Goal: Task Accomplishment & Management: Complete application form

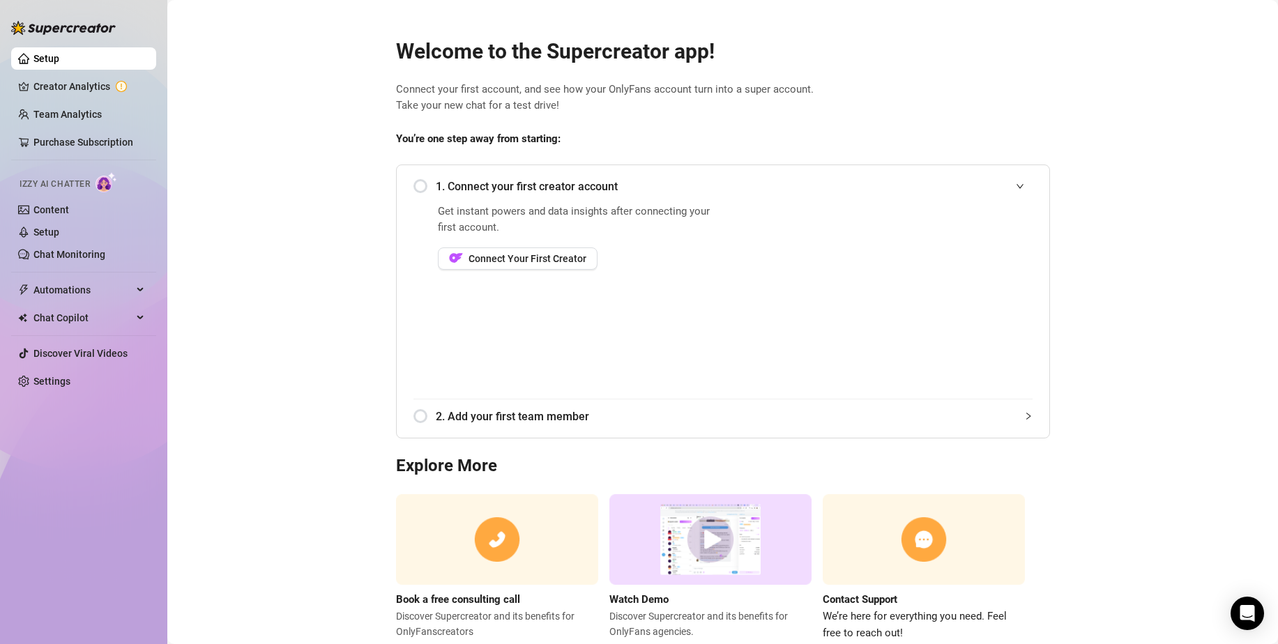
click at [415, 183] on div "1. Connect your first creator account" at bounding box center [722, 186] width 619 height 34
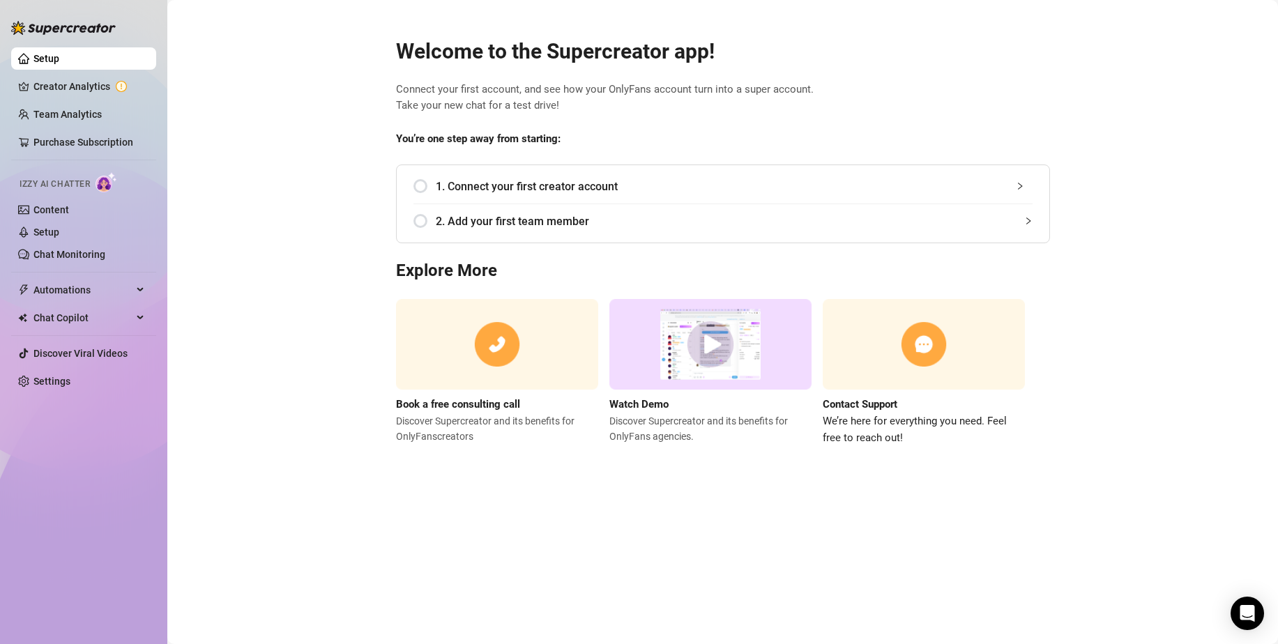
click at [431, 183] on div "1. Connect your first creator account" at bounding box center [722, 186] width 619 height 34
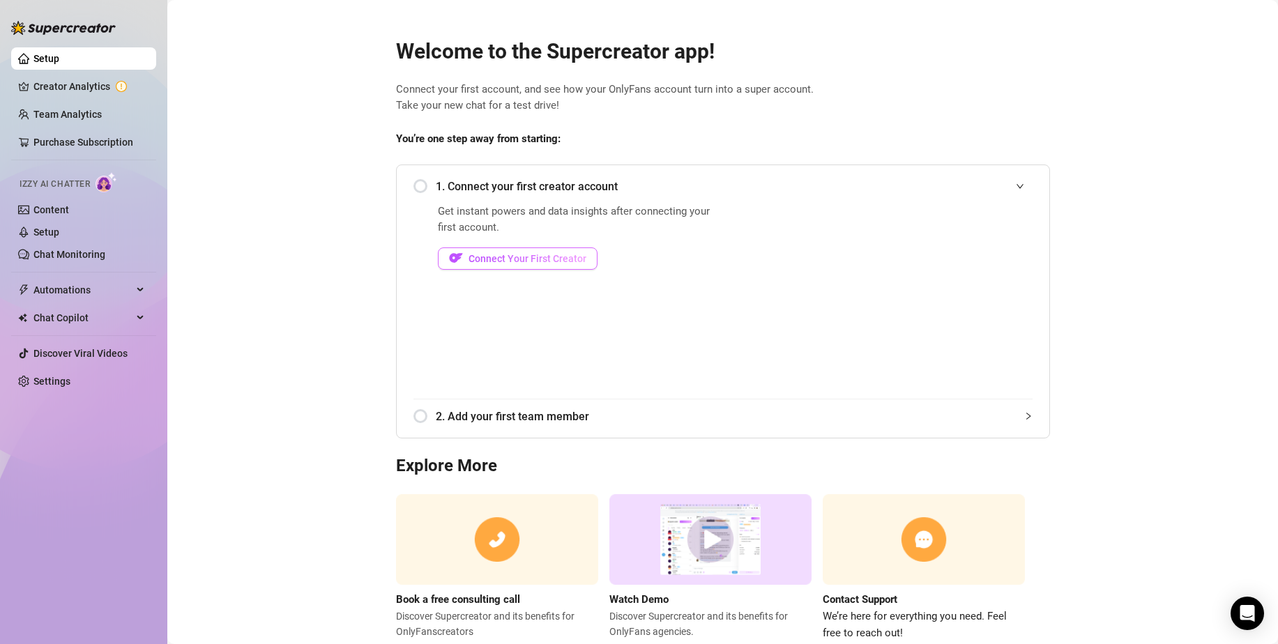
click at [491, 261] on span "Connect Your First Creator" at bounding box center [527, 258] width 118 height 11
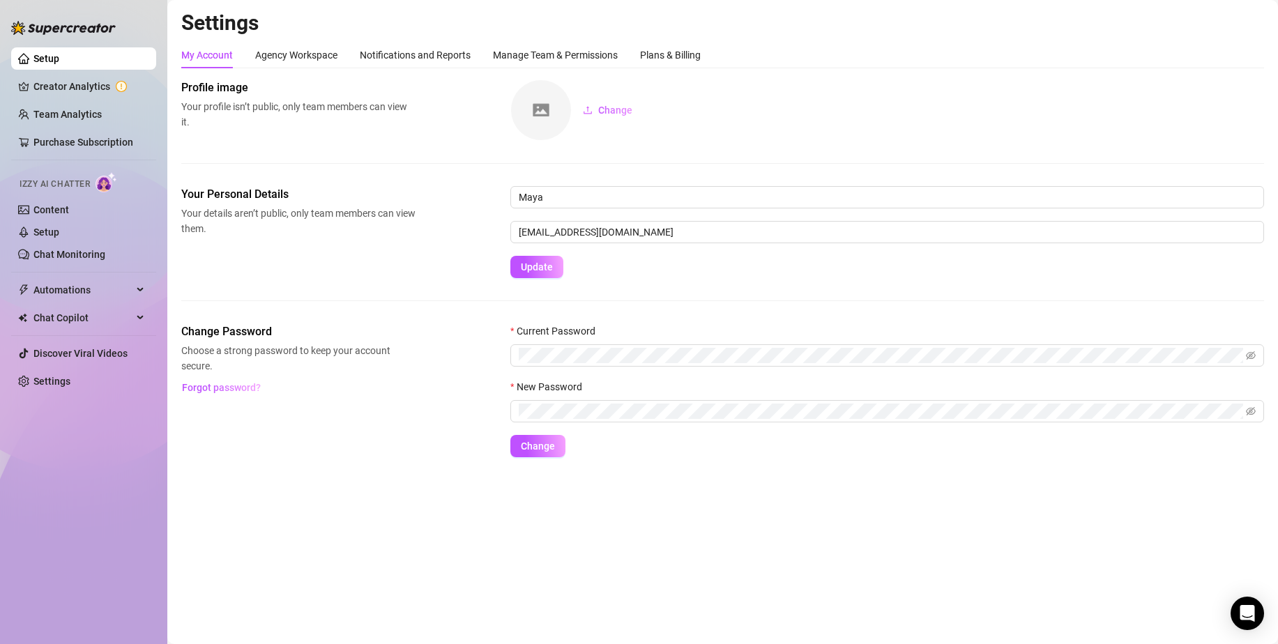
click at [638, 54] on div "My Account Agency Workspace Notifications and Reports Manage Team & Permissions…" at bounding box center [440, 55] width 519 height 26
click at [668, 54] on div "Plans & Billing" at bounding box center [670, 54] width 61 height 15
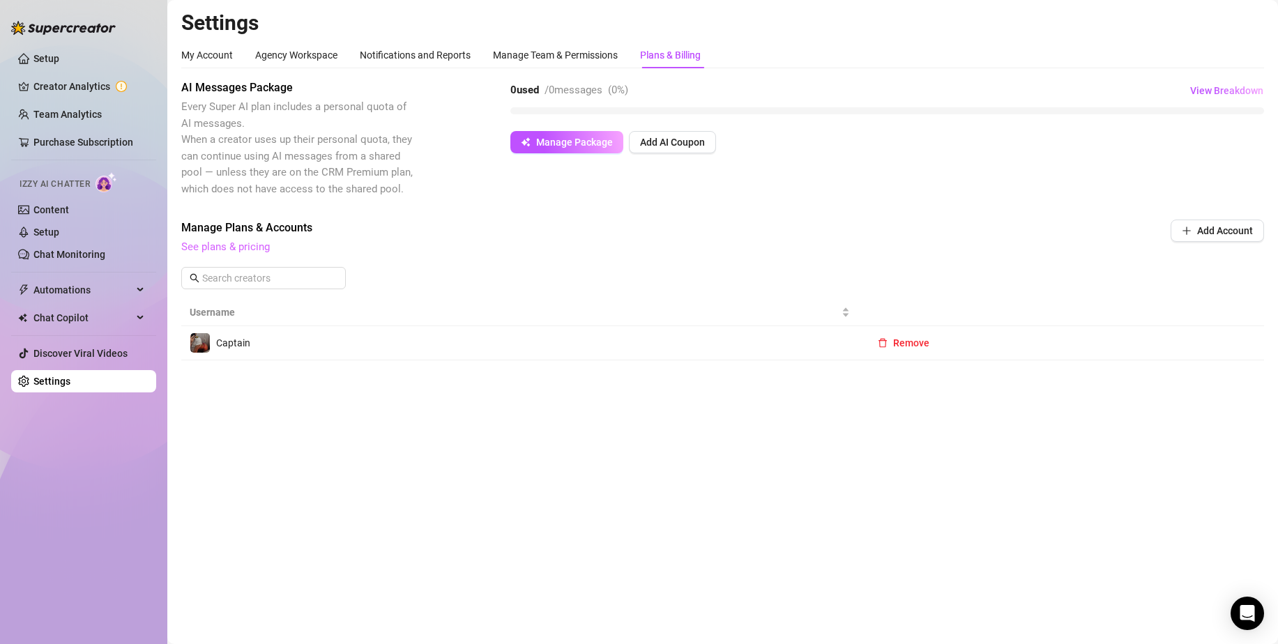
click at [211, 252] on link "See plans & pricing" at bounding box center [225, 246] width 89 height 13
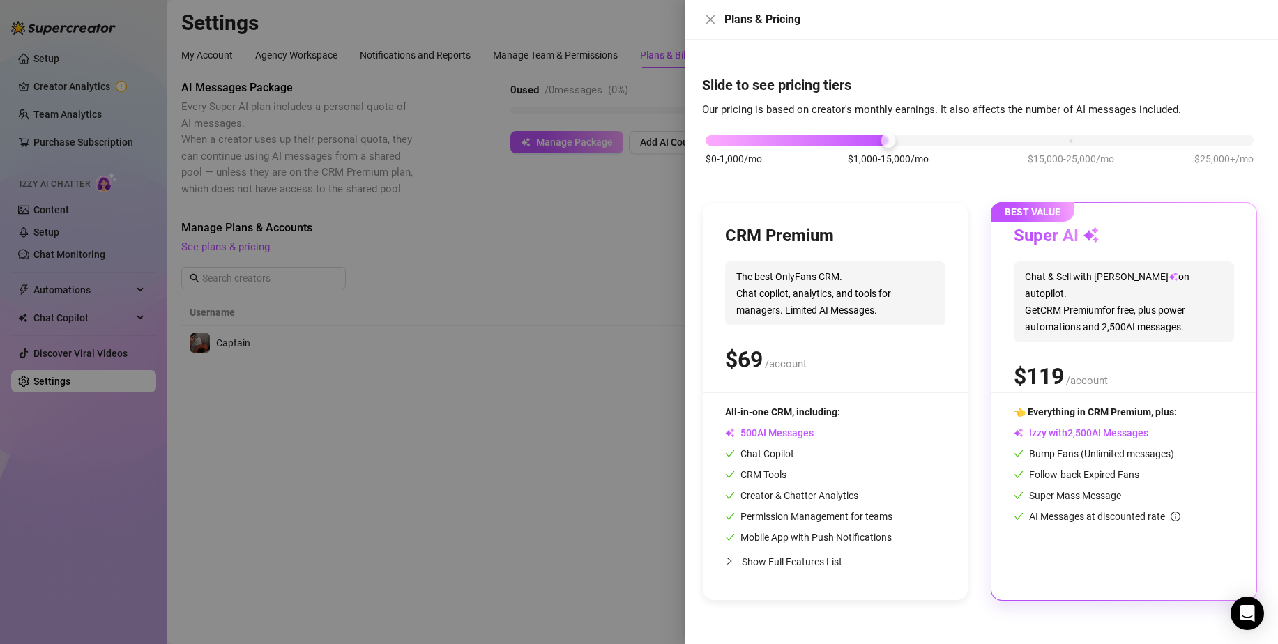
click at [726, 560] on icon "collapsed" at bounding box center [729, 561] width 8 height 8
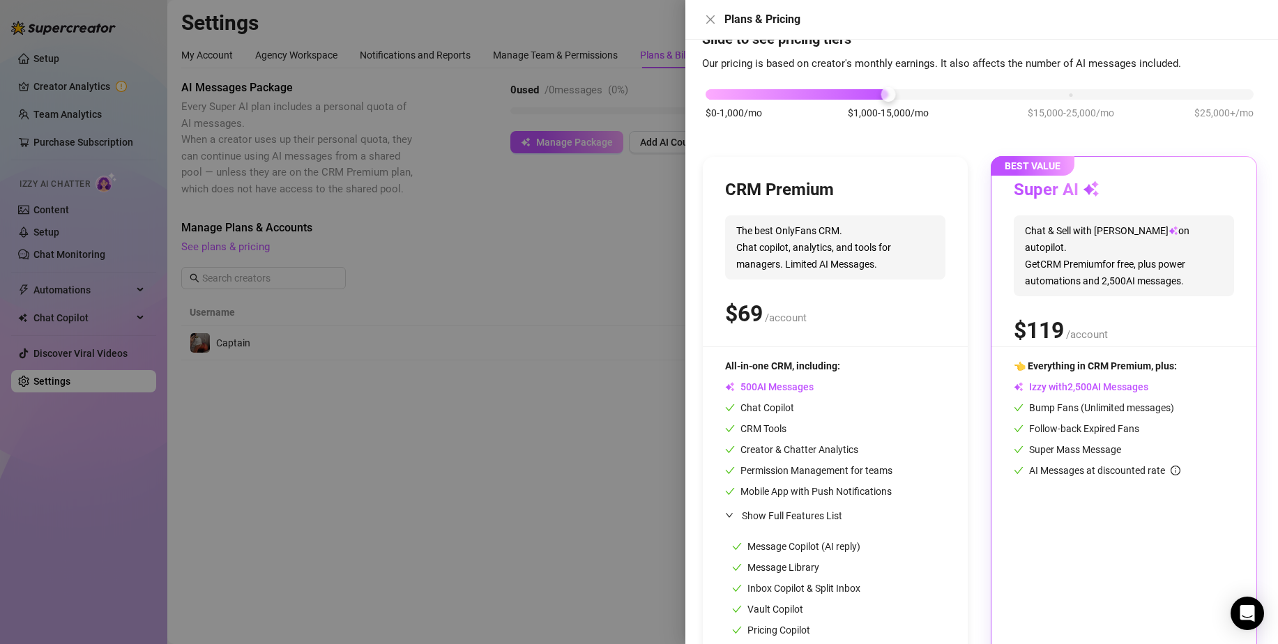
scroll to position [171, 0]
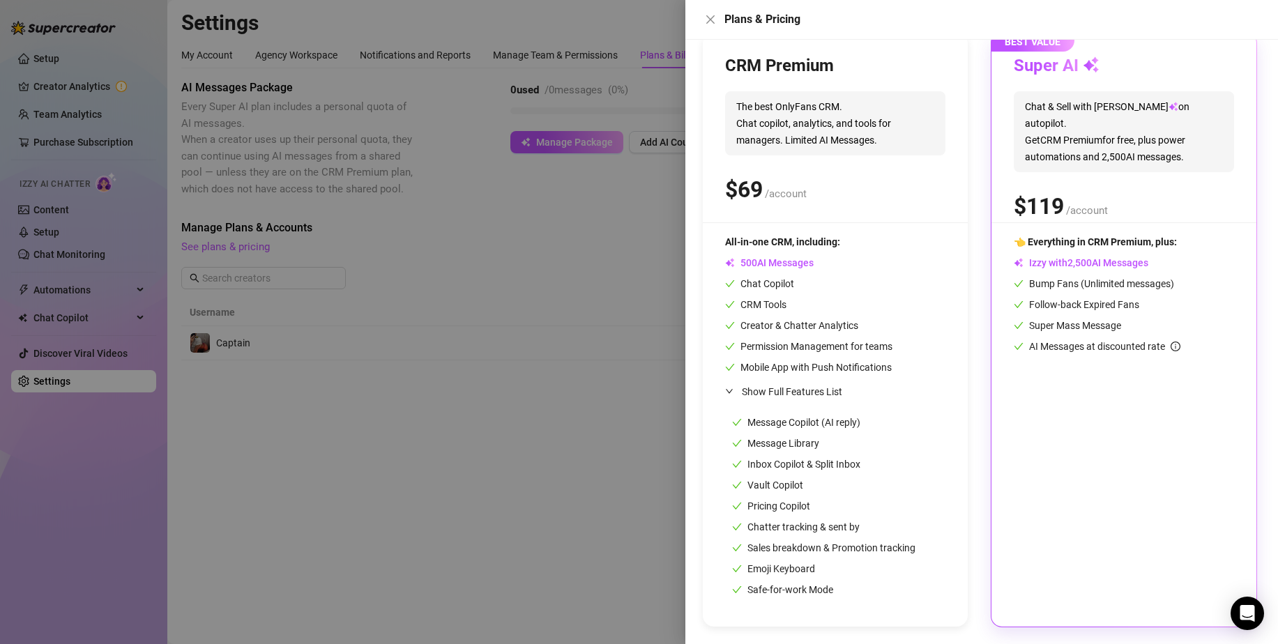
click at [1100, 259] on span "Izzy with AI Messages" at bounding box center [1081, 262] width 135 height 11
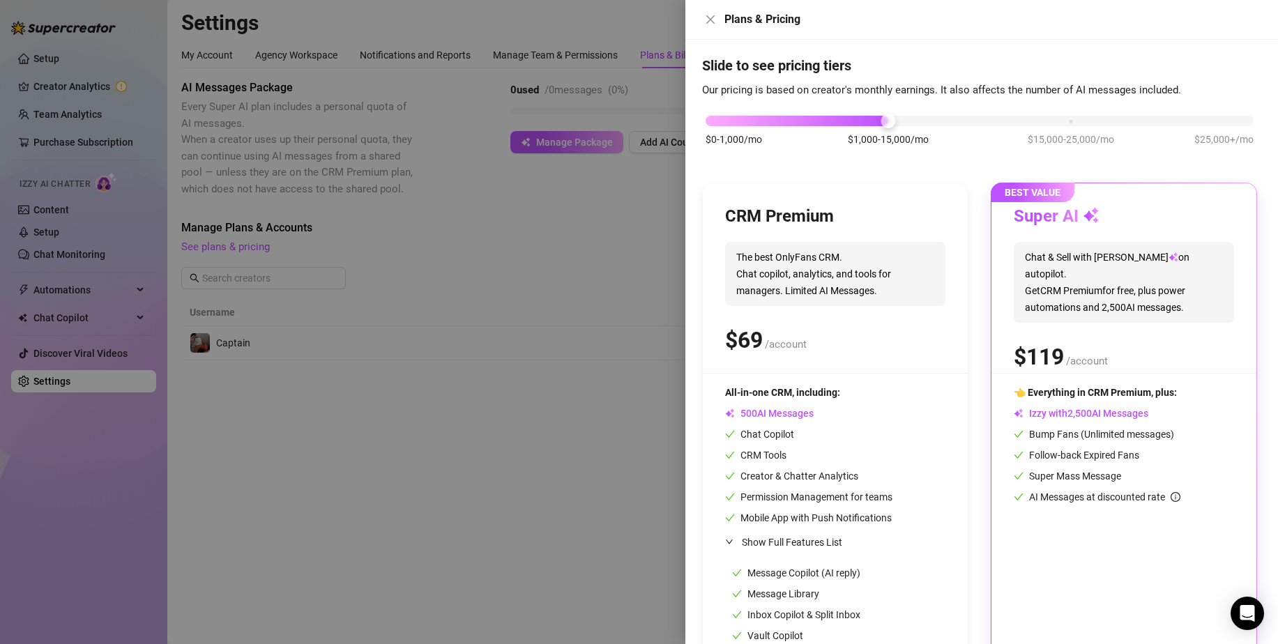
scroll to position [0, 0]
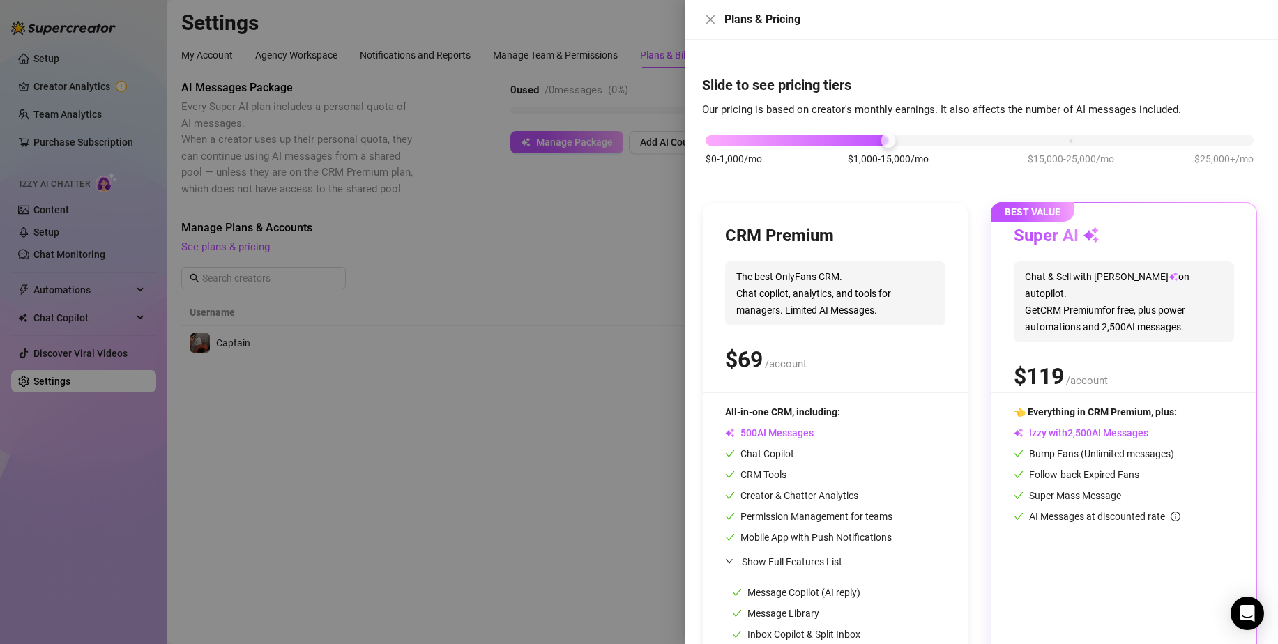
click at [1163, 461] on div "Bump Fans (Unlimited messages)" at bounding box center [1124, 453] width 220 height 15
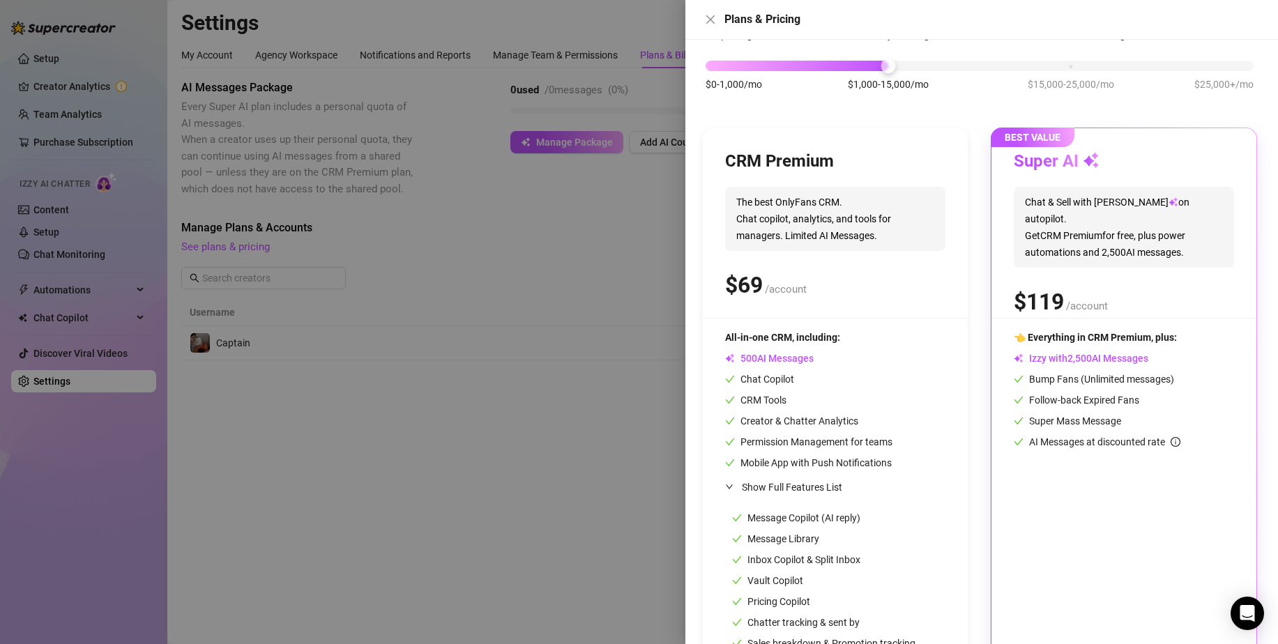
scroll to position [171, 0]
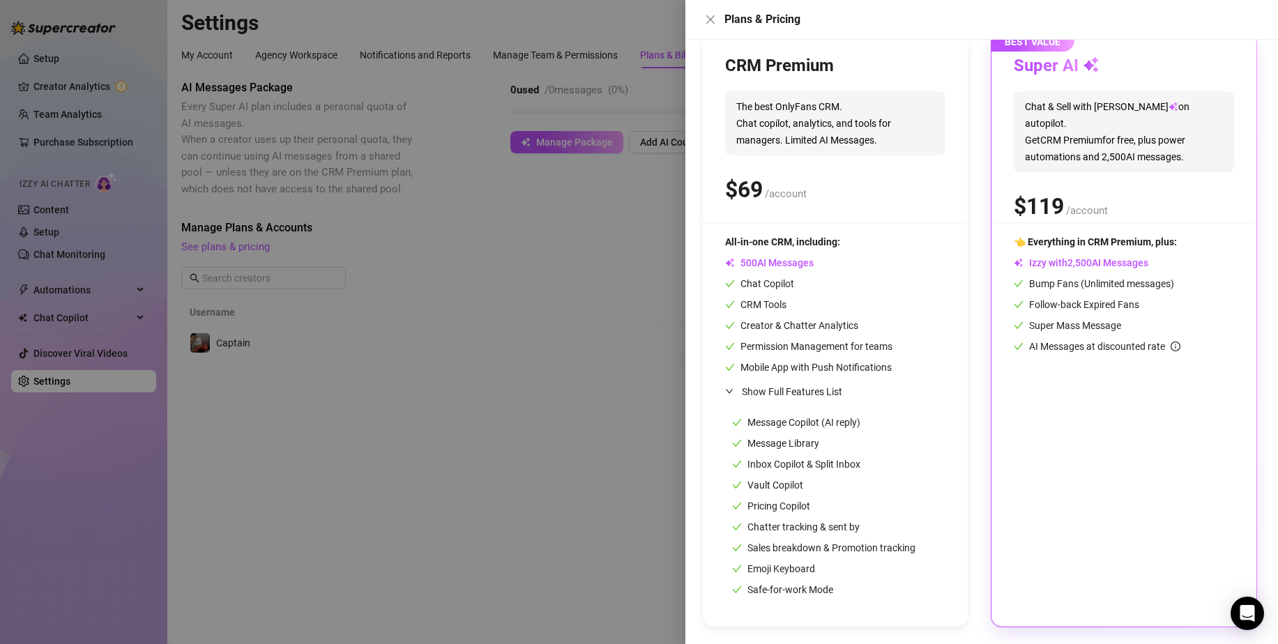
click at [1163, 458] on div "👈 Everything in CRM Premium, plus: Izzy with AI Messages Bump Fans (Unlimited m…" at bounding box center [1124, 419] width 220 height 370
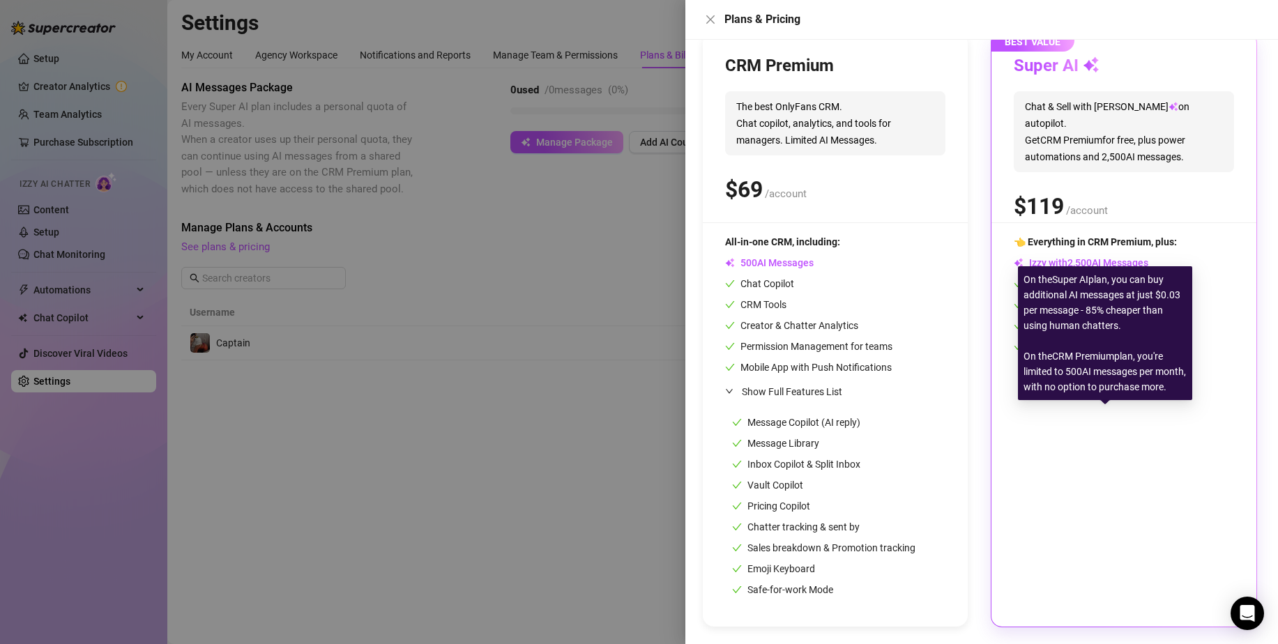
scroll to position [0, 0]
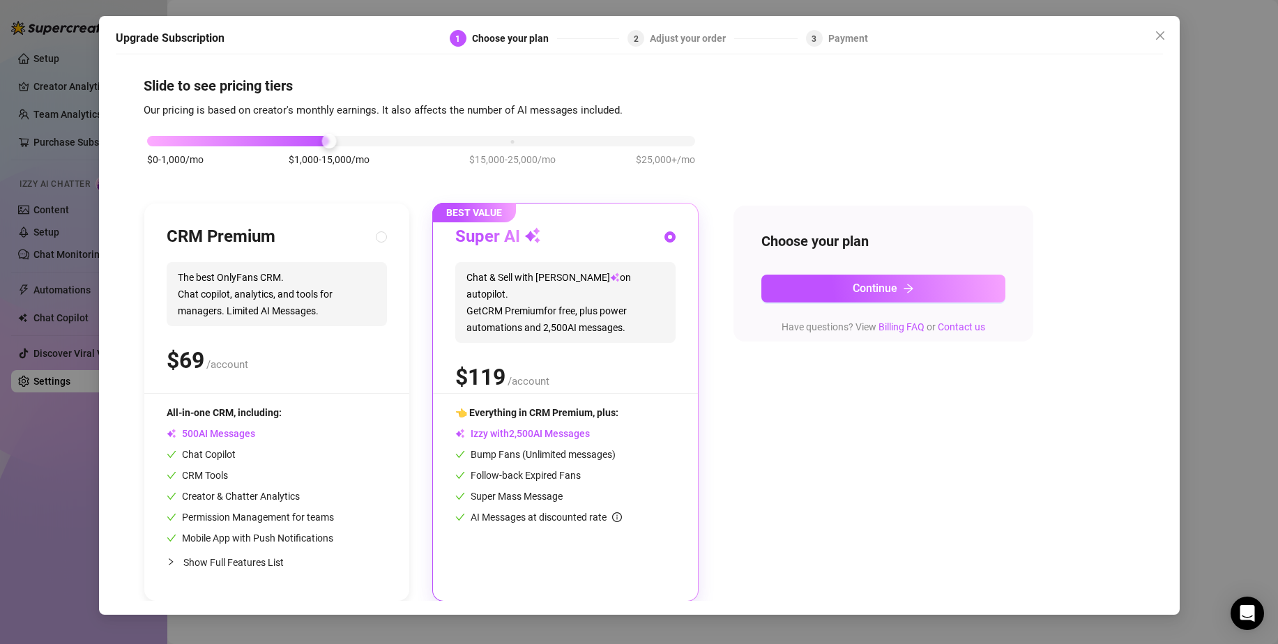
scroll to position [6, 0]
click at [905, 286] on icon "arrow-right" at bounding box center [908, 287] width 11 height 11
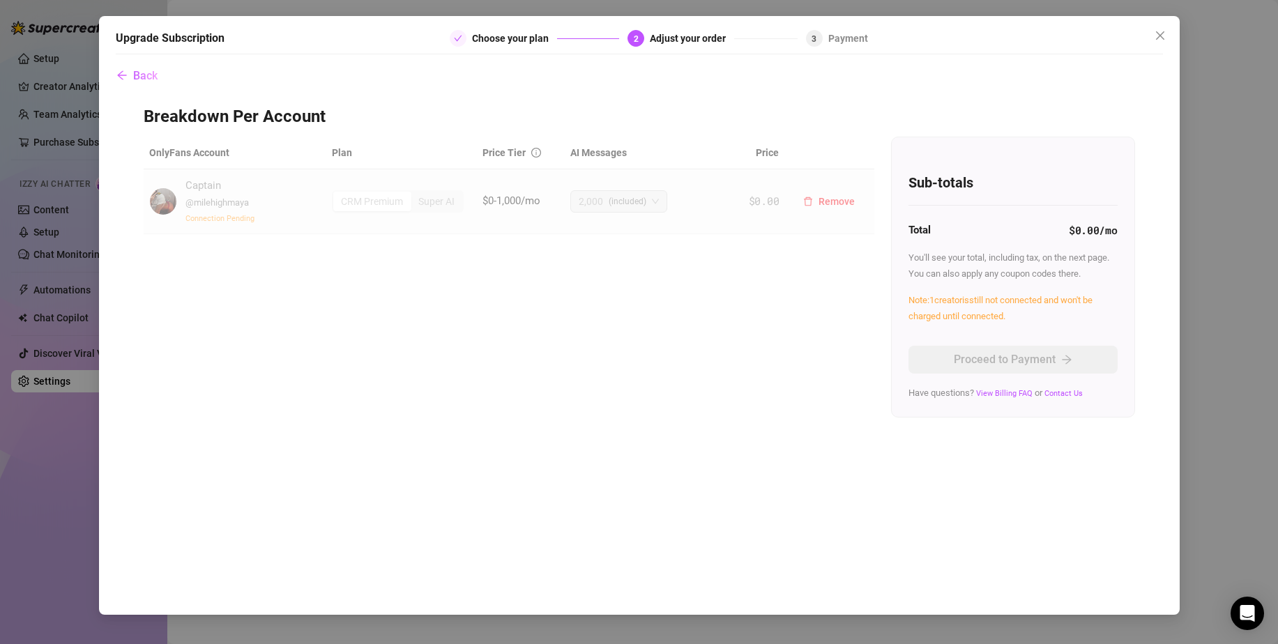
scroll to position [0, 0]
click at [595, 198] on span "2,000" at bounding box center [591, 201] width 24 height 21
click at [324, 188] on td "Captain @ milehighmaya Connection Pending" at bounding box center [235, 201] width 183 height 65
click at [149, 77] on span "Back" at bounding box center [145, 75] width 24 height 13
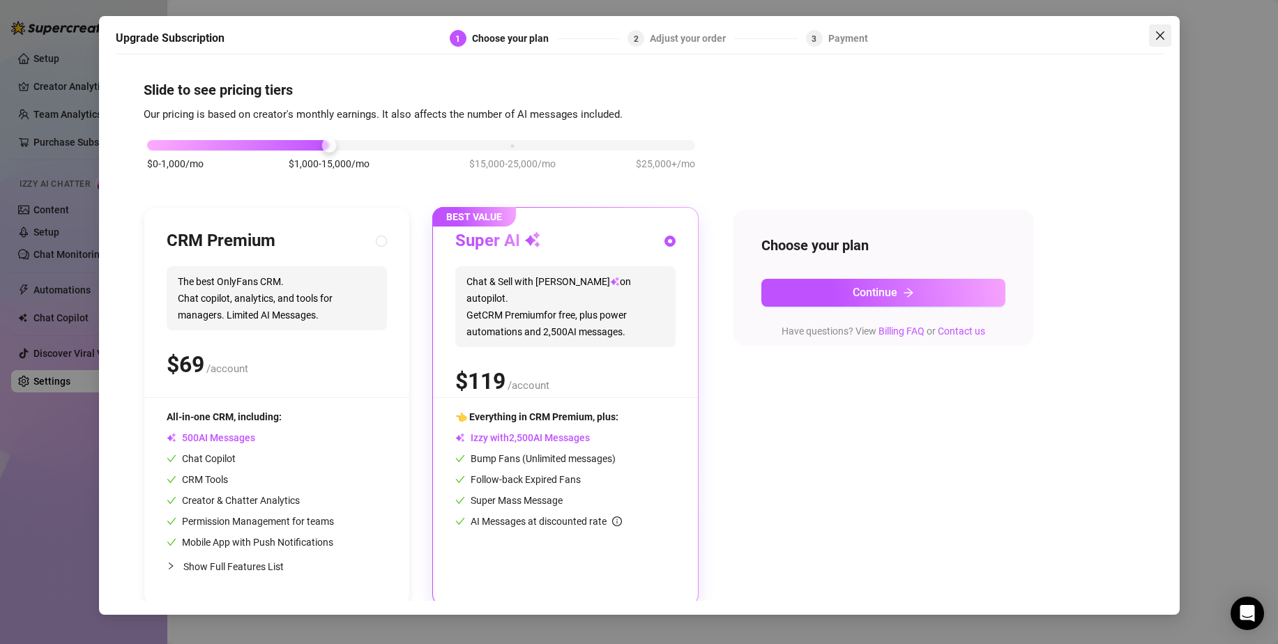
click at [1154, 36] on icon "close" at bounding box center [1159, 35] width 11 height 11
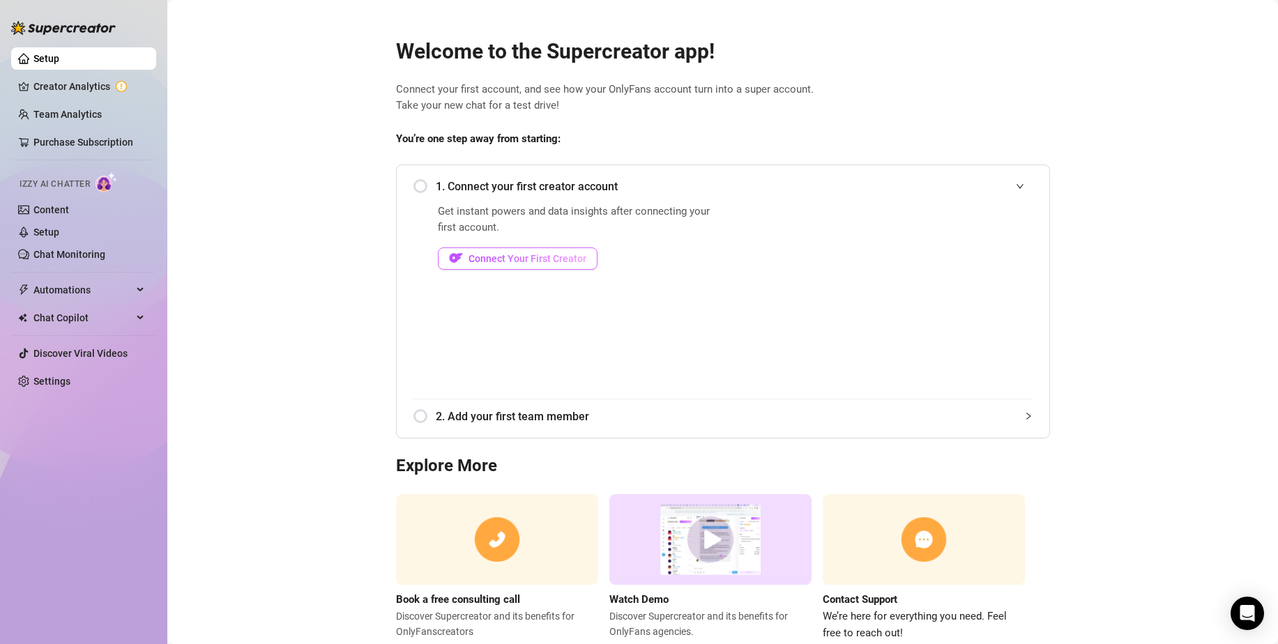
click at [557, 258] on span "Connect Your First Creator" at bounding box center [527, 258] width 118 height 11
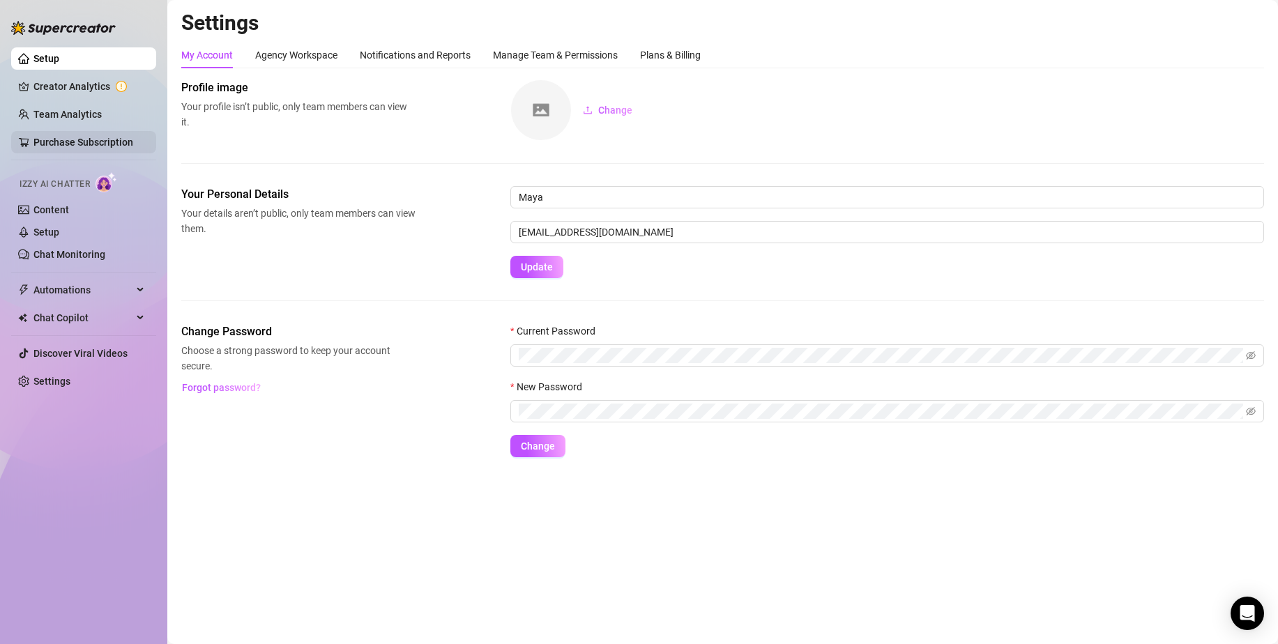
click at [102, 139] on link "Purchase Subscription" at bounding box center [83, 142] width 100 height 11
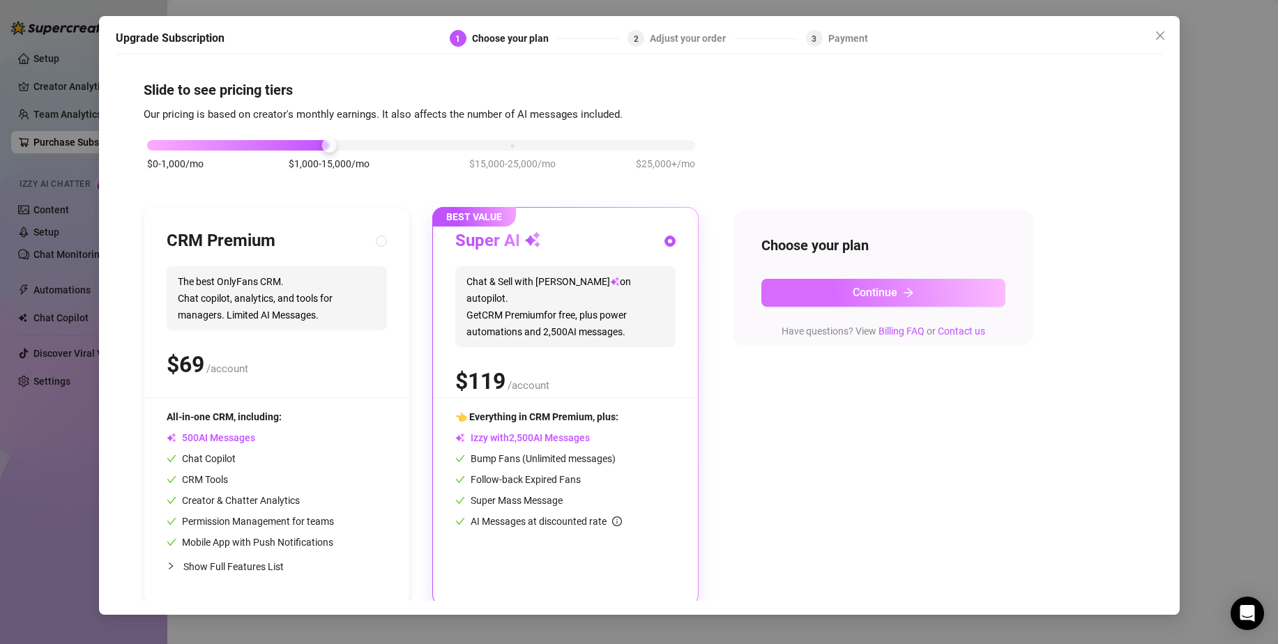
click at [898, 305] on button "Continue" at bounding box center [883, 293] width 244 height 28
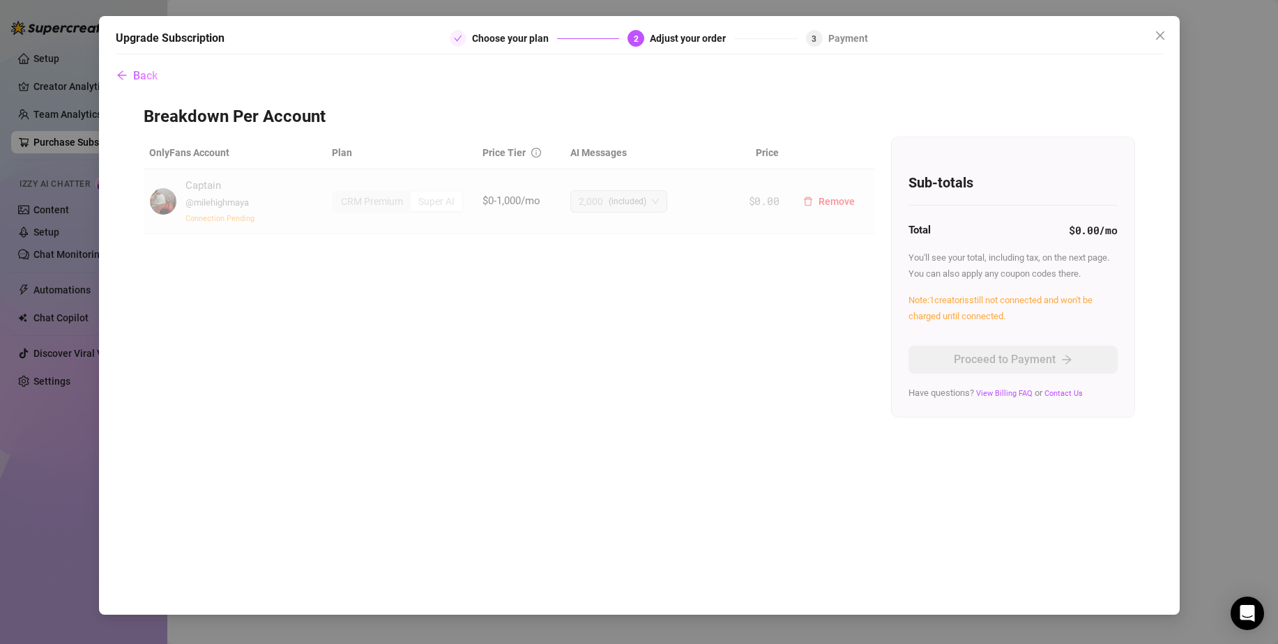
click at [506, 202] on span "$0-1,000/mo" at bounding box center [511, 200] width 58 height 13
click at [1169, 31] on span "Close" at bounding box center [1160, 35] width 22 height 11
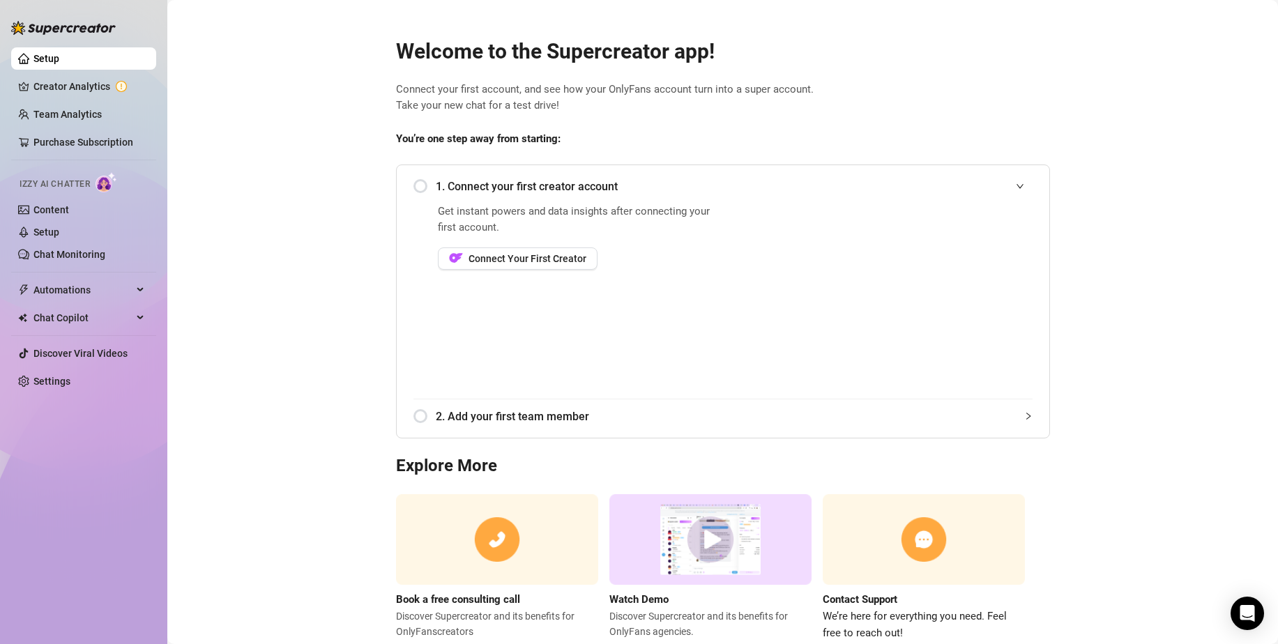
click at [413, 183] on div "1. Connect your first creator account" at bounding box center [722, 186] width 619 height 34
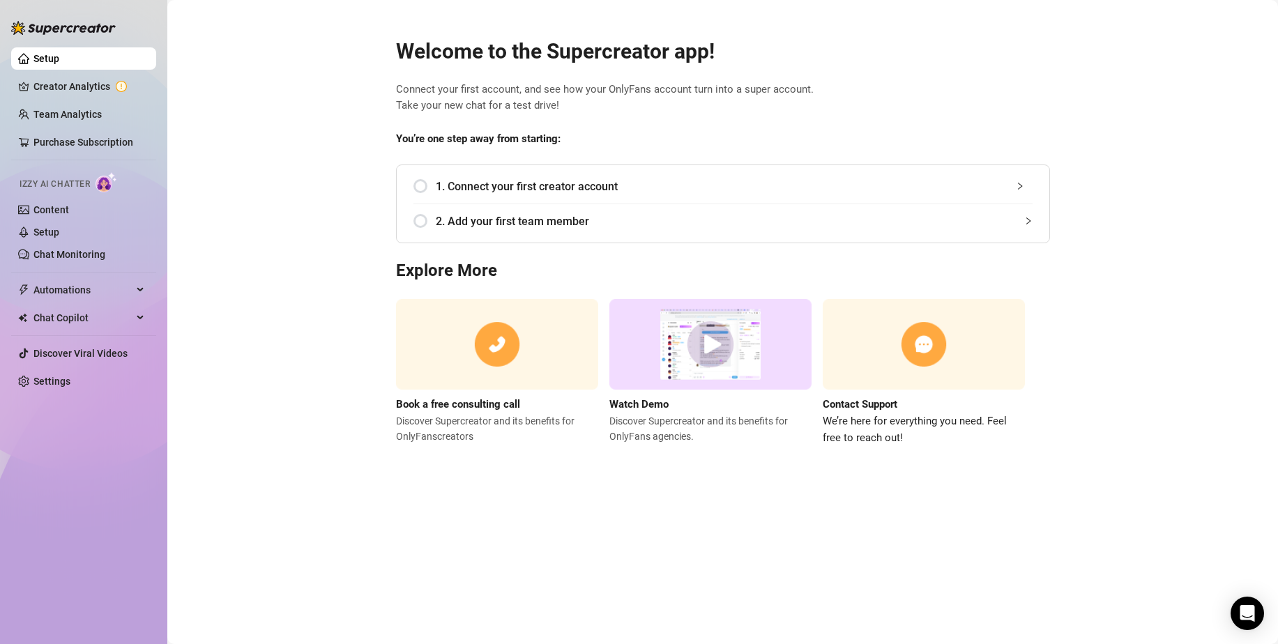
click at [502, 183] on span "1. Connect your first creator account" at bounding box center [734, 186] width 597 height 17
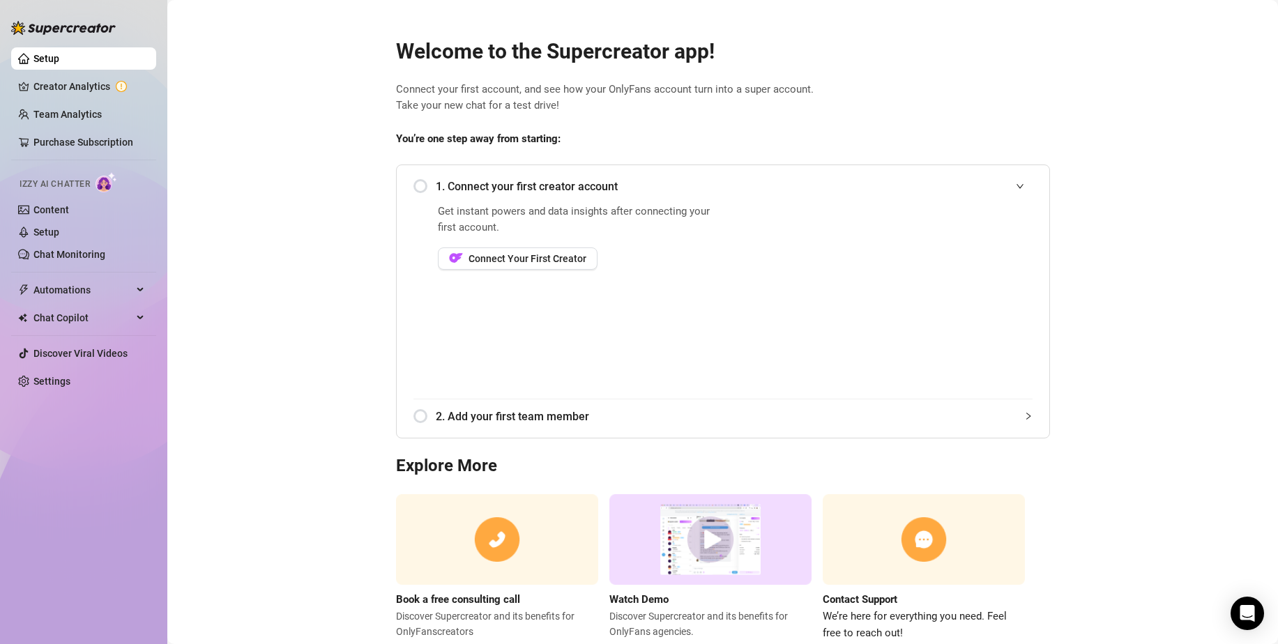
click at [564, 271] on div "Get instant powers and data insights after connecting your first account. Conne…" at bounding box center [578, 301] width 281 height 195
click at [566, 259] on span "Connect Your First Creator" at bounding box center [527, 258] width 118 height 11
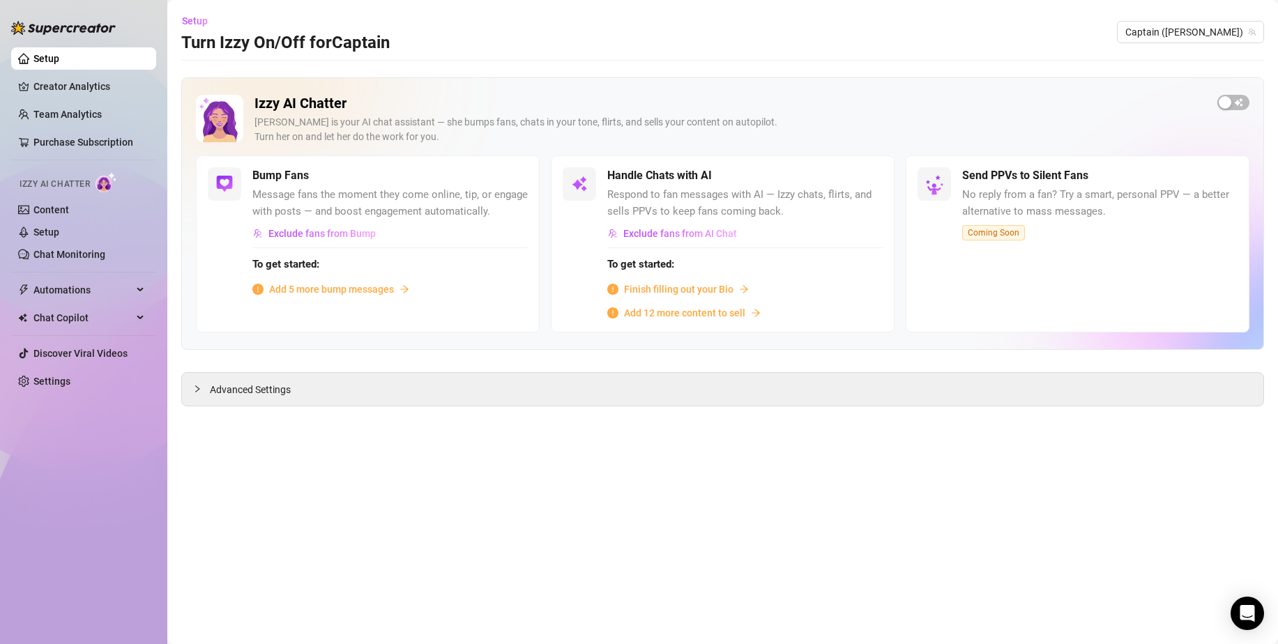
click at [381, 282] on span "Add 5 more bump messages" at bounding box center [331, 289] width 125 height 15
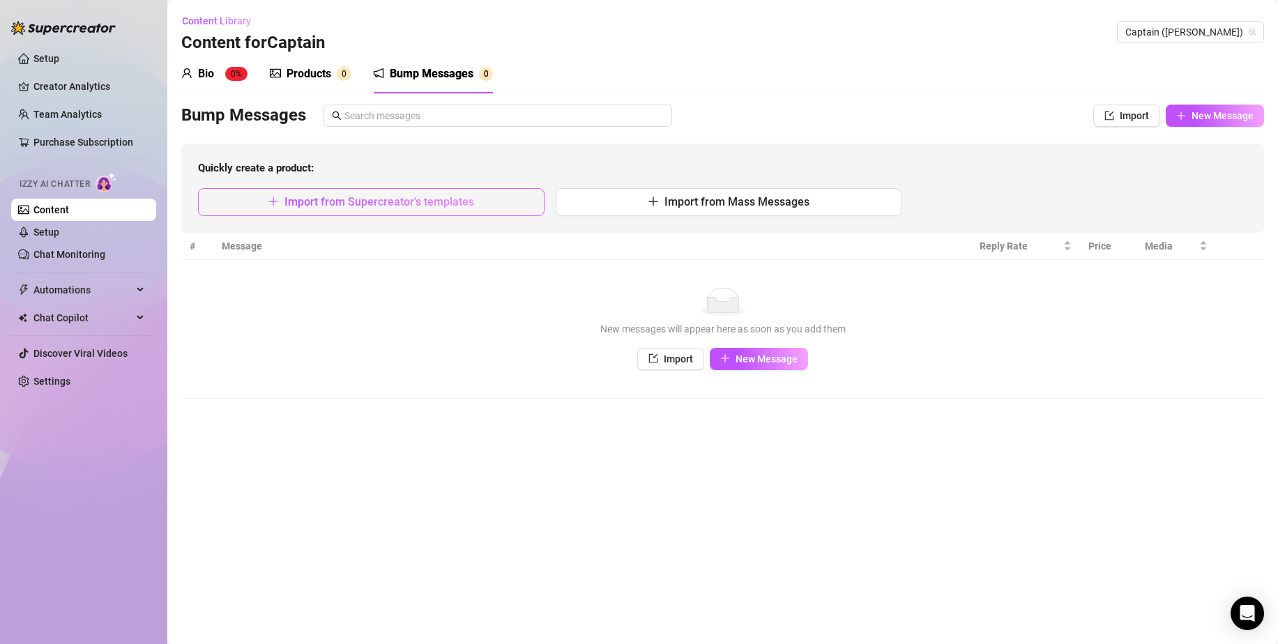
click at [480, 201] on button "Import from Supercreator's templates" at bounding box center [371, 202] width 346 height 28
type textarea "Type your message here..."
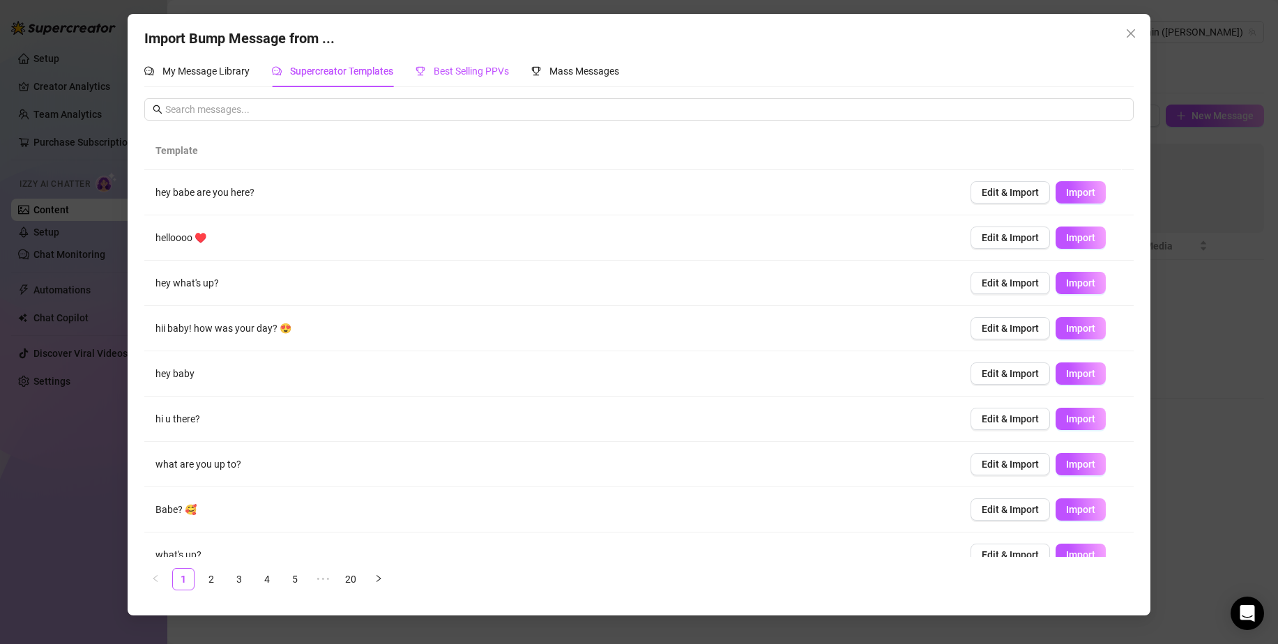
click at [473, 77] on span "Best Selling PPVs" at bounding box center [471, 71] width 75 height 11
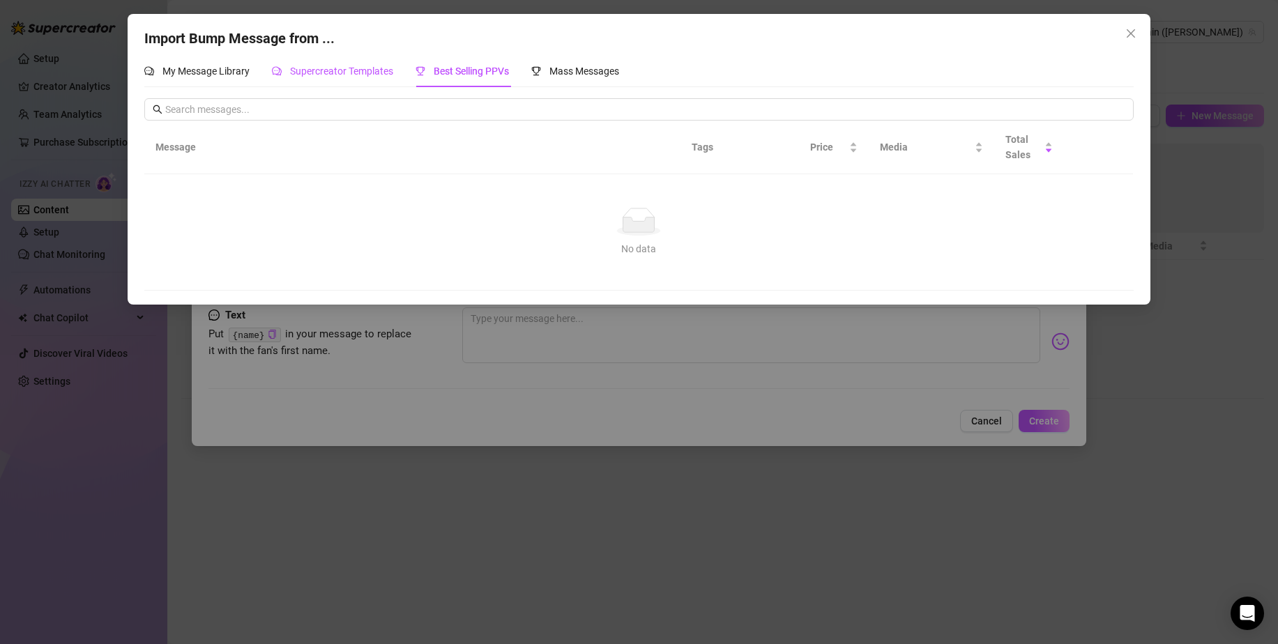
click at [328, 70] on span "Supercreator Templates" at bounding box center [341, 71] width 103 height 11
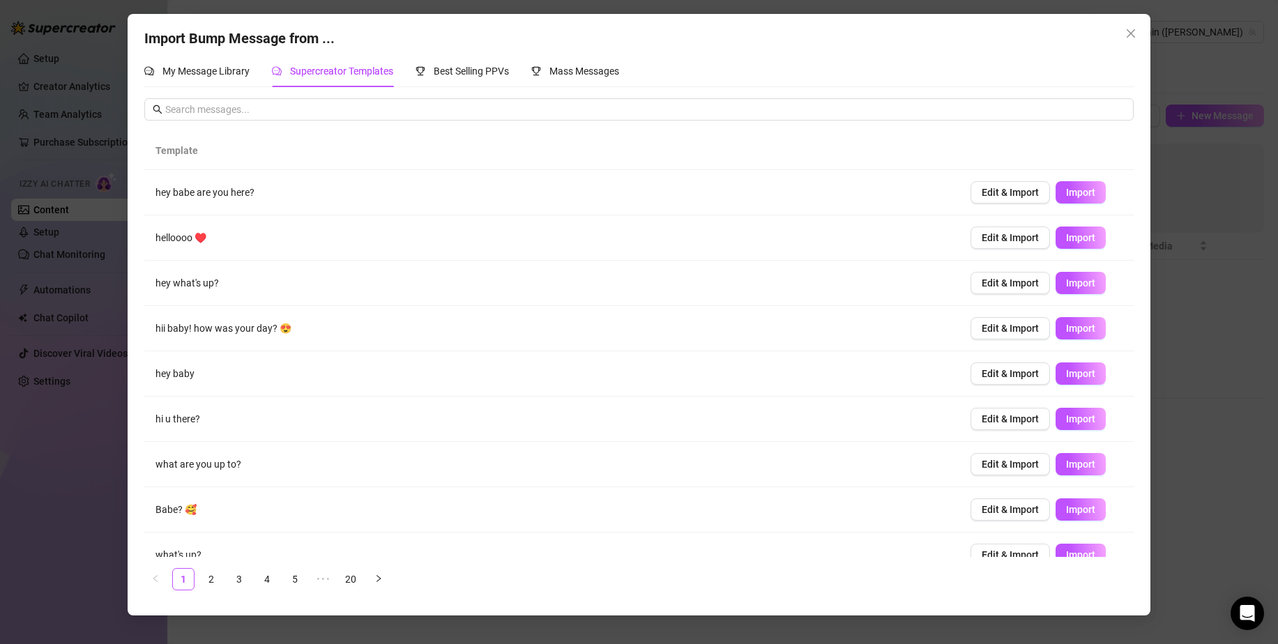
scroll to position [66, 0]
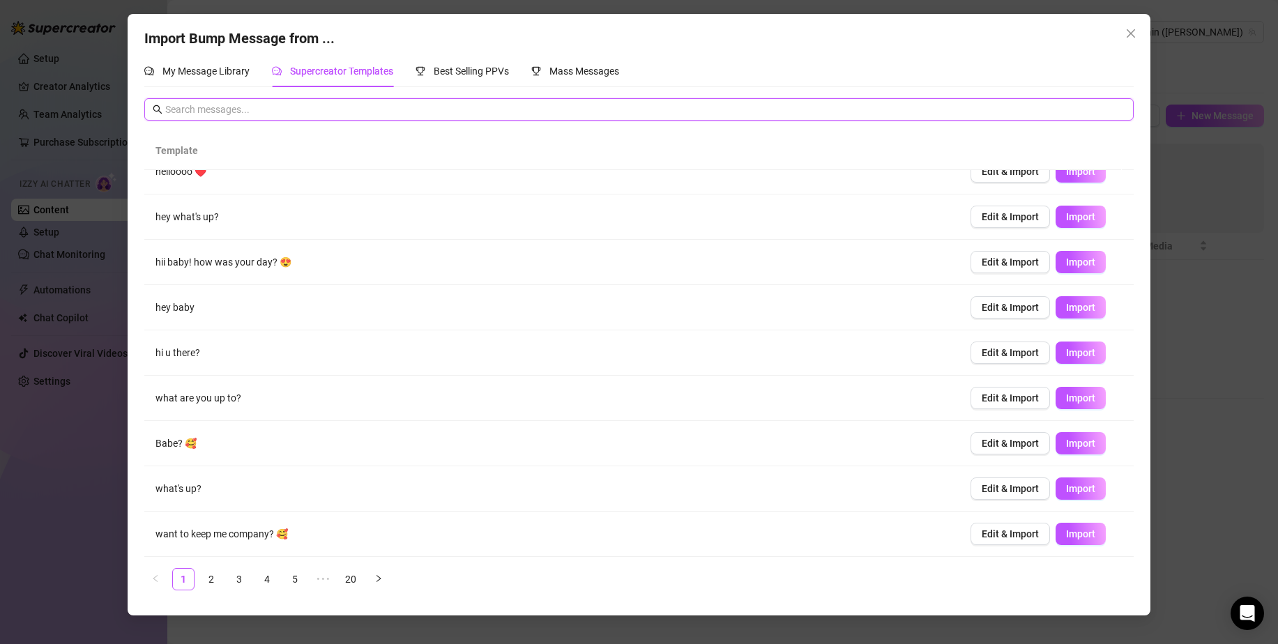
click at [306, 103] on input "text" at bounding box center [644, 109] width 959 height 15
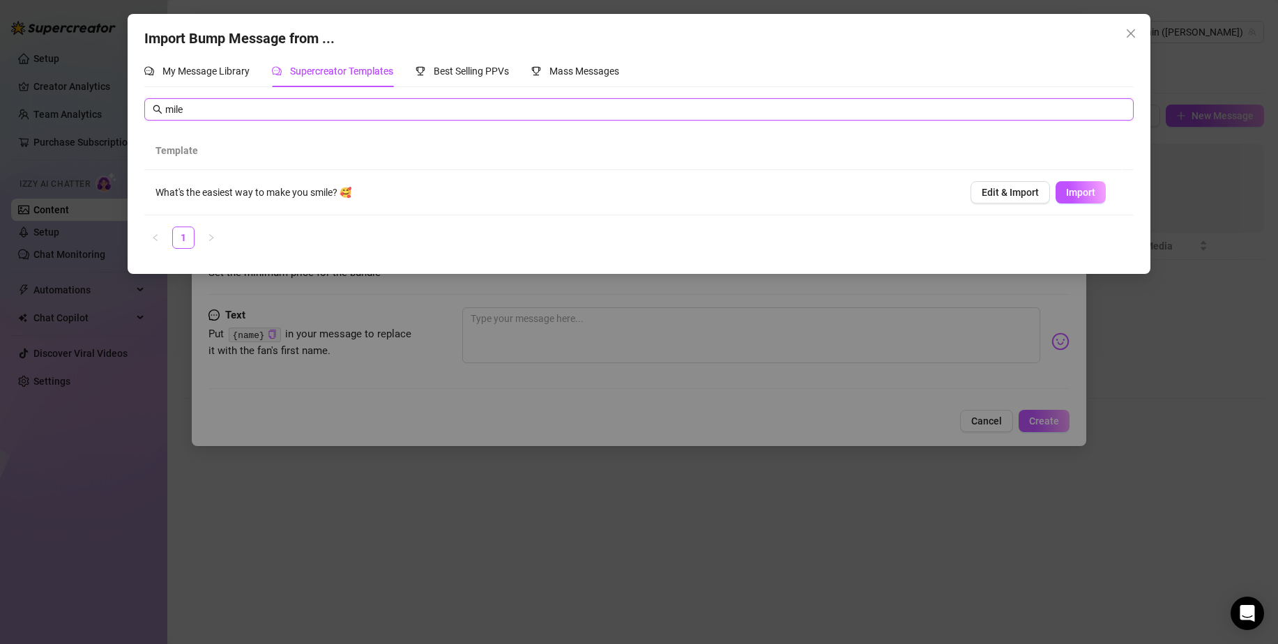
scroll to position [0, 0]
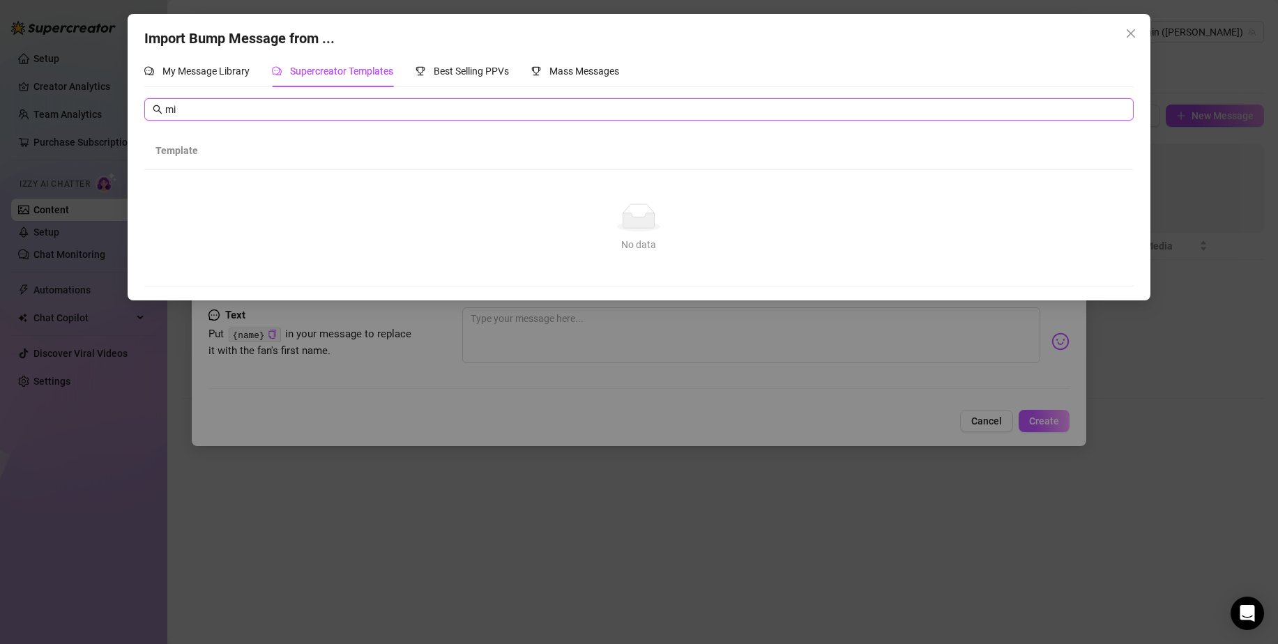
type input "m"
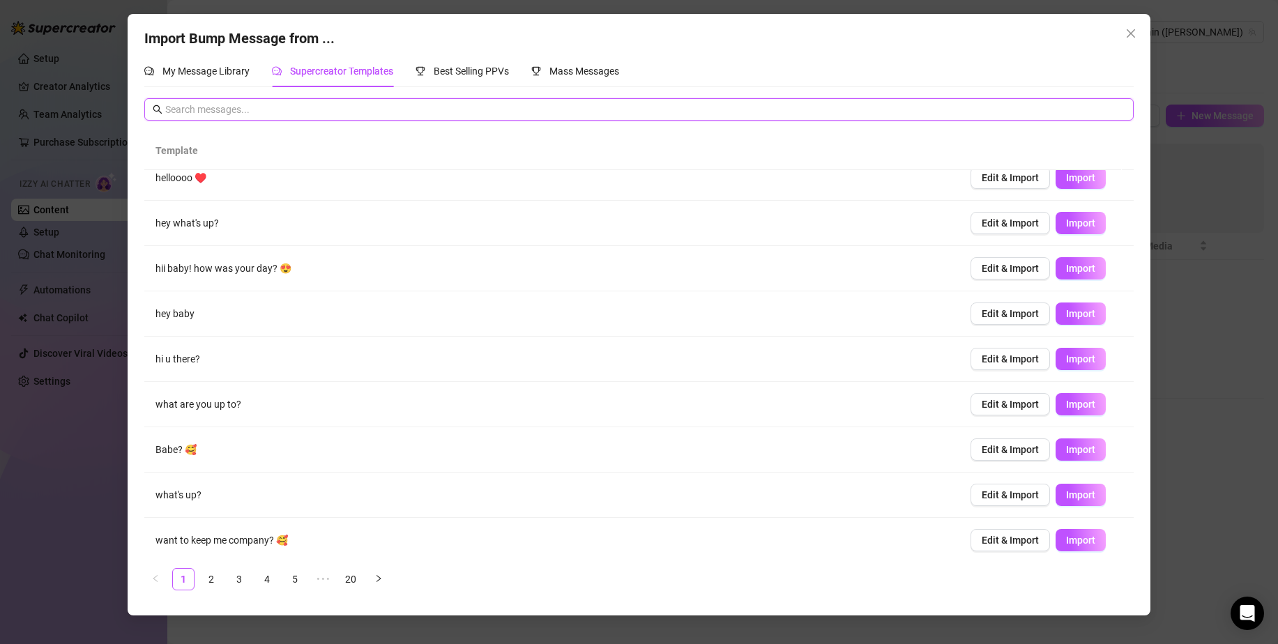
scroll to position [66, 0]
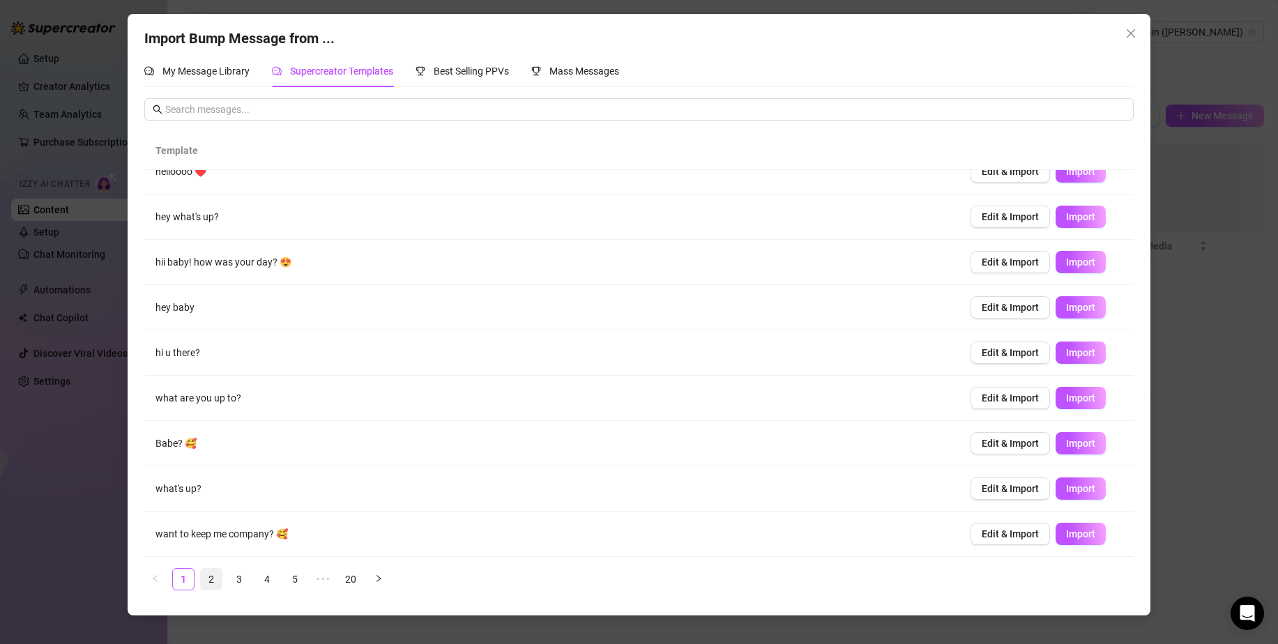
click at [203, 581] on link "2" at bounding box center [211, 579] width 21 height 21
click at [1078, 213] on span "Import" at bounding box center [1080, 216] width 29 height 11
type textarea "Hi, {name} 🥰"
click at [1130, 35] on icon "close" at bounding box center [1130, 33] width 11 height 11
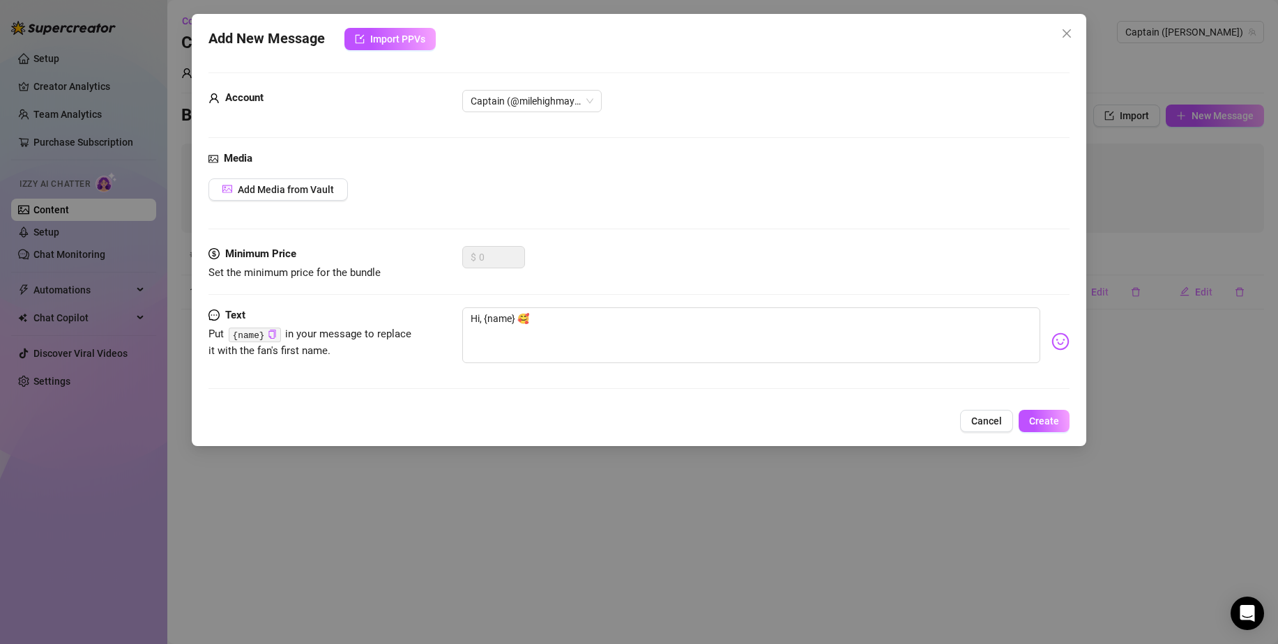
click at [480, 246] on div "$ 0" at bounding box center [493, 257] width 63 height 22
click at [1028, 421] on button "Create" at bounding box center [1043, 421] width 51 height 22
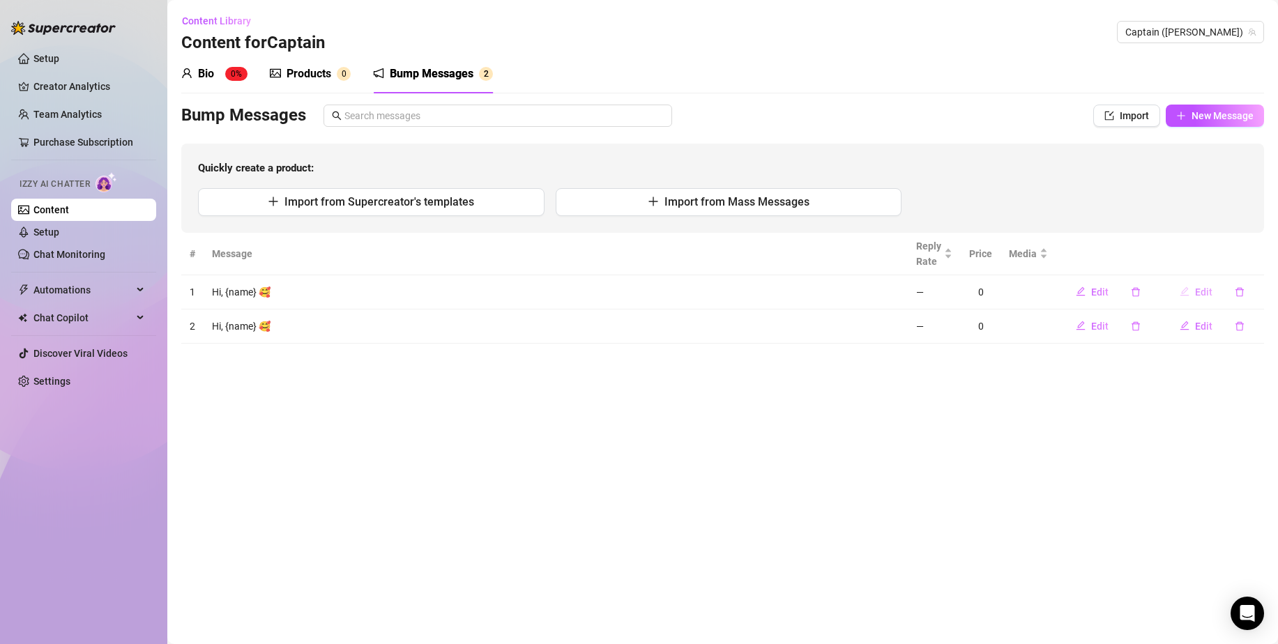
click at [1195, 291] on span "Edit" at bounding box center [1203, 291] width 17 height 11
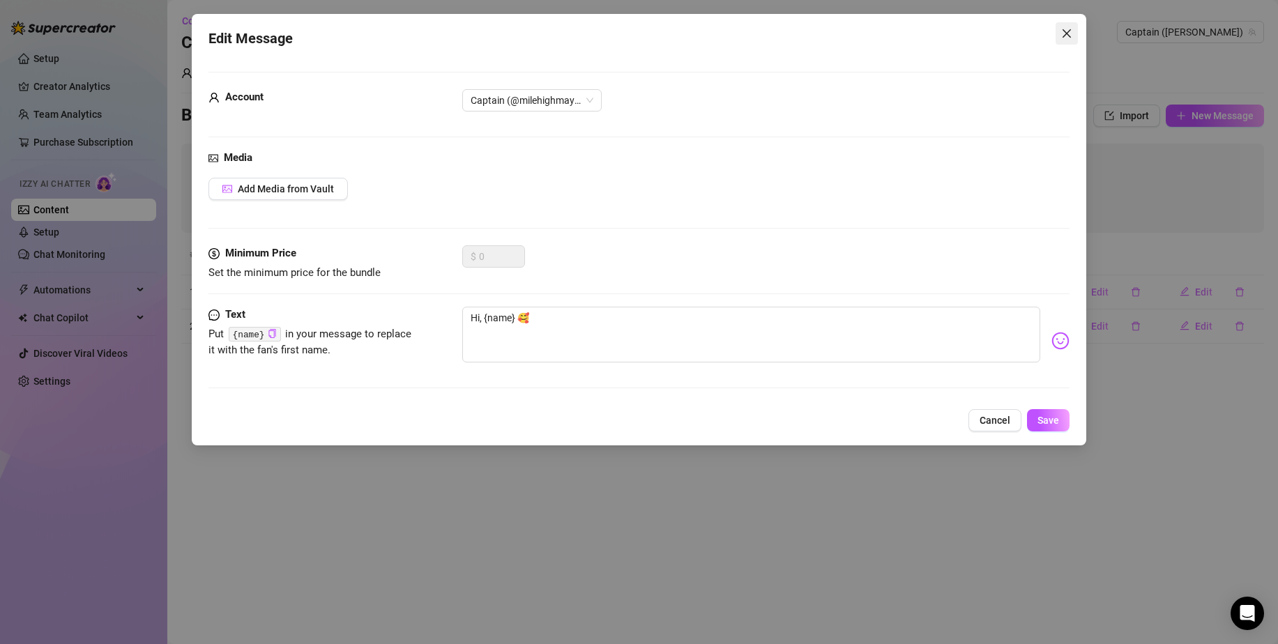
click at [1066, 34] on icon "close" at bounding box center [1066, 33] width 8 height 8
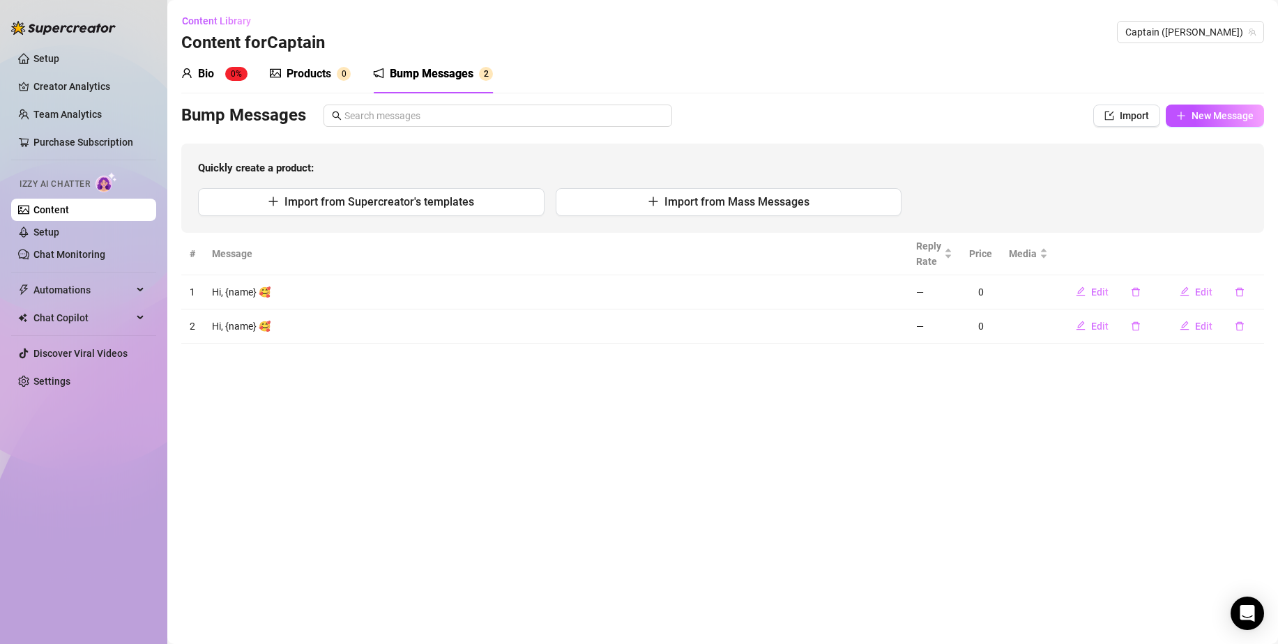
click at [217, 77] on div "Bio 0%" at bounding box center [214, 74] width 66 height 17
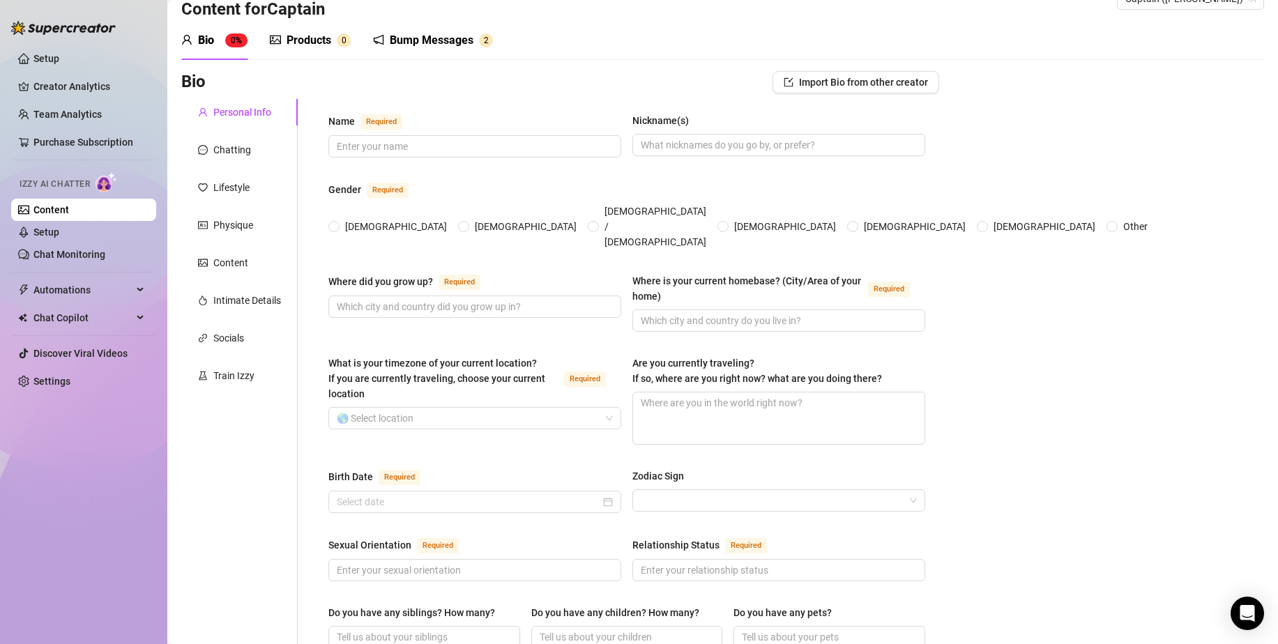
scroll to position [33, 0]
click at [396, 144] on input "Name Required" at bounding box center [473, 146] width 273 height 15
type input "Maya"
click at [336, 220] on label "[DEMOGRAPHIC_DATA]" at bounding box center [390, 227] width 124 height 15
click at [336, 224] on input "[DEMOGRAPHIC_DATA]" at bounding box center [335, 228] width 6 height 9
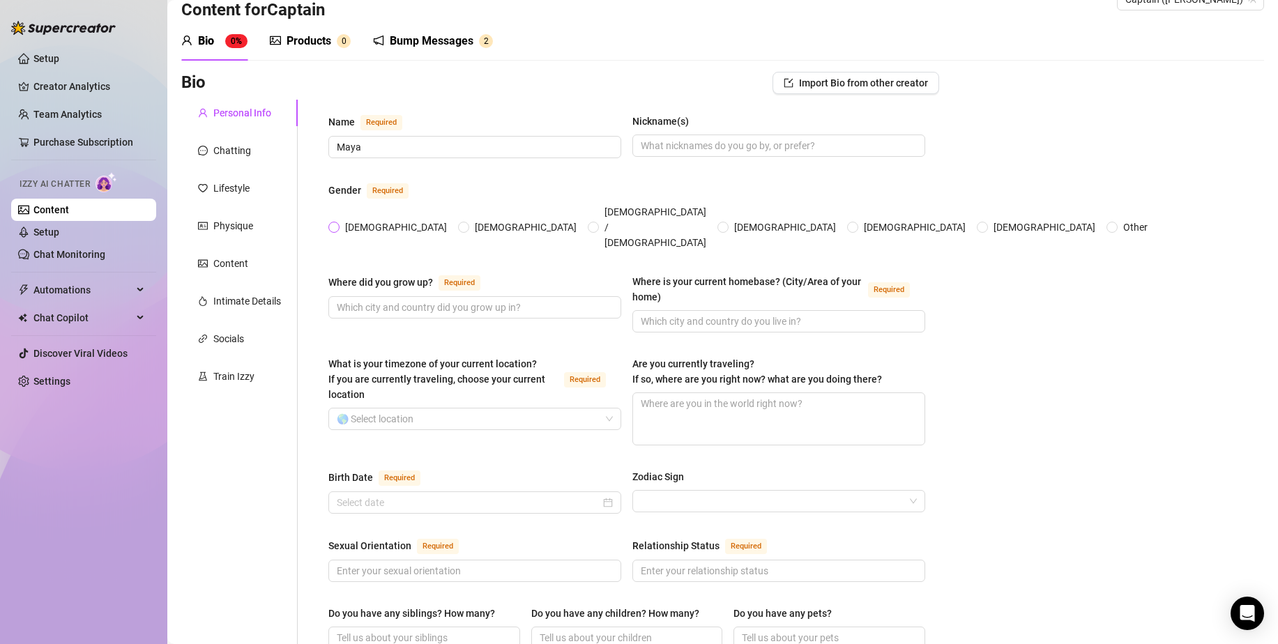
radio input "true"
click at [423, 300] on input "Where did you grow up? Required" at bounding box center [473, 307] width 273 height 15
type input "[GEOGRAPHIC_DATA]"
click at [751, 314] on input "Where is your current homebase? (City/Area of your home) Required" at bounding box center [777, 321] width 273 height 15
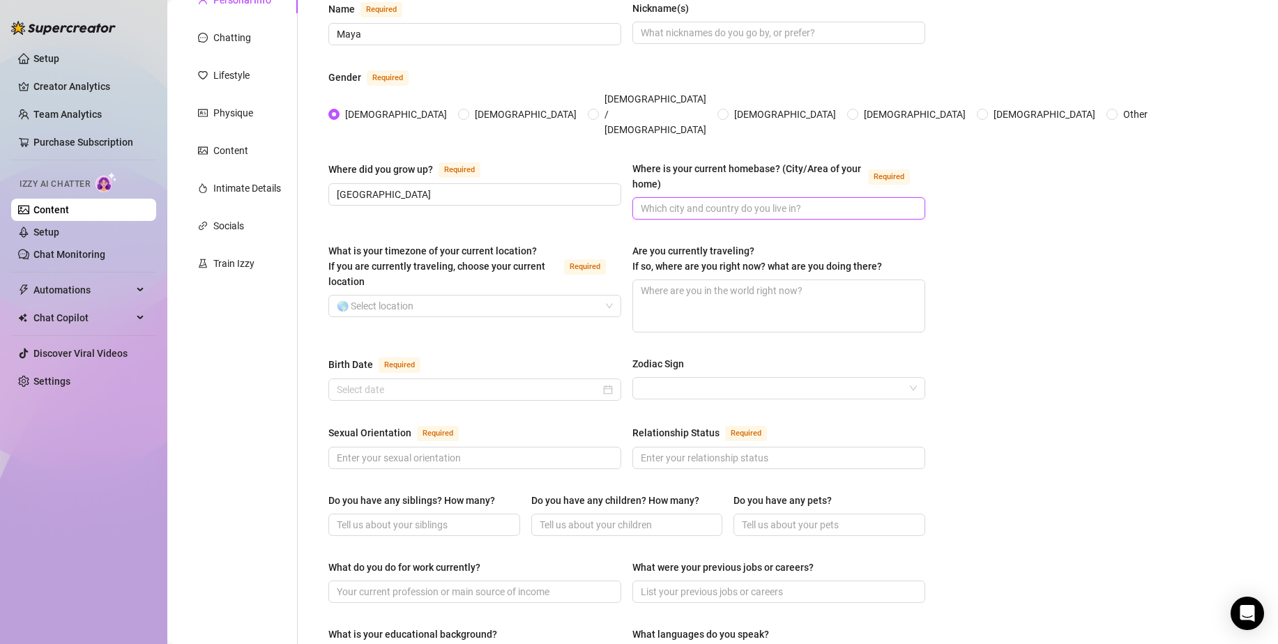
scroll to position [147, 0]
click at [425, 294] on input "What is your timezone of your current location? If you are currently traveling,…" at bounding box center [468, 304] width 263 height 21
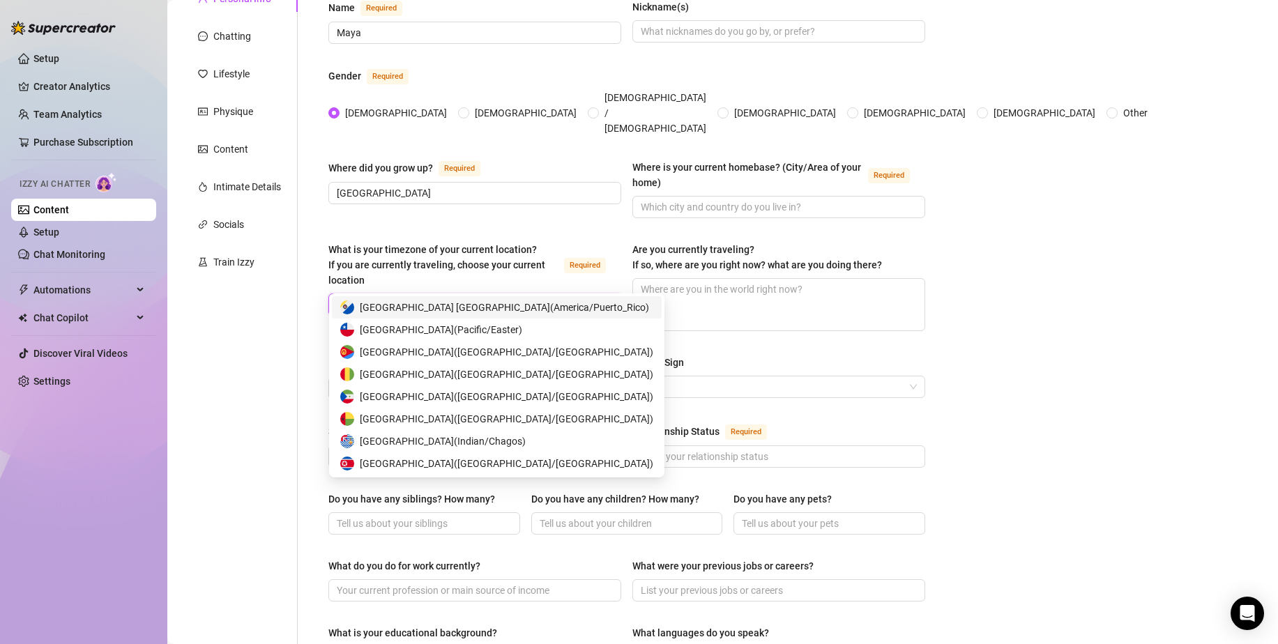
type input "e"
type input "unit"
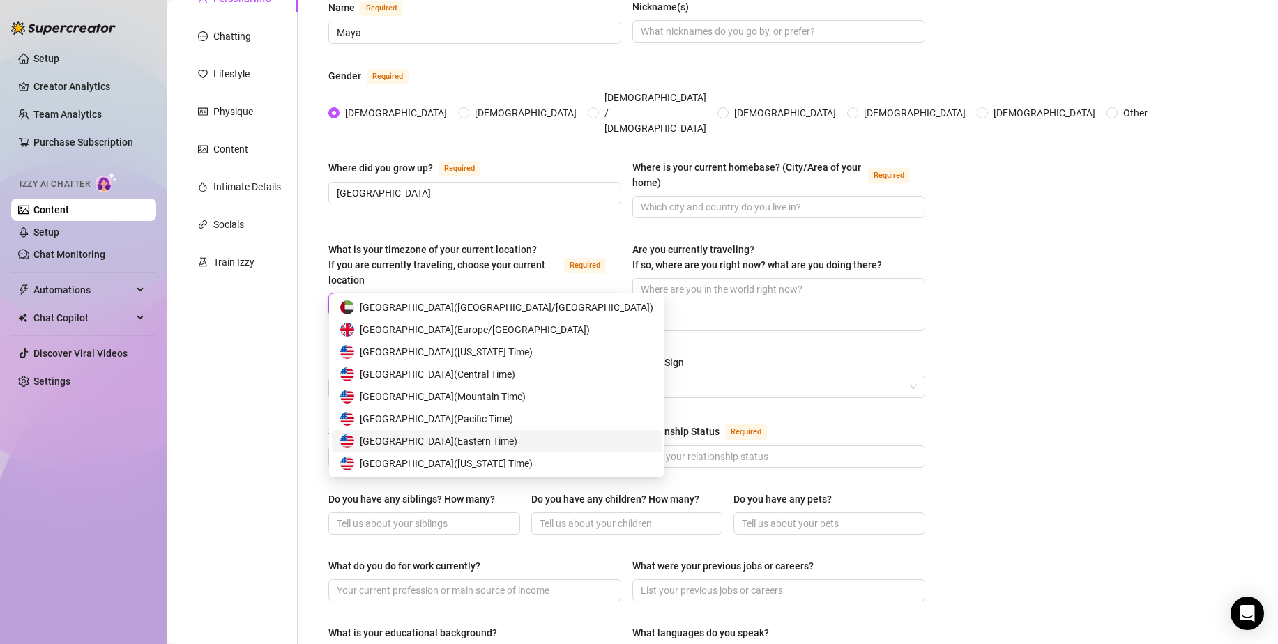
click at [517, 434] on span "United States of America ( Eastern Time )" at bounding box center [439, 441] width 158 height 15
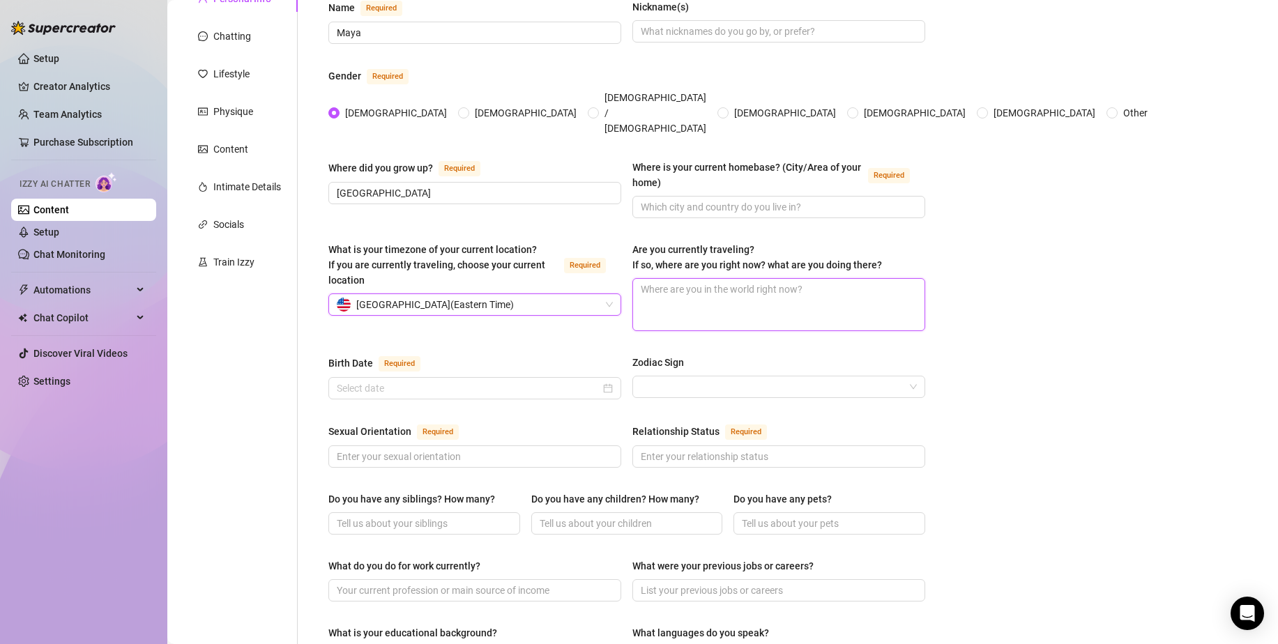
click at [748, 279] on textarea "Are you currently traveling? If so, where are you right now? what are you doing…" at bounding box center [778, 305] width 291 height 52
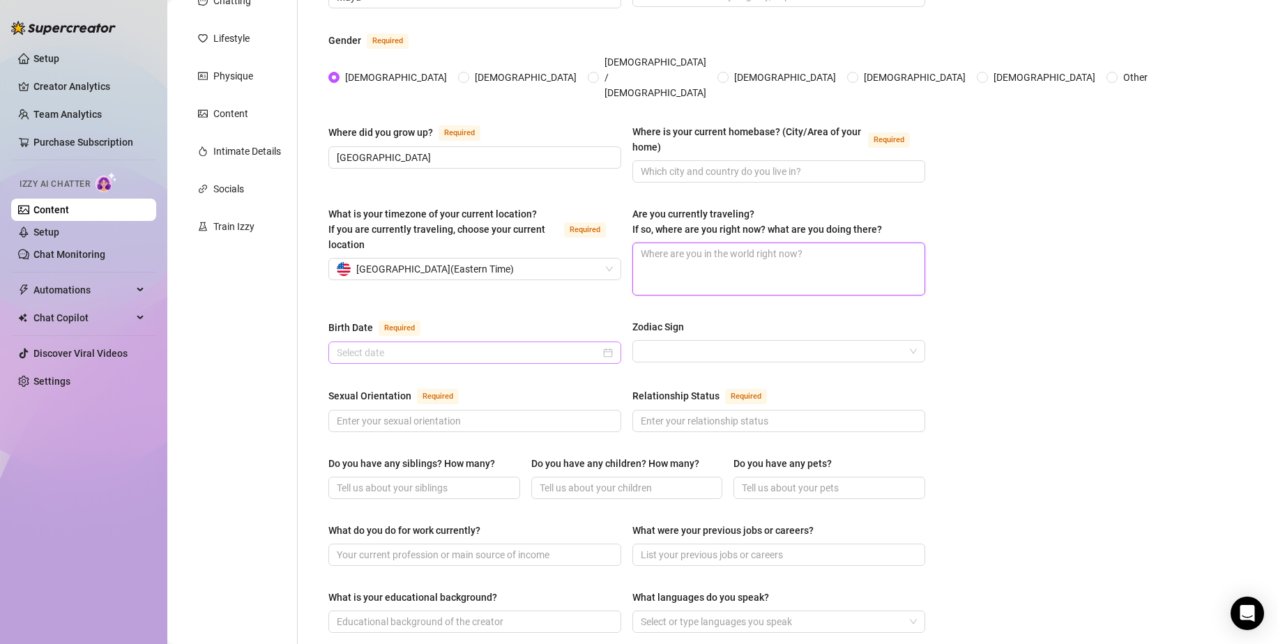
scroll to position [277, 0]
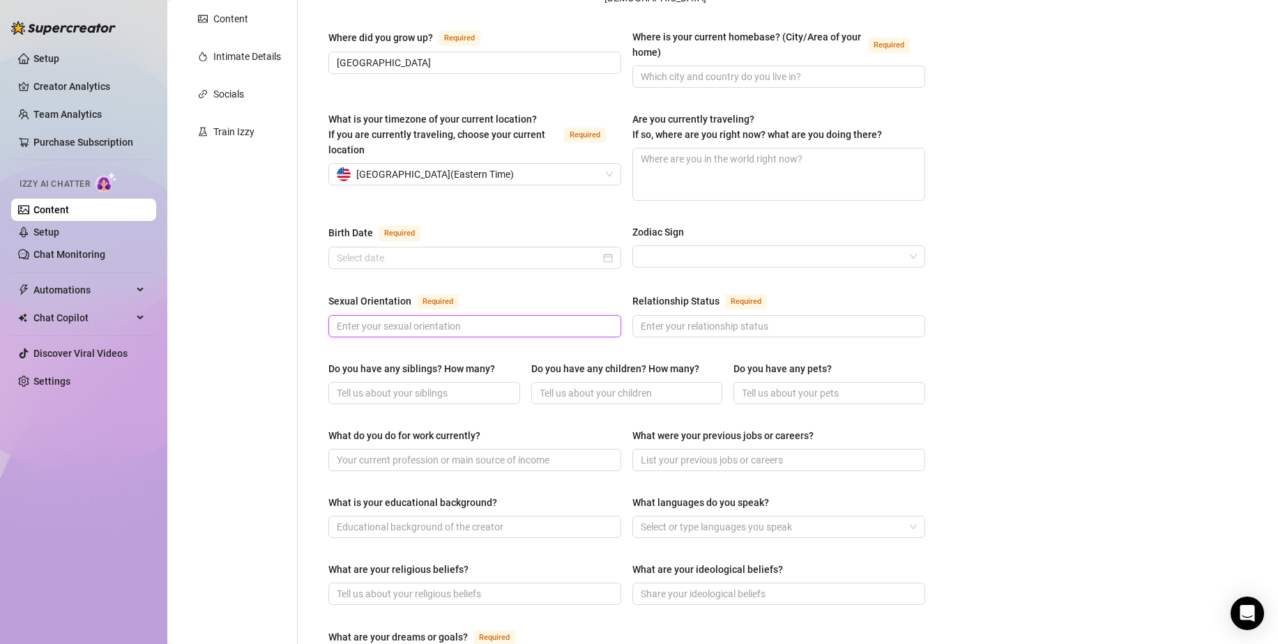
click at [460, 319] on input "Sexual Orientation Required" at bounding box center [473, 326] width 273 height 15
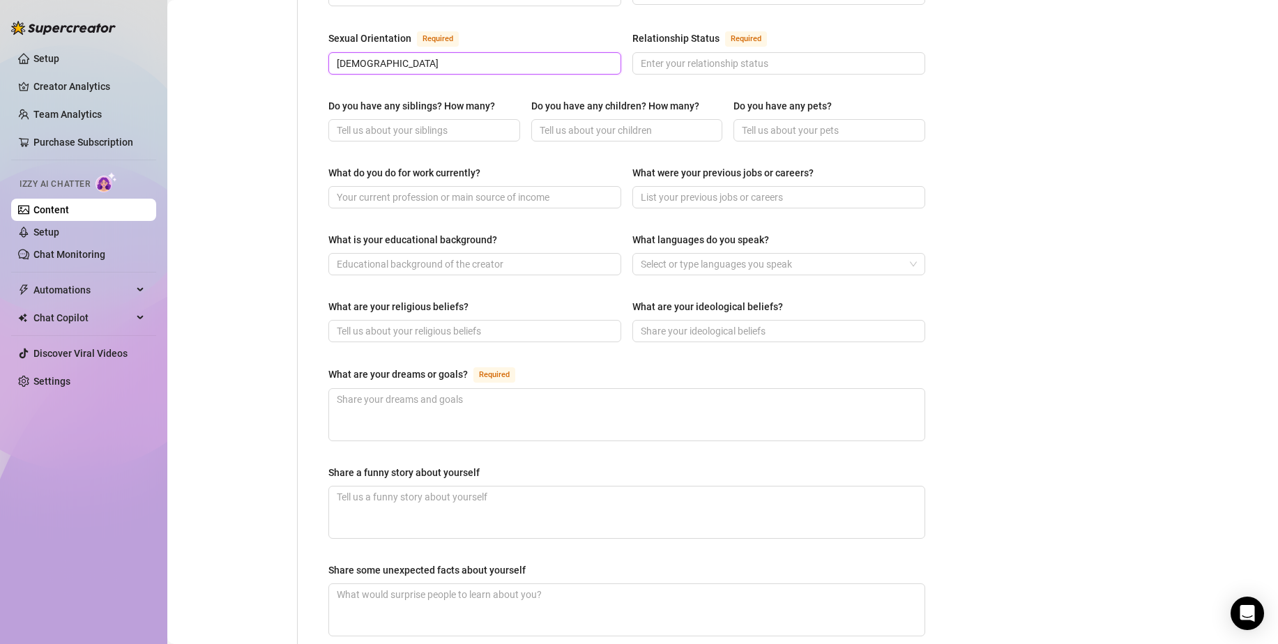
scroll to position [541, 0]
type input "[DEMOGRAPHIC_DATA]"
click at [700, 189] on input "What were your previous jobs or careers?" at bounding box center [777, 196] width 273 height 15
click at [521, 189] on input "What do you do for work currently?" at bounding box center [473, 196] width 273 height 15
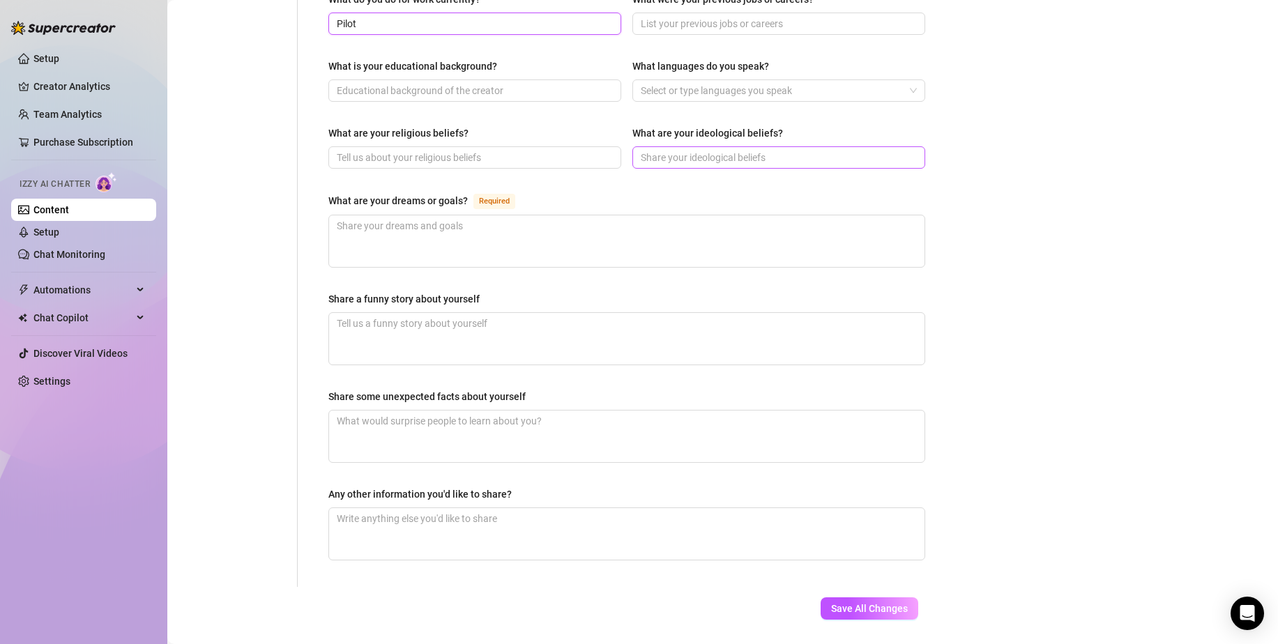
scroll to position [728, 0]
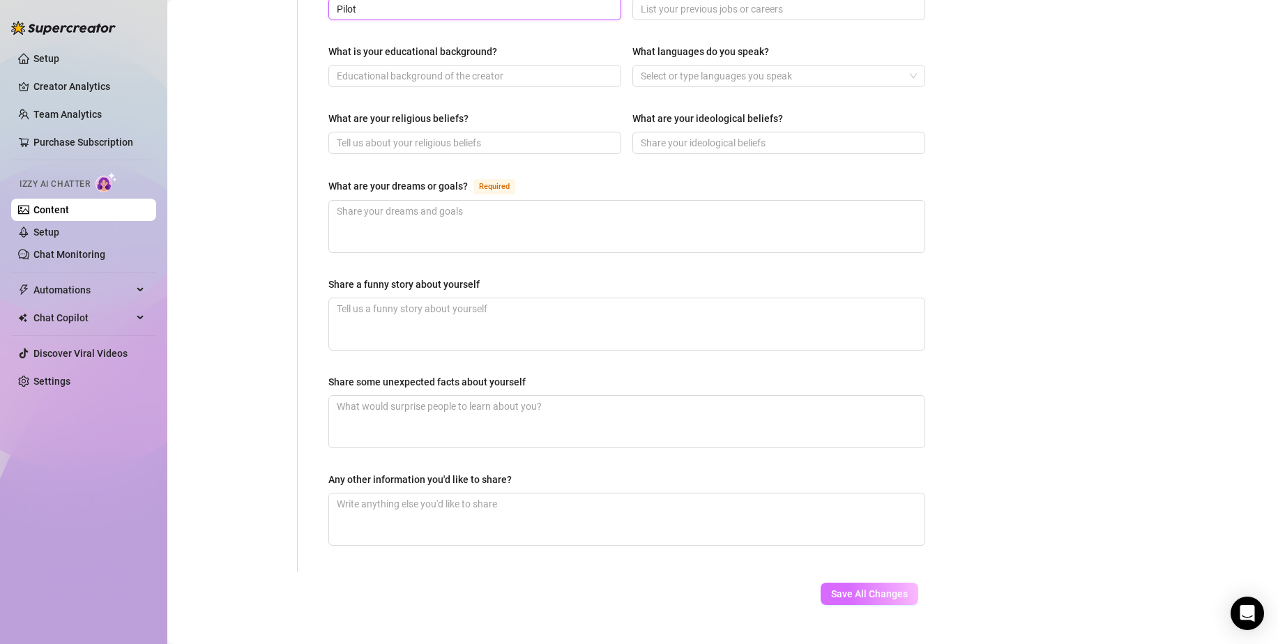
type input "Pilot"
click at [866, 588] on span "Save All Changes" at bounding box center [869, 593] width 77 height 11
type input "[DEMOGRAPHIC_DATA]"
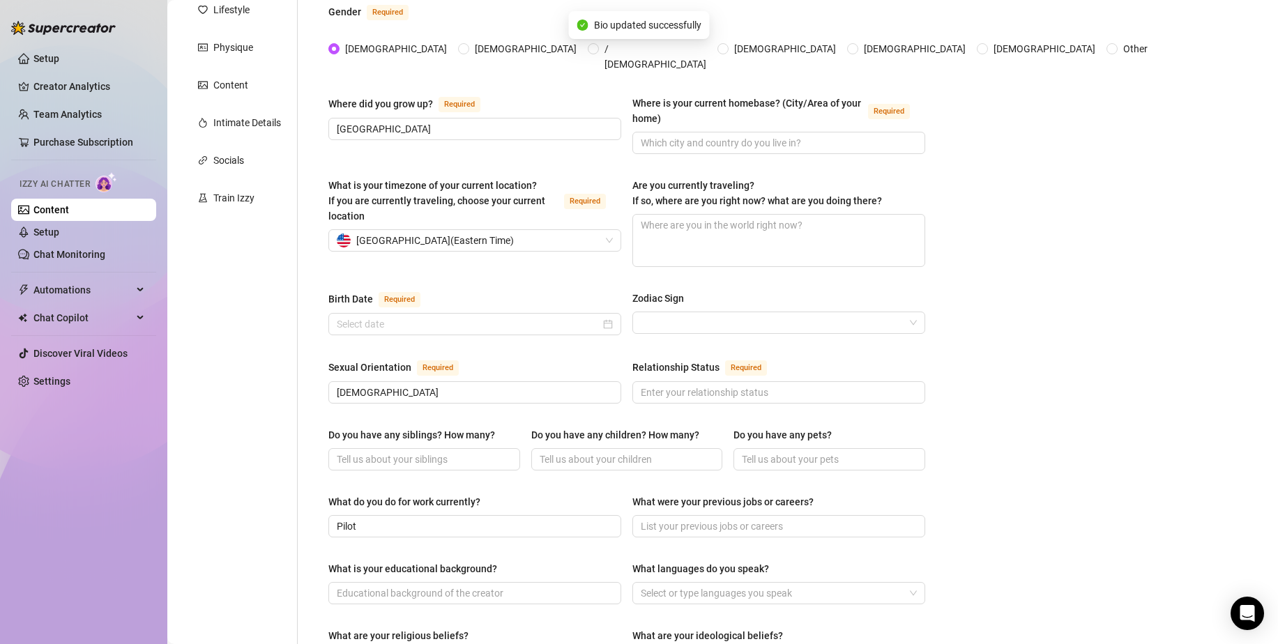
scroll to position [0, 0]
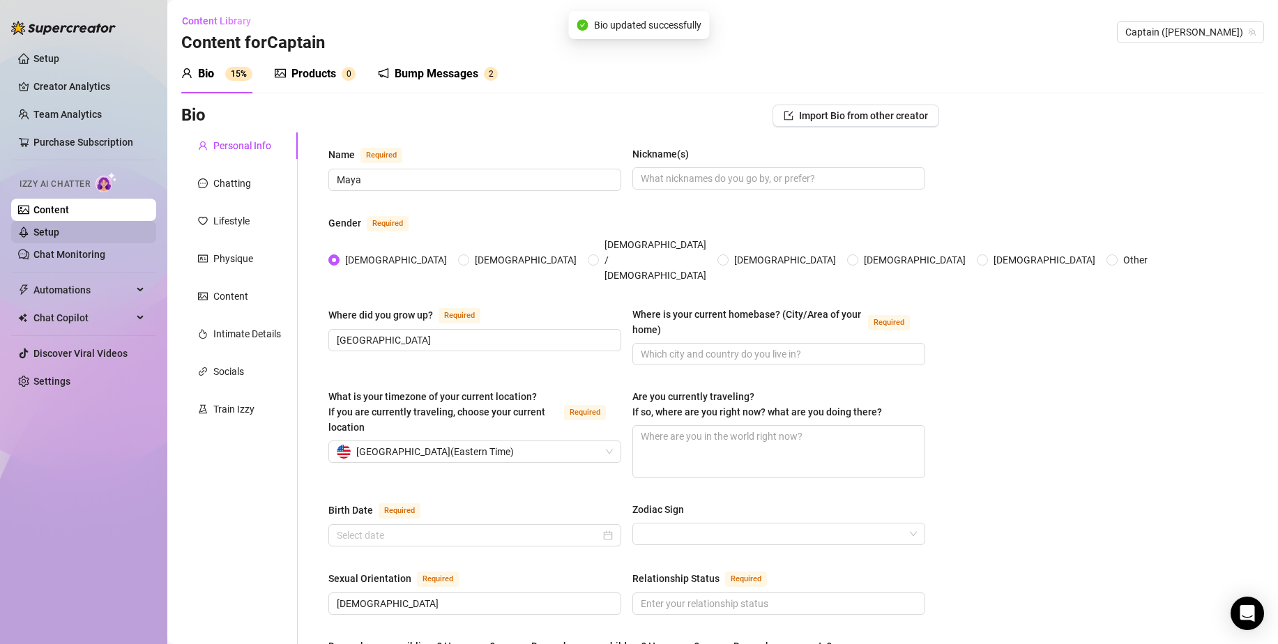
click at [59, 238] on link "Setup" at bounding box center [46, 232] width 26 height 11
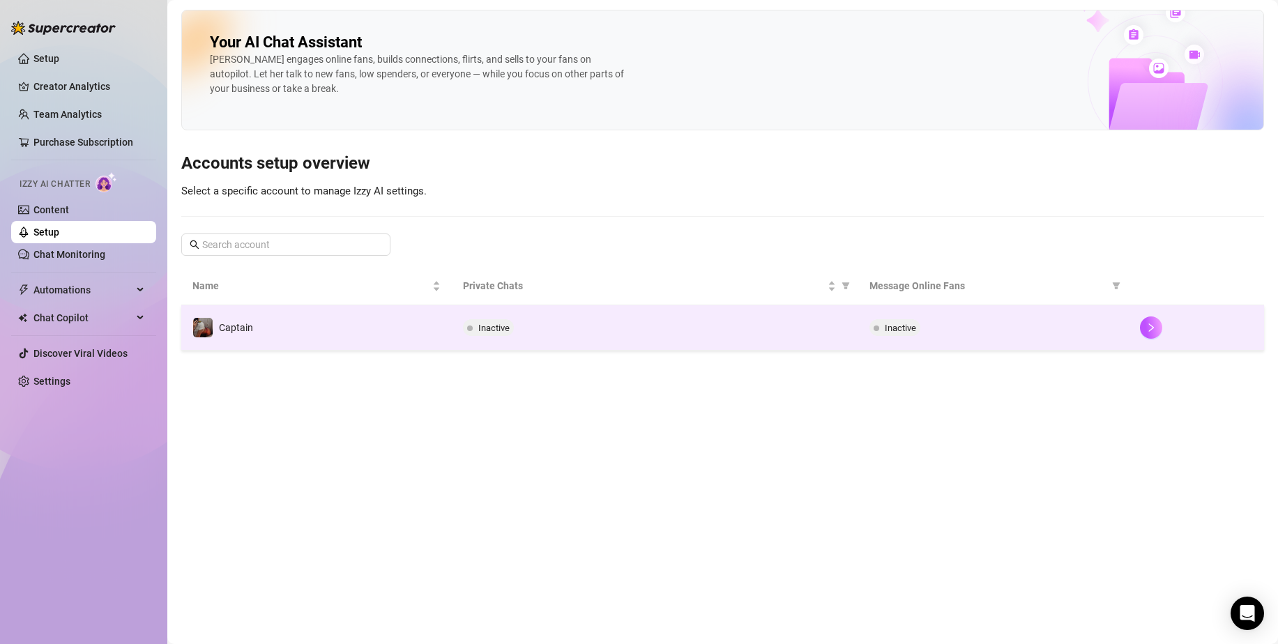
click at [390, 325] on td "Captain" at bounding box center [316, 327] width 270 height 45
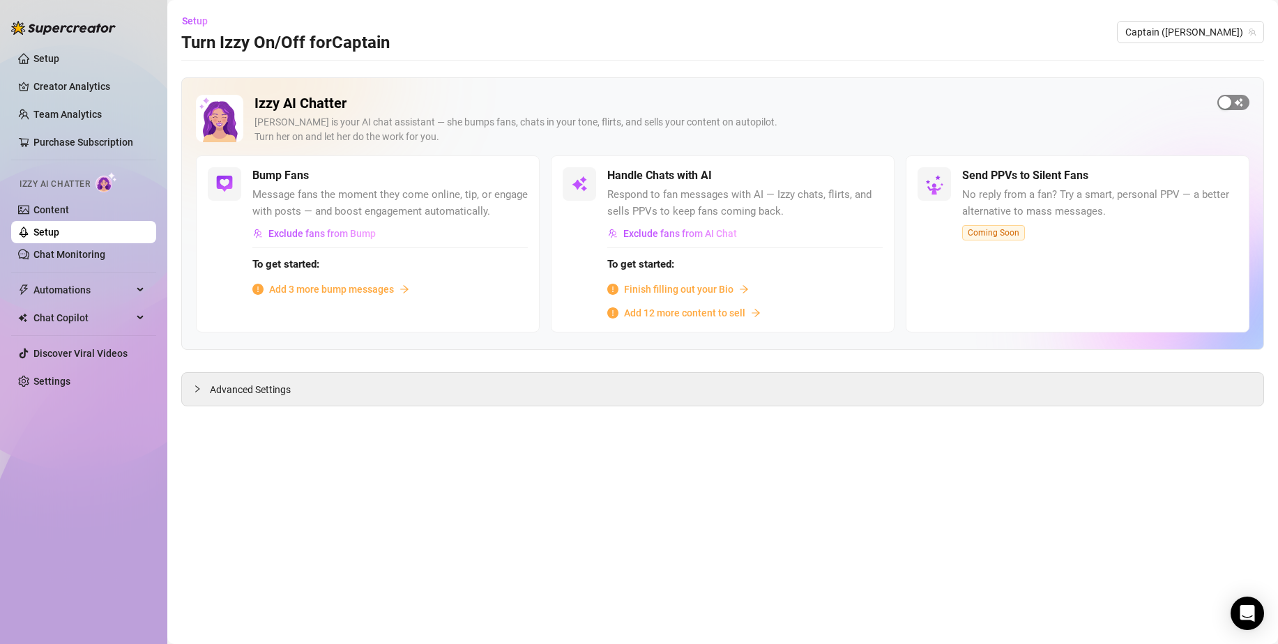
click at [1223, 106] on div "button" at bounding box center [1224, 102] width 13 height 13
click at [517, 174] on span "button" at bounding box center [512, 175] width 31 height 15
click at [368, 288] on span "Add 3 more bump messages" at bounding box center [331, 289] width 125 height 15
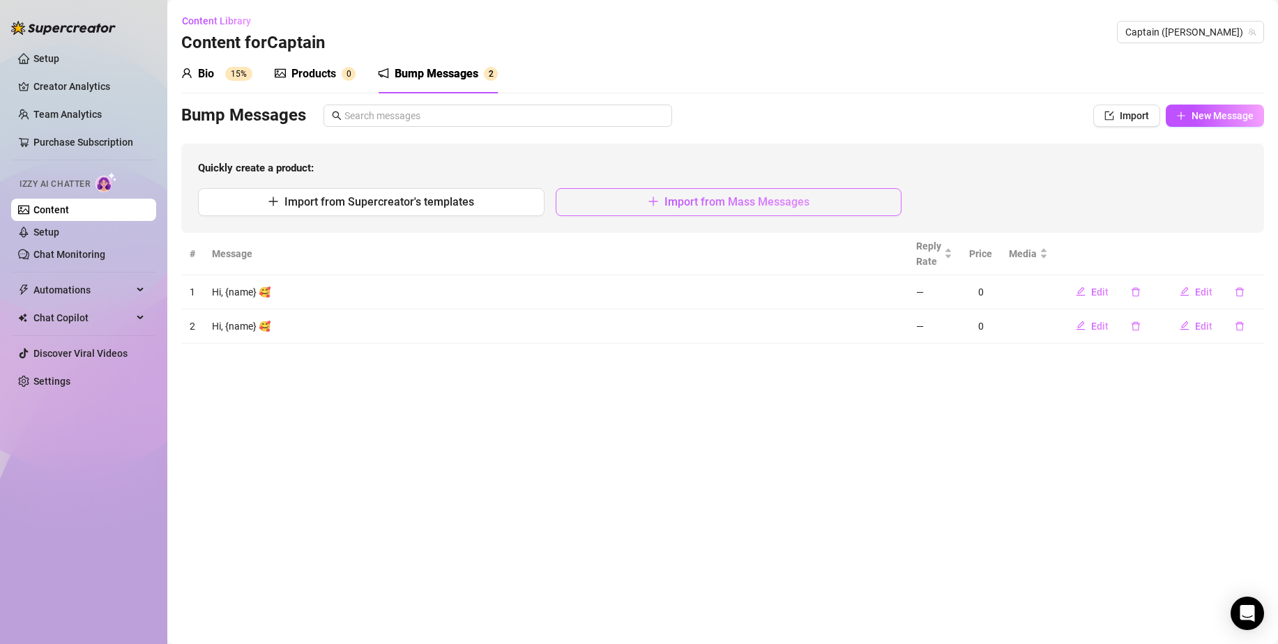
click at [639, 213] on button "Import from Mass Messages" at bounding box center [729, 202] width 346 height 28
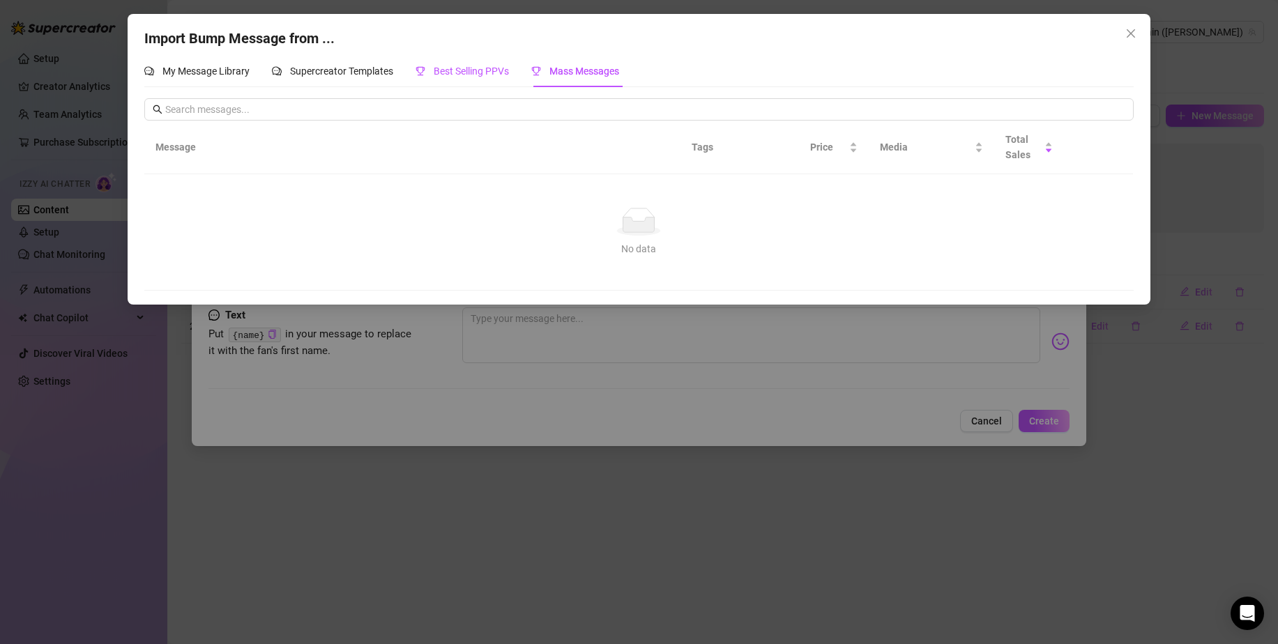
click at [479, 72] on span "Best Selling PPVs" at bounding box center [471, 71] width 75 height 11
click at [327, 63] on div "Supercreator Templates" at bounding box center [332, 70] width 121 height 15
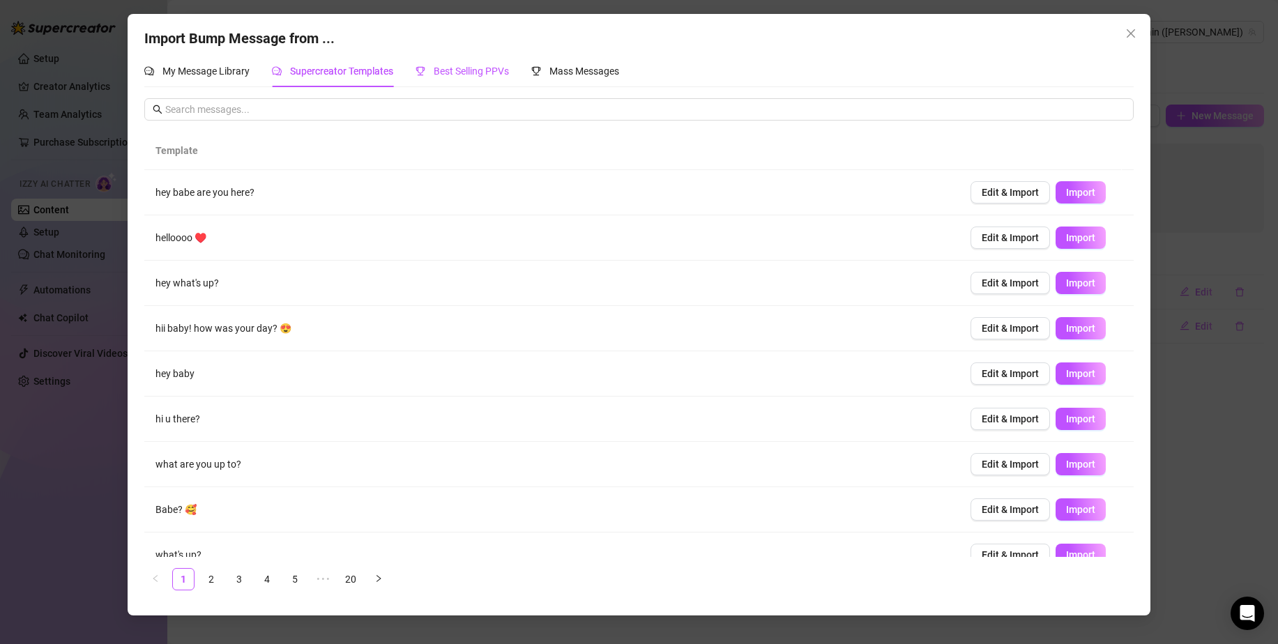
click at [478, 66] on span "Best Selling PPVs" at bounding box center [471, 71] width 75 height 11
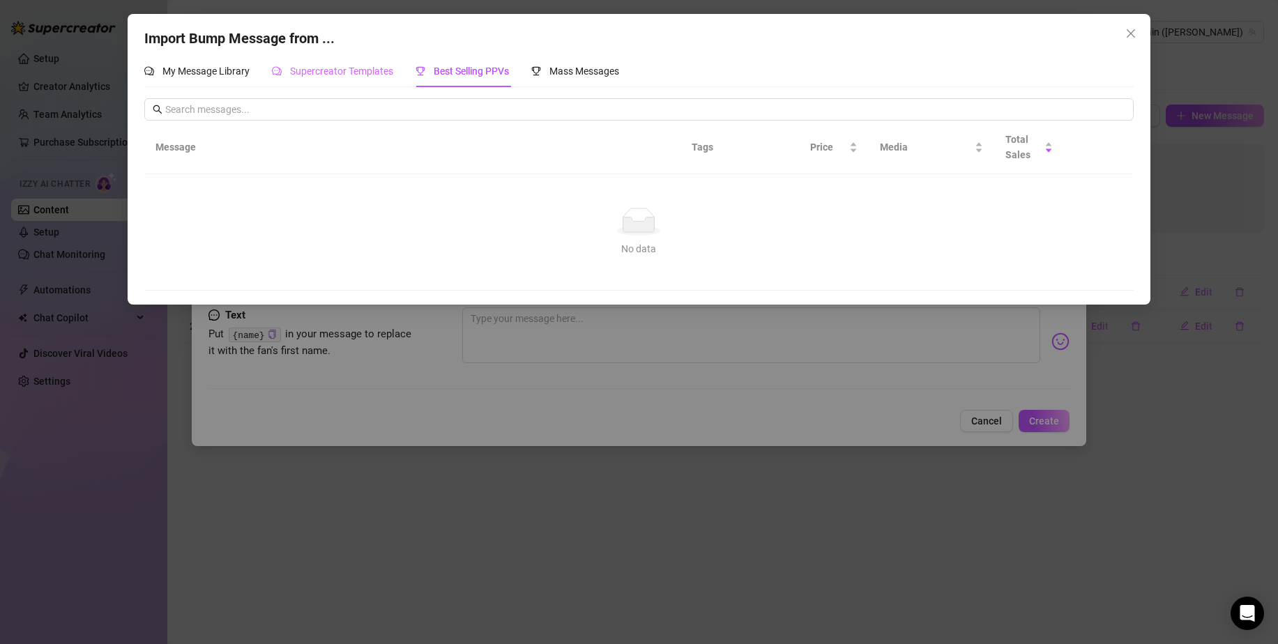
click at [312, 84] on div "Supercreator Templates" at bounding box center [332, 71] width 121 height 32
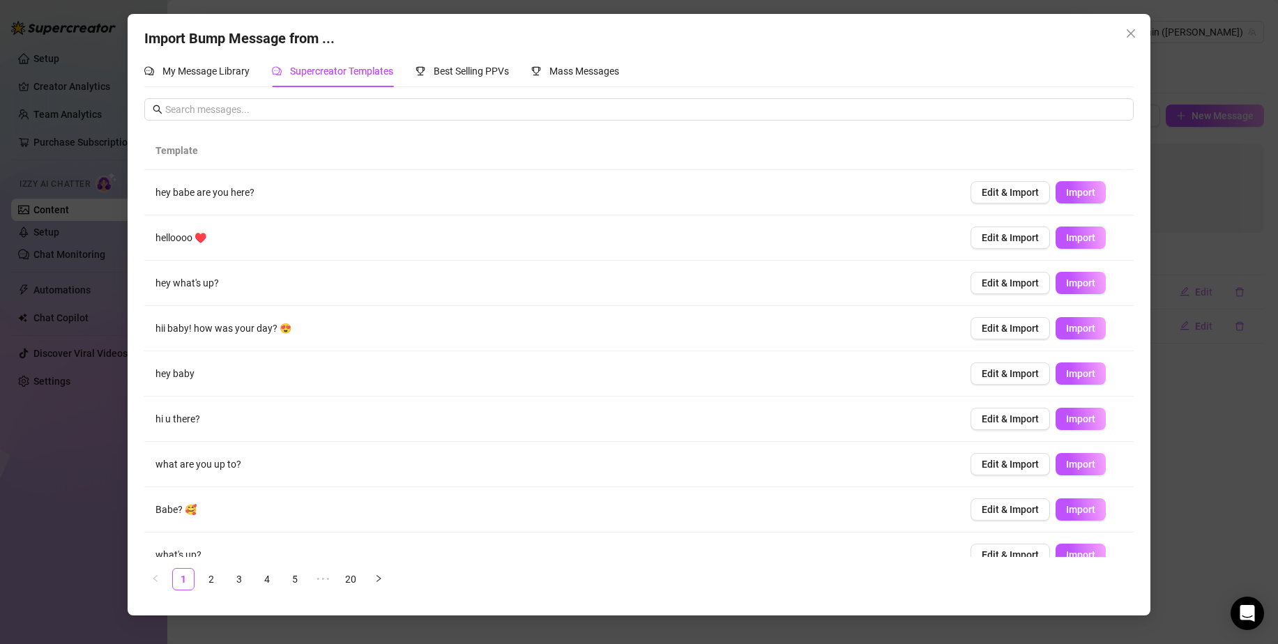
scroll to position [66, 0]
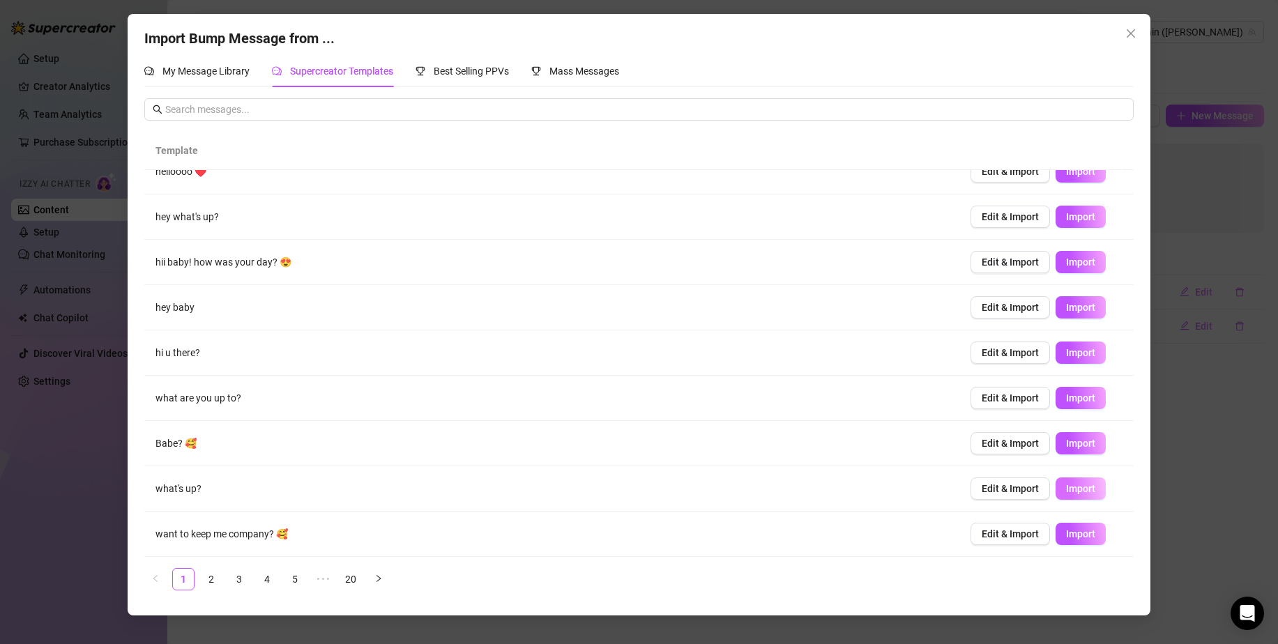
click at [1055, 487] on button "Import" at bounding box center [1080, 488] width 50 height 22
click at [1078, 260] on span "Import" at bounding box center [1080, 262] width 29 height 11
click at [1069, 537] on span "Import" at bounding box center [1080, 533] width 29 height 11
type textarea "want to keep me company? 🥰"
click at [1126, 38] on icon "close" at bounding box center [1130, 33] width 11 height 11
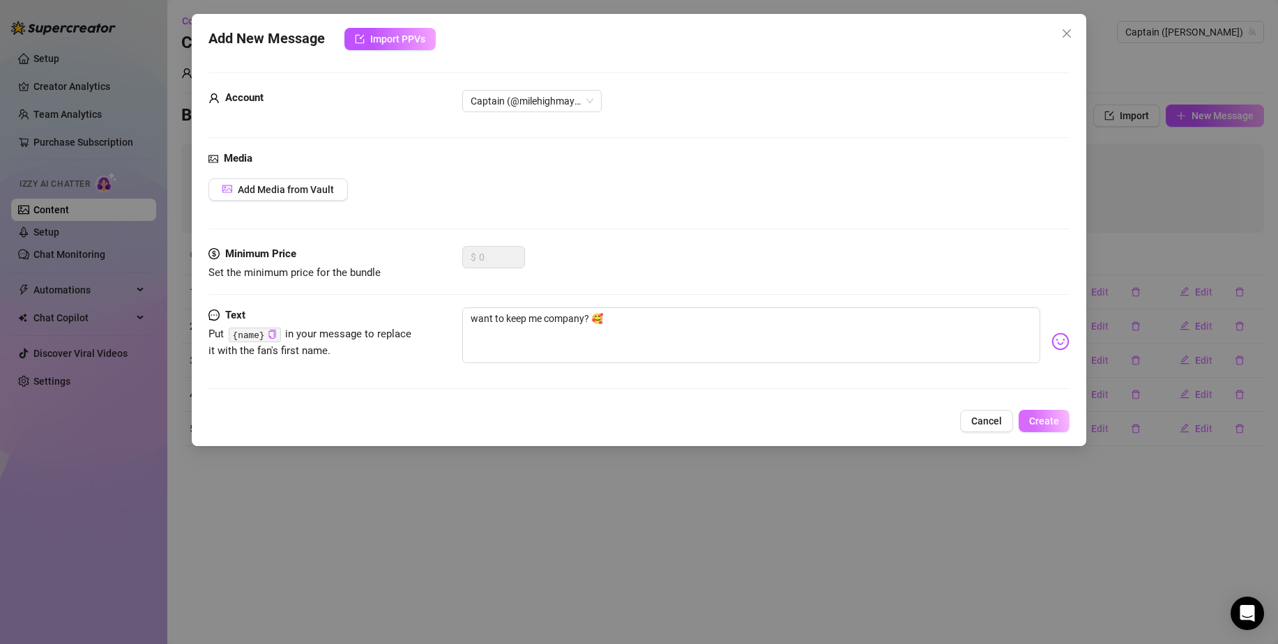
click at [1030, 413] on button "Create" at bounding box center [1043, 421] width 51 height 22
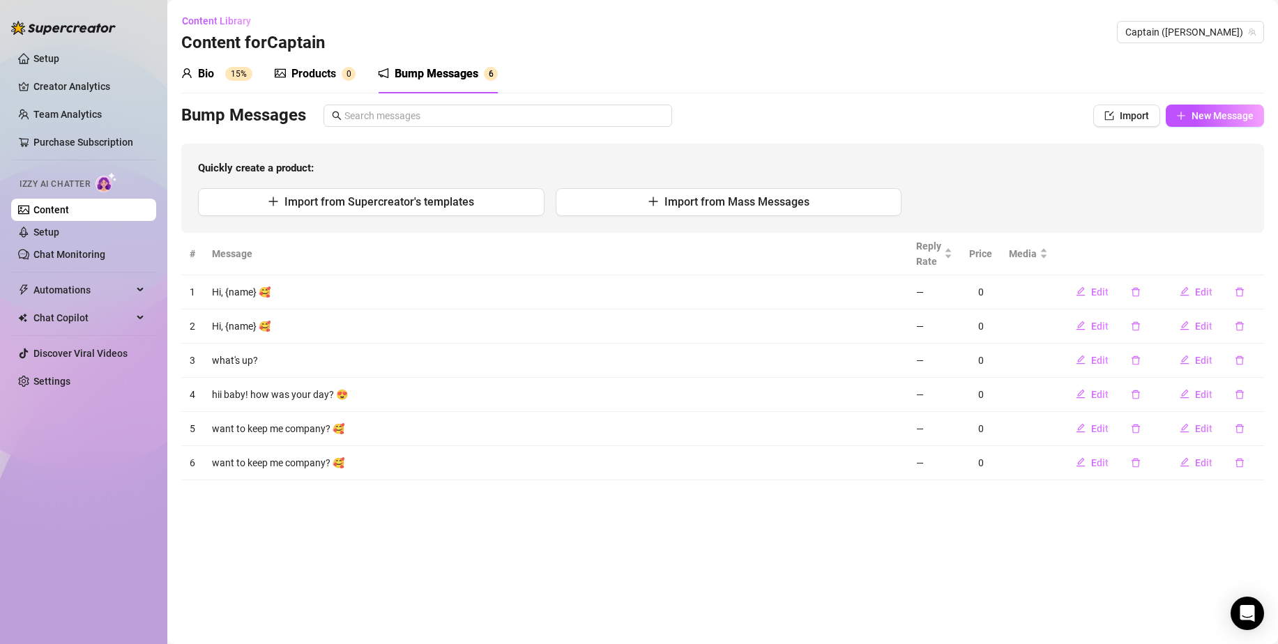
click at [69, 215] on link "Content" at bounding box center [51, 209] width 36 height 11
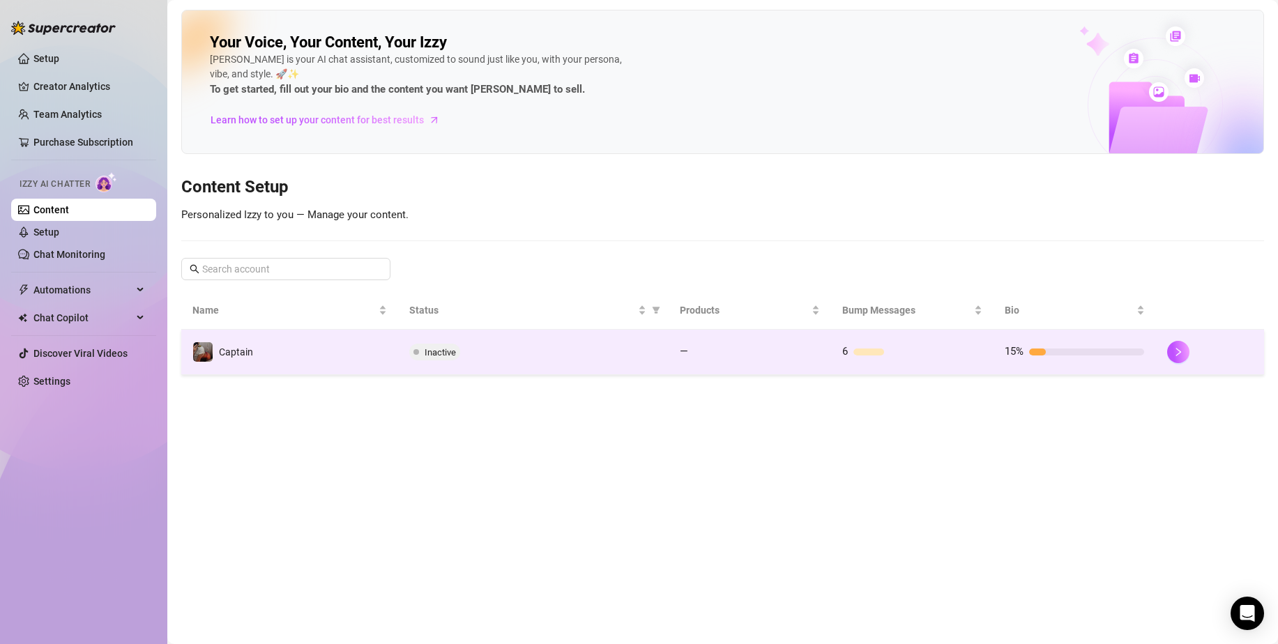
click at [505, 348] on div "Inactive" at bounding box center [533, 352] width 248 height 17
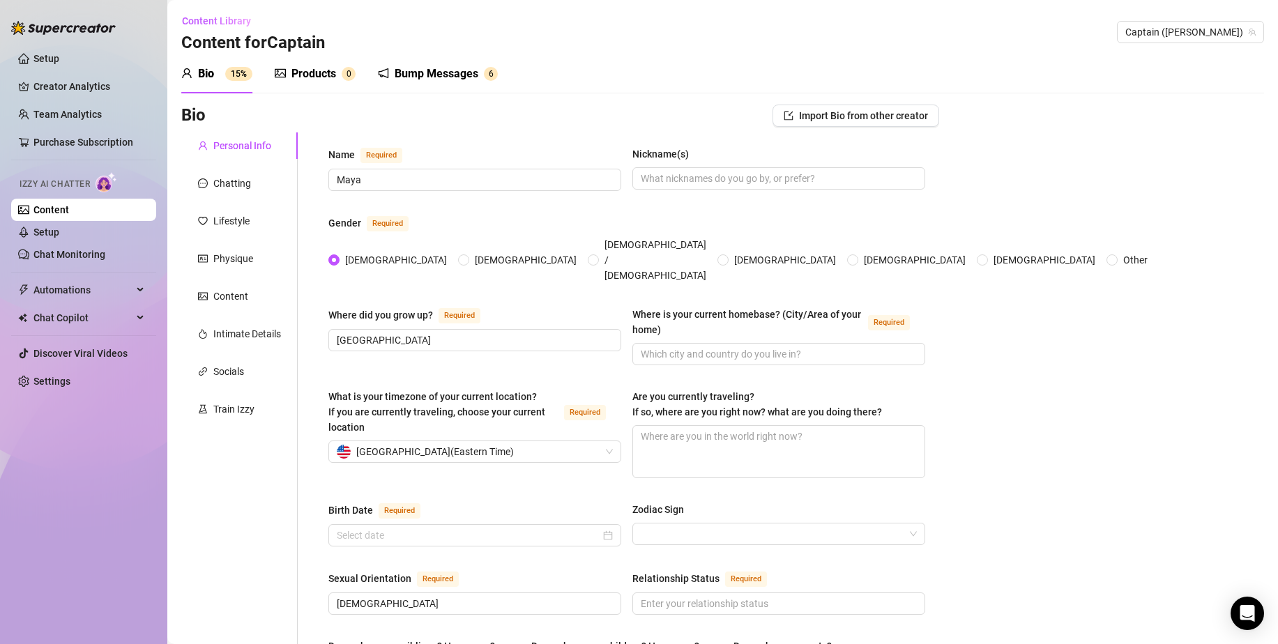
click at [434, 61] on div "Bump Messages 6" at bounding box center [438, 73] width 120 height 39
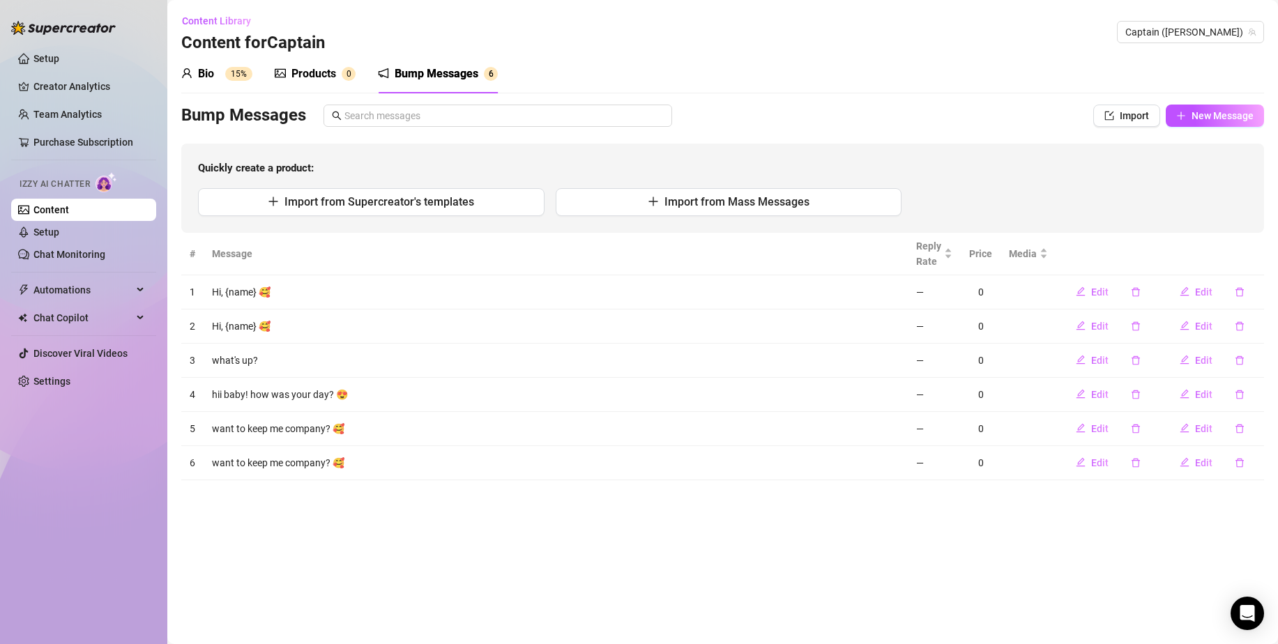
click at [86, 174] on div "Izzy AI Chatter" at bounding box center [82, 182] width 125 height 20
click at [72, 185] on span "Izzy AI Chatter" at bounding box center [55, 184] width 70 height 13
click at [52, 215] on link "Content" at bounding box center [51, 209] width 36 height 11
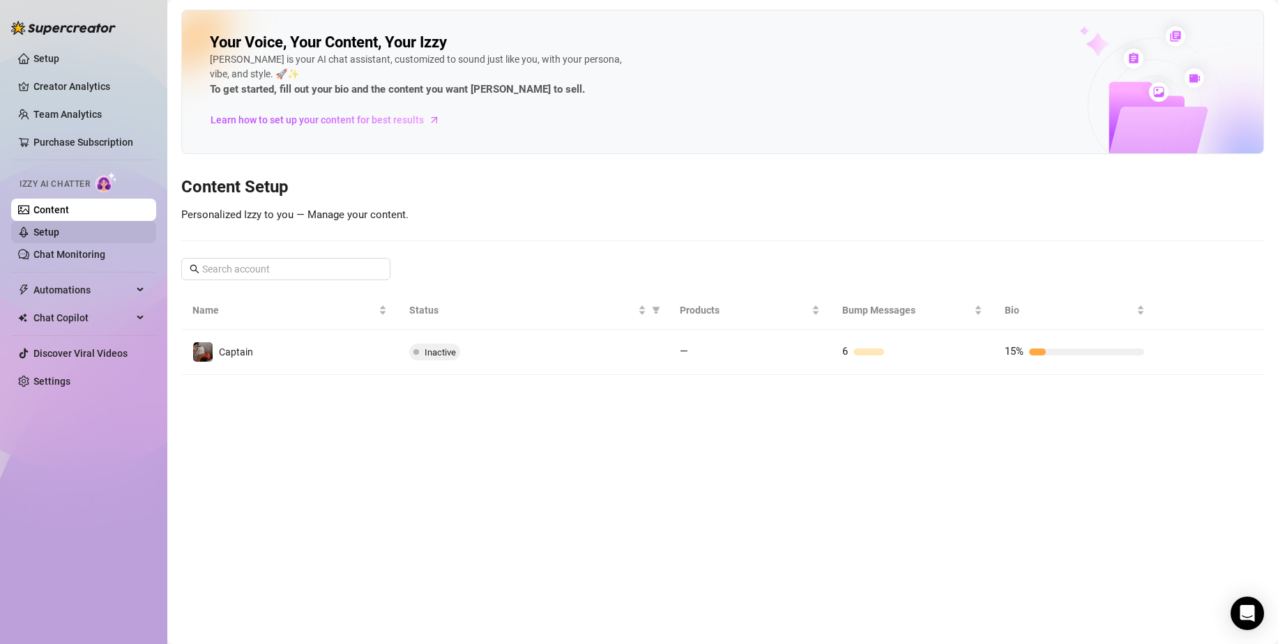
click at [52, 234] on link "Setup" at bounding box center [46, 232] width 26 height 11
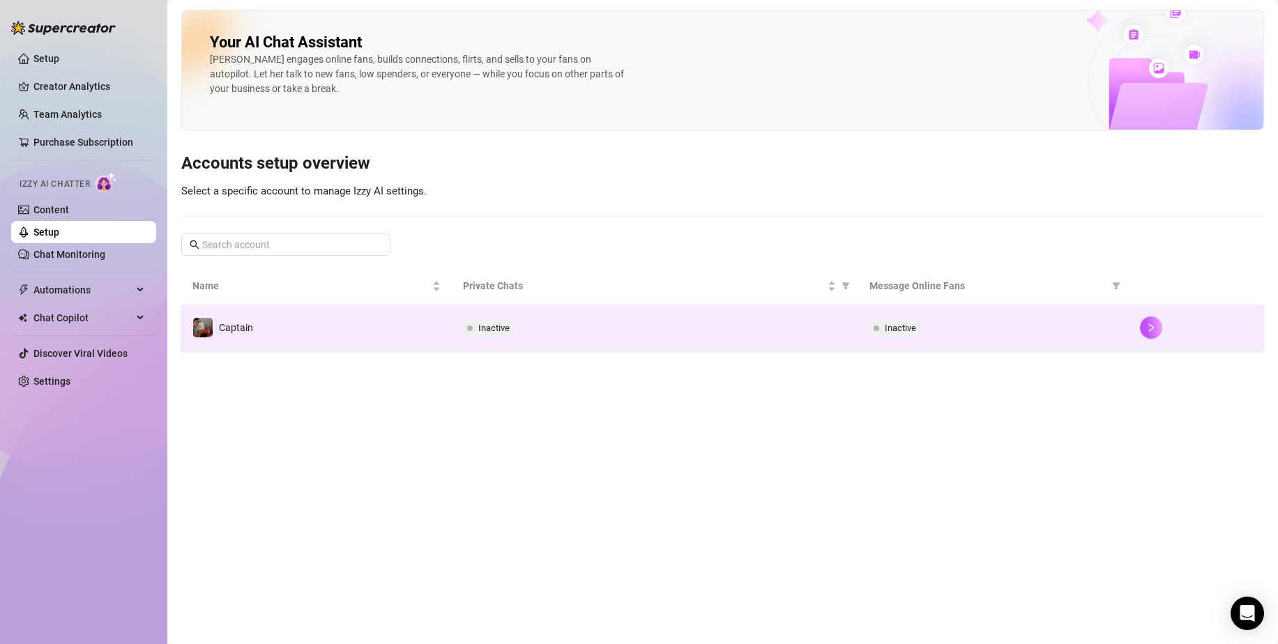
click at [591, 330] on div "Inactive" at bounding box center [654, 327] width 383 height 17
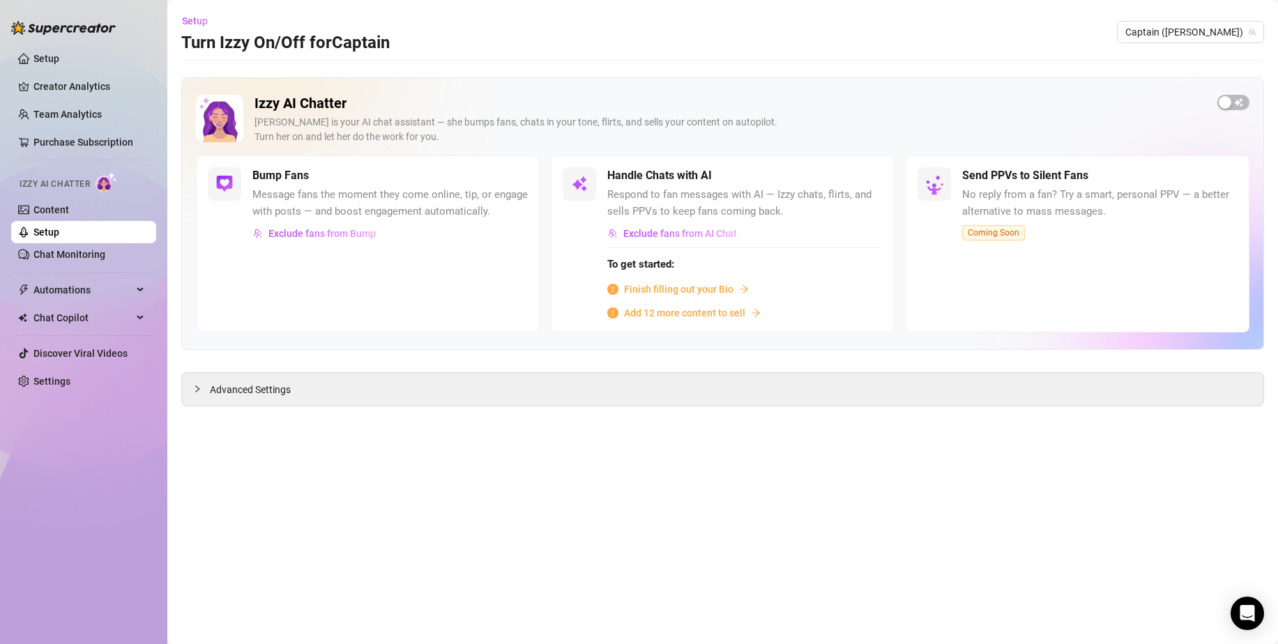
click at [701, 286] on span "Finish filling out your Bio" at bounding box center [678, 289] width 109 height 15
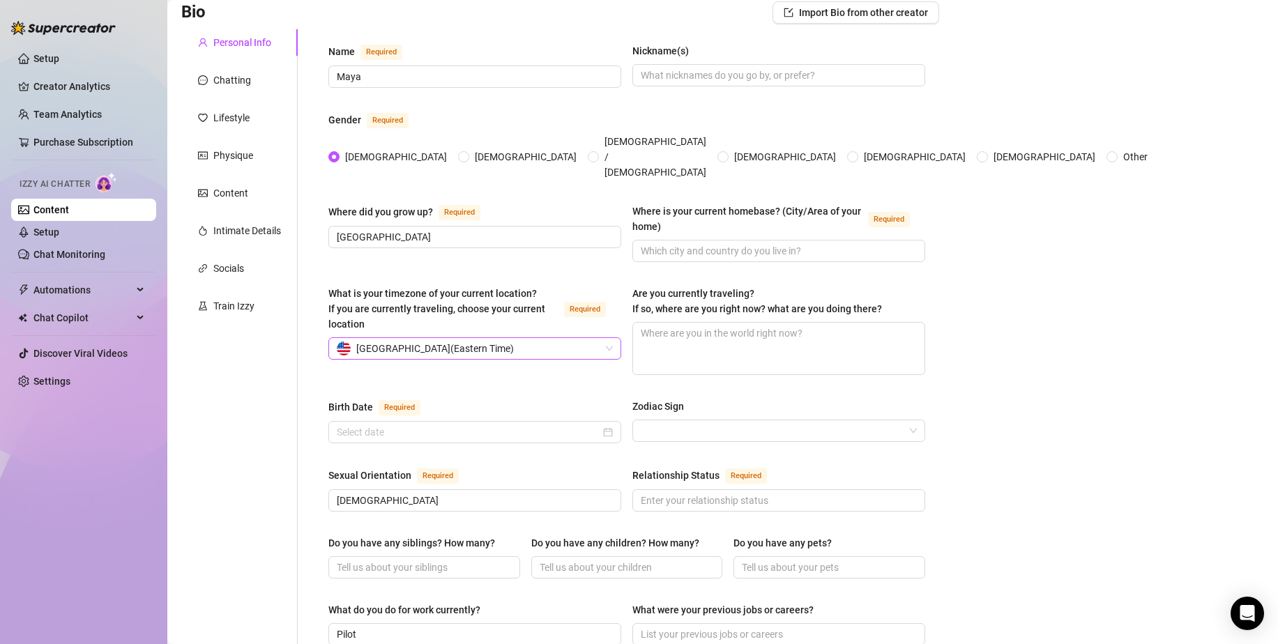
scroll to position [104, 0]
click at [747, 322] on textarea "Are you currently traveling? If so, where are you right now? what are you doing…" at bounding box center [778, 348] width 291 height 52
type textarea "I""
type textarea "I"m"
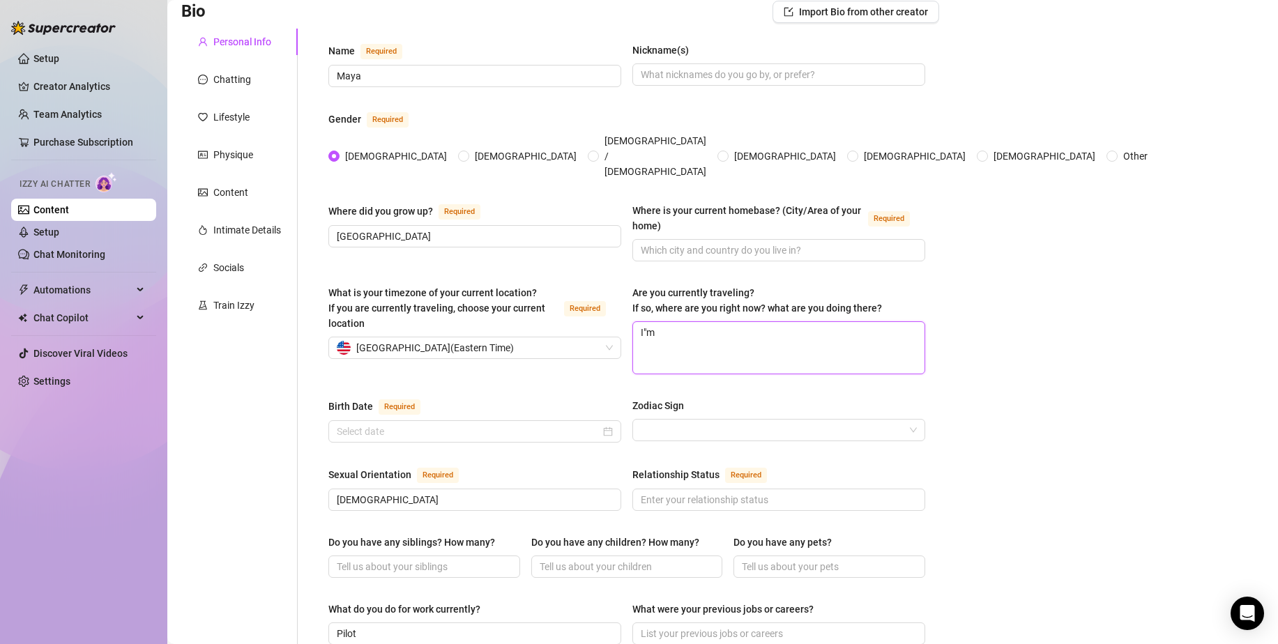
type textarea "I"m i"
type textarea "I"m in"
type textarea "I"m i"
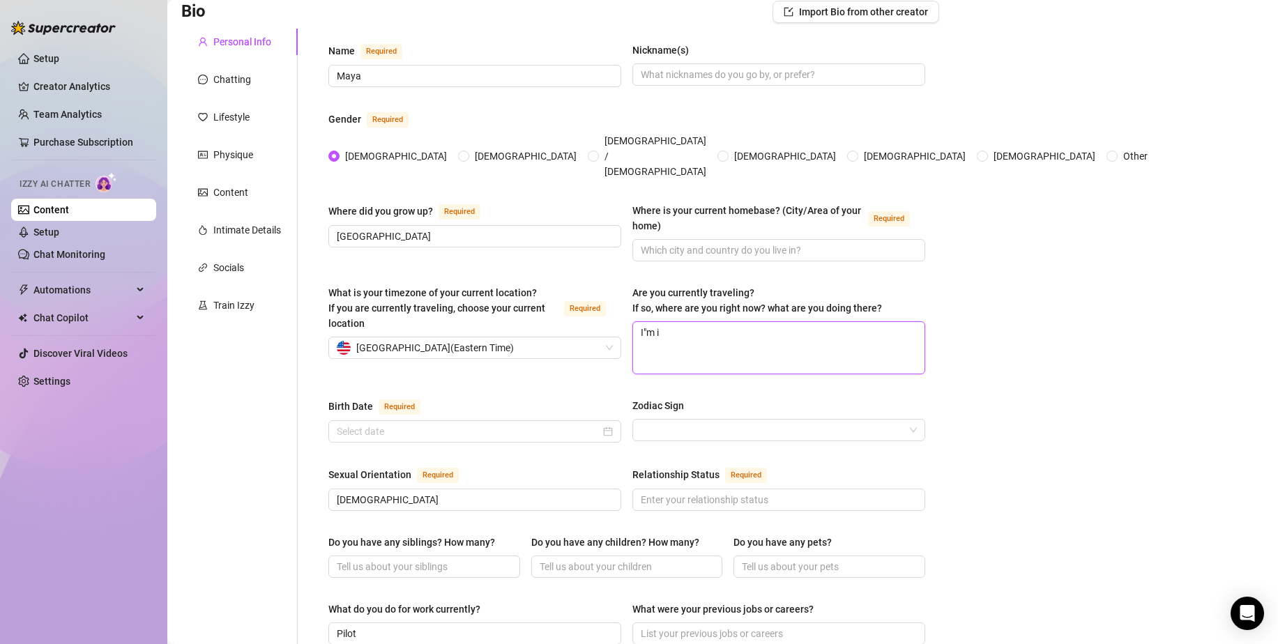
type textarea "I"m"
type textarea "I""
type textarea "I"
type textarea "I'"
type textarea "I'm"
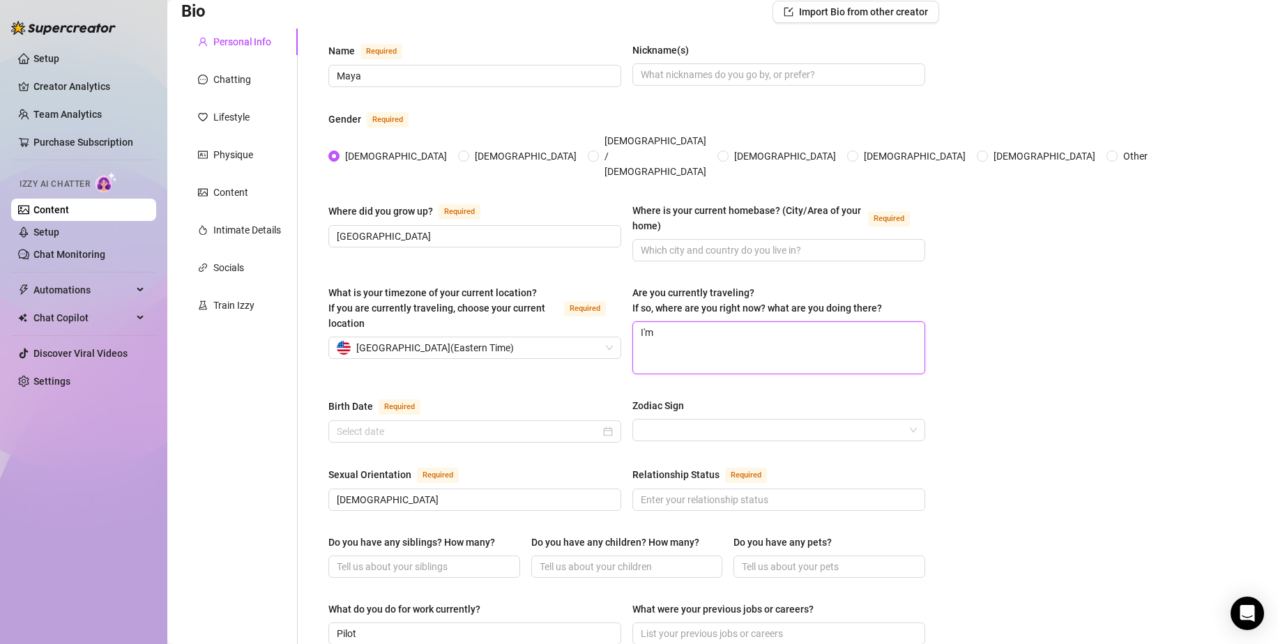
type textarea "I'm"
type textarea "I'm in"
type textarea "I'm in m"
type textarea "I'm in mu"
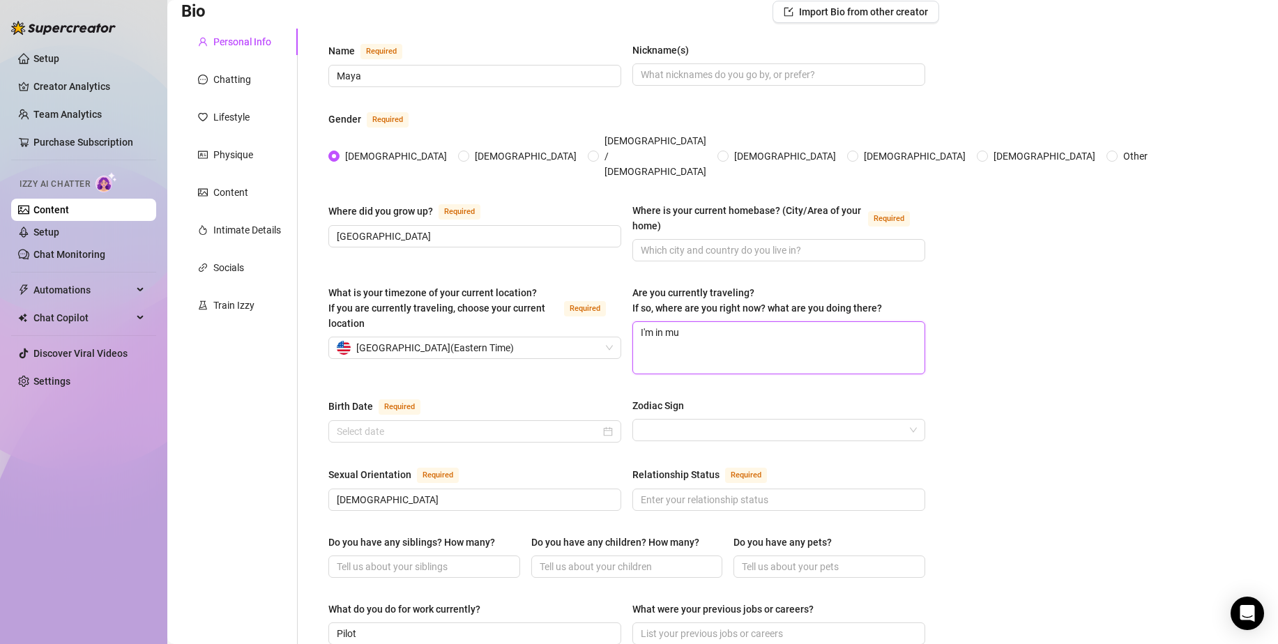
type textarea "I'm in mul"
type textarea "I'm in mult"
type textarea "I'm in multi"
type textarea "I'm in multipl"
type textarea "I'm in multiple"
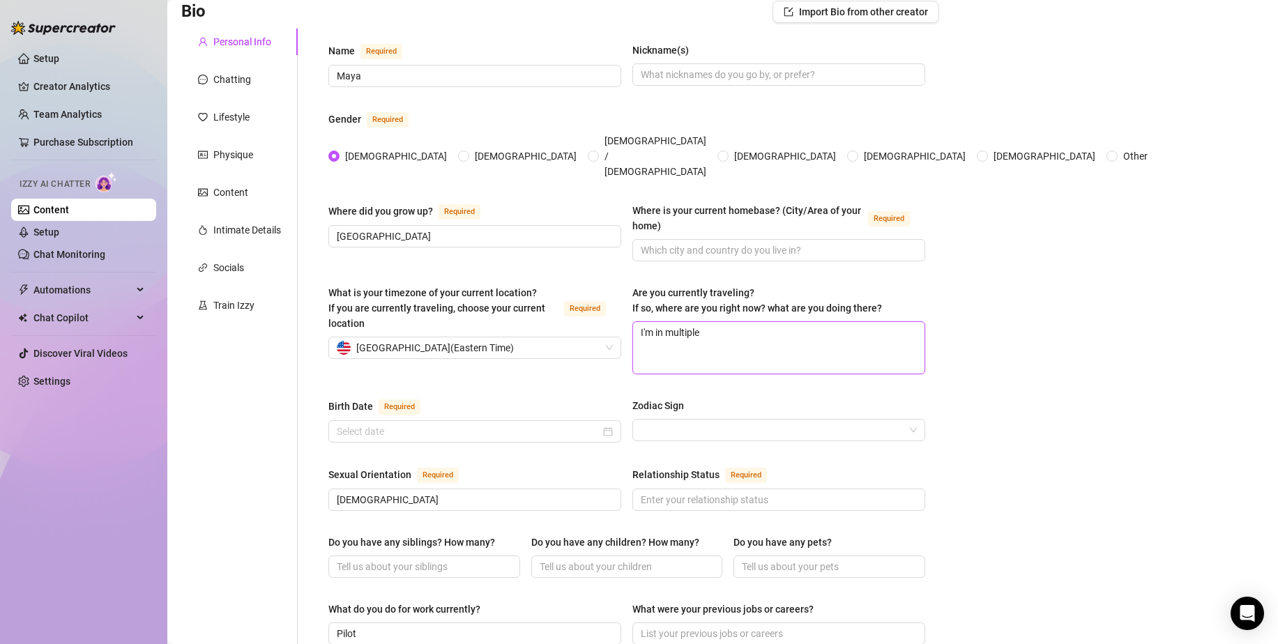
type textarea "I'm in multiple"
type textarea "I'm in multiple ci"
type textarea "I'm in multiple cit"
type textarea "I'm in multiple citi"
type textarea "I'm in multiple cities"
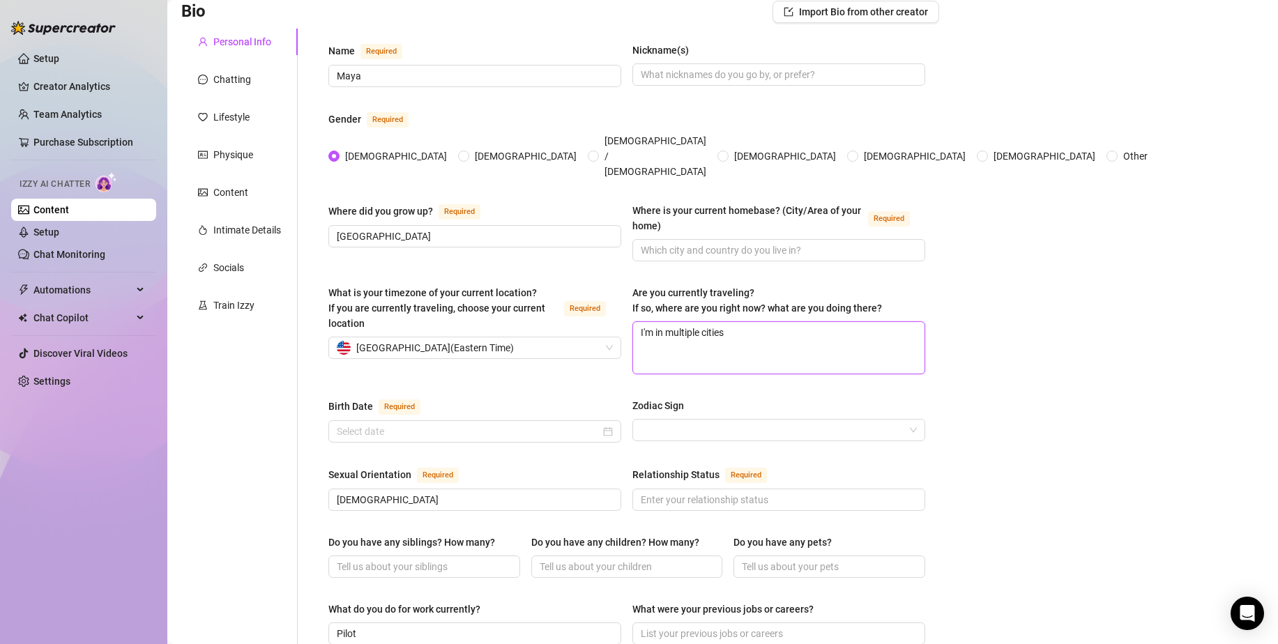
type textarea "I'm in multiple cities"
type textarea "I'm in multiple cities f"
type textarea "I'm in multiple cities for"
type textarea "I'm in multiple cities for m"
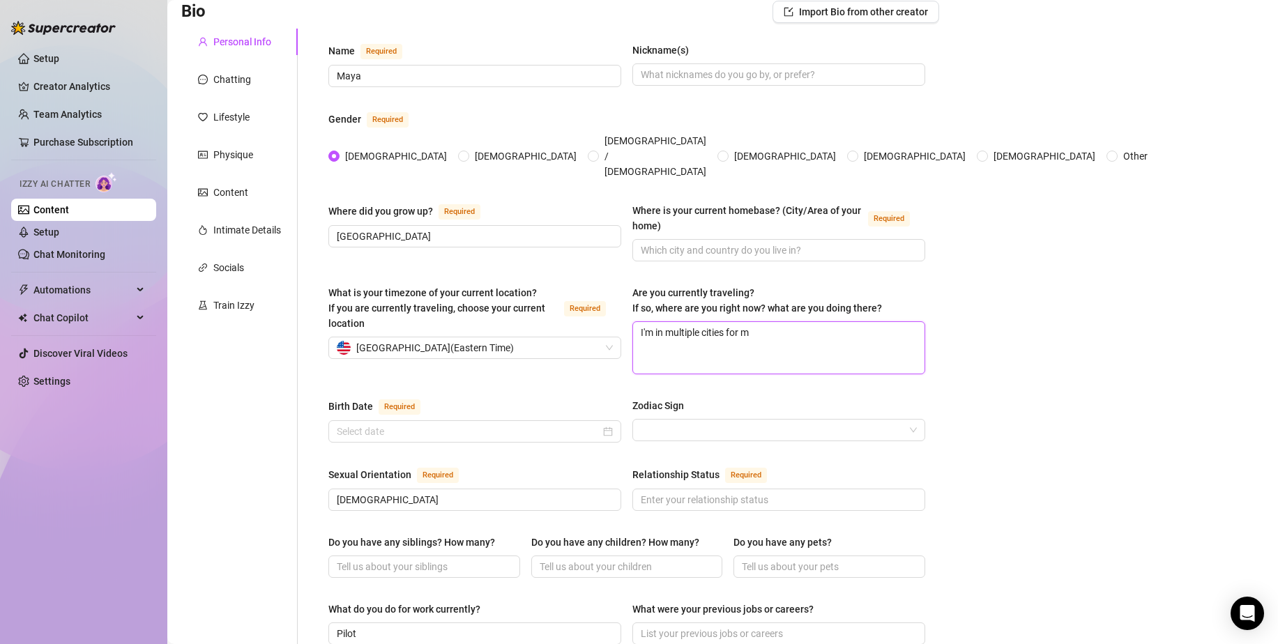
type textarea "I'm in multiple cities for my"
type textarea "I'm in multiple cities for my w"
type textarea "I'm in multiple cities for my wo"
type textarea "I'm in multiple cities for my work"
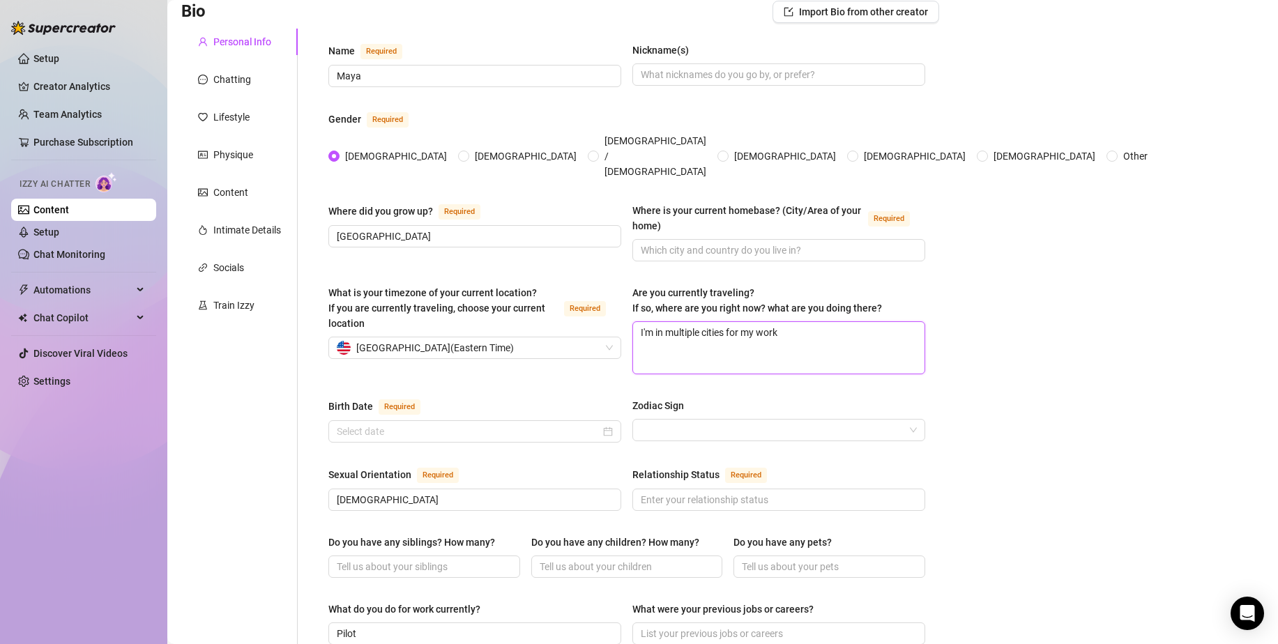
type textarea "I'm in multiple cities for my work a"
type textarea "I'm in multiple cities for my work as"
type textarea "I'm in multiple cities for my work as a"
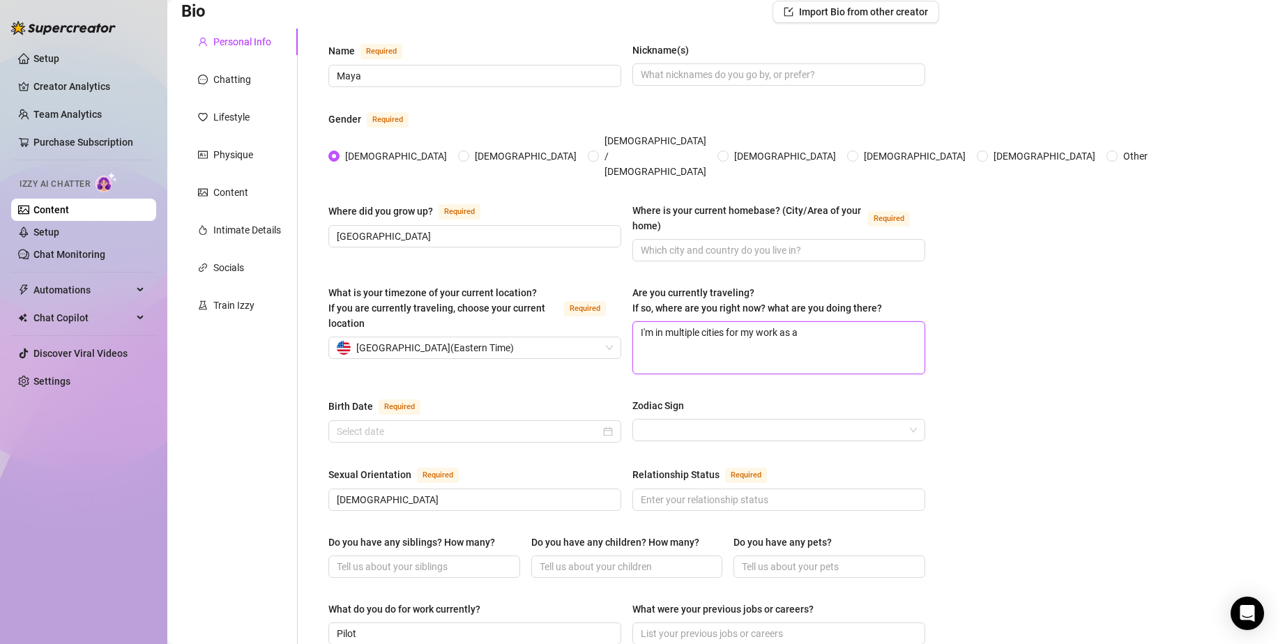
type textarea "I'm in multiple cities for my work as a w"
type textarea "I'm in multiple cities for my work as a wi"
type textarea "I'm in multiple cities for my work as a wid"
type textarea "I'm in multiple cities for my work as a wide"
type textarea "I'm in multiple cities for my work as a widebo"
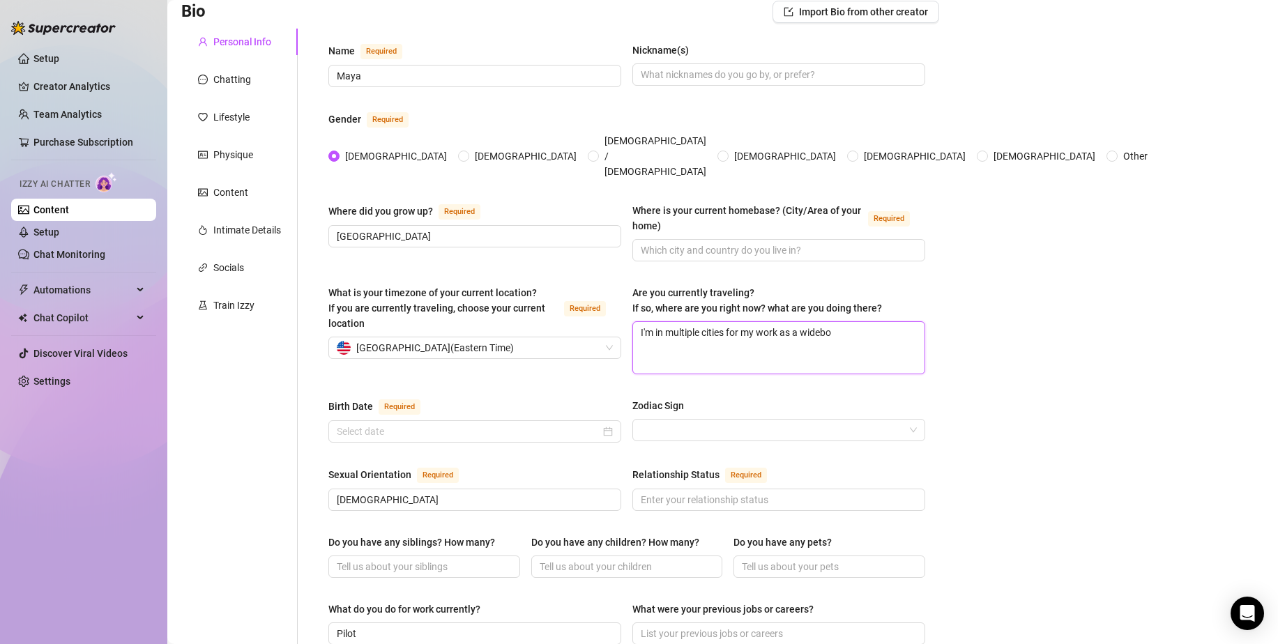
type textarea "I'm in multiple cities for my work as a widebod"
type textarea "I'm in multiple cities for my work as a widebody"
type textarea "I'm in multiple cities for my work as a widebody ai"
type textarea "I'm in multiple cities for my work as a widebody air"
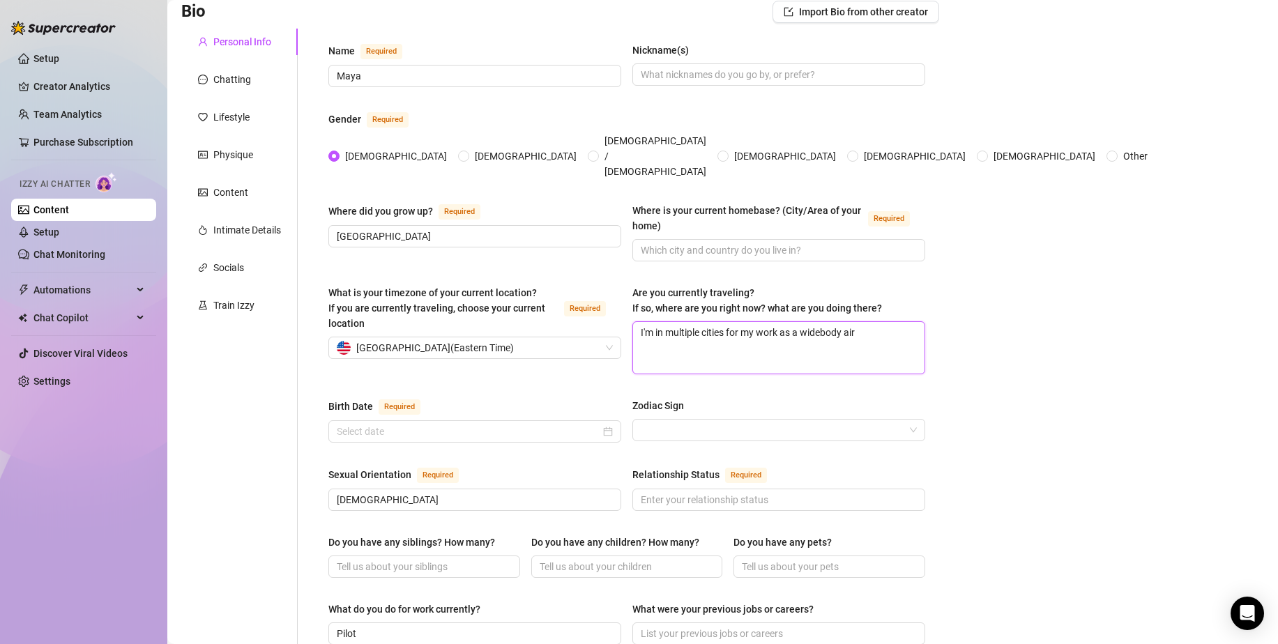
type textarea "I'm in multiple cities for my work as a widebody airl"
type textarea "I'm in multiple cities for my work as a widebody airli"
type textarea "I'm in multiple cities for my work as a widebody airlin"
type textarea "I'm in multiple cities for my work as a widebody airline"
type textarea "I'm in multiple cities for my work as a widebody airline p"
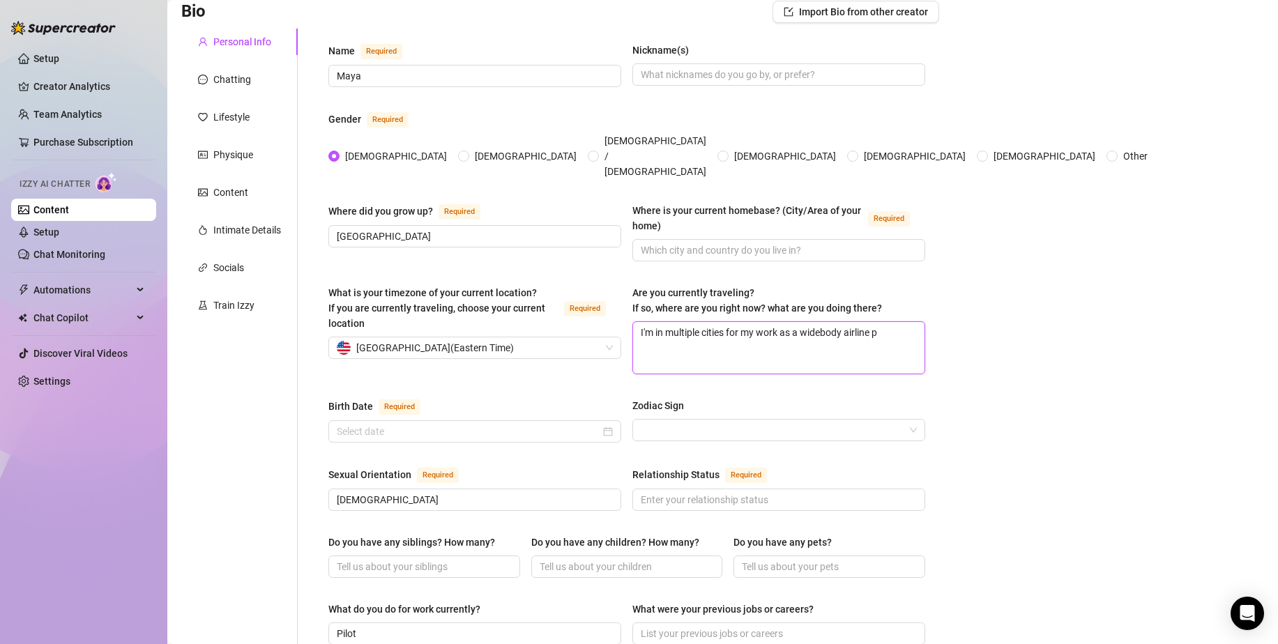
type textarea "I'm in multiple cities for my work as a widebody airline po"
type textarea "I'm in multiple cities for my work as a widebody airline p"
type textarea "I'm in multiple cities for my work as a widebody airline"
type textarea "I'm in multiple cities for my work as a widebody airline c"
type textarea "I'm in multiple cities for my work as a widebody airline cap"
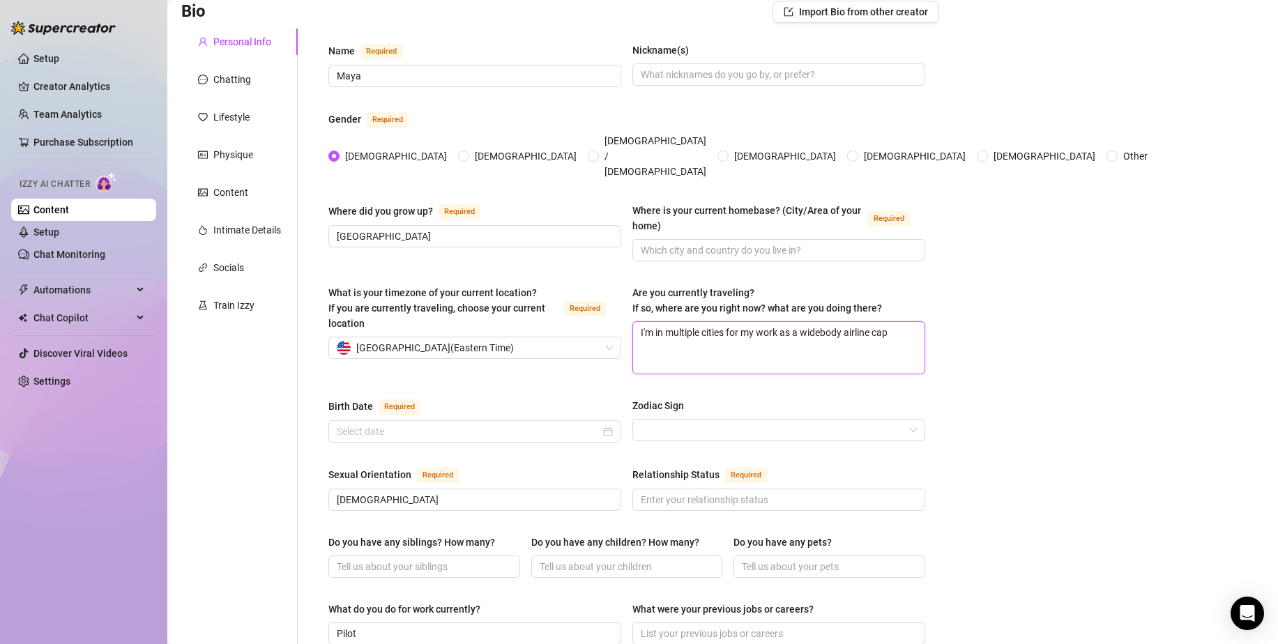
type textarea "I'm in multiple cities for my work as a widebody airline capt"
type textarea "I'm in multiple cities for my work as a widebody airline captai"
type textarea "I'm in multiple cities for my work as a widebody airline captain"
click at [532, 424] on input "Birth Date Required" at bounding box center [468, 431] width 263 height 15
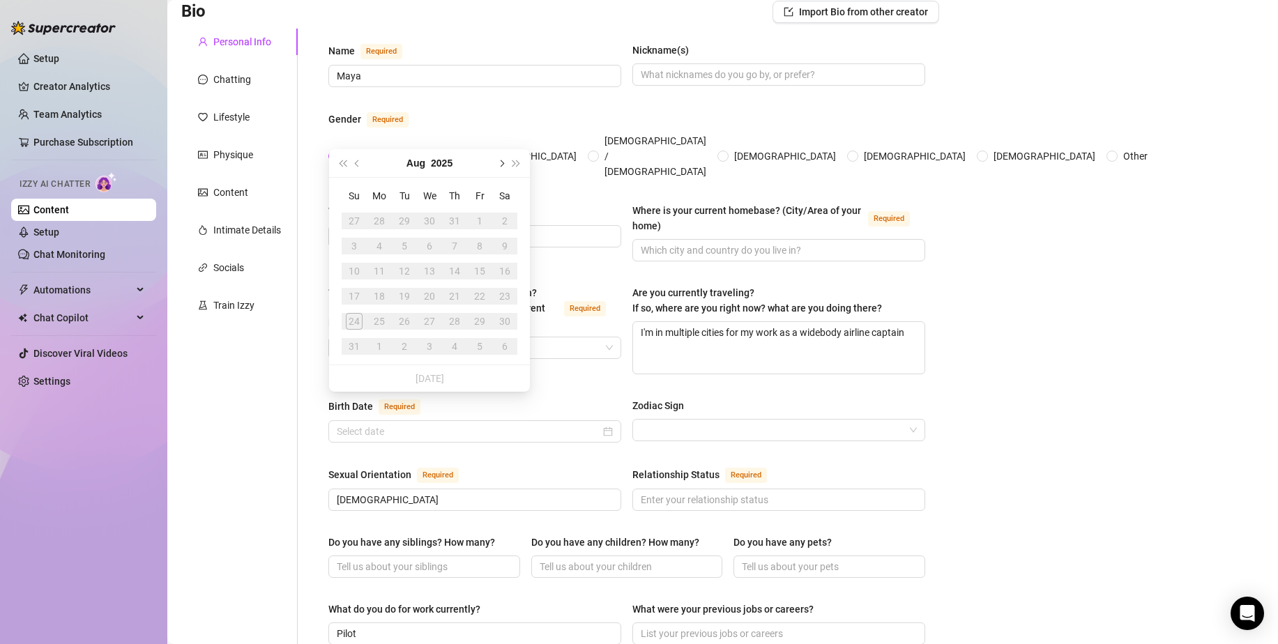
click at [503, 166] on button "Next month (PageDown)" at bounding box center [500, 163] width 15 height 28
click at [358, 163] on span "Previous month (PageUp)" at bounding box center [358, 163] width 7 height 7
click at [497, 160] on button "Next month (PageDown)" at bounding box center [500, 163] width 15 height 28
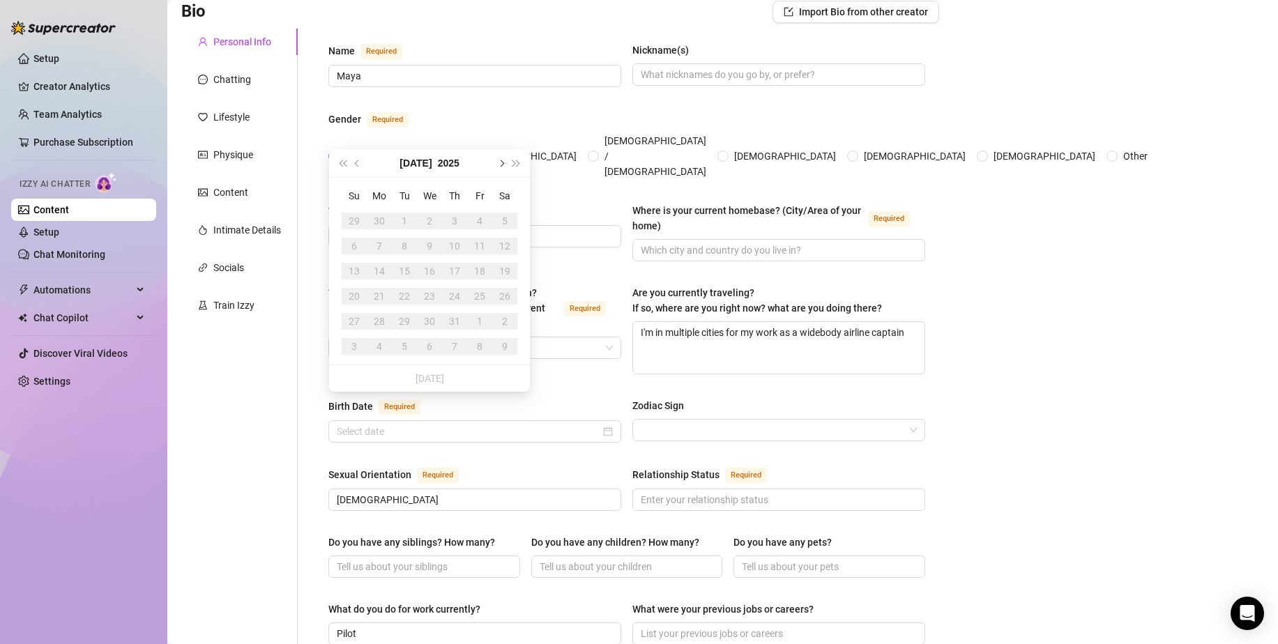
click at [497, 161] on button "Next month (PageDown)" at bounding box center [500, 163] width 15 height 28
click at [489, 243] on td "8" at bounding box center [479, 246] width 25 height 25
click at [443, 163] on button "2025" at bounding box center [442, 163] width 22 height 28
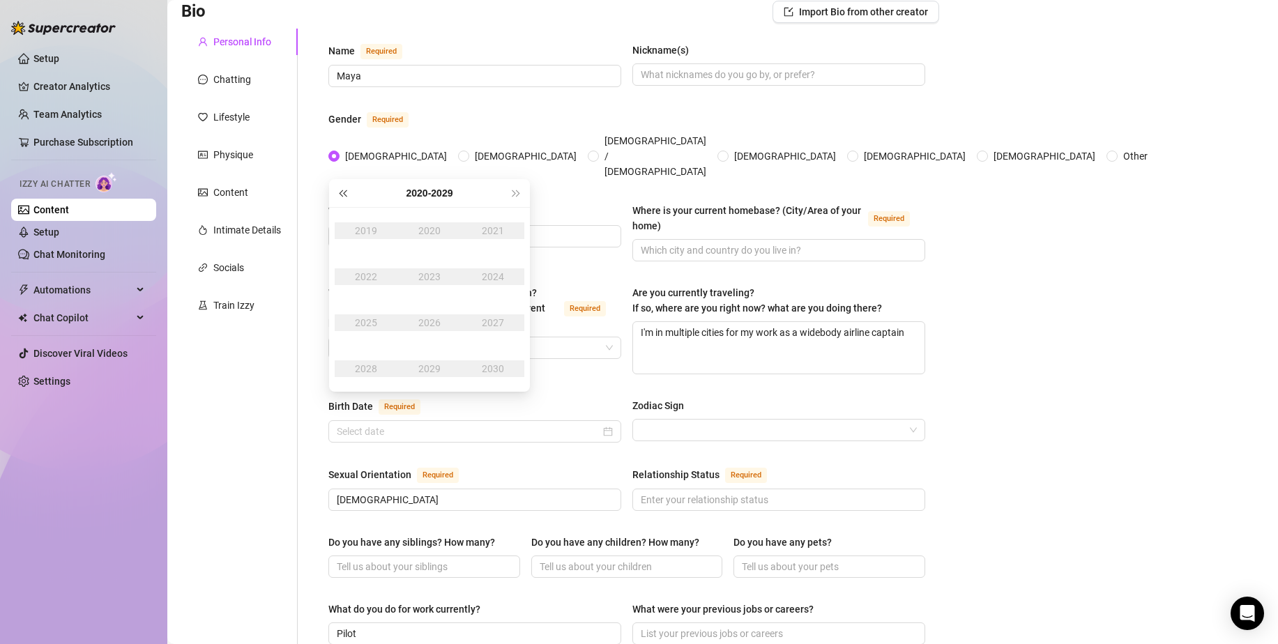
click at [348, 199] on button "Last year (Control + left)" at bounding box center [342, 193] width 15 height 28
click at [372, 330] on div "1995" at bounding box center [366, 322] width 42 height 17
click at [419, 319] on div "Aug" at bounding box center [429, 322] width 42 height 17
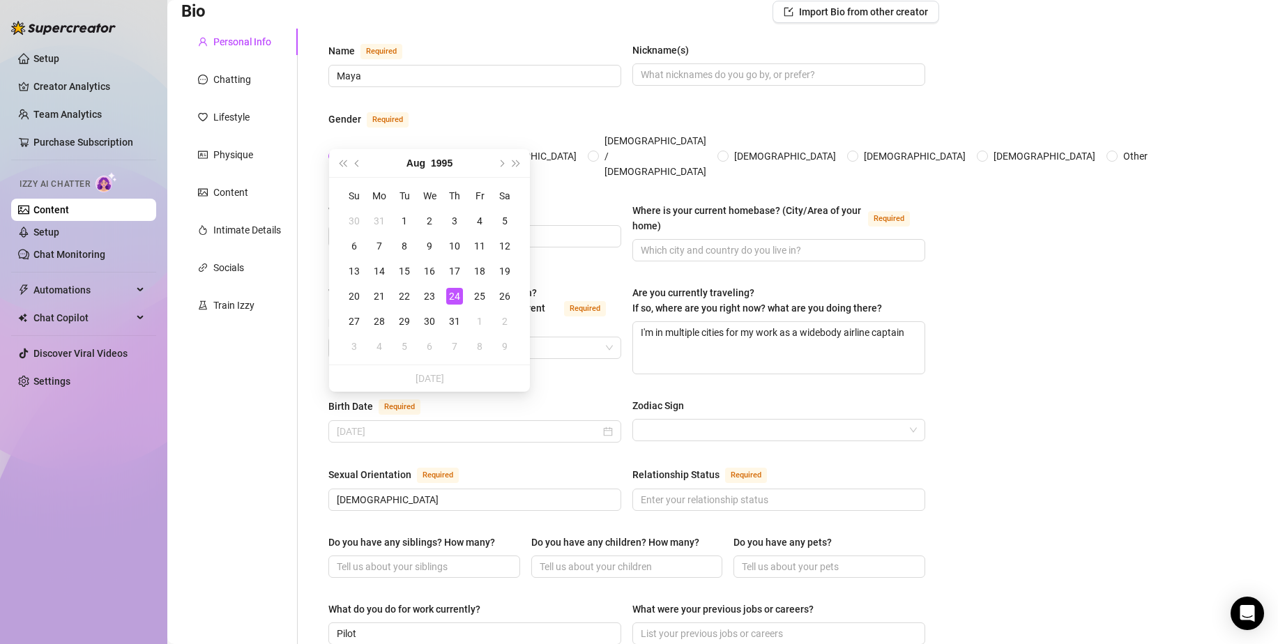
type input "[DATE]"
click at [454, 419] on div "Birth Date Required Zodiac Sign" at bounding box center [626, 426] width 597 height 57
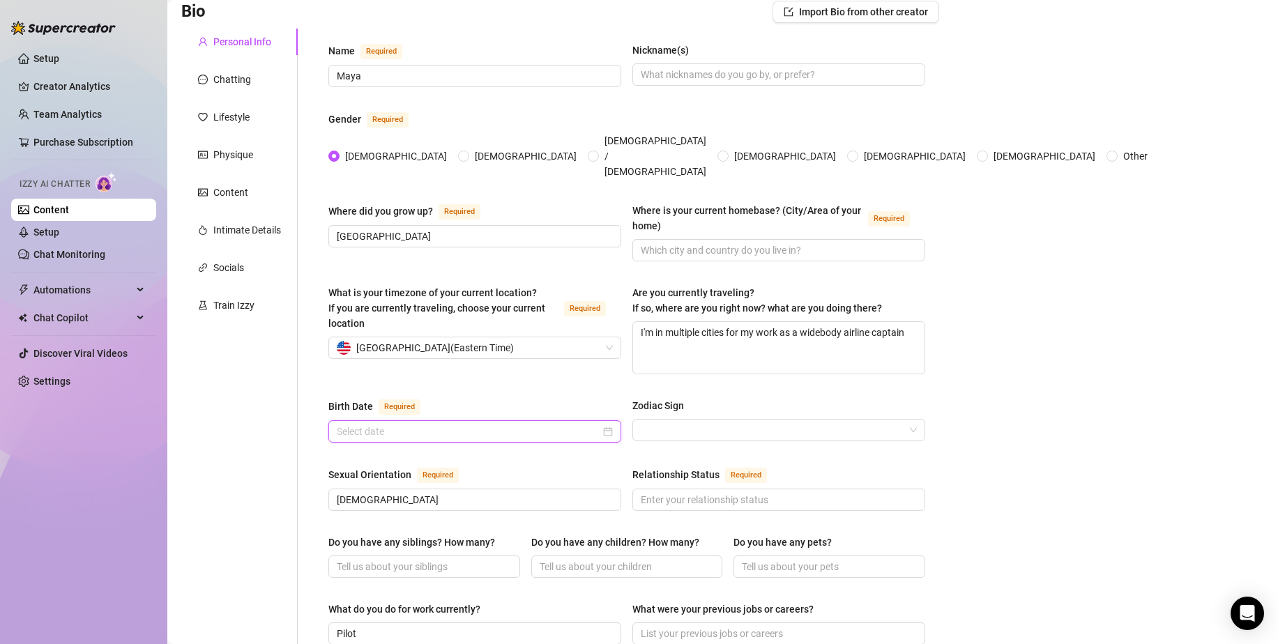
click at [382, 424] on input "Birth Date Required" at bounding box center [468, 431] width 263 height 15
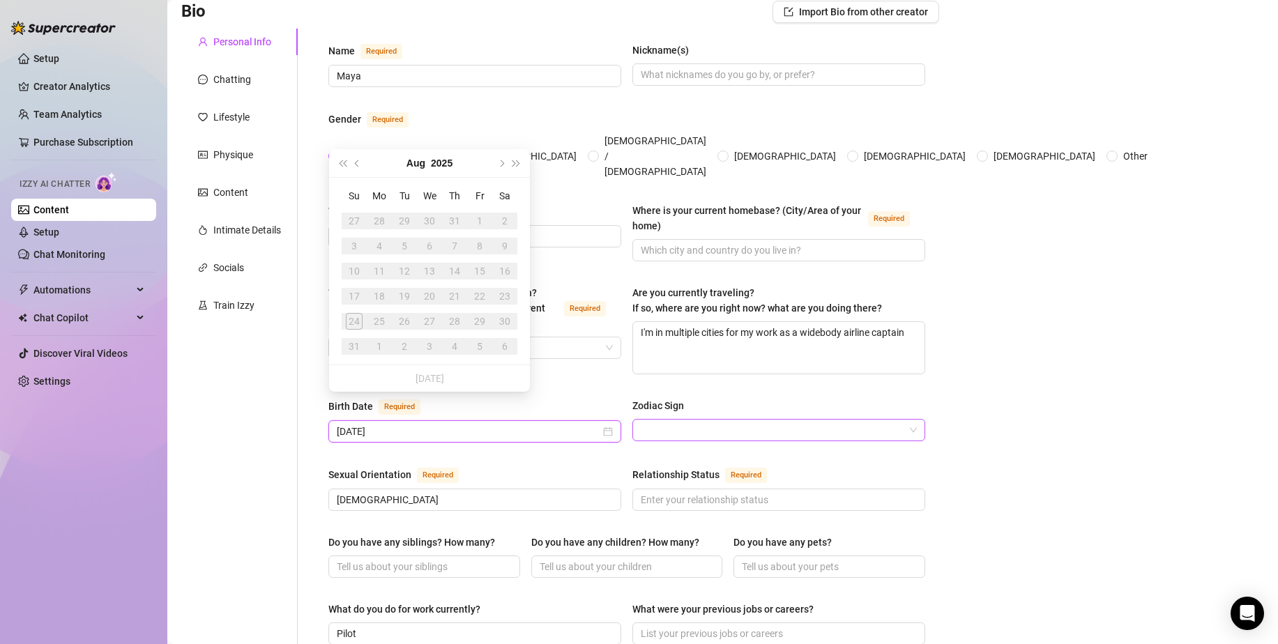
type input "[DATE]"
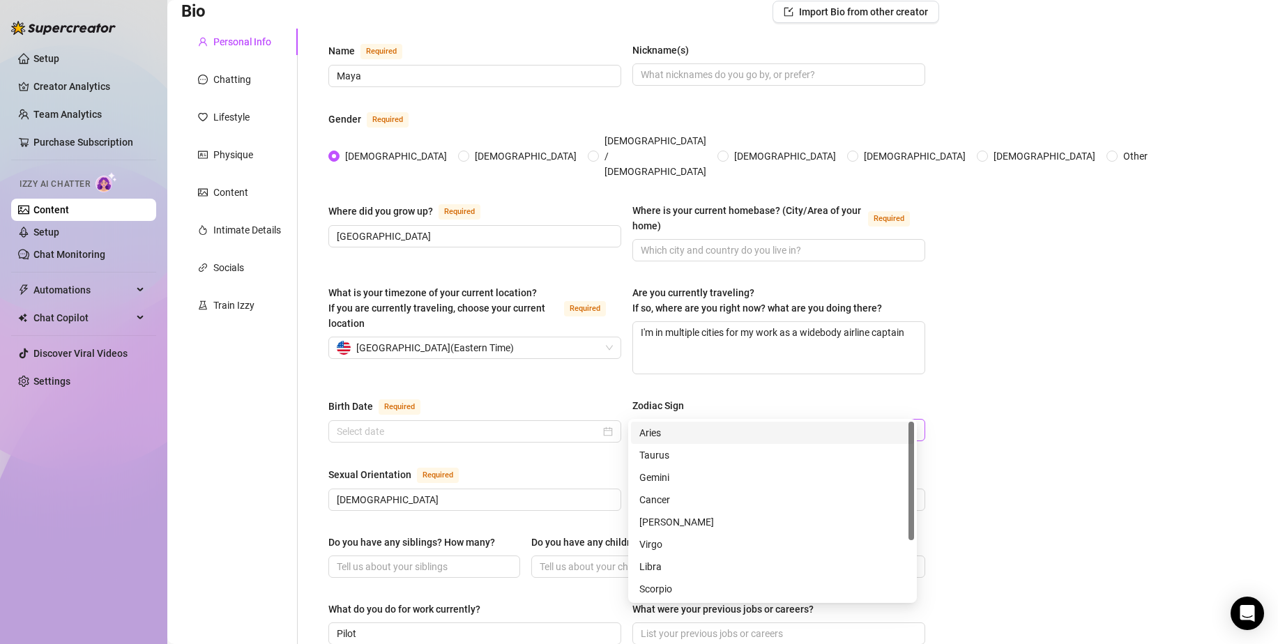
click at [660, 420] on input "Zodiac Sign" at bounding box center [772, 430] width 263 height 21
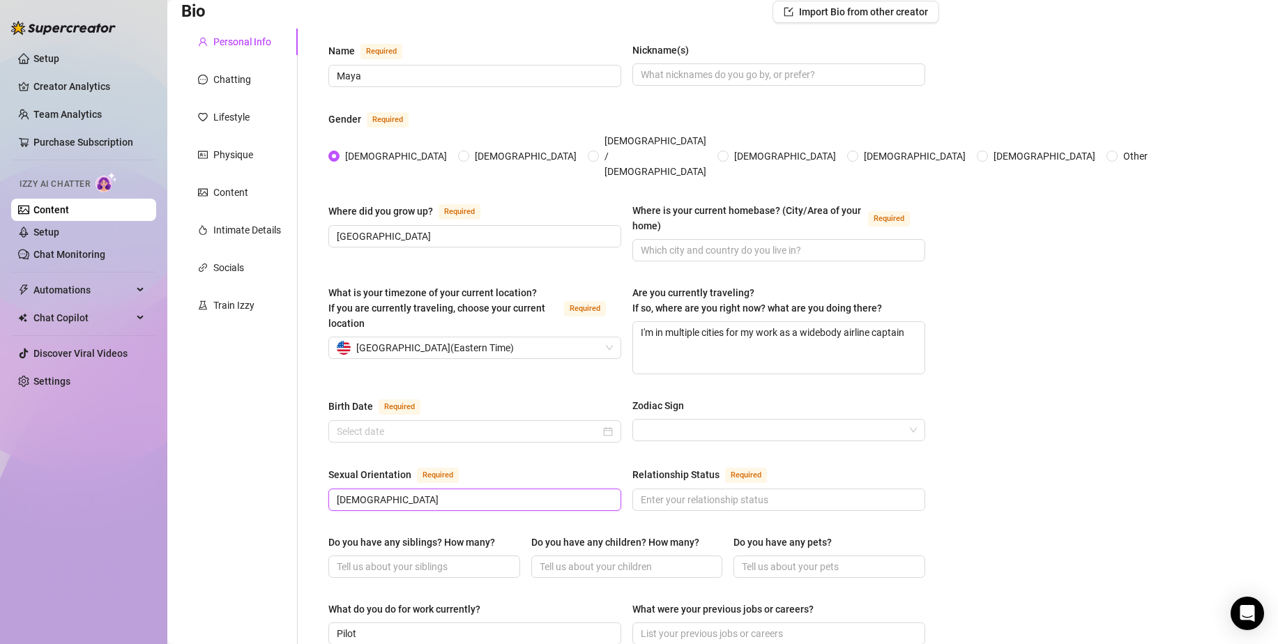
click at [473, 492] on input "[DEMOGRAPHIC_DATA]" at bounding box center [473, 499] width 273 height 15
click at [519, 421] on div "Birth Date Required Zodiac Sign" at bounding box center [626, 426] width 597 height 57
click at [732, 492] on input "Relationship Status Required" at bounding box center [777, 499] width 273 height 15
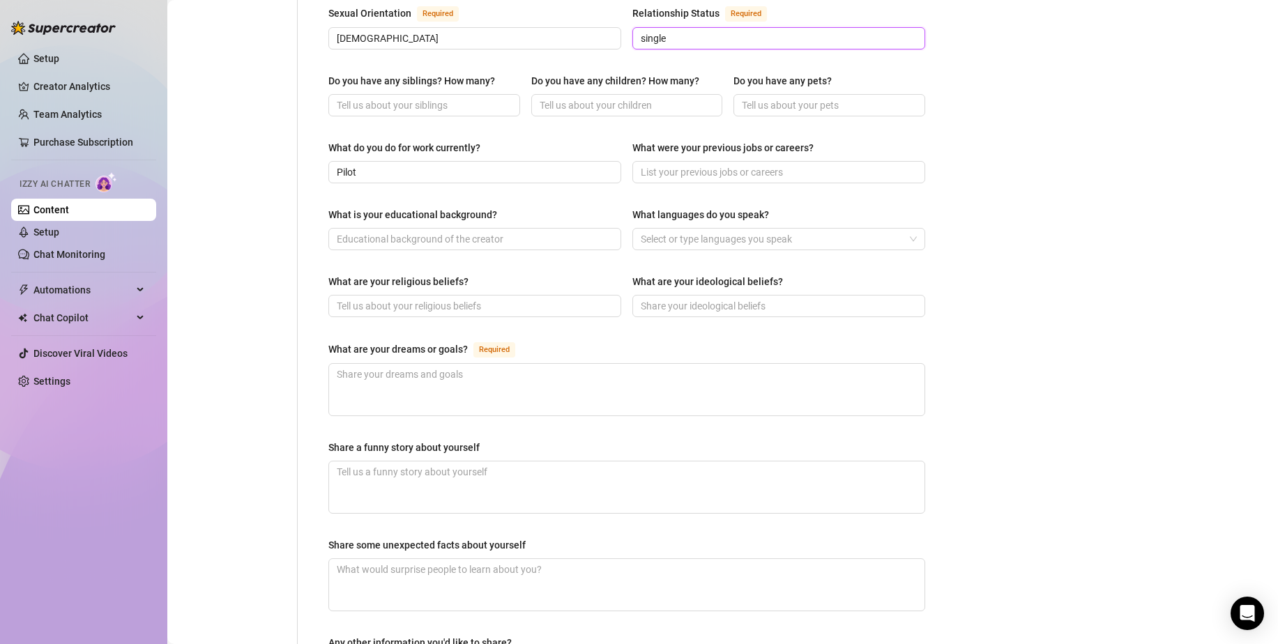
scroll to position [606, 0]
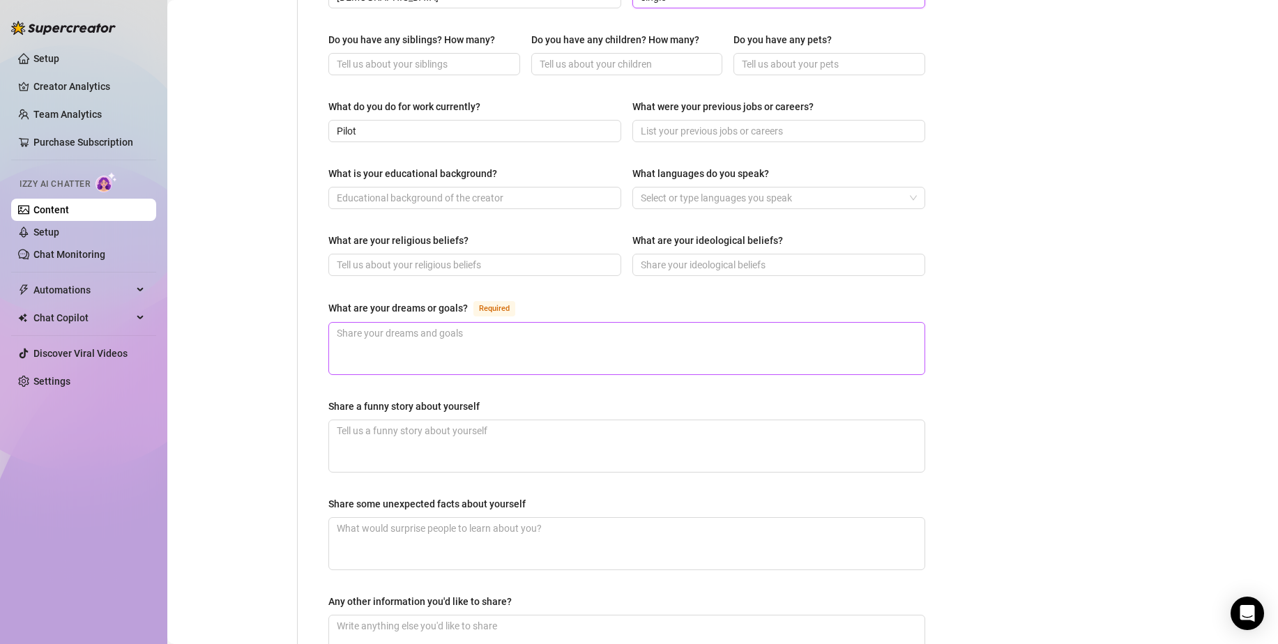
type input "single"
click at [466, 323] on textarea "What are your dreams or goals? Required" at bounding box center [626, 349] width 595 height 52
type textarea "I"
type textarea "I w"
type textarea "I wan"
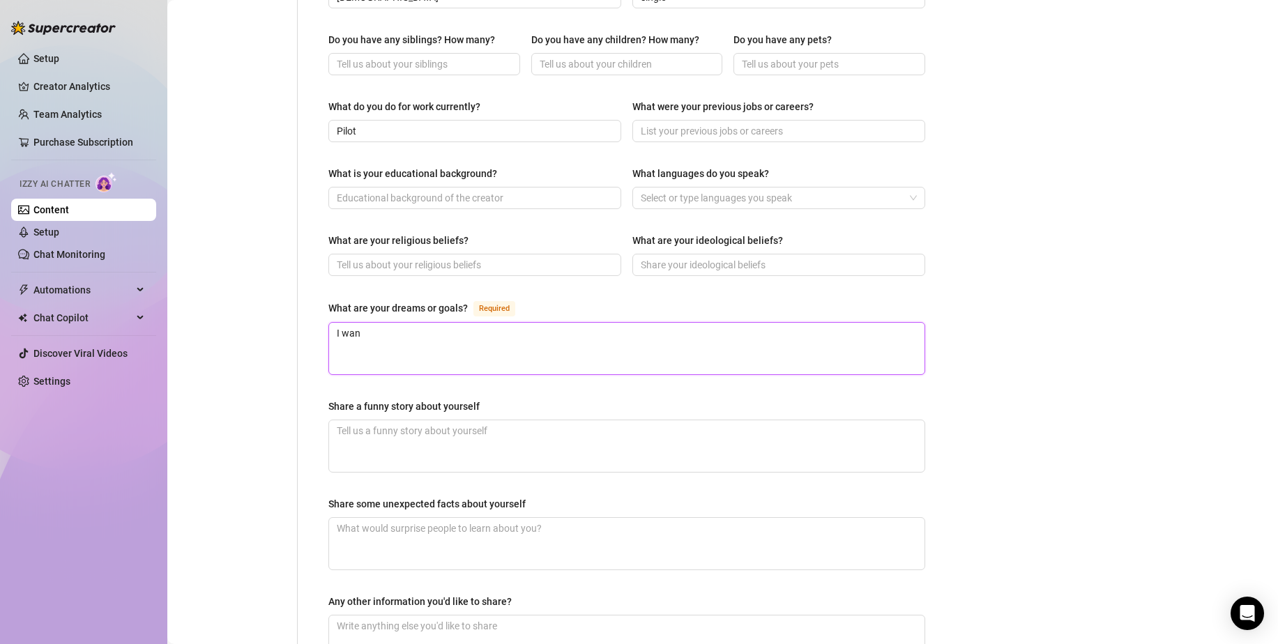
type textarea "I want"
type textarea "I want t"
type textarea "I want to"
type textarea "I want to b"
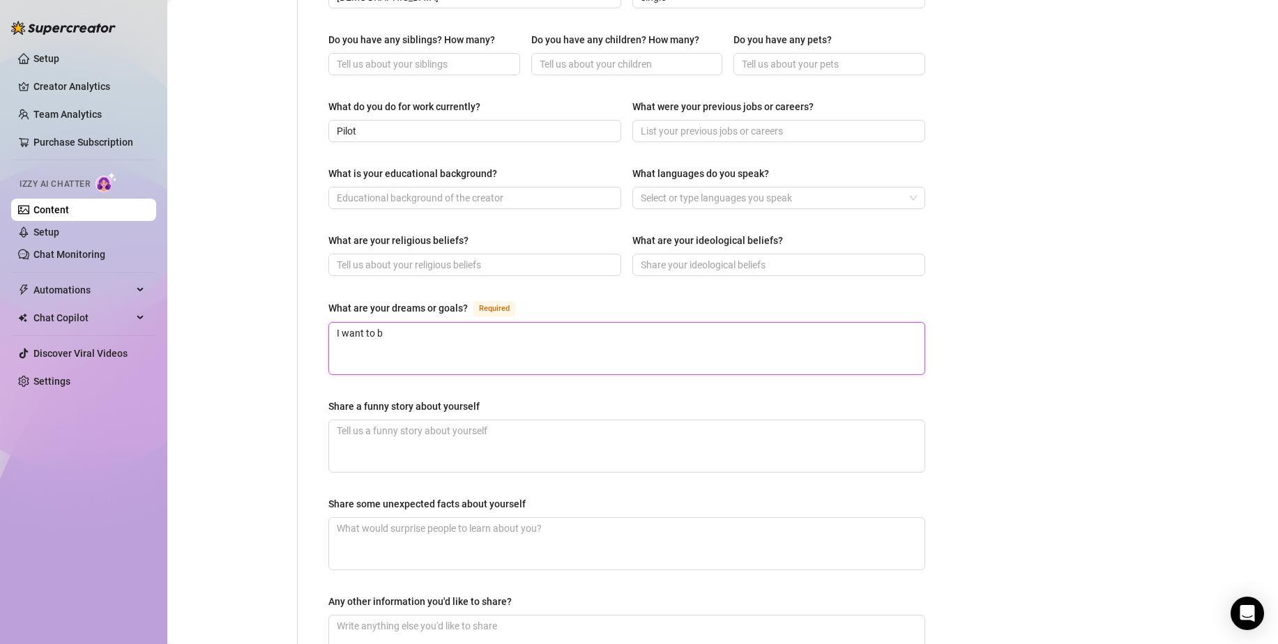
type textarea "I want to be"
type textarea "I want to b"
type textarea "I want to"
type textarea "I want to s"
type textarea "I want to sa"
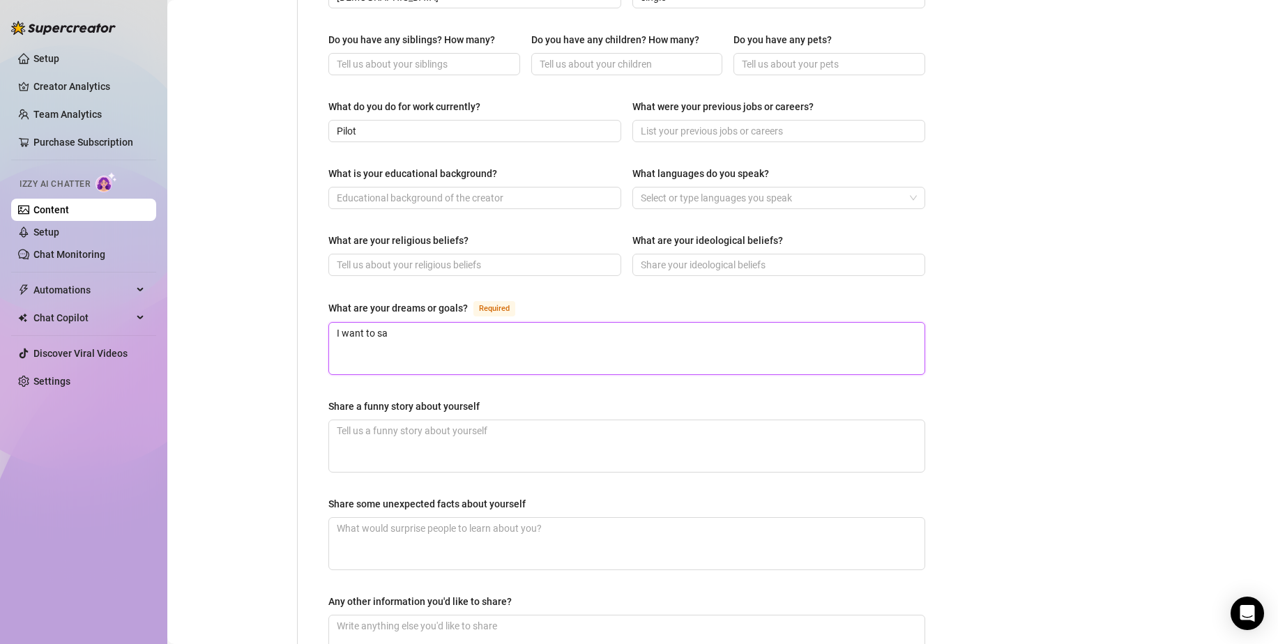
type textarea "I want to sat"
type textarea "I want to sa"
type textarea "I want to st"
type textarea "I want to start"
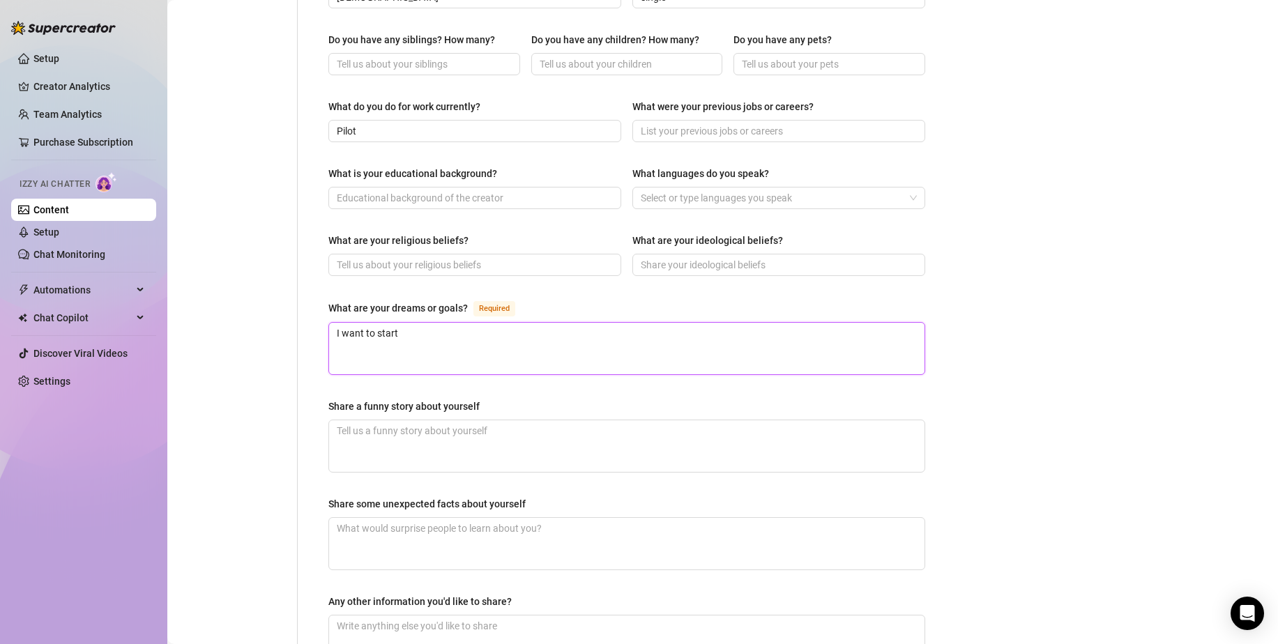
type textarea "I want to start a"
type textarea "I want to start an"
type textarea "I want to start an on"
type textarea "I want to start an onlin"
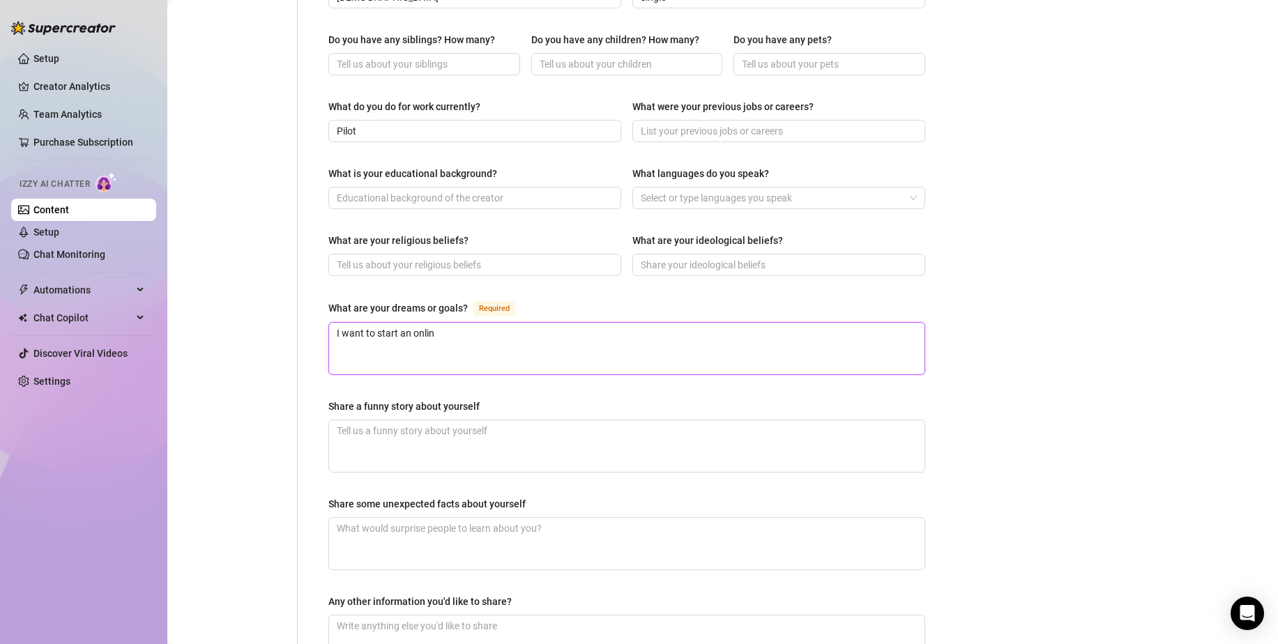
type textarea "I want to start an online"
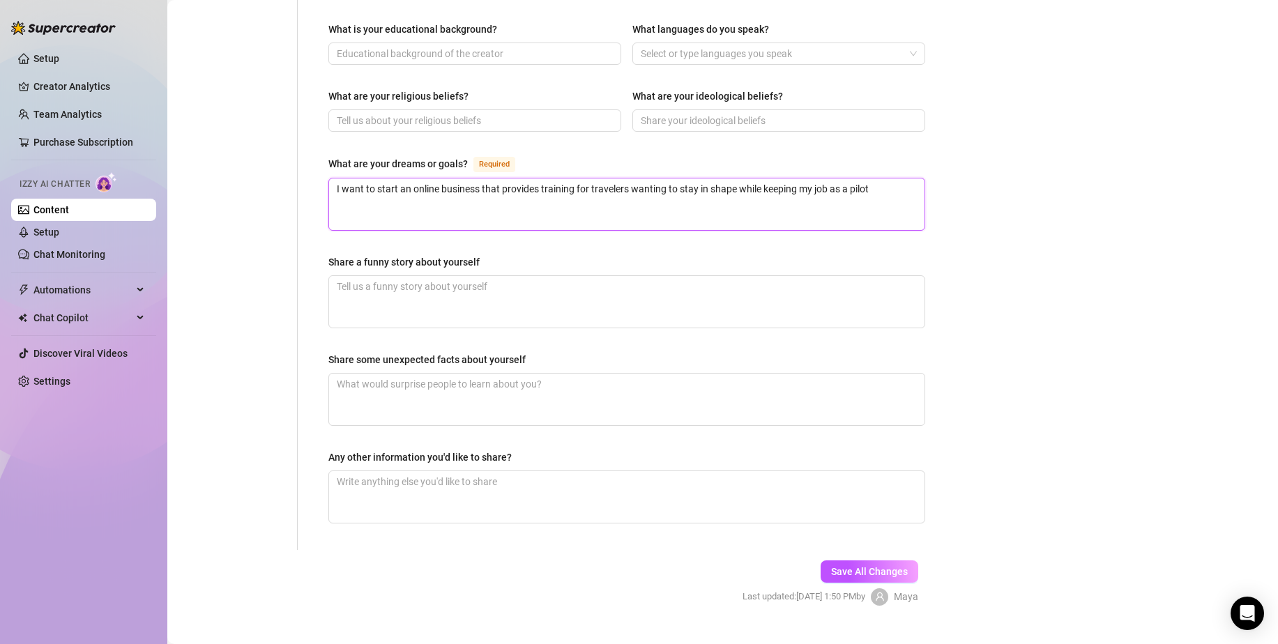
scroll to position [751, 0]
click at [864, 565] on span "Save All Changes" at bounding box center [869, 570] width 77 height 11
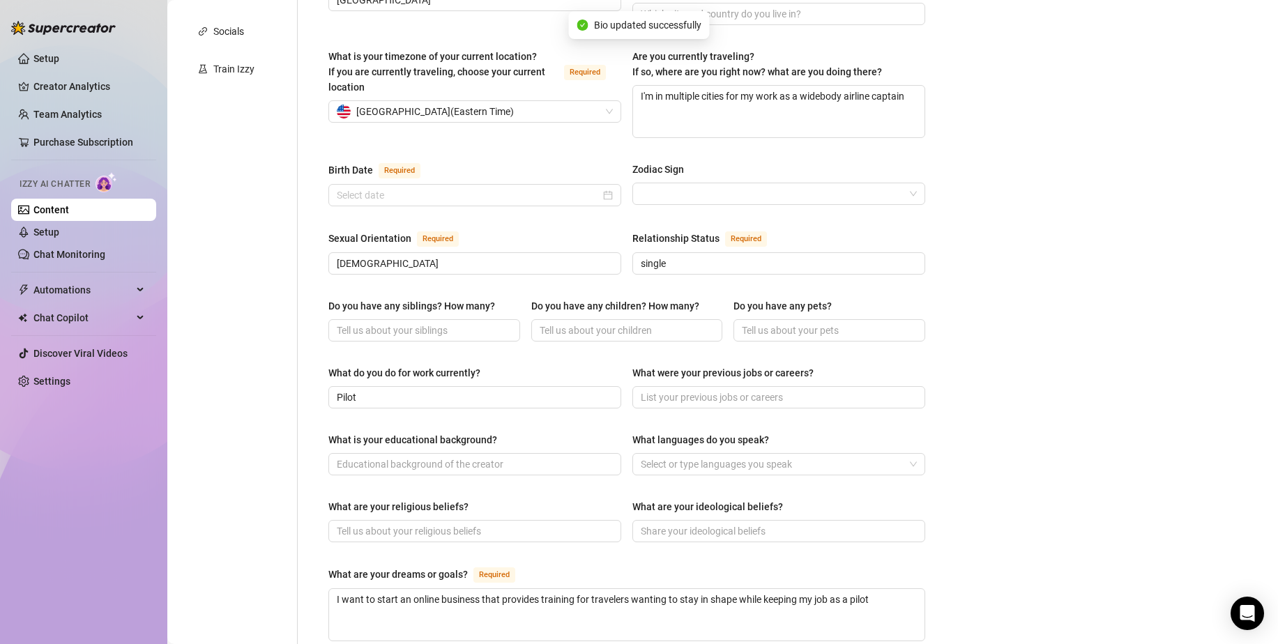
scroll to position [0, 0]
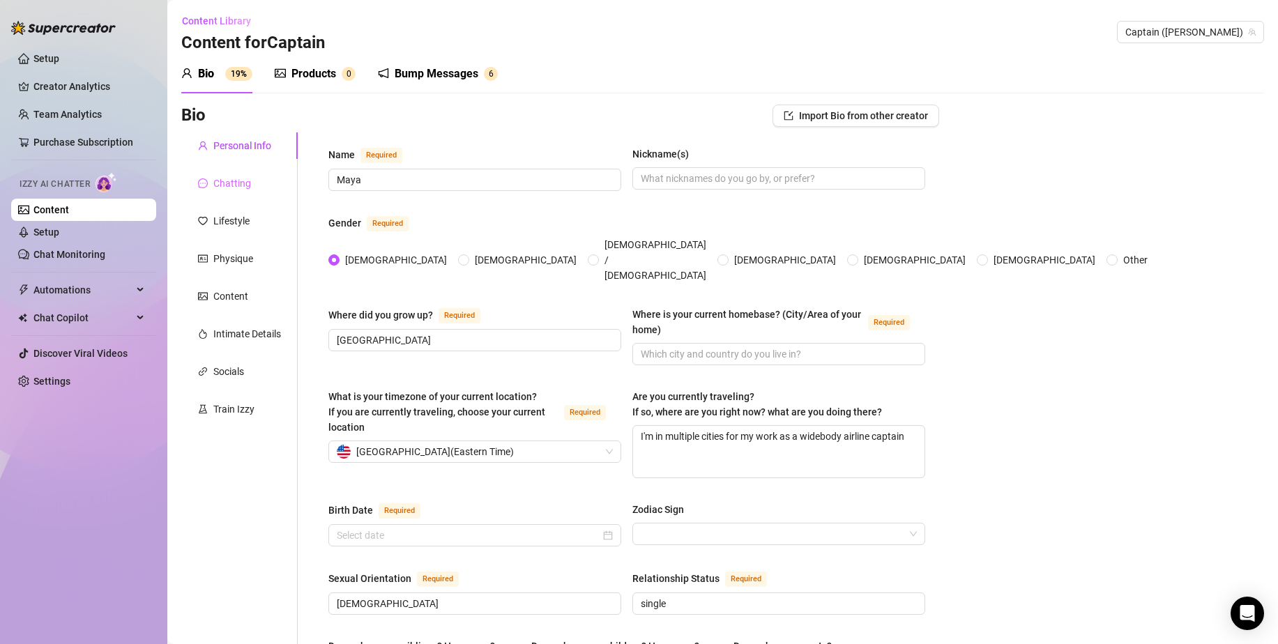
click at [233, 192] on div "Chatting" at bounding box center [239, 183] width 116 height 26
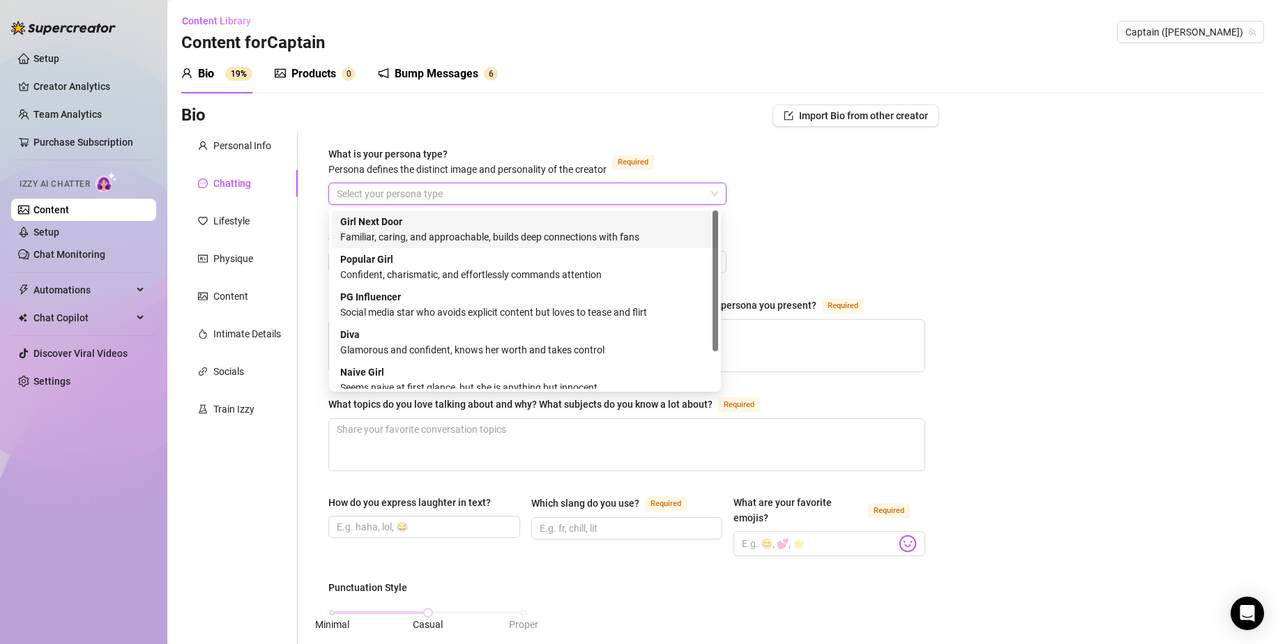
click at [468, 194] on input "What is your persona type? [PERSON_NAME] defines the distinct image and persona…" at bounding box center [521, 193] width 369 height 21
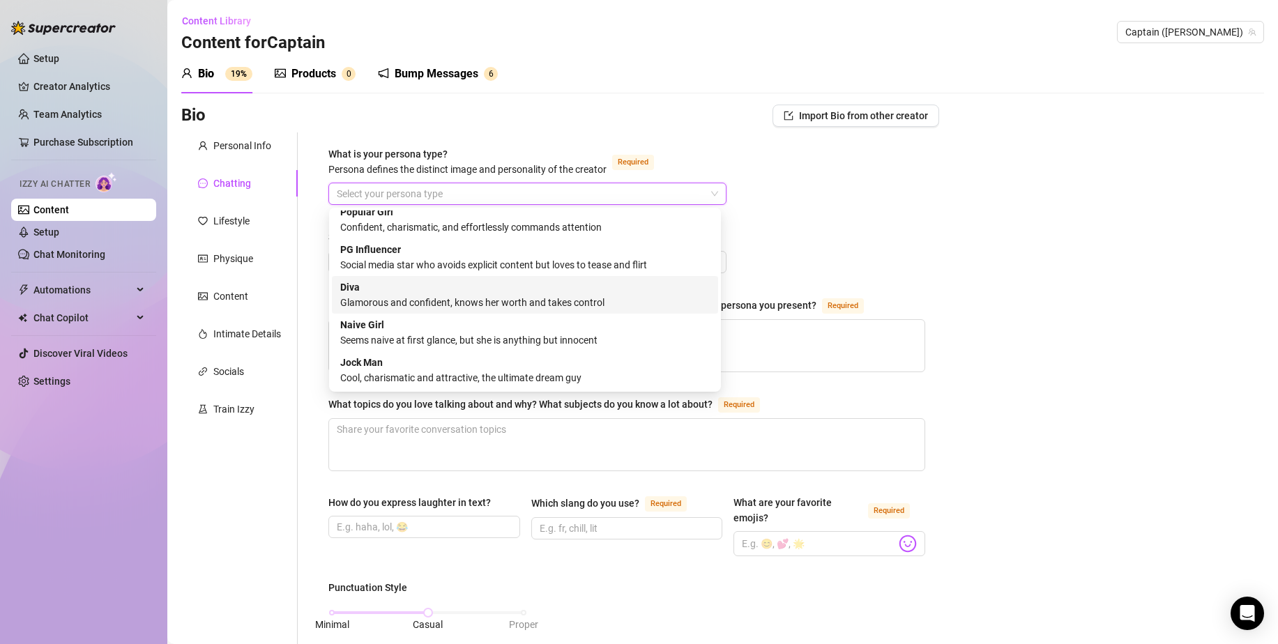
click at [422, 305] on div "Glamorous and confident, knows her worth and takes control" at bounding box center [524, 302] width 369 height 15
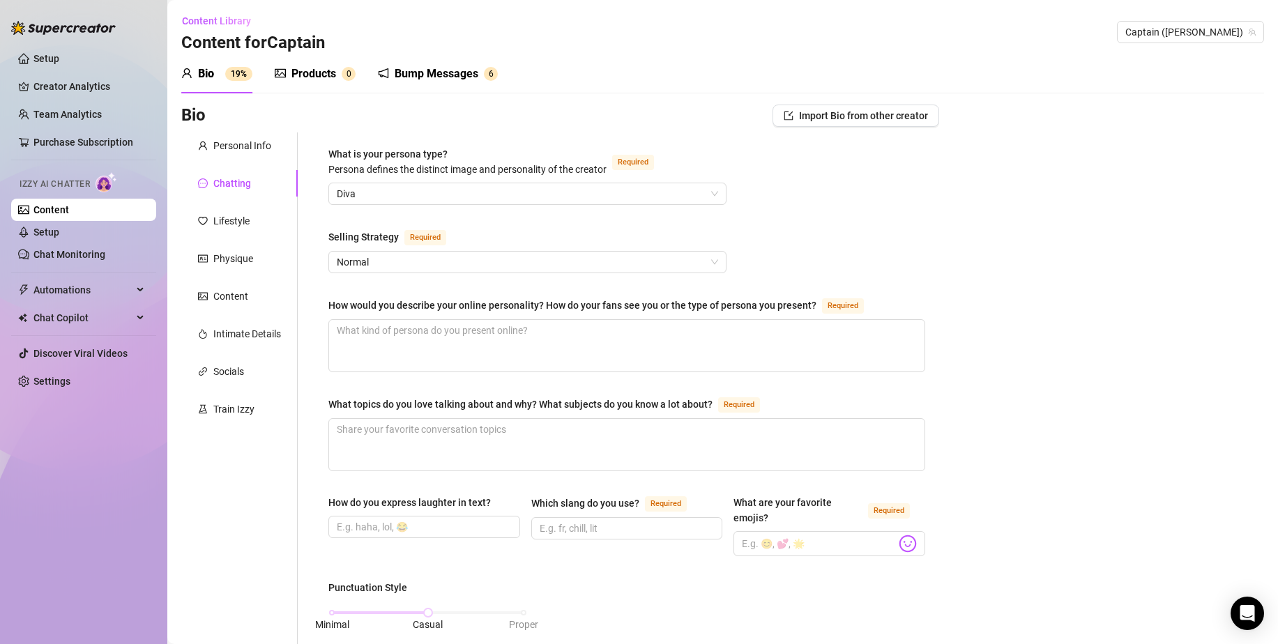
click at [448, 250] on div "Selling Strategy Required" at bounding box center [527, 240] width 398 height 22
click at [446, 256] on span "Normal" at bounding box center [527, 262] width 381 height 21
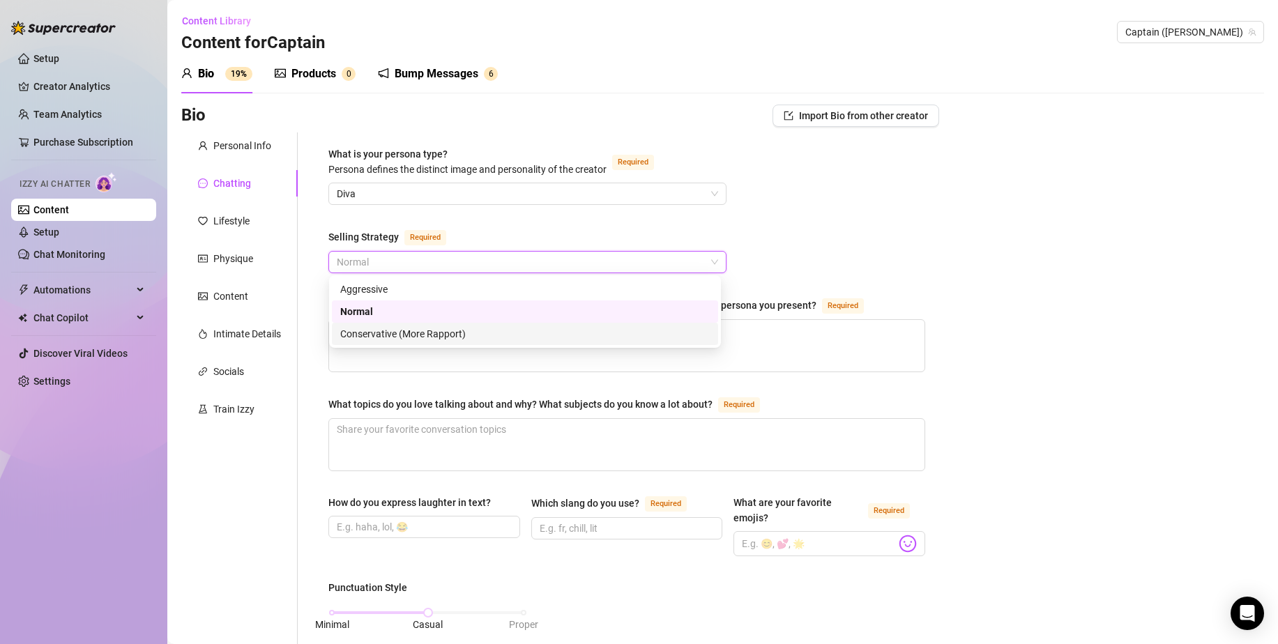
click at [411, 334] on div "Conservative (More Rapport)" at bounding box center [524, 333] width 369 height 15
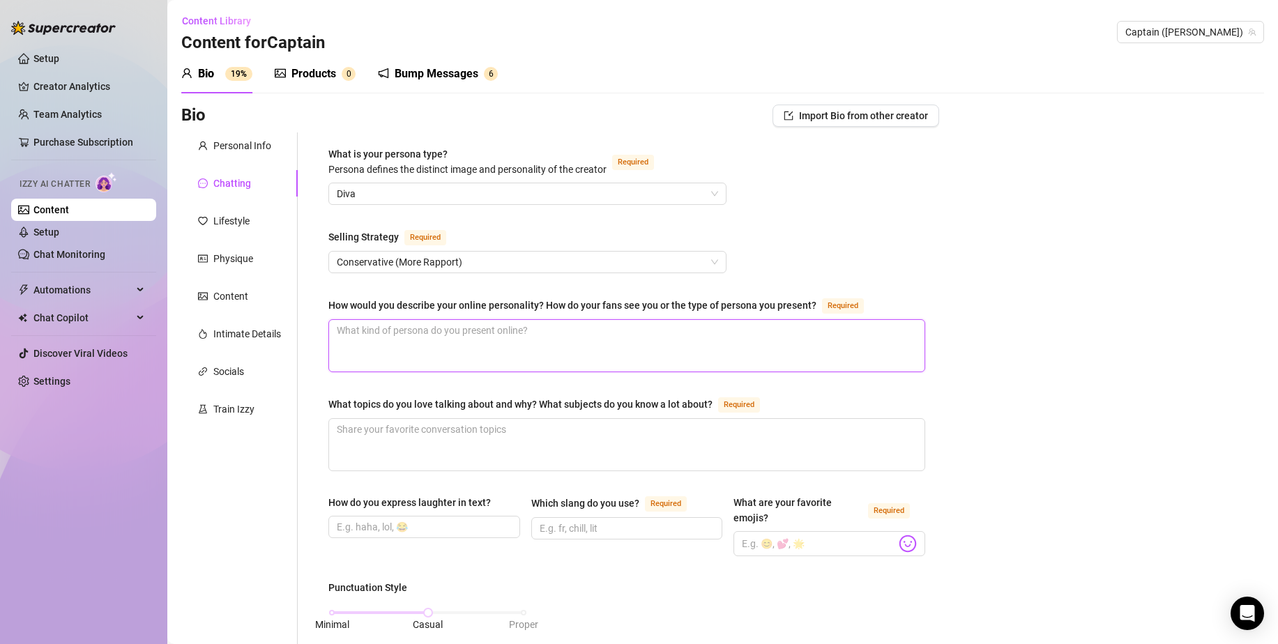
click at [420, 320] on textarea "How would you describe your online personality? How do your fans see you or the…" at bounding box center [626, 346] width 595 height 52
click at [546, 436] on textarea "What topics do you love talking about and why? What subjects do you know a lot …" at bounding box center [626, 445] width 595 height 52
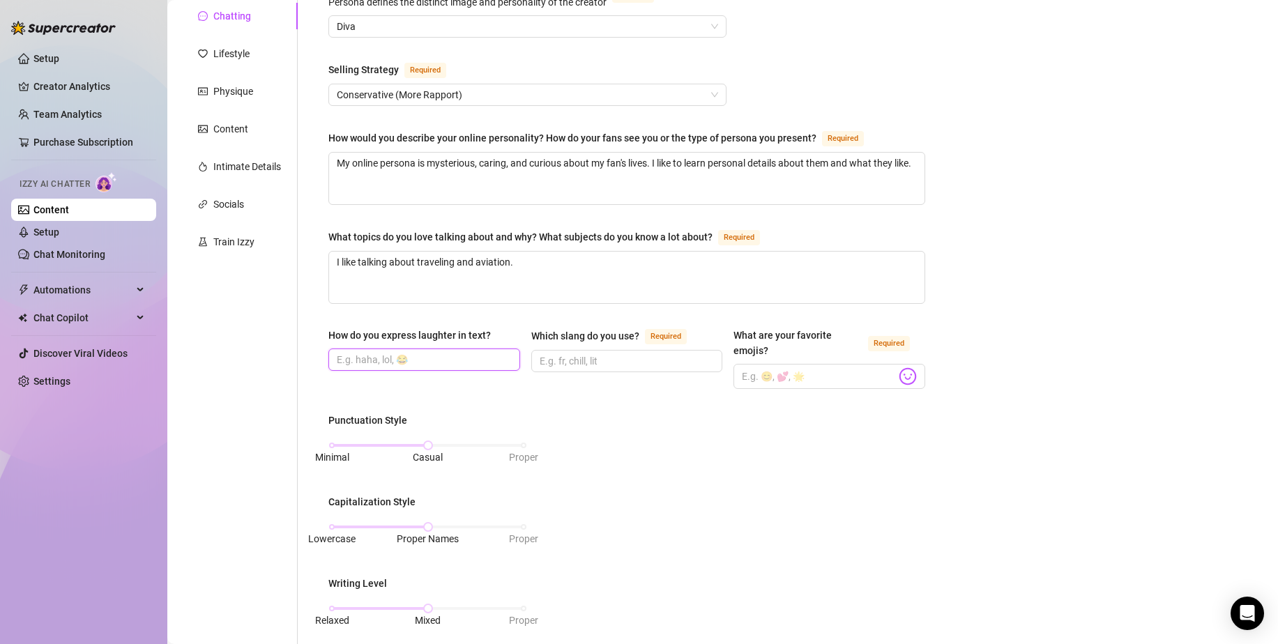
click at [493, 362] on input "How do you express laughter in text?" at bounding box center [423, 359] width 172 height 15
click at [588, 358] on input "Which slang do you use? Required" at bounding box center [626, 360] width 172 height 15
click at [441, 357] on input "lol" at bounding box center [423, 359] width 172 height 15
click at [637, 353] on input "Which slang do you use? Required" at bounding box center [626, 360] width 172 height 15
click at [752, 370] on input "What are your favorite emojis? Required" at bounding box center [819, 376] width 154 height 18
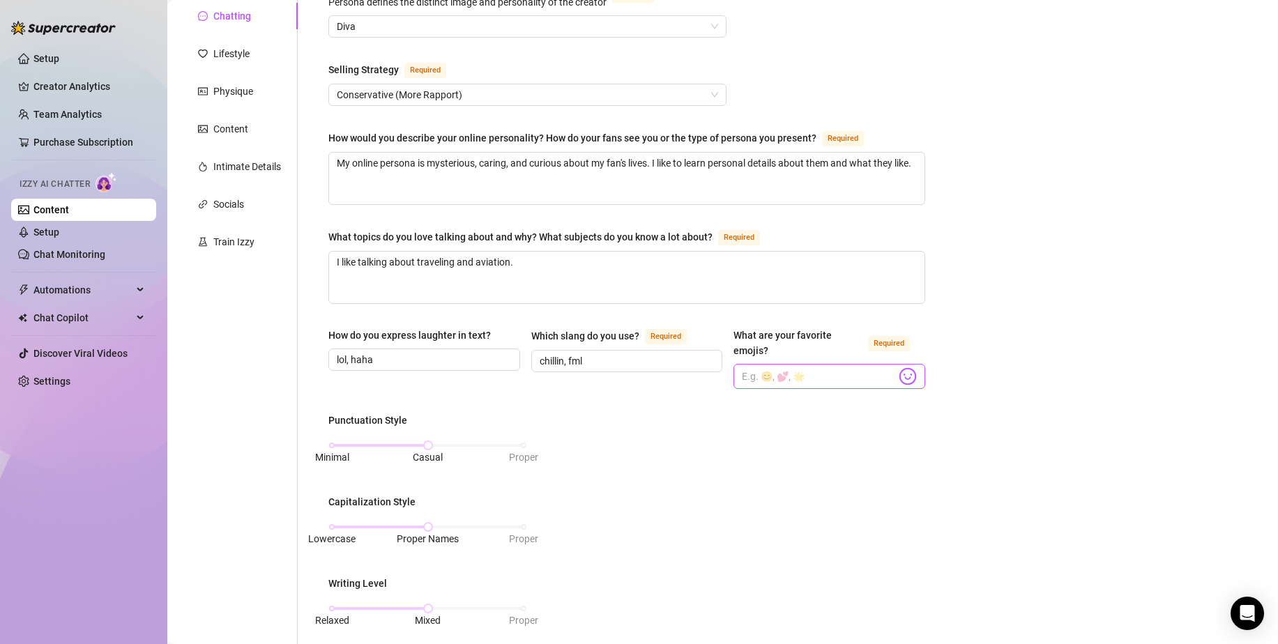
click at [898, 374] on img at bounding box center [907, 376] width 18 height 18
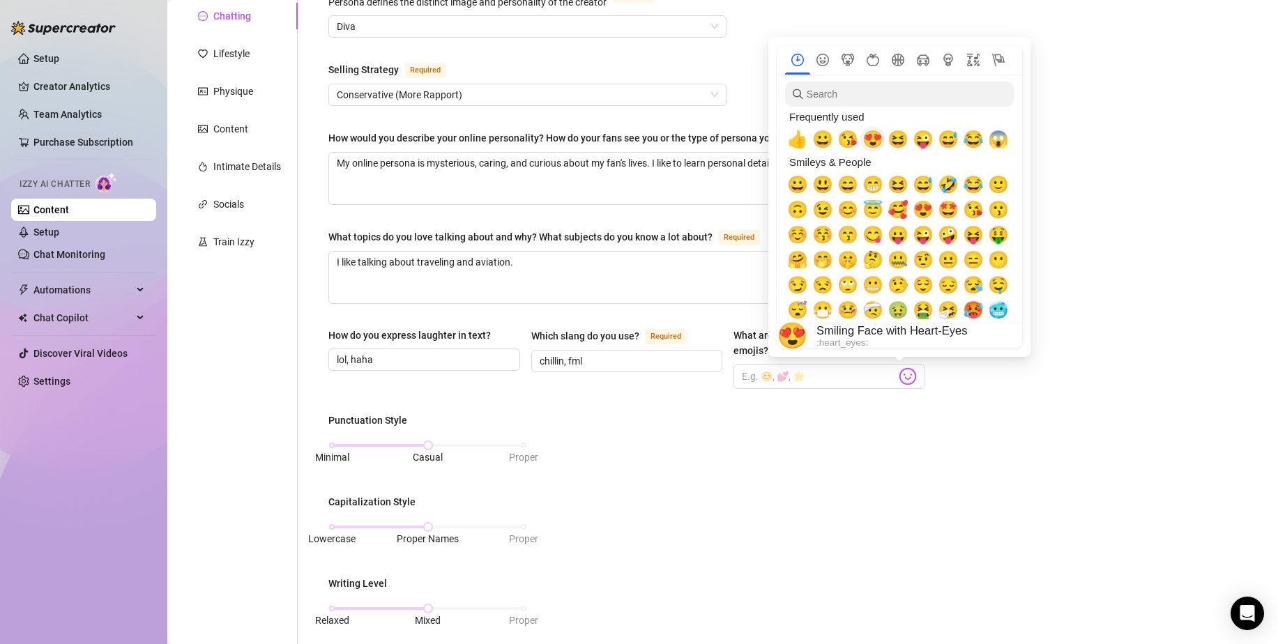
click at [875, 137] on span "😍" at bounding box center [872, 140] width 21 height 20
click at [905, 377] on img at bounding box center [907, 376] width 18 height 18
click at [847, 135] on span "😘" at bounding box center [847, 140] width 21 height 20
click at [898, 372] on img at bounding box center [907, 376] width 18 height 18
click at [926, 135] on span "😜" at bounding box center [922, 140] width 21 height 20
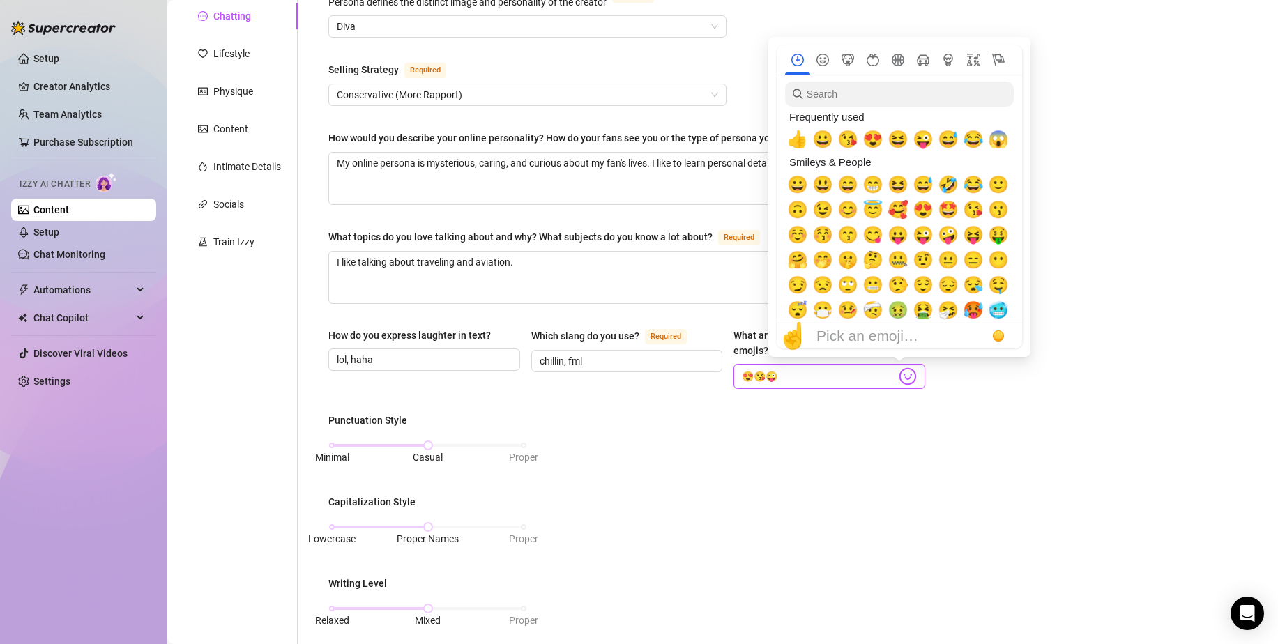
click at [898, 377] on img at bounding box center [907, 376] width 18 height 18
click at [971, 136] on span "😂" at bounding box center [973, 140] width 21 height 20
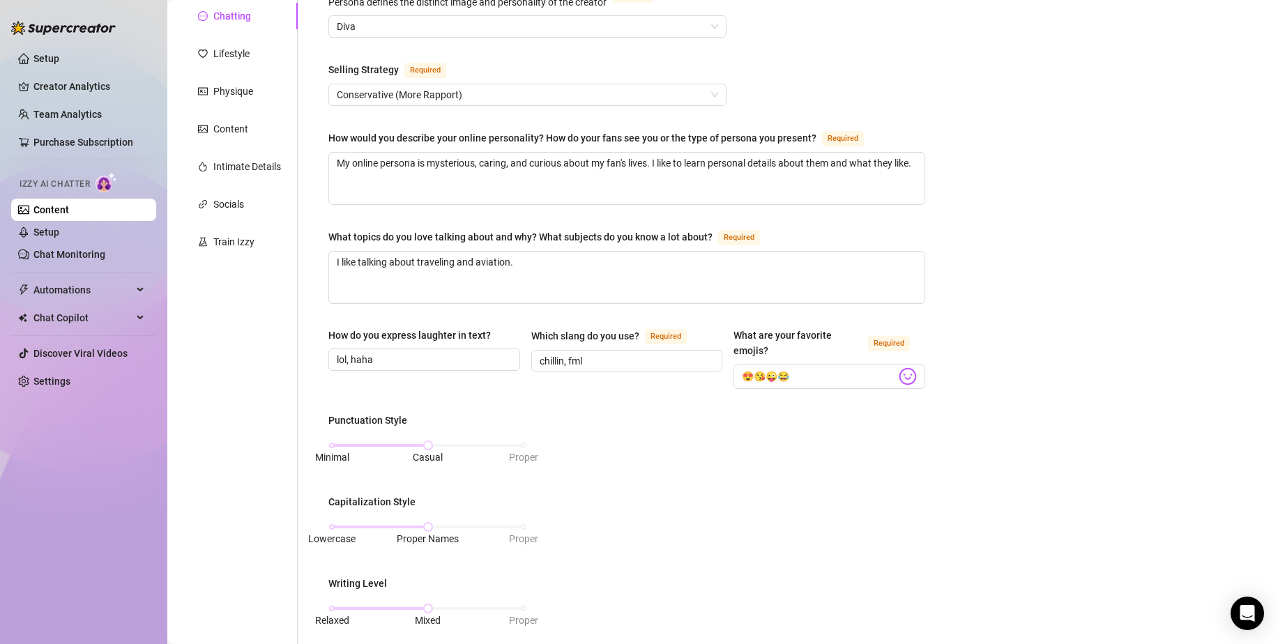
click at [859, 449] on div "Punctuation Style Minimal Casual Proper Capitalization Style Lowercase Proper N…" at bounding box center [626, 586] width 597 height 346
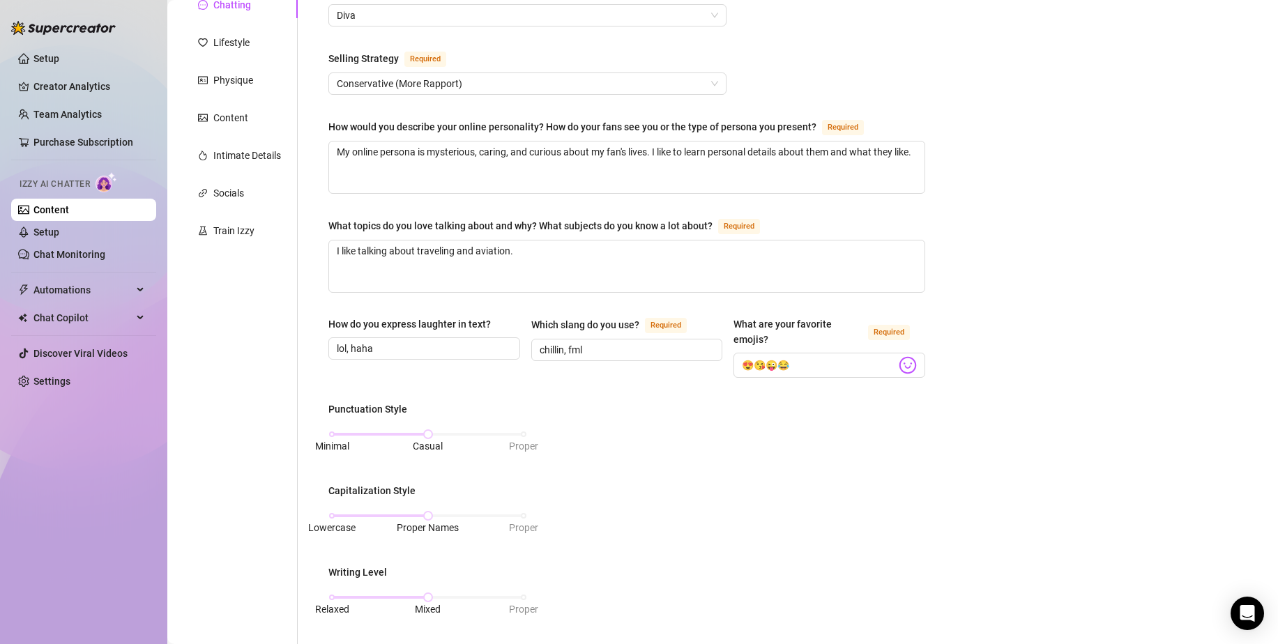
scroll to position [412, 0]
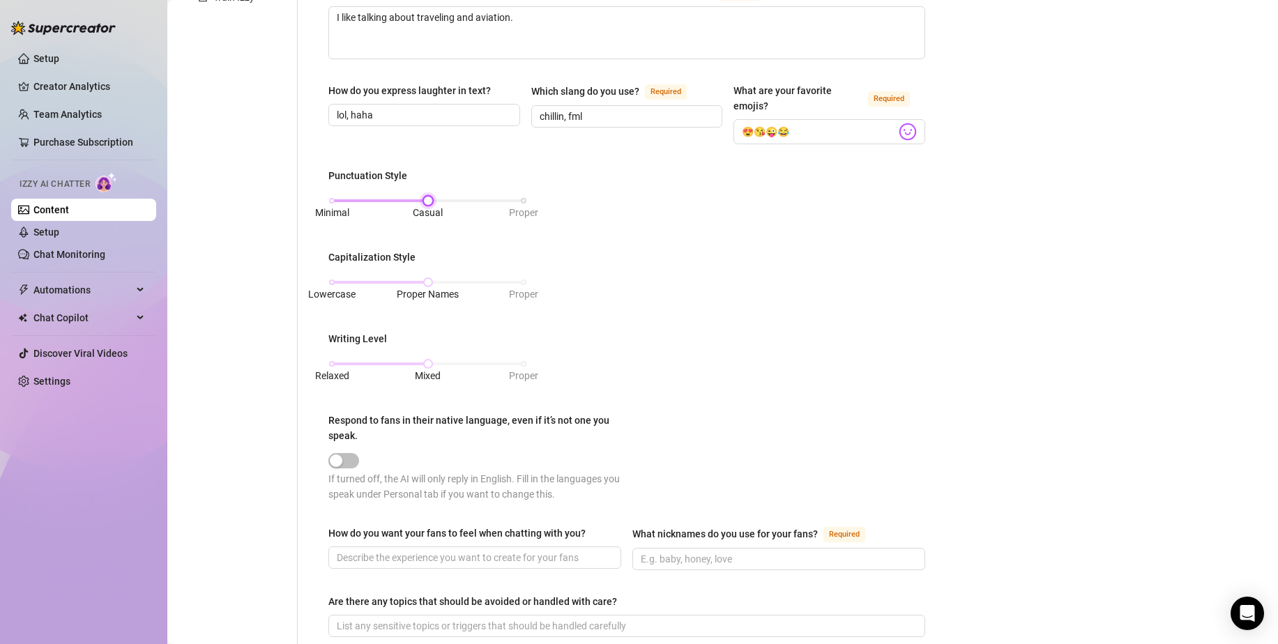
click at [337, 198] on div "Minimal Casual Proper" at bounding box center [428, 201] width 192 height 8
click at [335, 280] on div "Lowercase Proper Names Proper" at bounding box center [428, 282] width 192 height 8
click at [340, 361] on div "Relaxed Mixed Proper" at bounding box center [428, 364] width 192 height 8
click at [340, 362] on div at bounding box center [428, 363] width 192 height 3
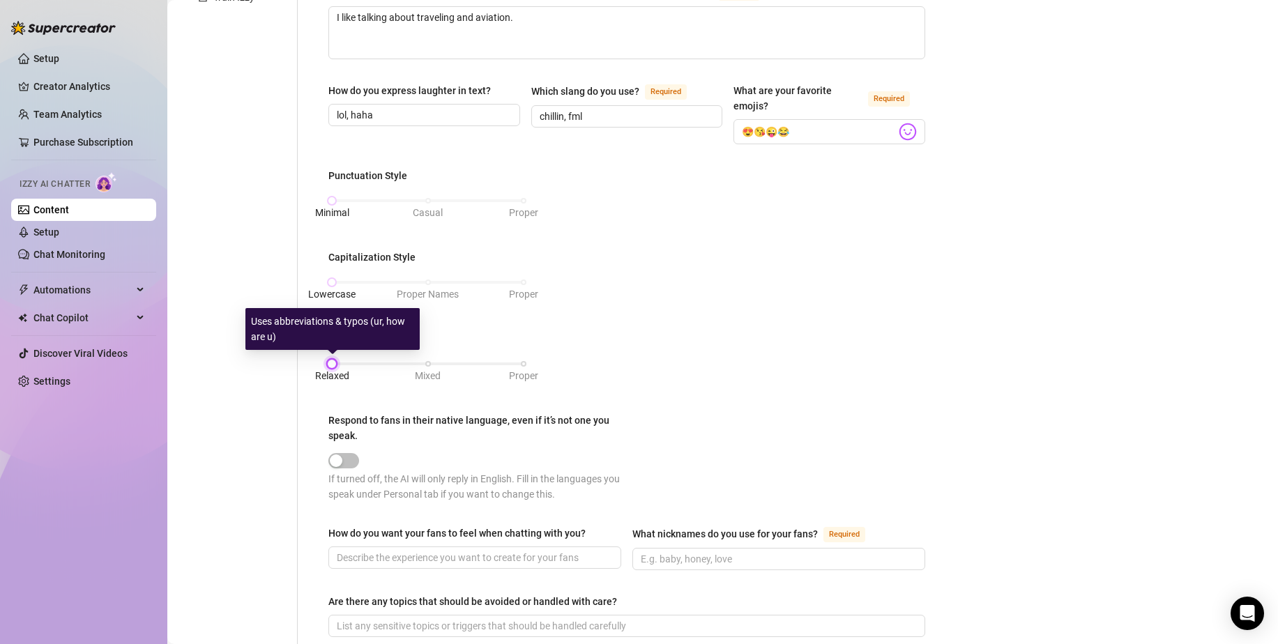
click at [340, 362] on div at bounding box center [428, 363] width 192 height 3
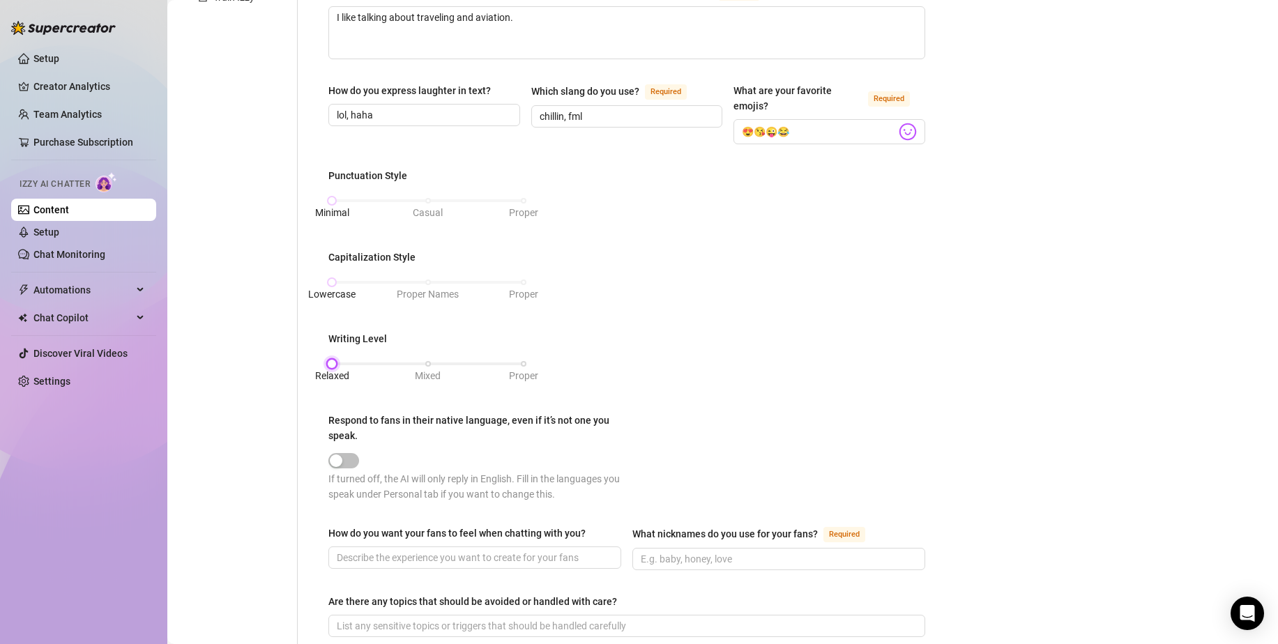
click at [340, 362] on div at bounding box center [428, 363] width 192 height 3
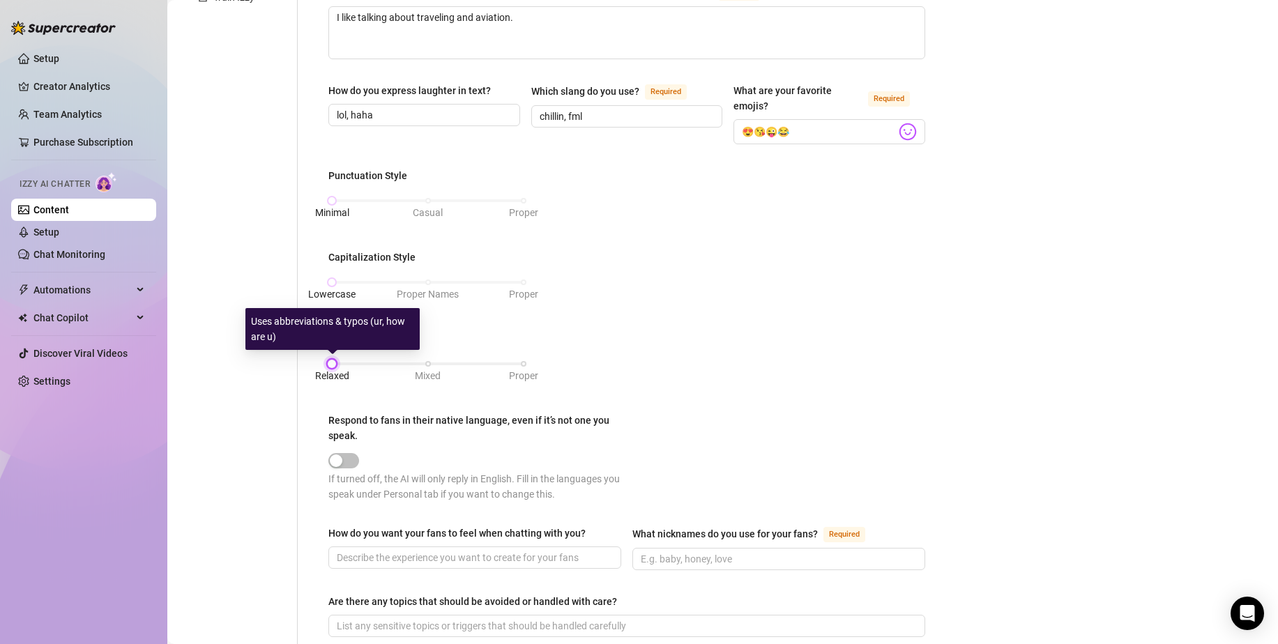
click at [340, 362] on div at bounding box center [428, 363] width 192 height 3
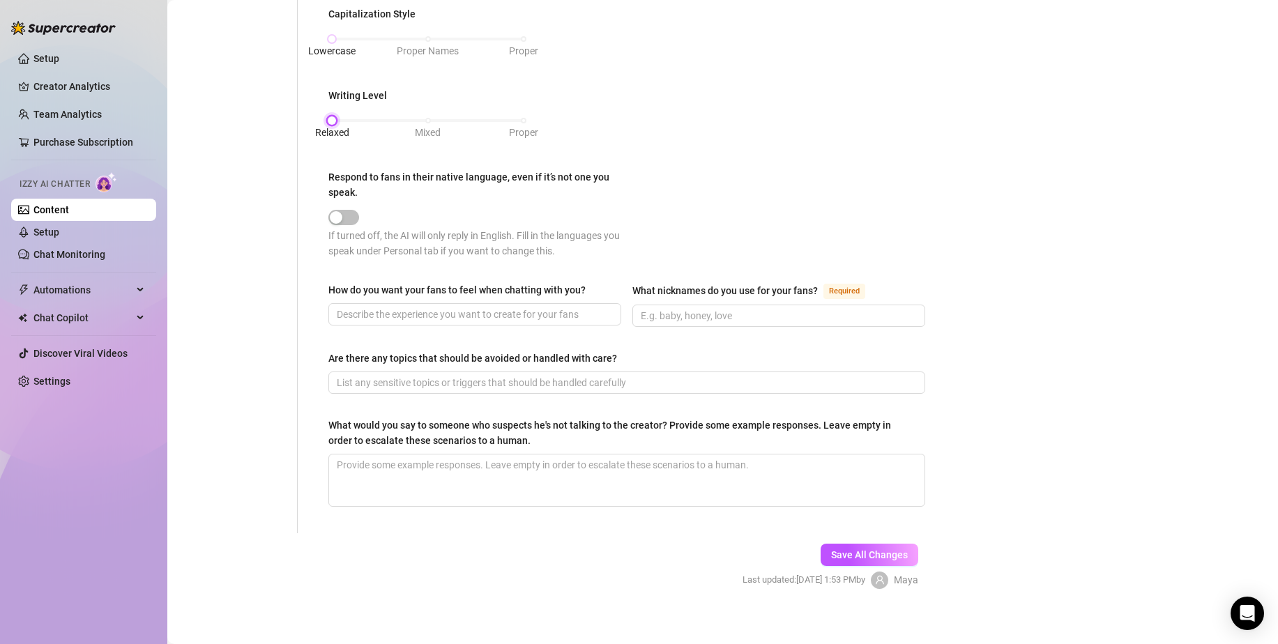
scroll to position [664, 0]
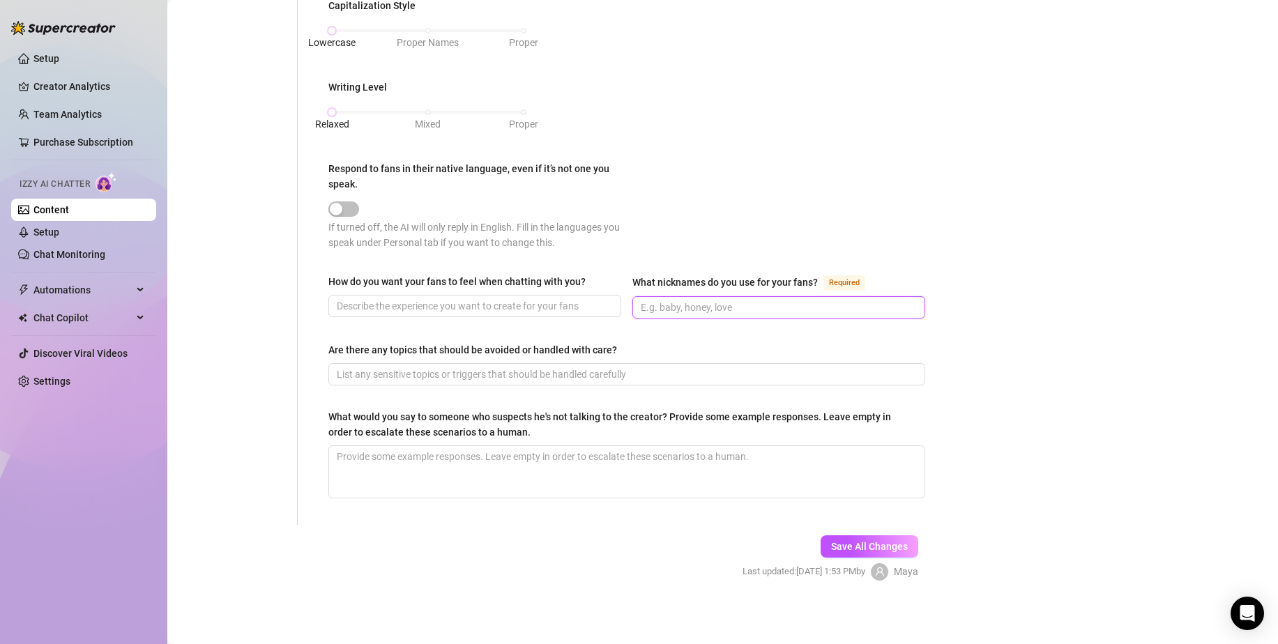
click at [710, 309] on input "What nicknames do you use for your fans? Required" at bounding box center [777, 307] width 273 height 15
click at [857, 546] on span "Save All Changes" at bounding box center [869, 546] width 77 height 11
click at [606, 374] on input "Are there any topics that should be avoided or handled with care?" at bounding box center [625, 374] width 577 height 15
click at [875, 545] on span "Save All Changes" at bounding box center [869, 546] width 77 height 11
click at [668, 470] on textarea "What would you say to someone who suspects he's not talking to the creator? Pro…" at bounding box center [626, 472] width 595 height 52
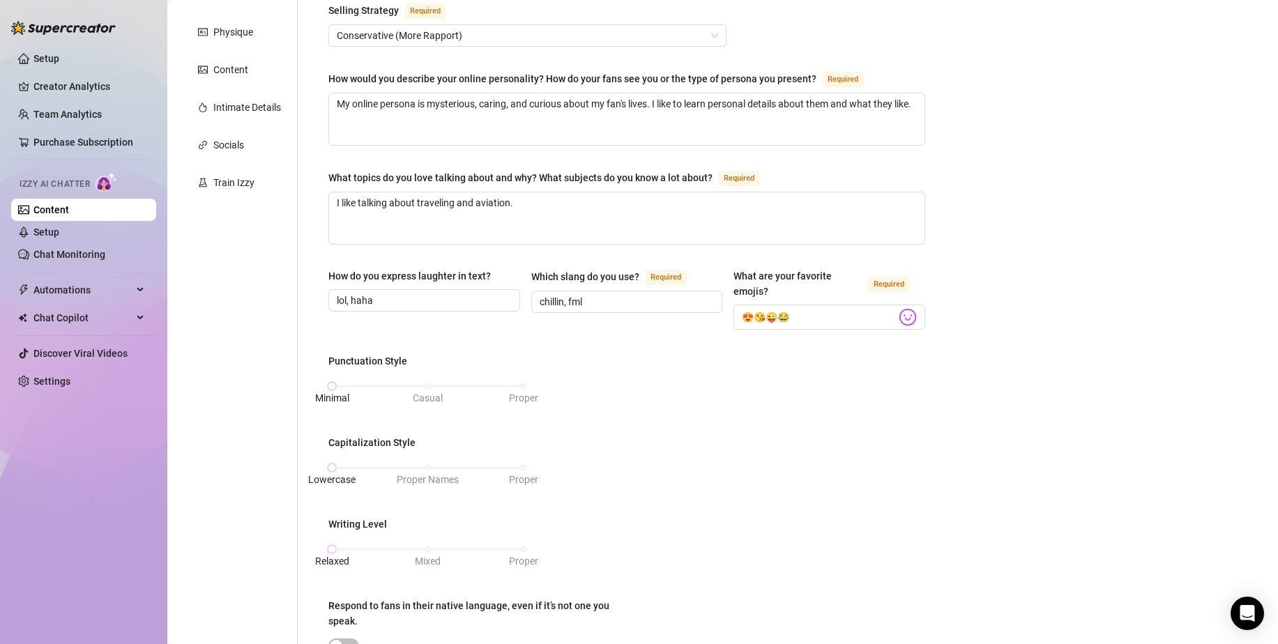
scroll to position [0, 0]
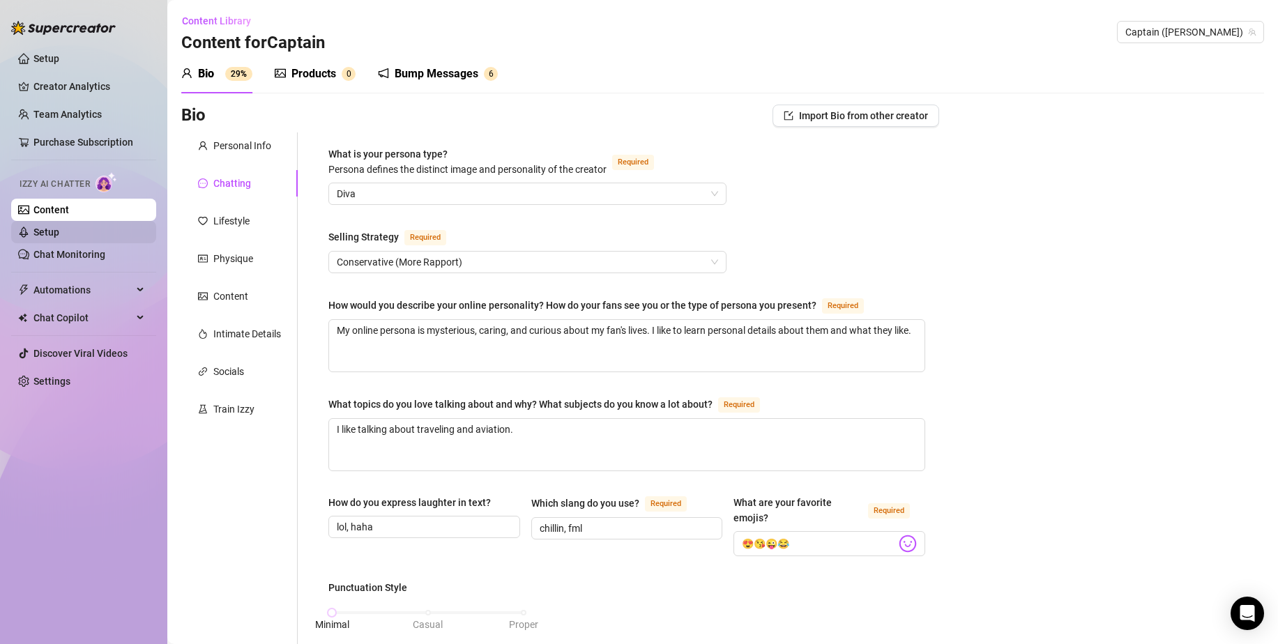
click at [59, 238] on link "Setup" at bounding box center [46, 232] width 26 height 11
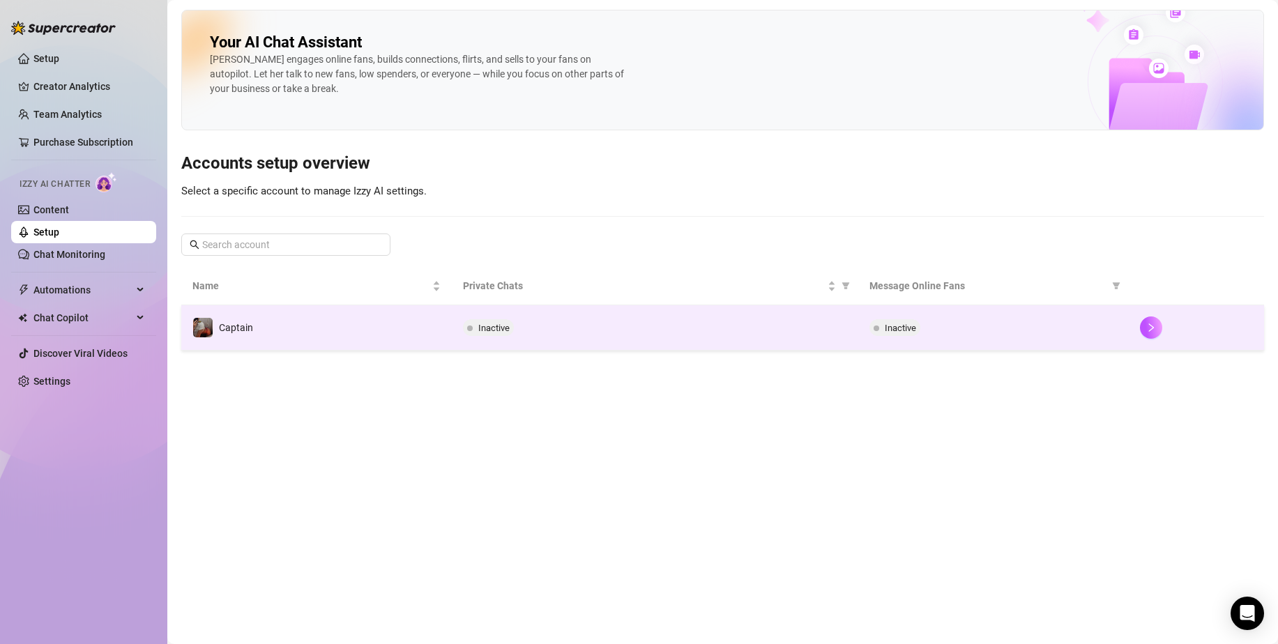
click at [536, 333] on div "Inactive" at bounding box center [654, 327] width 383 height 17
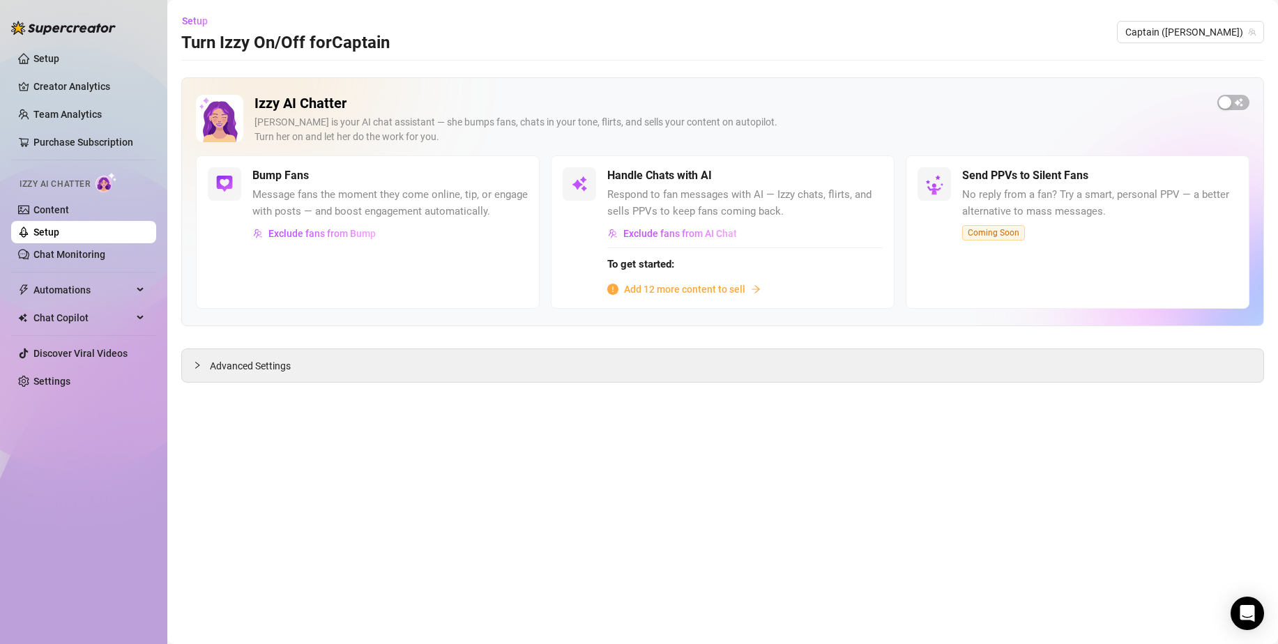
click at [732, 293] on span "Add 12 more content to sell" at bounding box center [684, 289] width 121 height 15
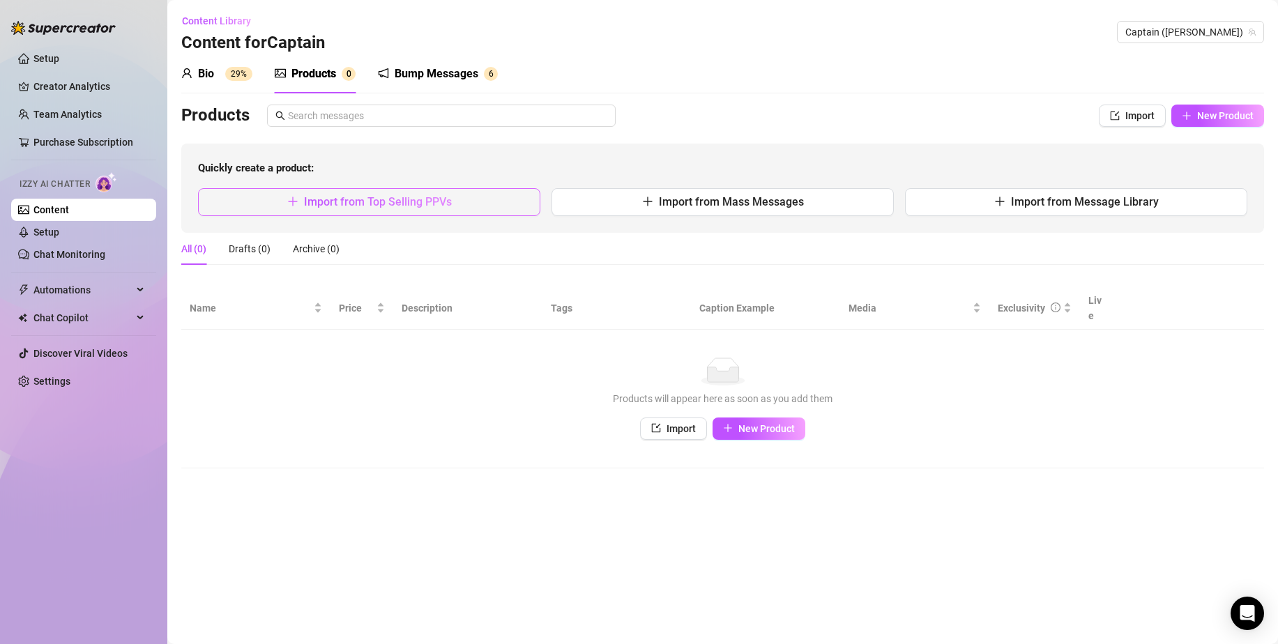
click at [372, 189] on button "Import from Top Selling PPVs" at bounding box center [369, 202] width 342 height 28
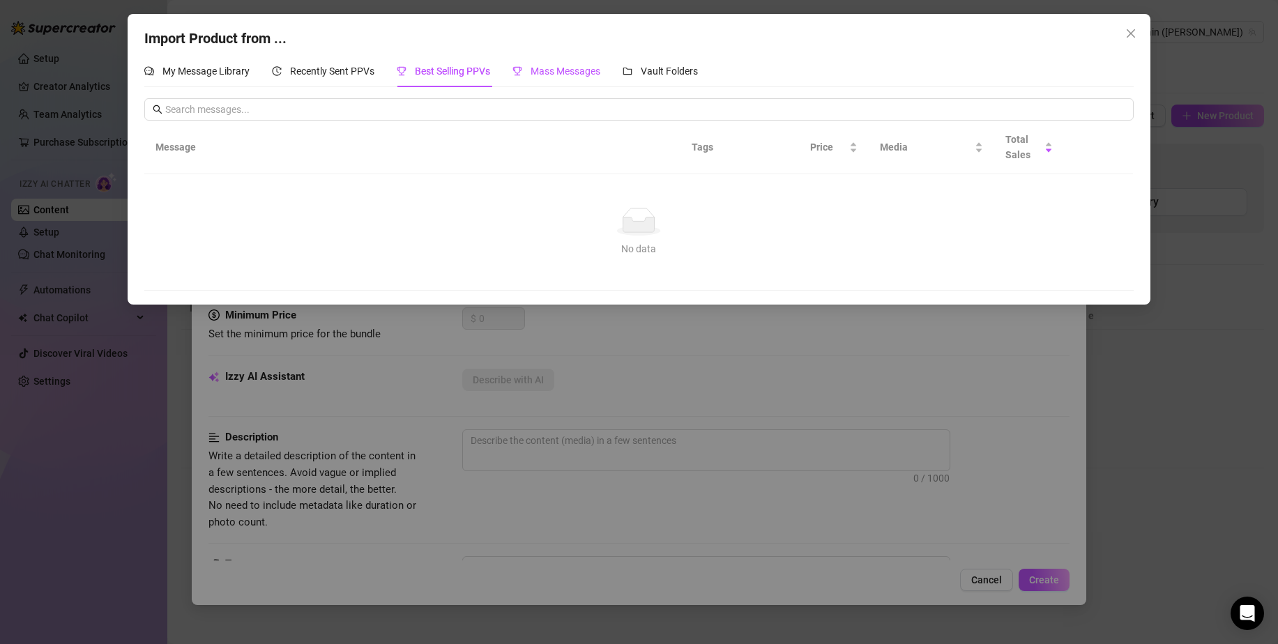
click at [592, 73] on span "Mass Messages" at bounding box center [565, 71] width 70 height 11
click at [666, 66] on span "Vault Folders" at bounding box center [669, 71] width 57 height 11
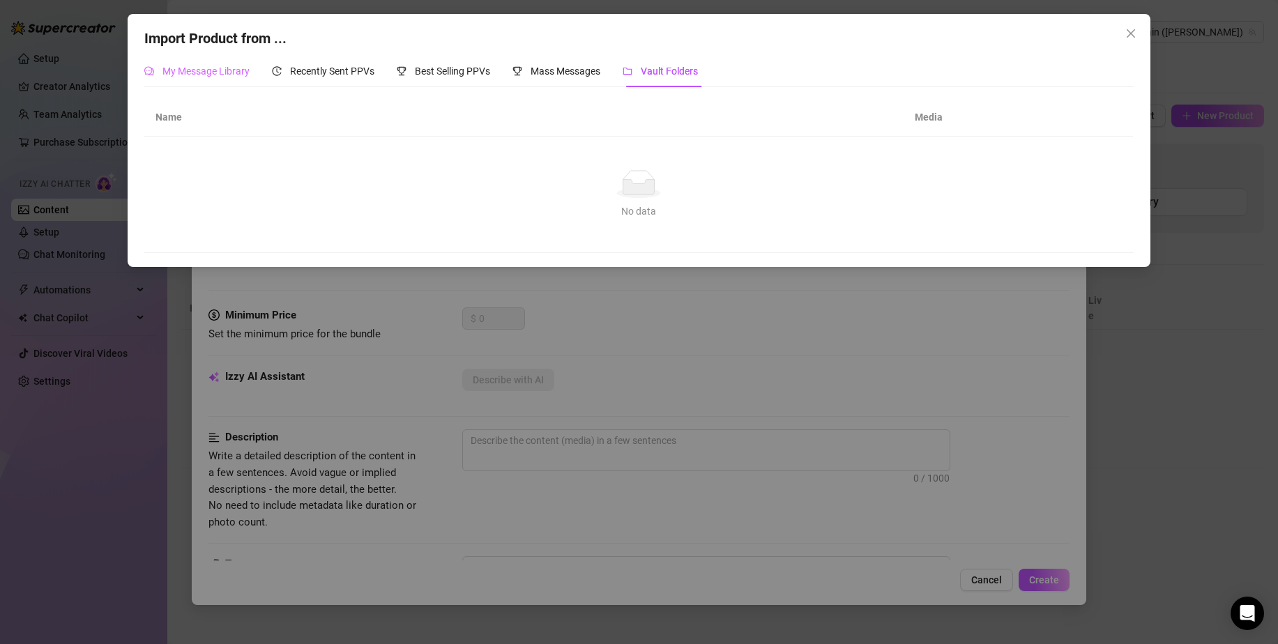
click at [179, 82] on div "My Message Library" at bounding box center [196, 71] width 105 height 32
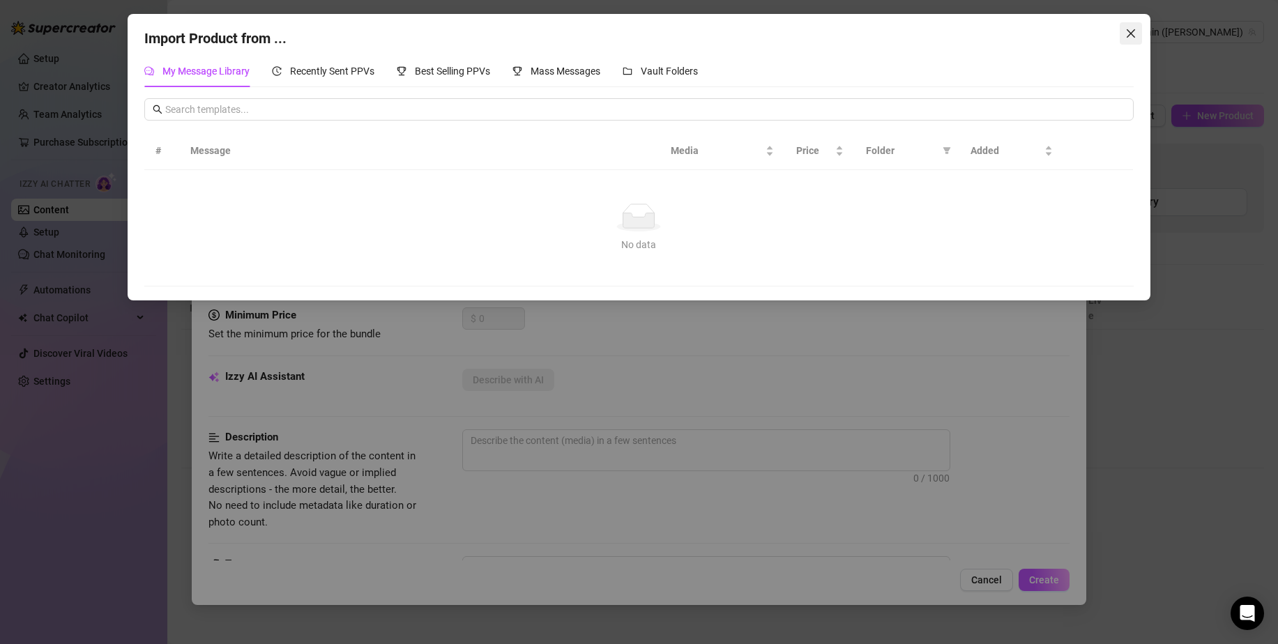
click at [1131, 33] on icon "close" at bounding box center [1130, 33] width 8 height 8
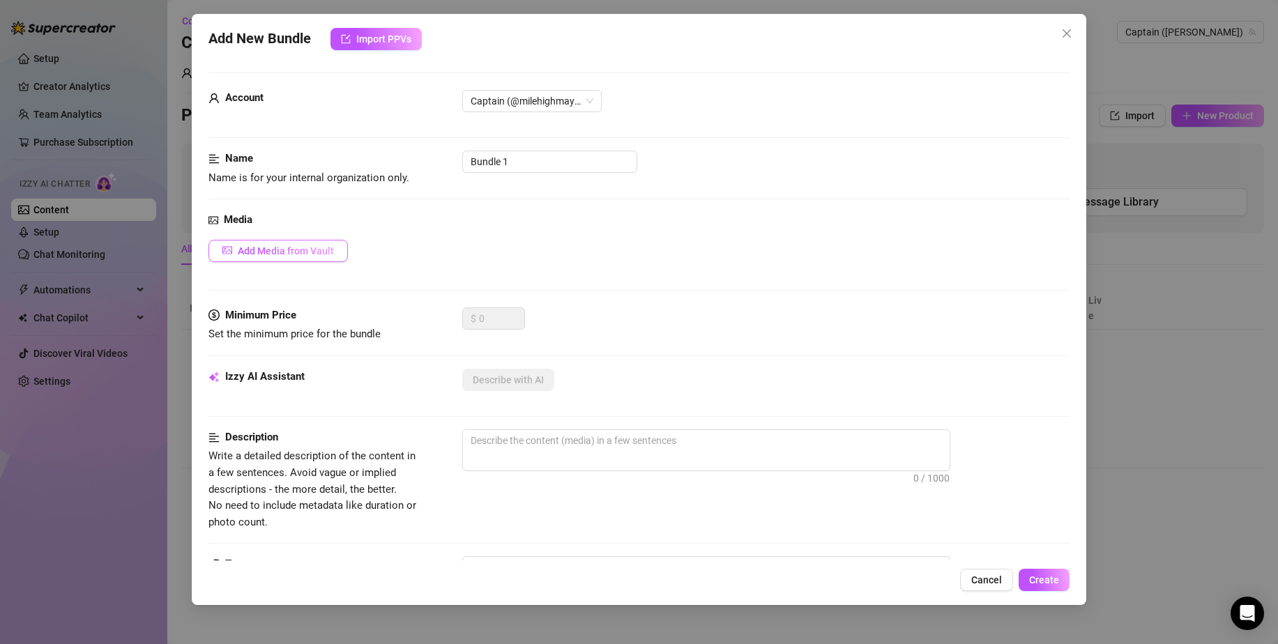
click at [299, 250] on span "Add Media from Vault" at bounding box center [286, 250] width 96 height 11
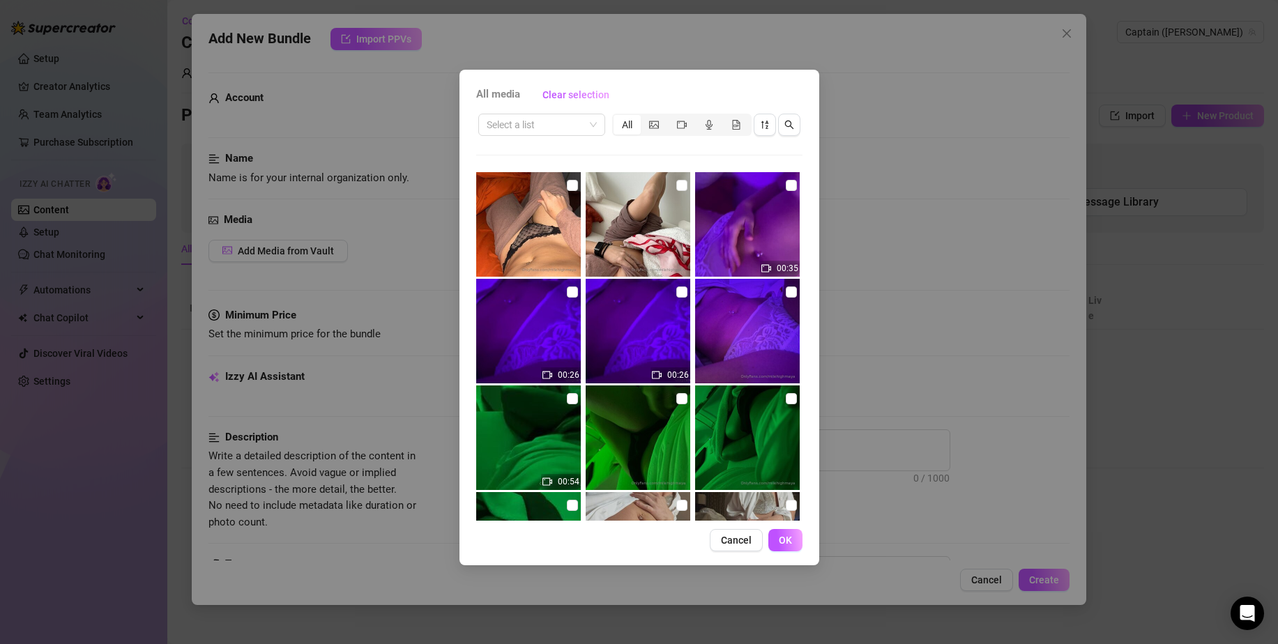
click at [628, 121] on div "All" at bounding box center [626, 125] width 27 height 20
click at [617, 117] on input "All" at bounding box center [617, 117] width 0 height 0
click at [628, 121] on div "All" at bounding box center [626, 125] width 27 height 20
click at [617, 117] on input "All" at bounding box center [617, 117] width 0 height 0
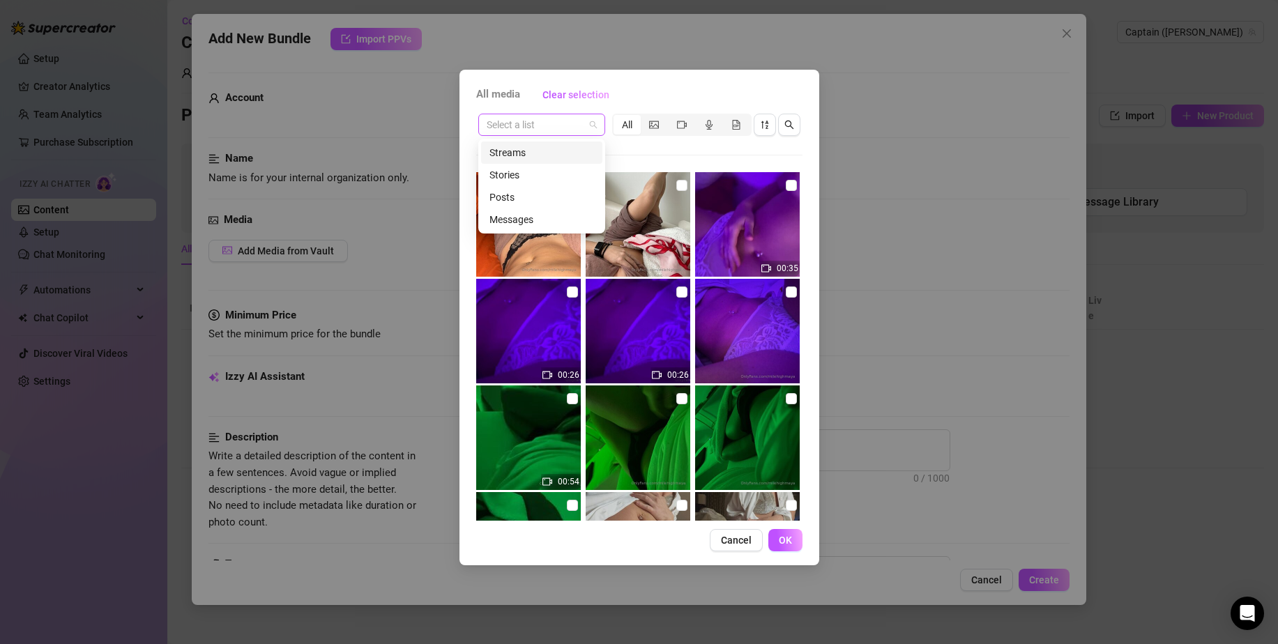
click at [586, 125] on span at bounding box center [542, 124] width 110 height 21
click at [495, 87] on span "All media" at bounding box center [498, 94] width 44 height 17
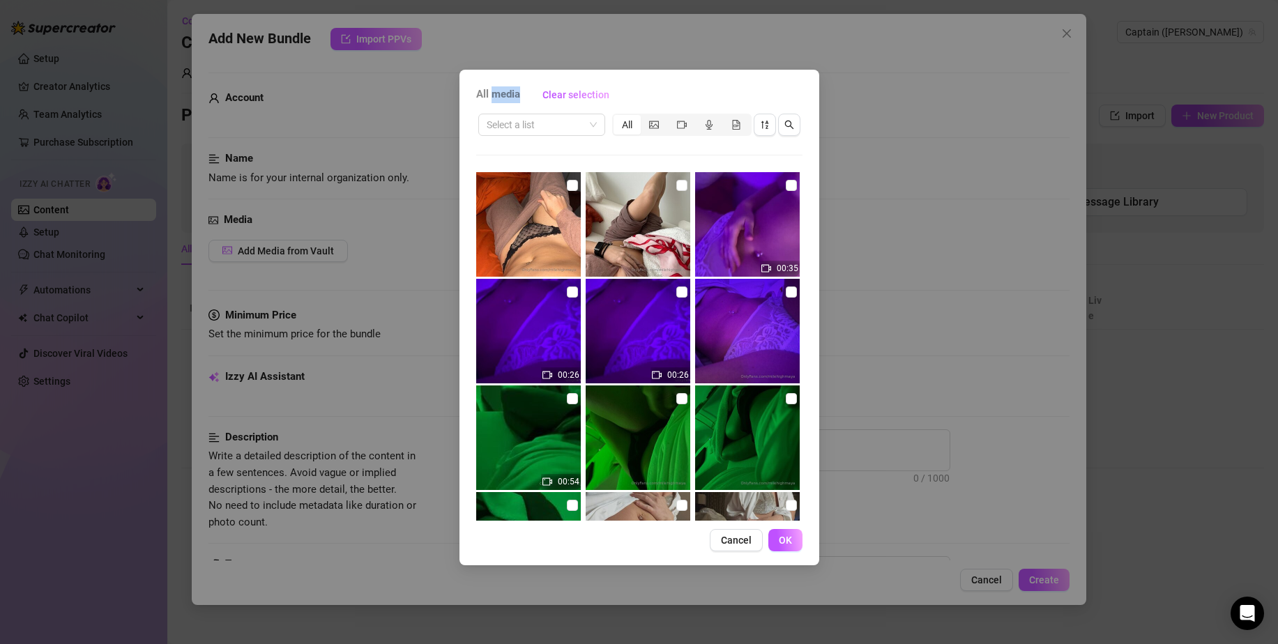
click at [495, 87] on span "All media" at bounding box center [498, 94] width 44 height 17
click at [573, 189] on input "checkbox" at bounding box center [572, 185] width 11 height 11
drag, startPoint x: 573, startPoint y: 189, endPoint x: 773, endPoint y: 238, distance: 205.9
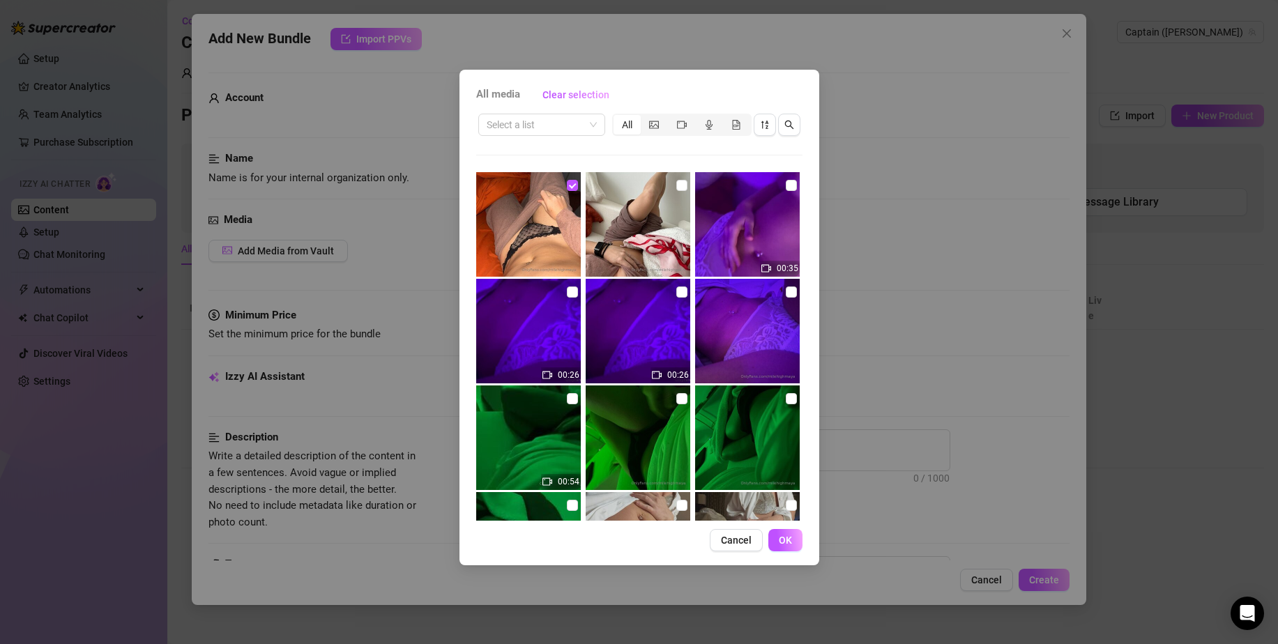
click at [773, 238] on div "00:35 00:26 00:26 00:54 00:17 00:38 00:13 00:52 00:04 00:14" at bounding box center [639, 346] width 326 height 349
click at [500, 98] on span "All media" at bounding box center [498, 94] width 44 height 17
click at [676, 185] on input "checkbox" at bounding box center [681, 185] width 11 height 11
click at [786, 186] on input "checkbox" at bounding box center [791, 185] width 11 height 11
click at [571, 291] on input "checkbox" at bounding box center [572, 291] width 11 height 11
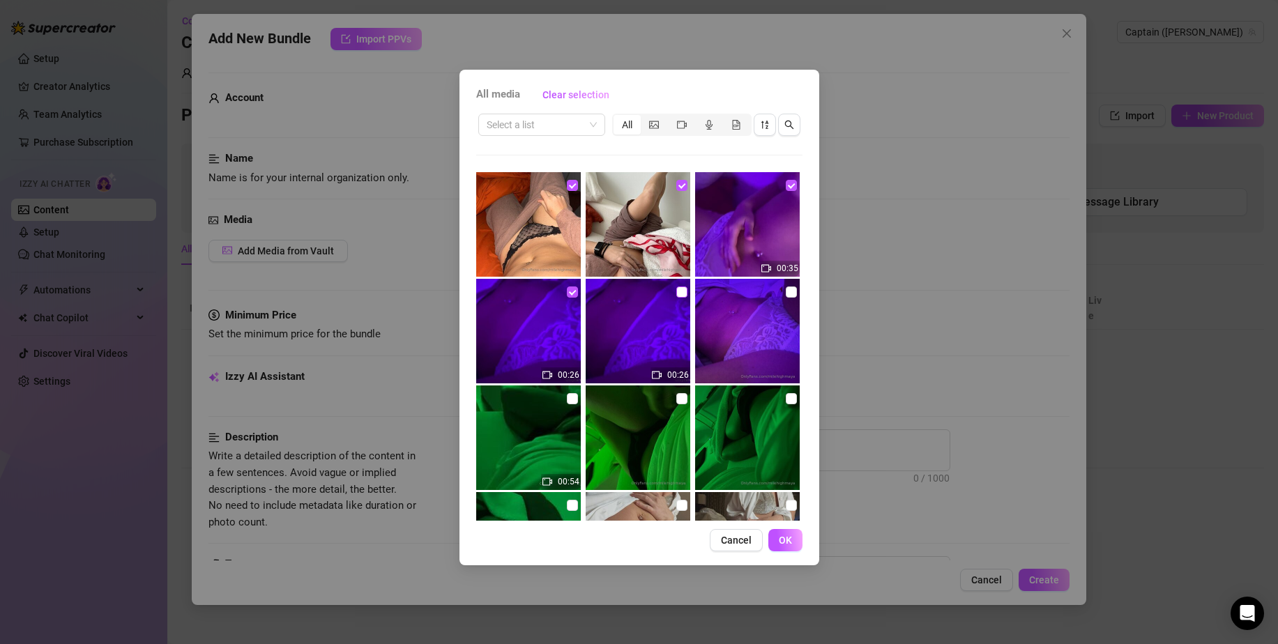
click at [676, 290] on input "checkbox" at bounding box center [681, 291] width 11 height 11
click at [738, 543] on span "Cancel" at bounding box center [736, 540] width 31 height 11
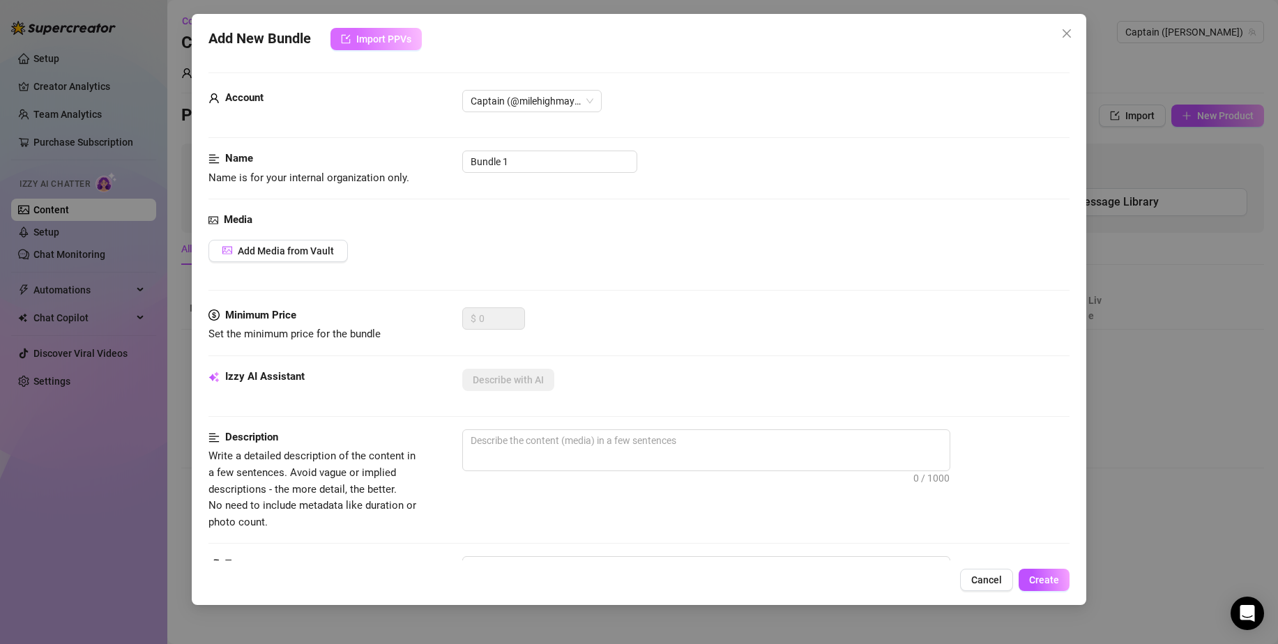
click at [400, 44] on span "Import PPVs" at bounding box center [383, 38] width 55 height 11
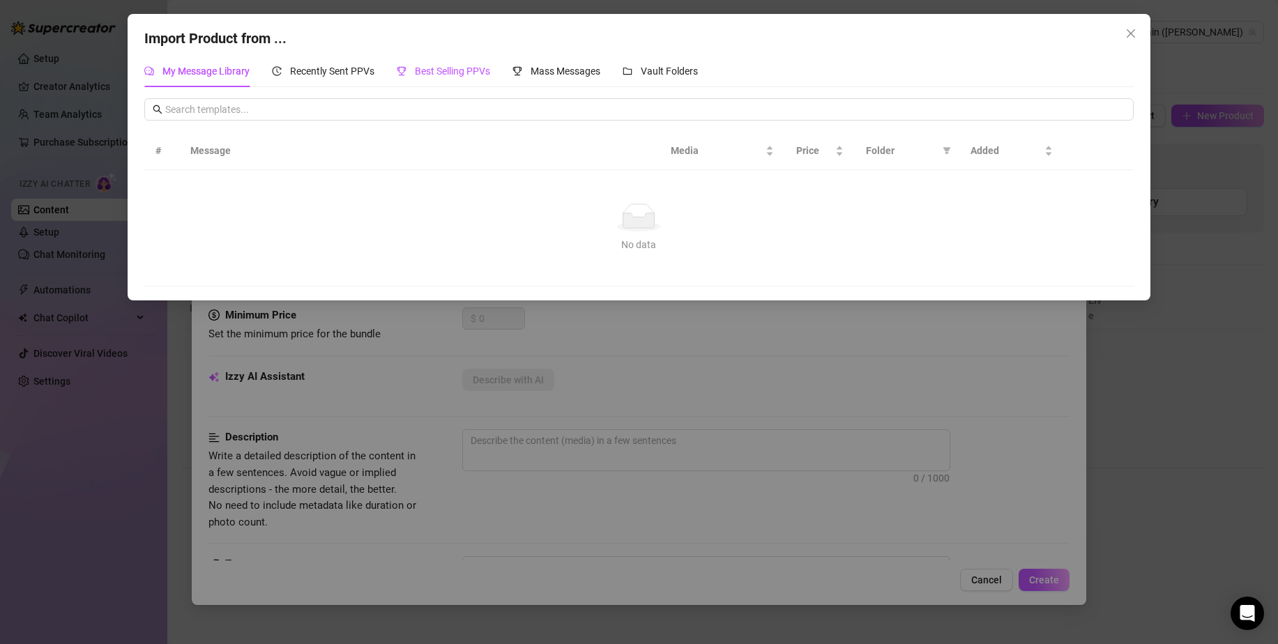
click at [445, 70] on span "Best Selling PPVs" at bounding box center [452, 71] width 75 height 11
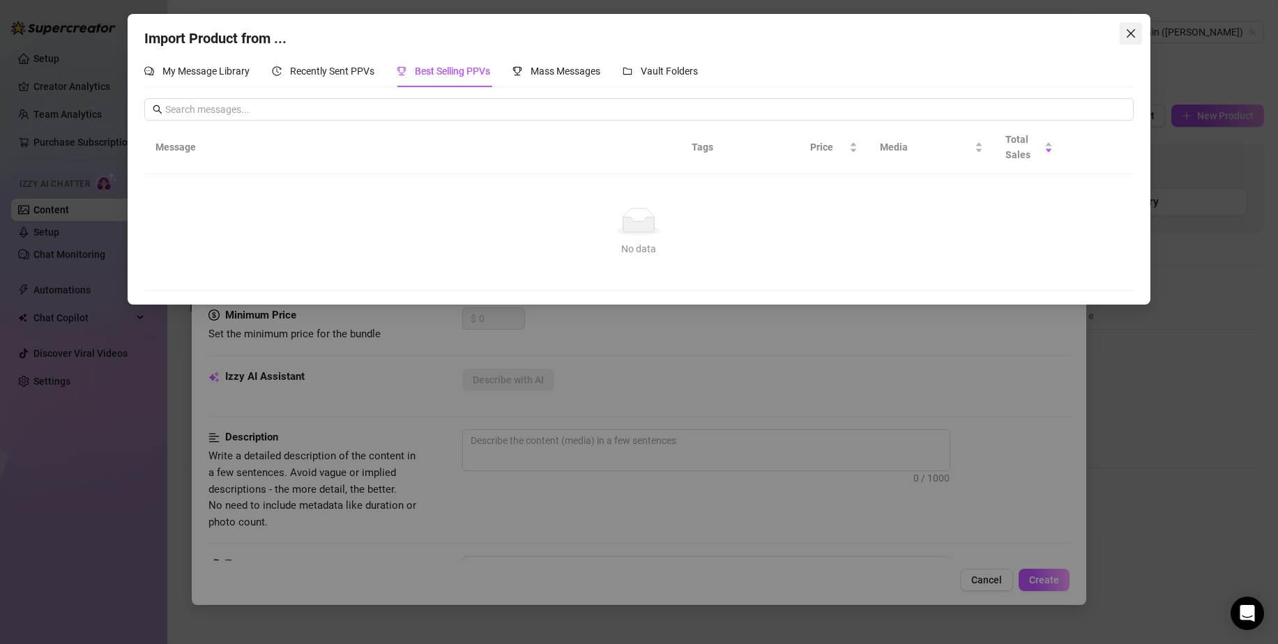
click at [1127, 36] on icon "close" at bounding box center [1130, 33] width 11 height 11
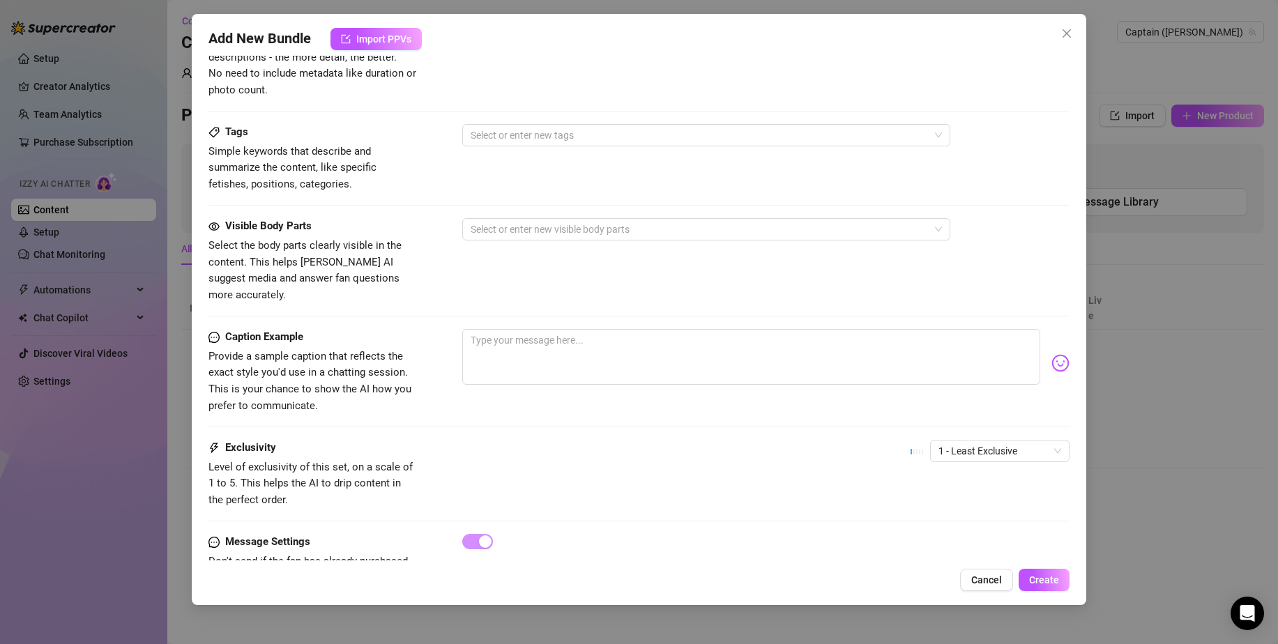
scroll to position [467, 0]
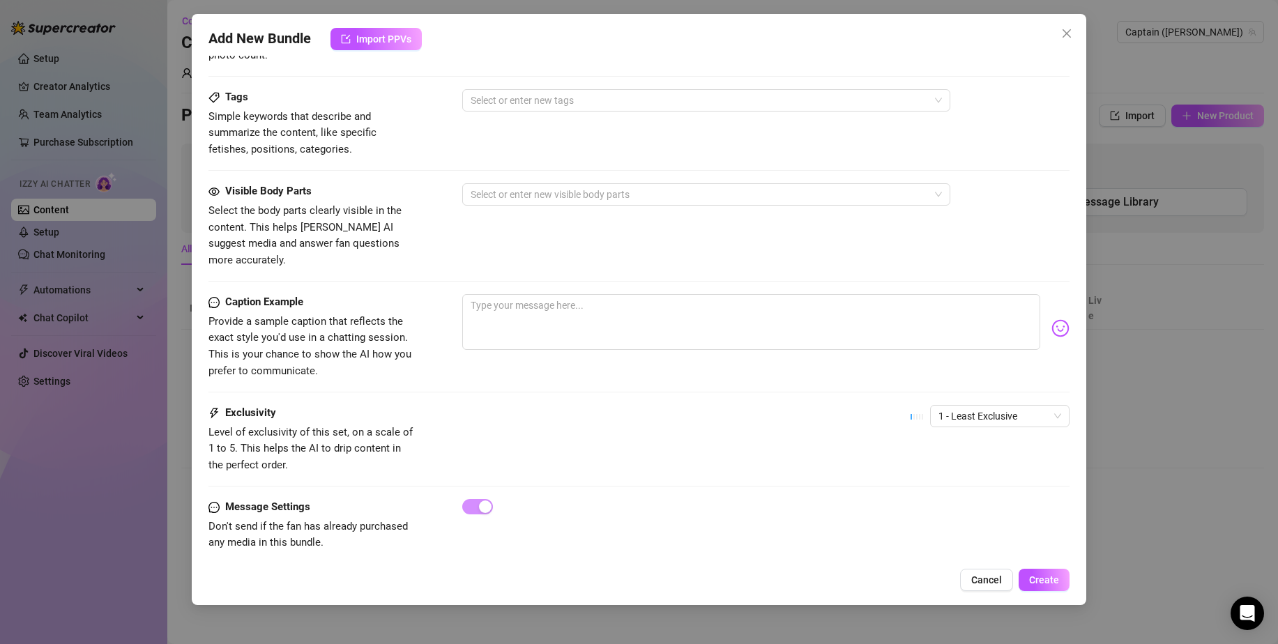
click at [1170, 287] on div "Add New Bundle Import PPVs Account Captain (@milehighmaya) Name Name is for you…" at bounding box center [639, 322] width 1278 height 644
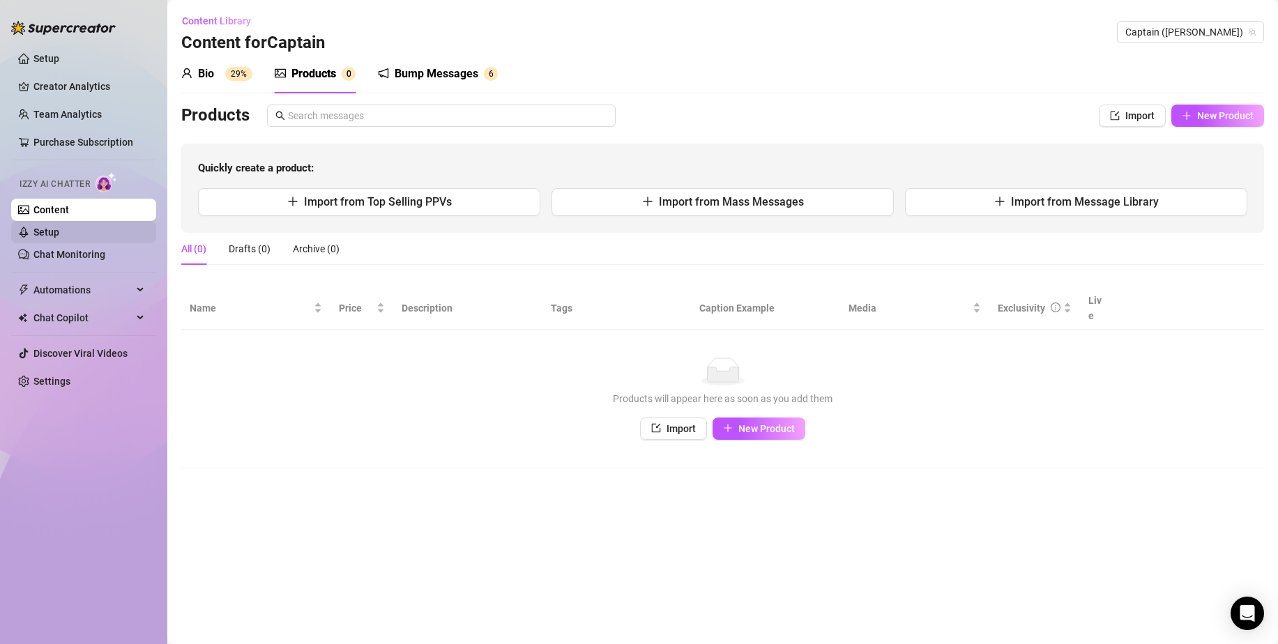
click at [59, 231] on link "Setup" at bounding box center [46, 232] width 26 height 11
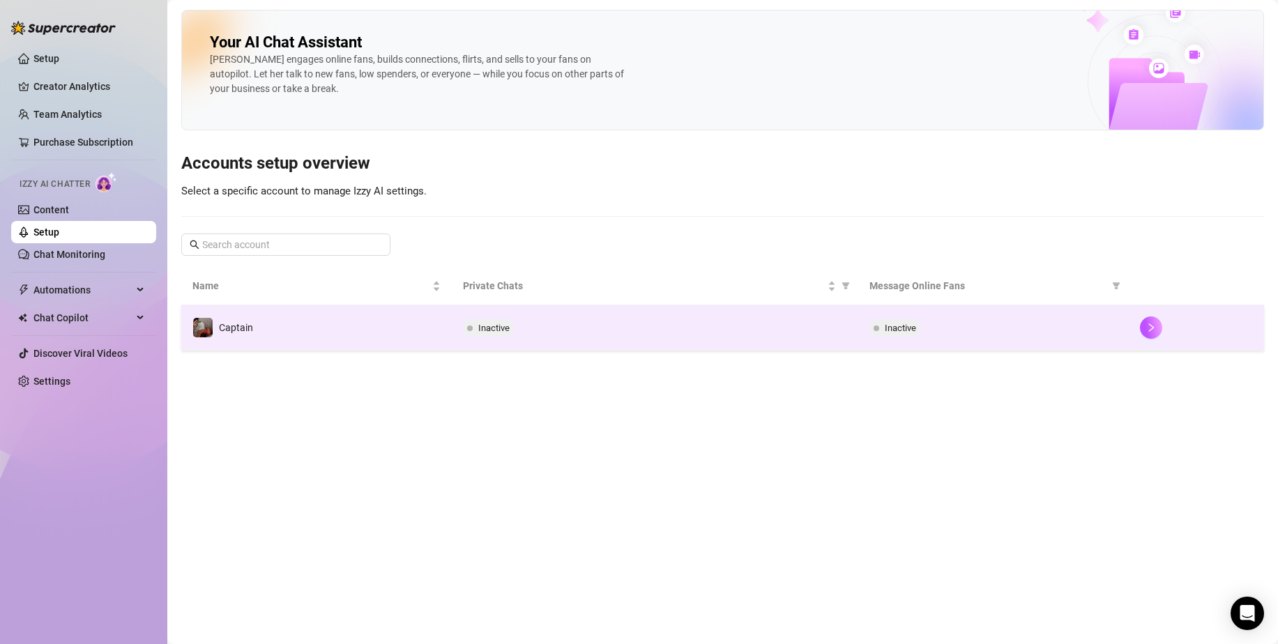
click at [579, 327] on div "Inactive" at bounding box center [654, 327] width 383 height 17
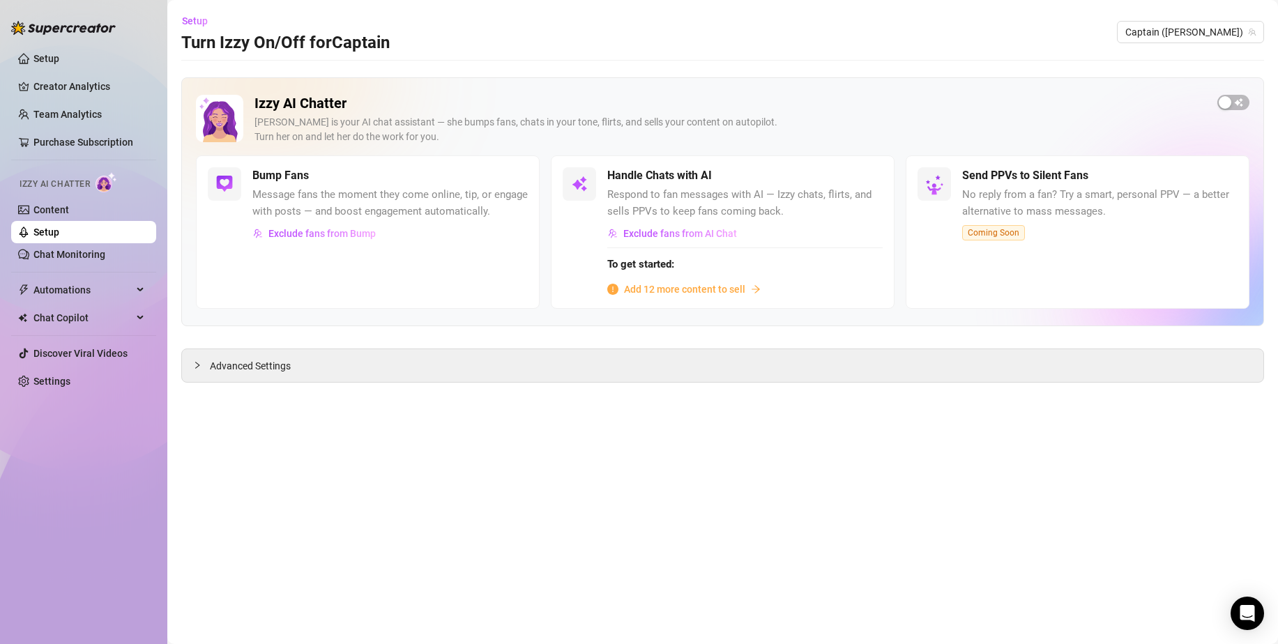
click at [726, 289] on span "Add 12 more content to sell" at bounding box center [684, 289] width 121 height 15
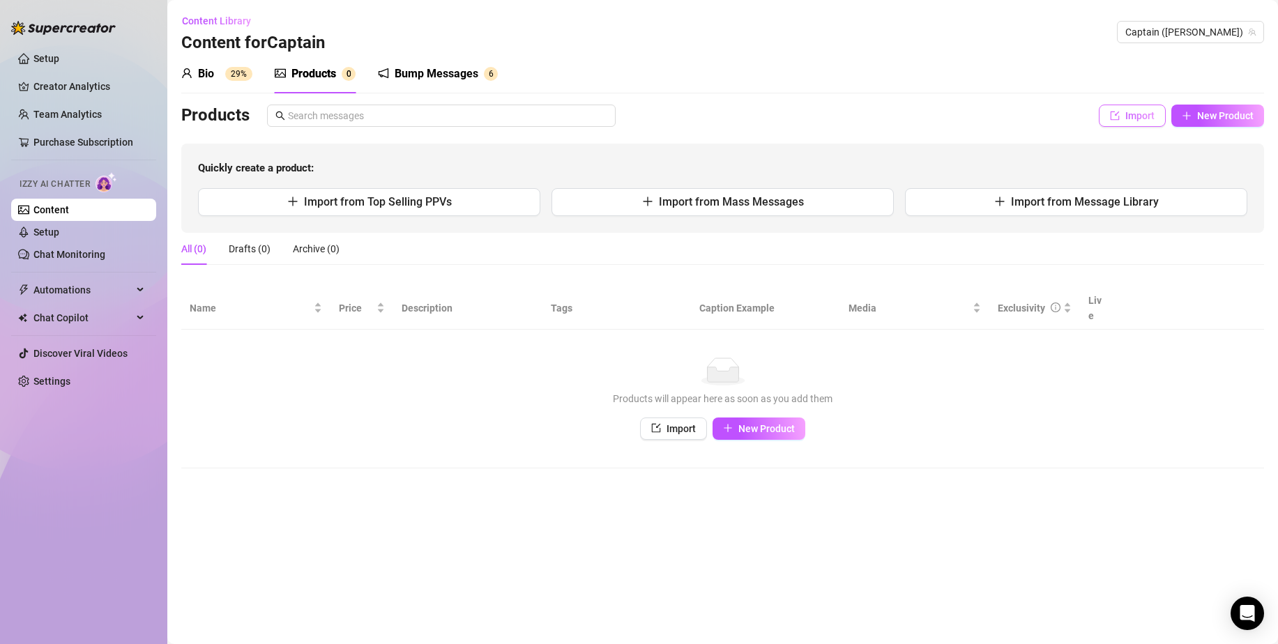
click at [1148, 109] on button "Import" at bounding box center [1132, 116] width 67 height 22
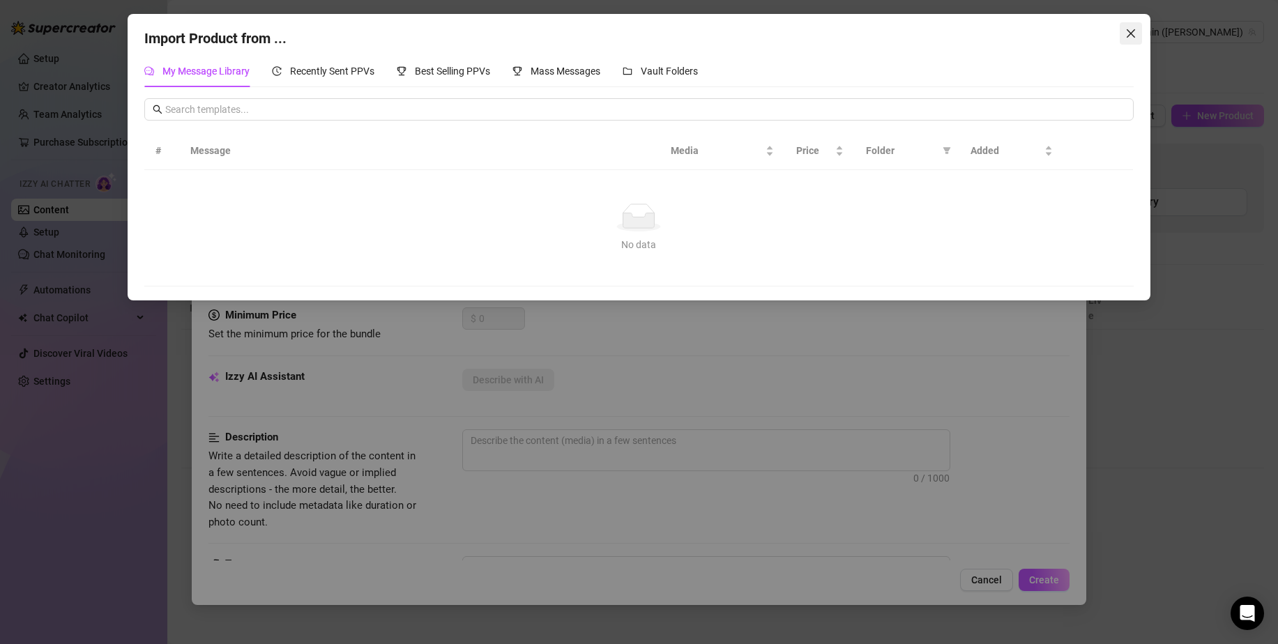
click at [1124, 38] on span "Close" at bounding box center [1130, 33] width 22 height 11
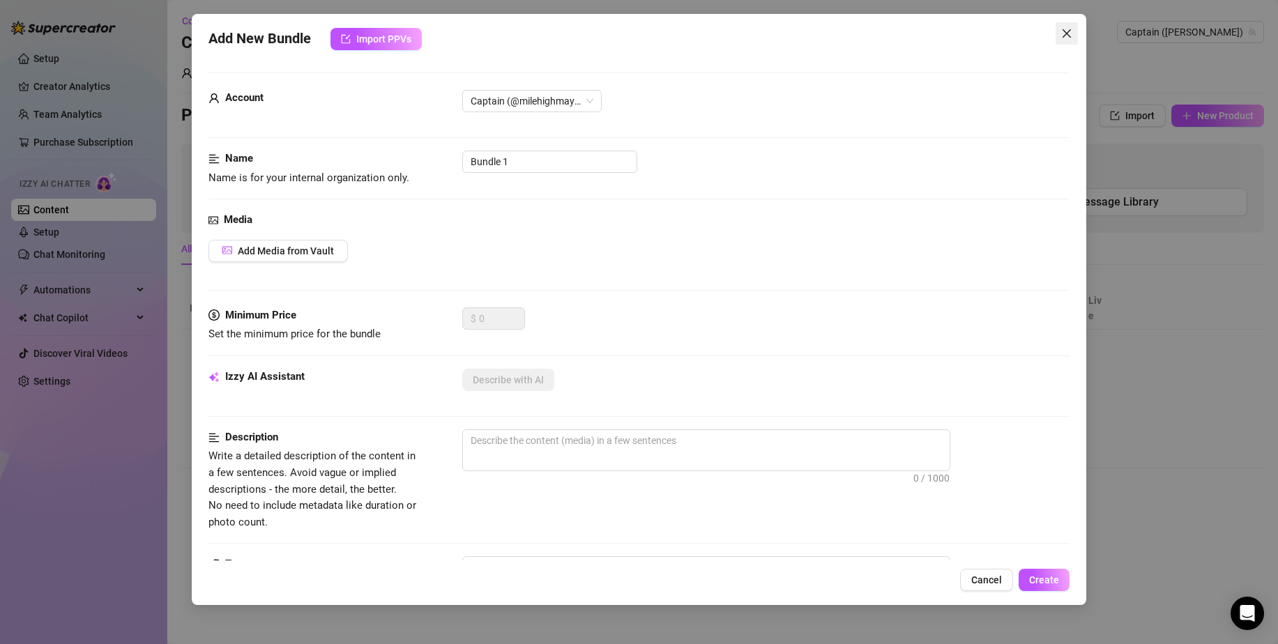
click at [1067, 38] on icon "close" at bounding box center [1066, 33] width 11 height 11
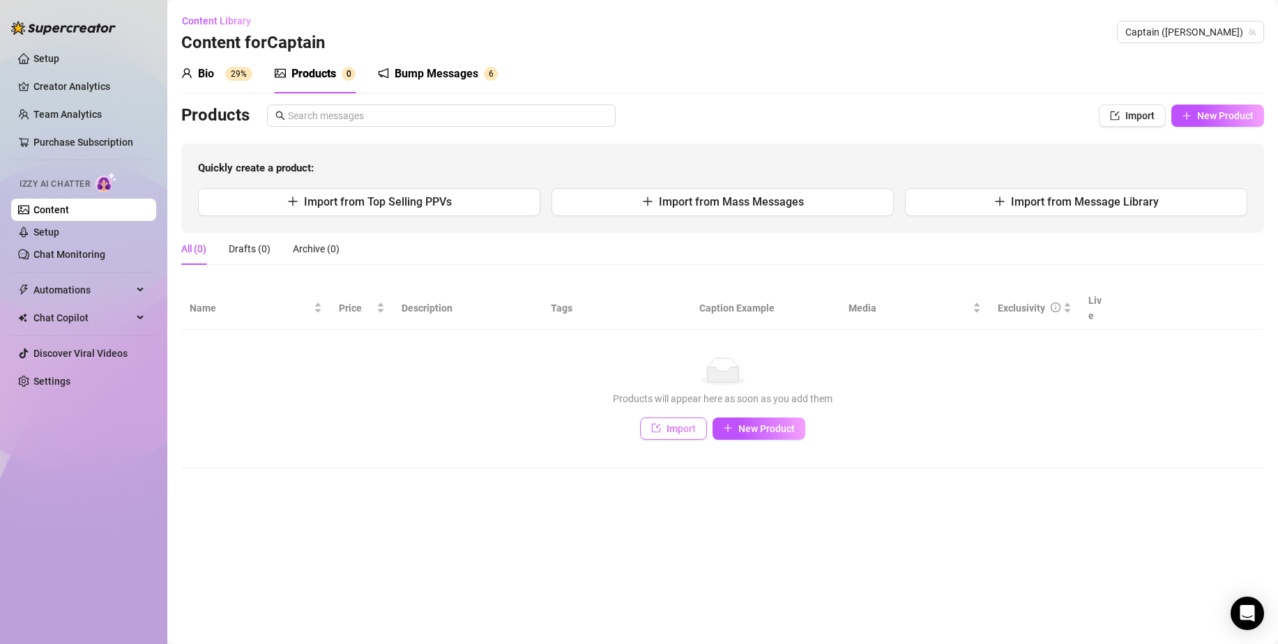
click at [694, 423] on span "Import" at bounding box center [680, 428] width 29 height 11
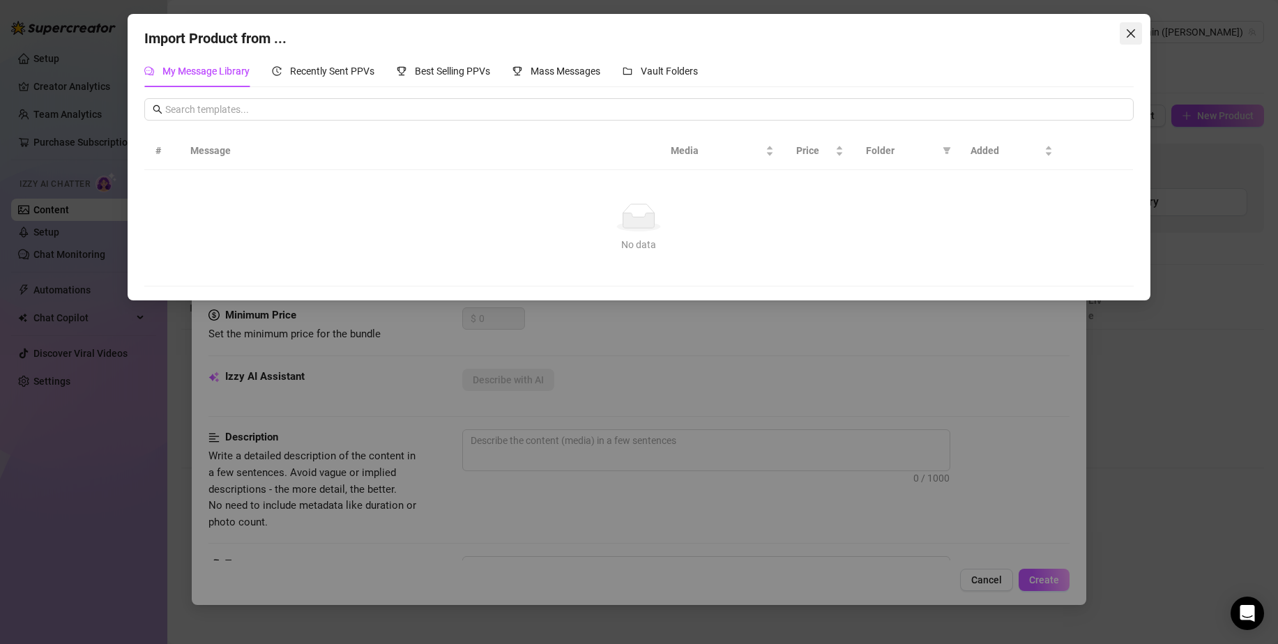
click at [1137, 32] on span "Close" at bounding box center [1130, 33] width 22 height 11
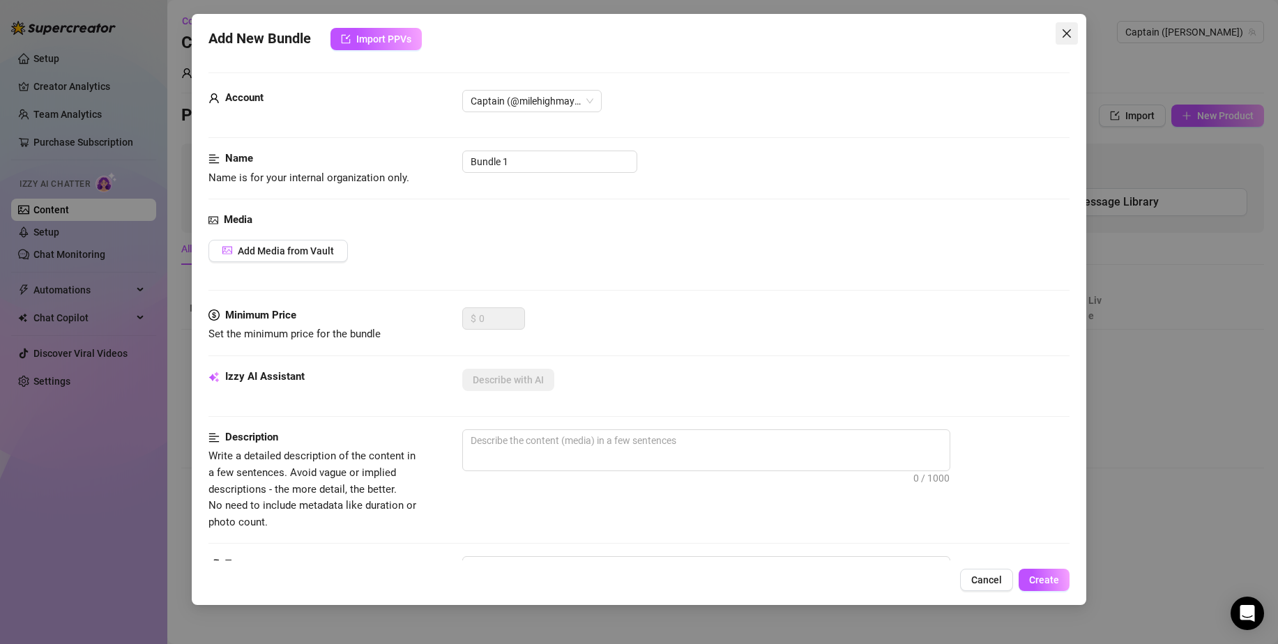
click at [1074, 43] on button "Close" at bounding box center [1066, 33] width 22 height 22
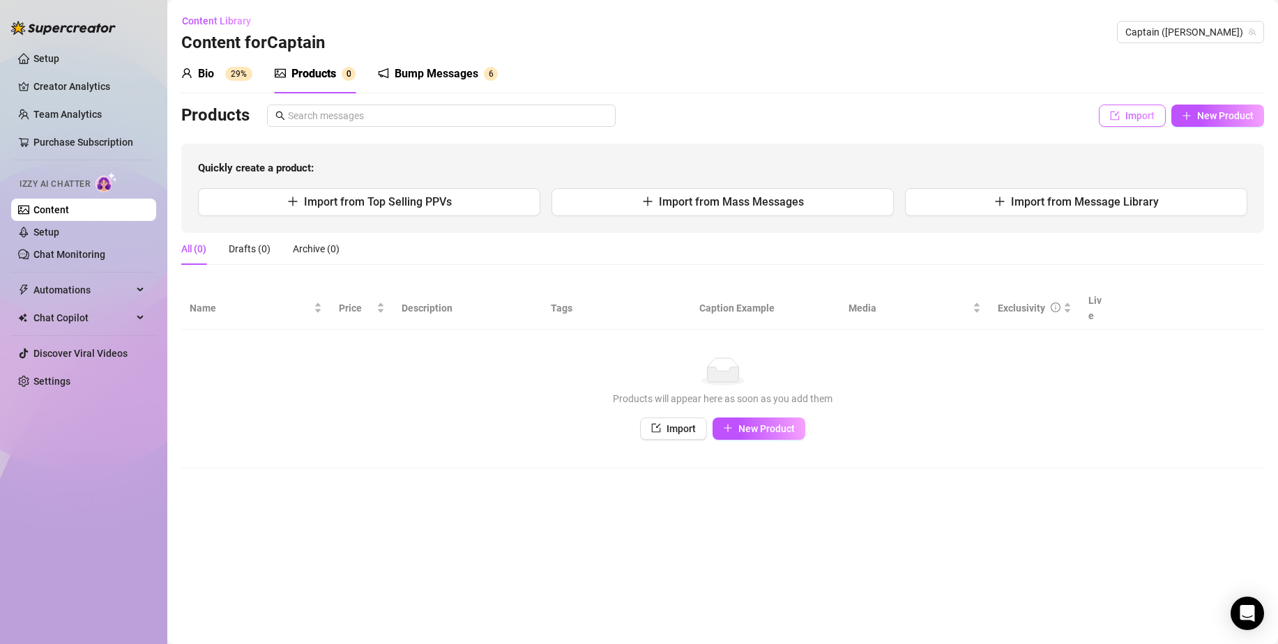
click at [1132, 123] on button "Import" at bounding box center [1132, 116] width 67 height 22
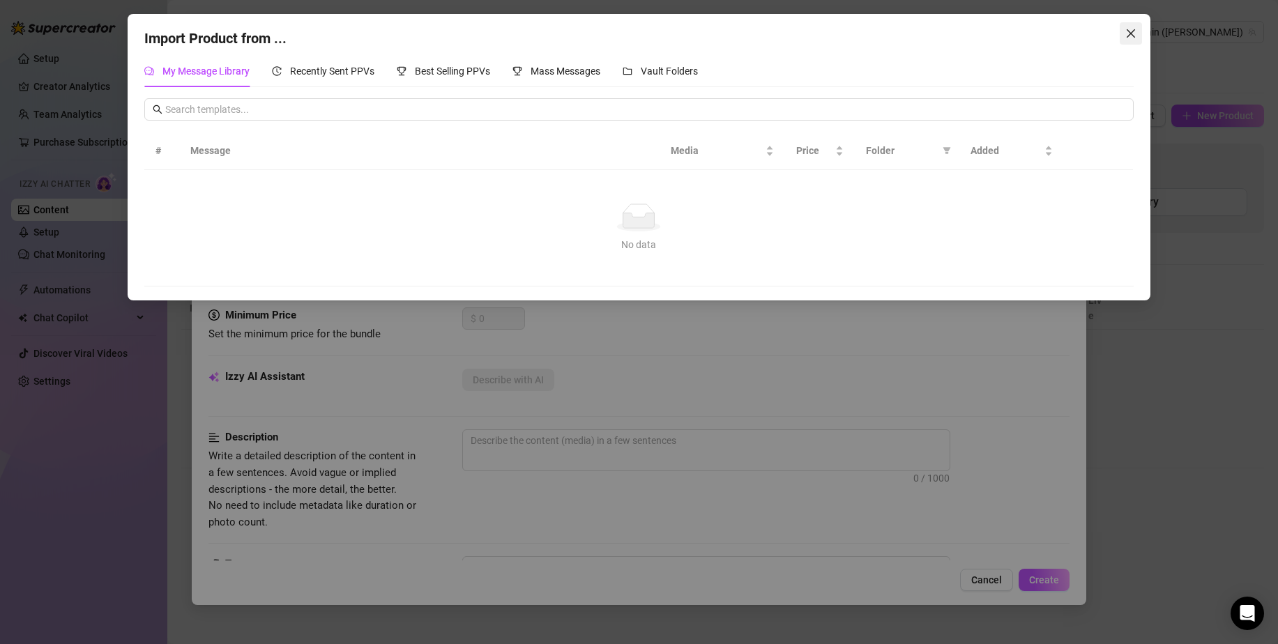
click at [1132, 35] on icon "close" at bounding box center [1130, 33] width 8 height 8
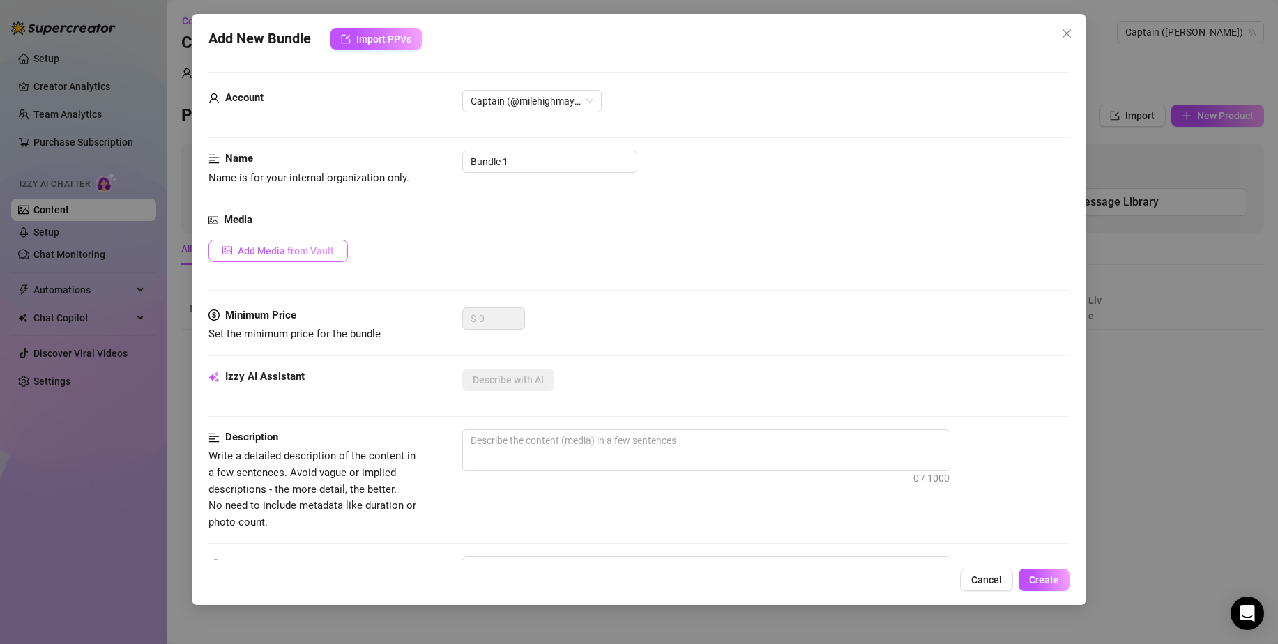
click at [301, 244] on button "Add Media from Vault" at bounding box center [277, 251] width 139 height 22
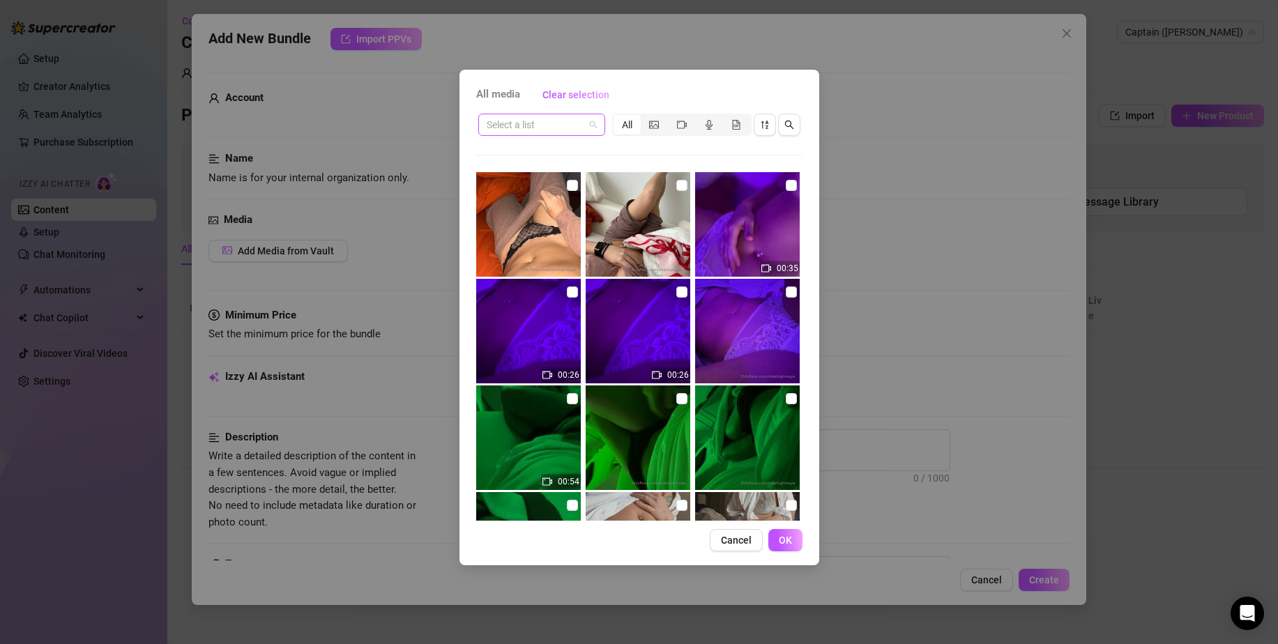
click at [586, 124] on span at bounding box center [542, 124] width 110 height 21
click at [543, 192] on div "Posts" at bounding box center [541, 197] width 105 height 15
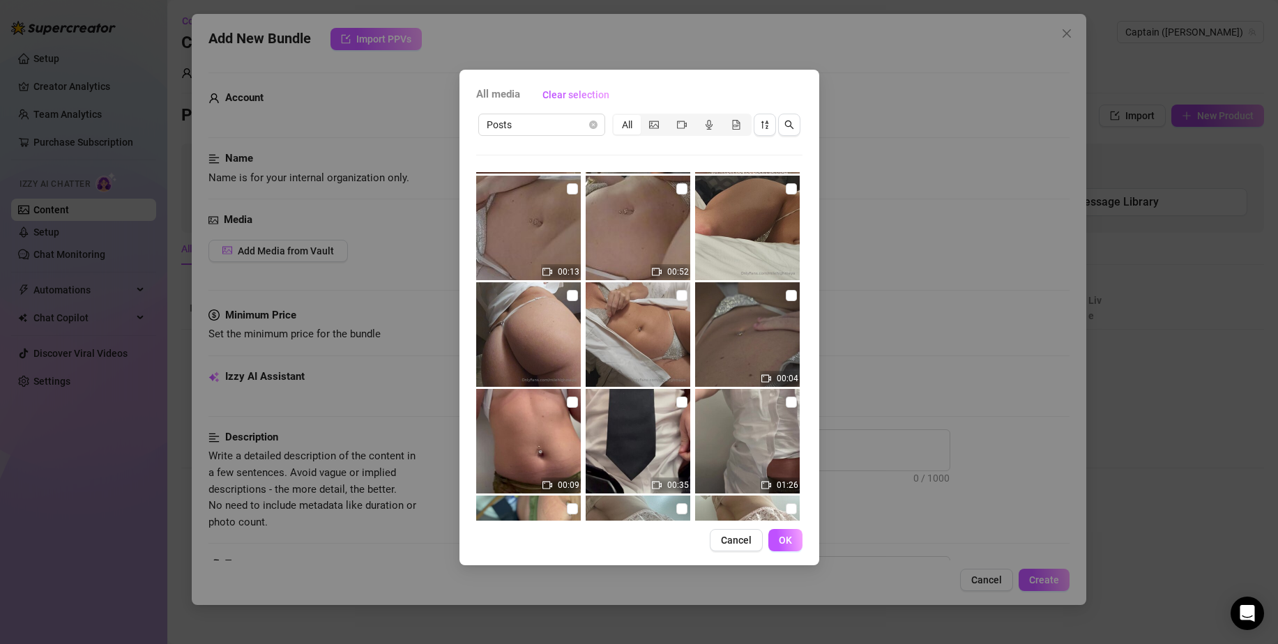
scroll to position [211, 0]
click at [569, 294] on input "checkbox" at bounding box center [572, 294] width 11 height 11
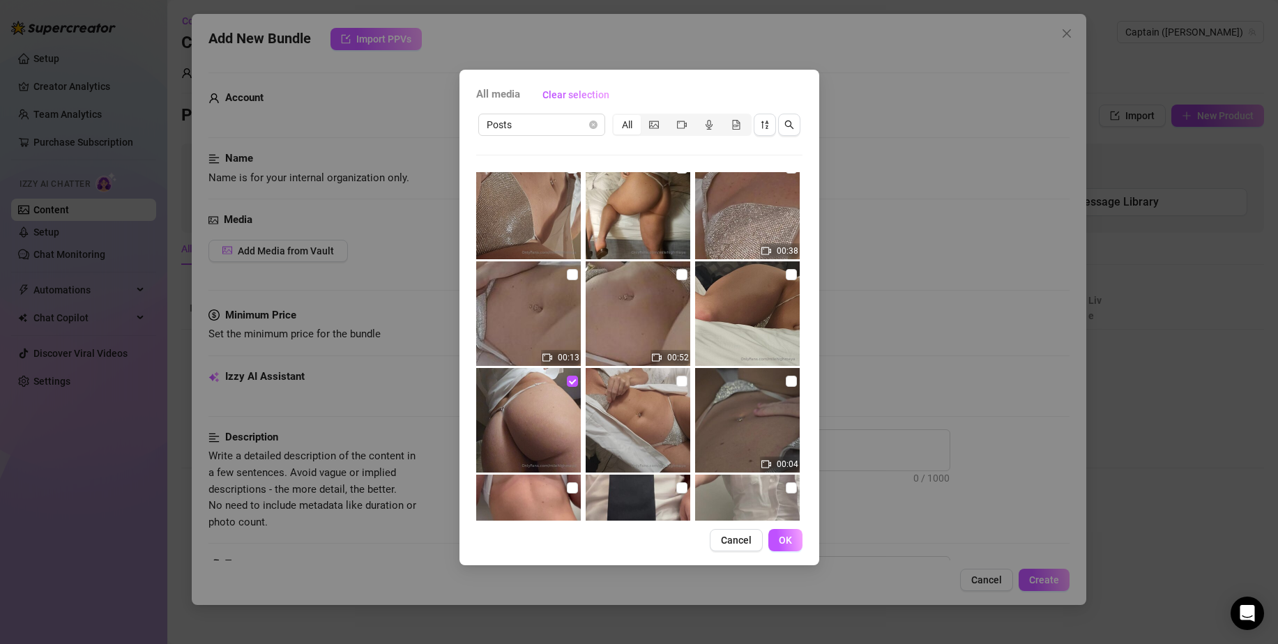
scroll to position [123, 0]
click at [676, 279] on input "checkbox" at bounding box center [681, 275] width 11 height 11
click at [788, 539] on span "OK" at bounding box center [785, 540] width 13 height 11
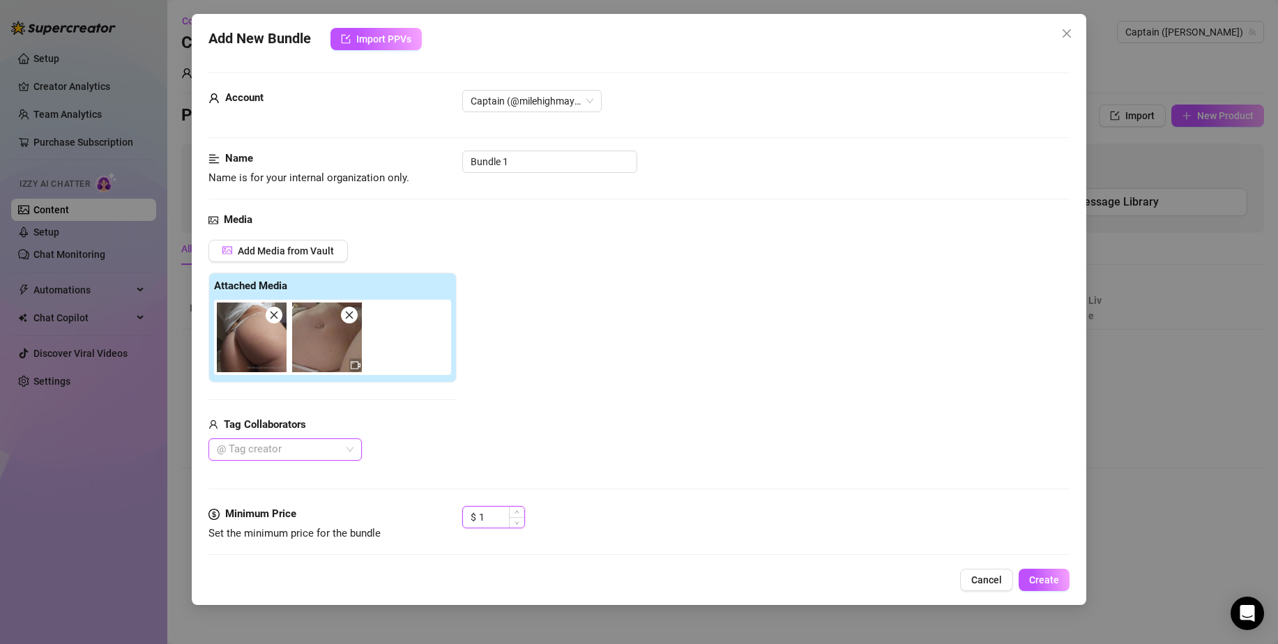
click at [511, 511] on span "Increase Value" at bounding box center [516, 512] width 15 height 10
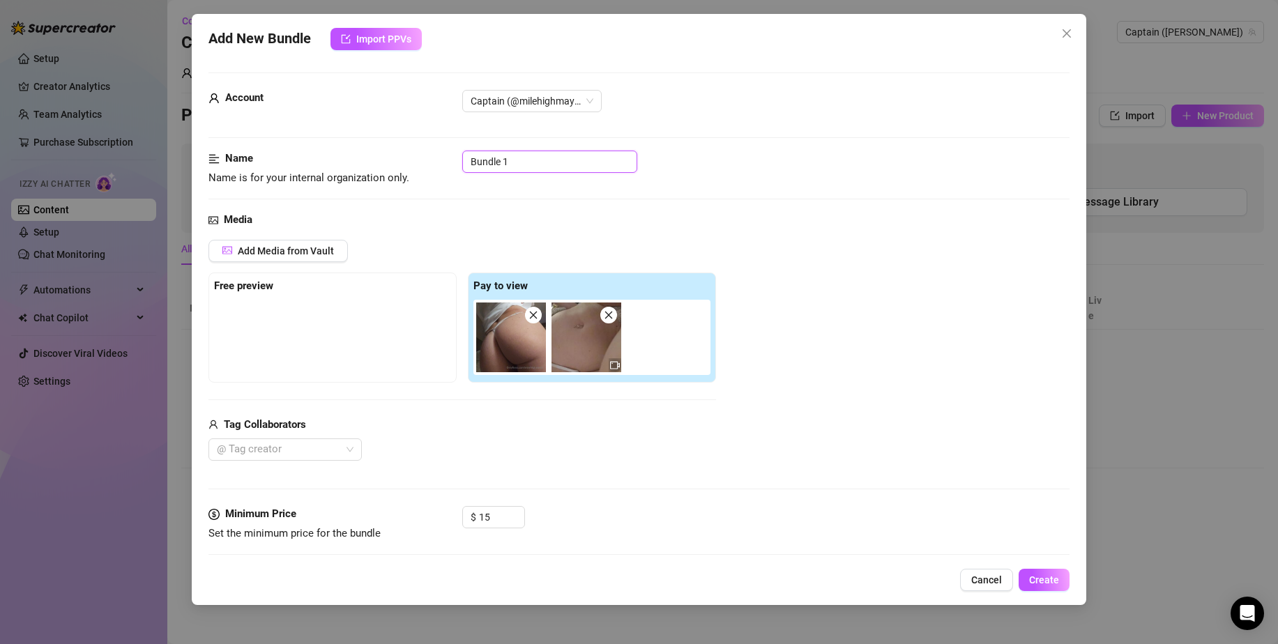
click at [542, 160] on input "Bundle 1" at bounding box center [549, 162] width 175 height 22
drag, startPoint x: 540, startPoint y: 161, endPoint x: 422, endPoint y: 170, distance: 118.1
click at [422, 170] on div "Name Name is for your internal organization only. Bundle 1" at bounding box center [638, 169] width 861 height 36
click at [1030, 578] on span "Create" at bounding box center [1044, 579] width 30 height 11
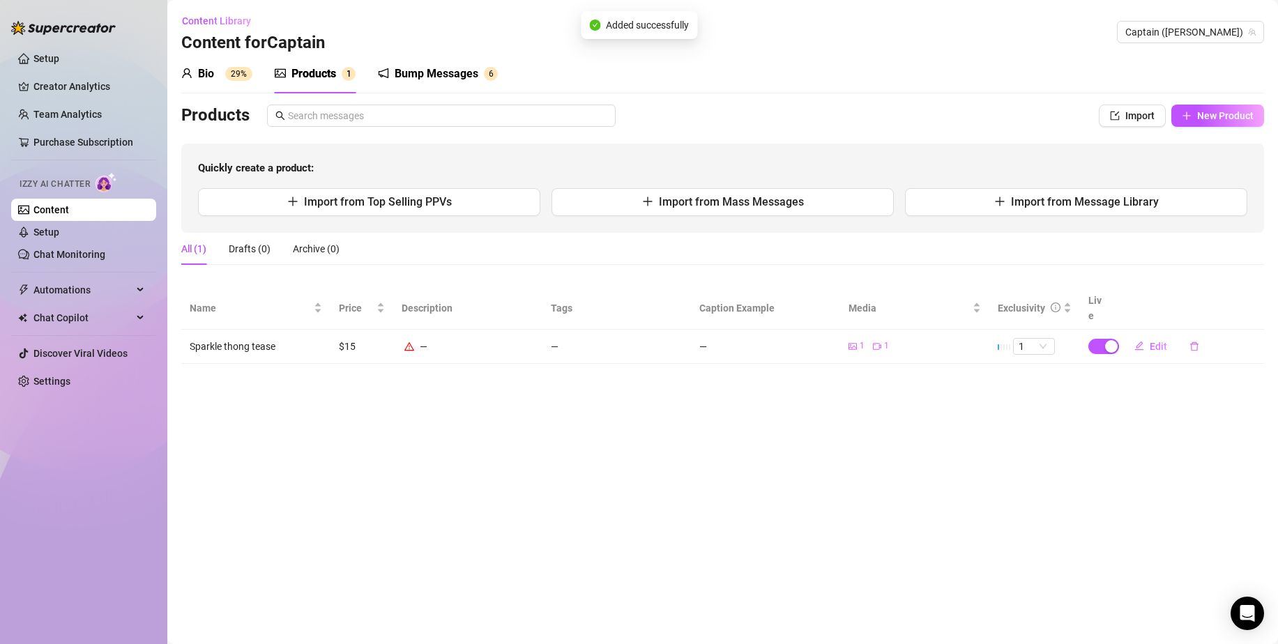
click at [410, 339] on div "—" at bounding box center [467, 346] width 132 height 15
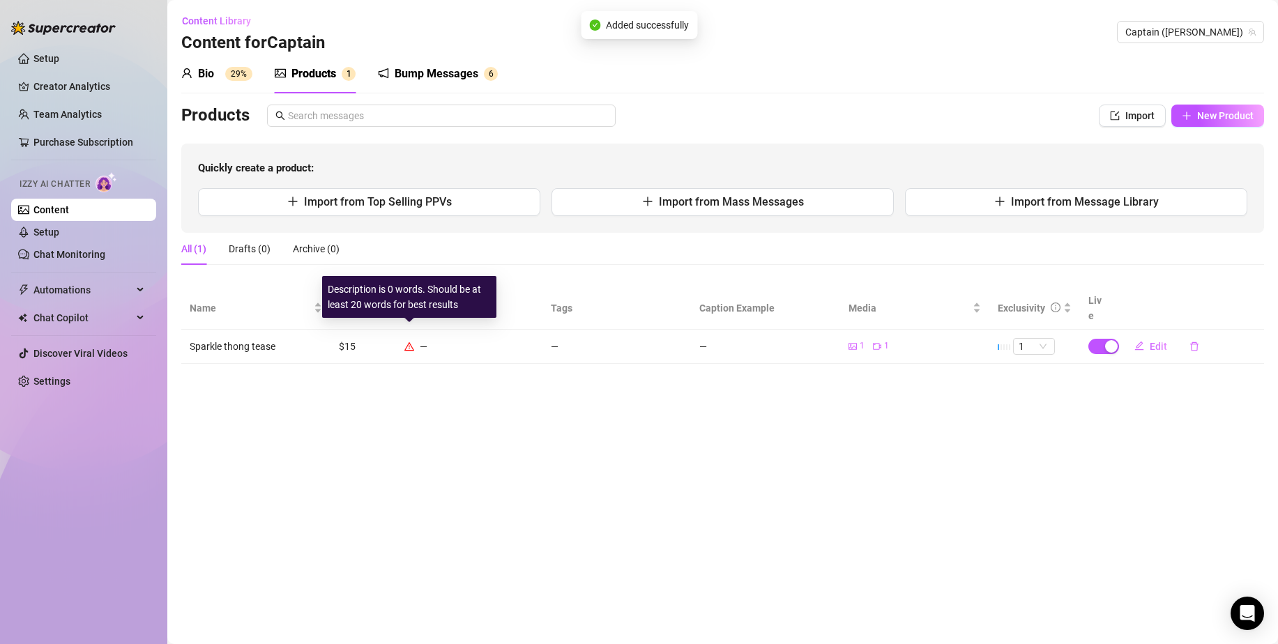
click at [409, 342] on icon "warning" at bounding box center [409, 347] width 10 height 10
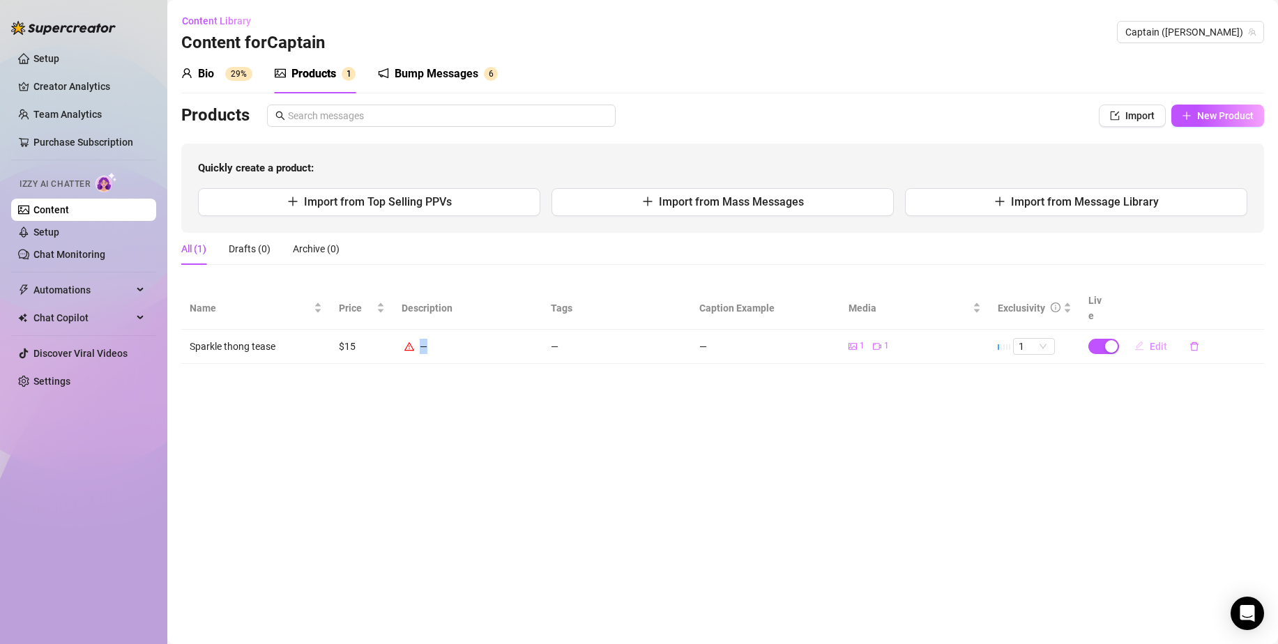
click at [1159, 335] on button "Edit" at bounding box center [1150, 346] width 55 height 22
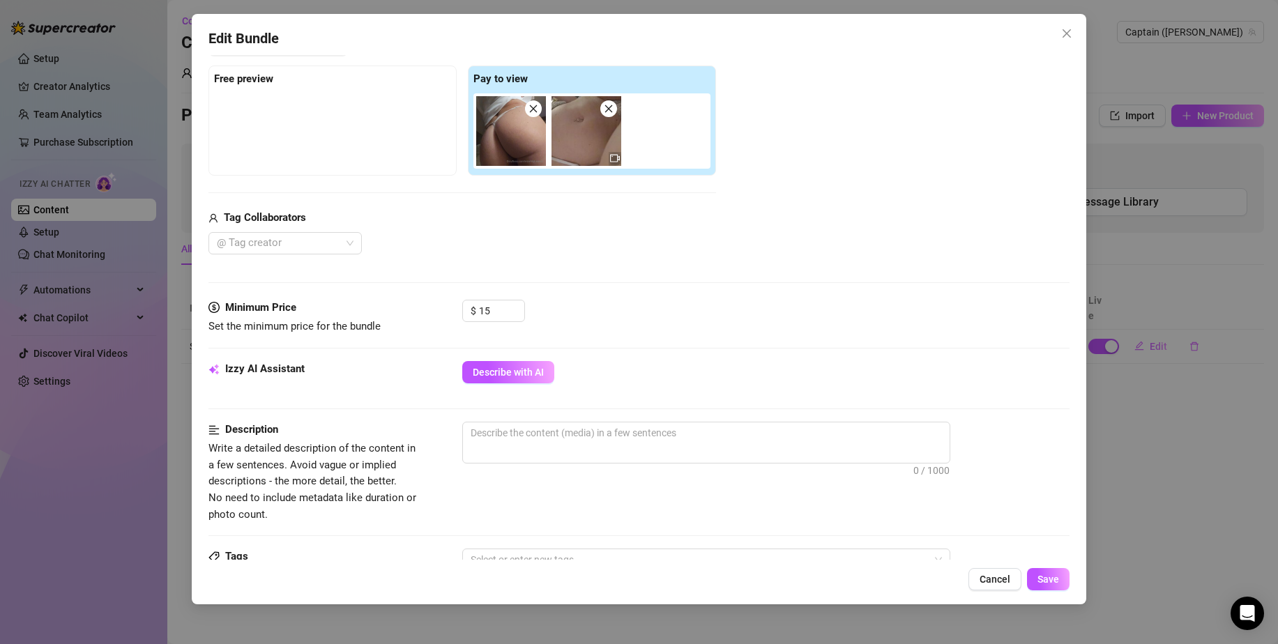
scroll to position [329, 0]
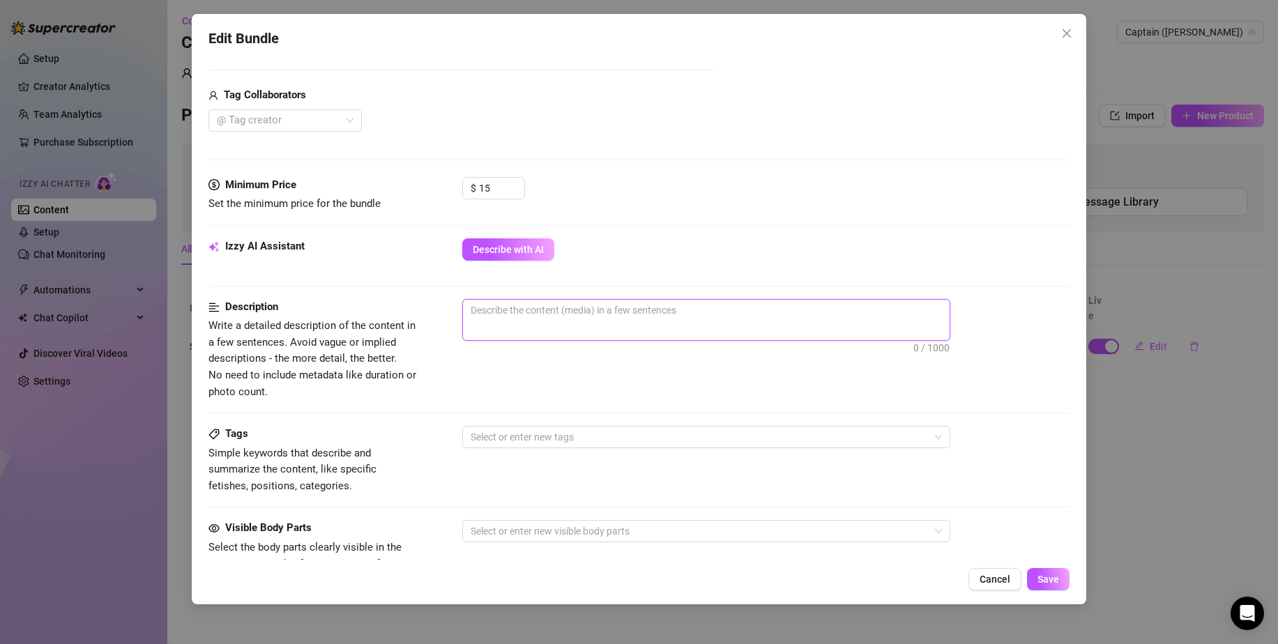
click at [517, 312] on textarea at bounding box center [706, 310] width 487 height 21
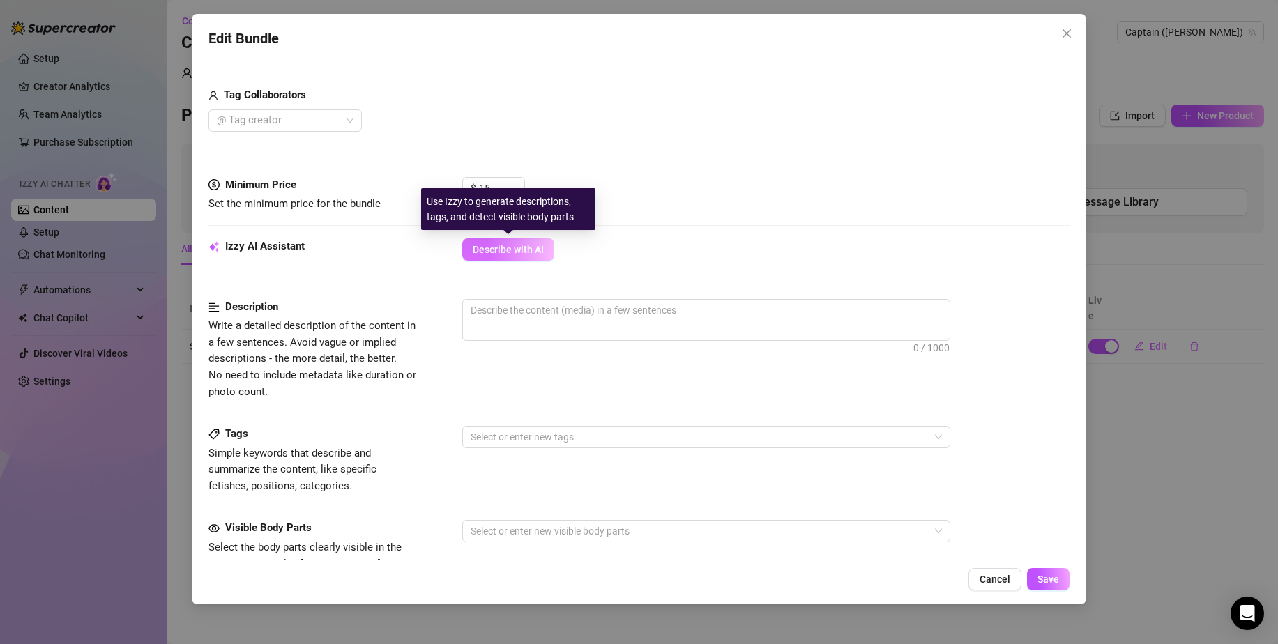
click at [520, 256] on button "Describe with AI" at bounding box center [508, 249] width 92 height 22
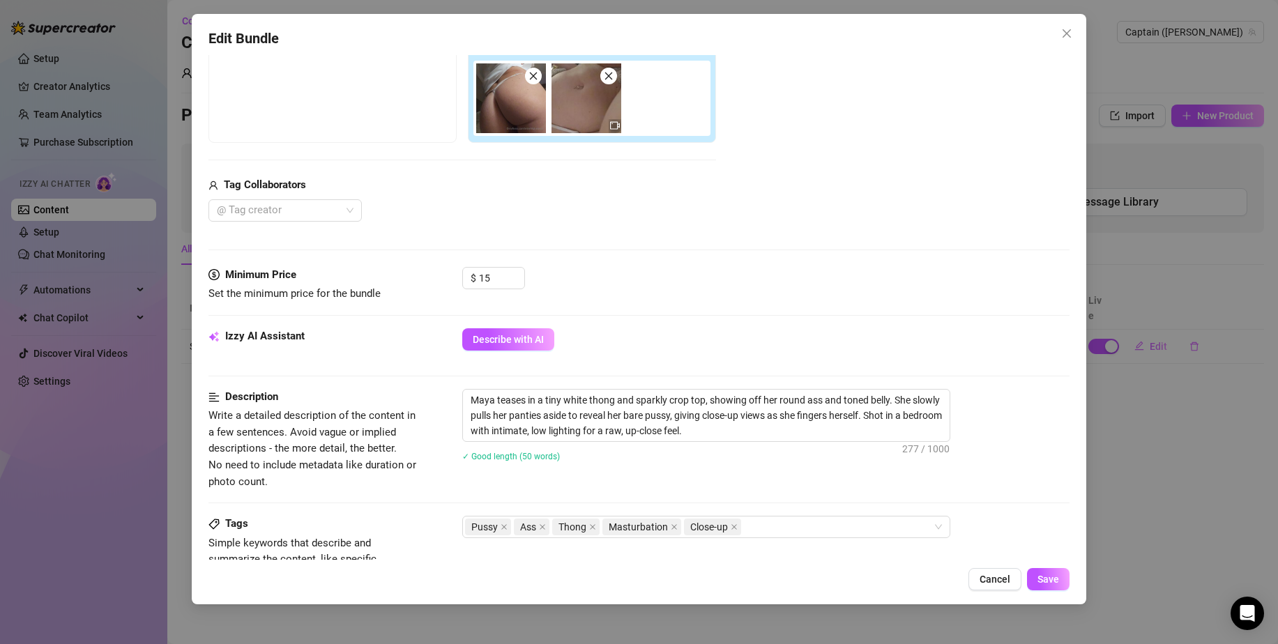
scroll to position [160, 0]
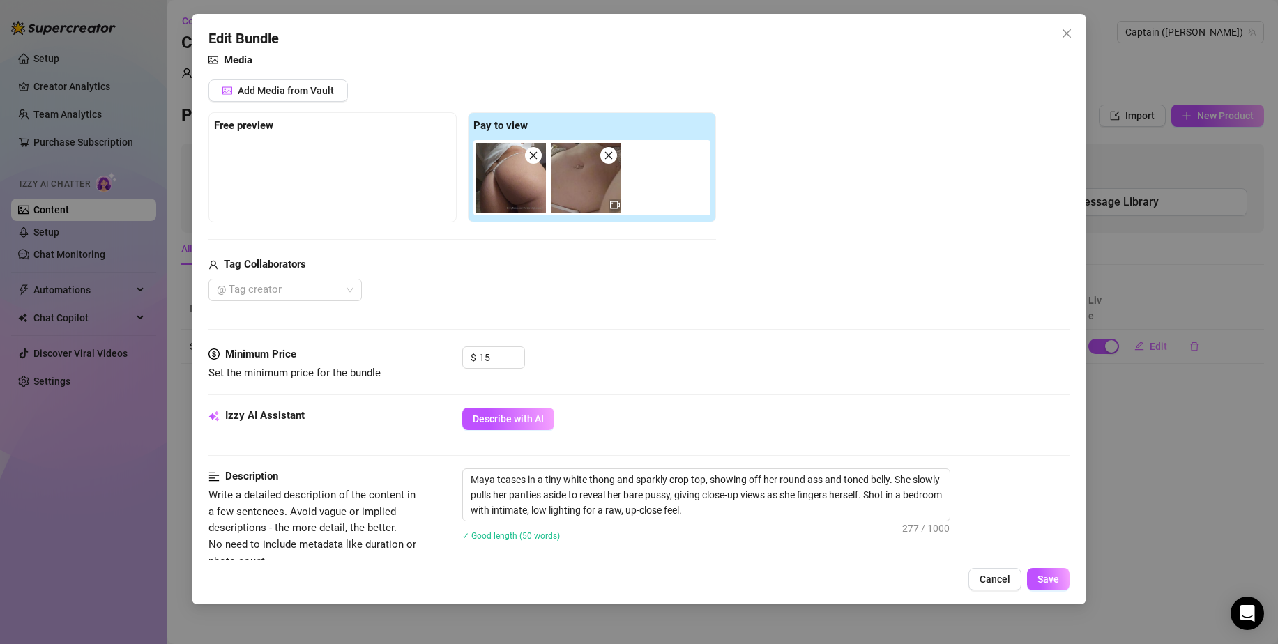
click at [612, 215] on div at bounding box center [594, 177] width 243 height 75
click at [612, 205] on icon "video-camera" at bounding box center [615, 205] width 10 height 10
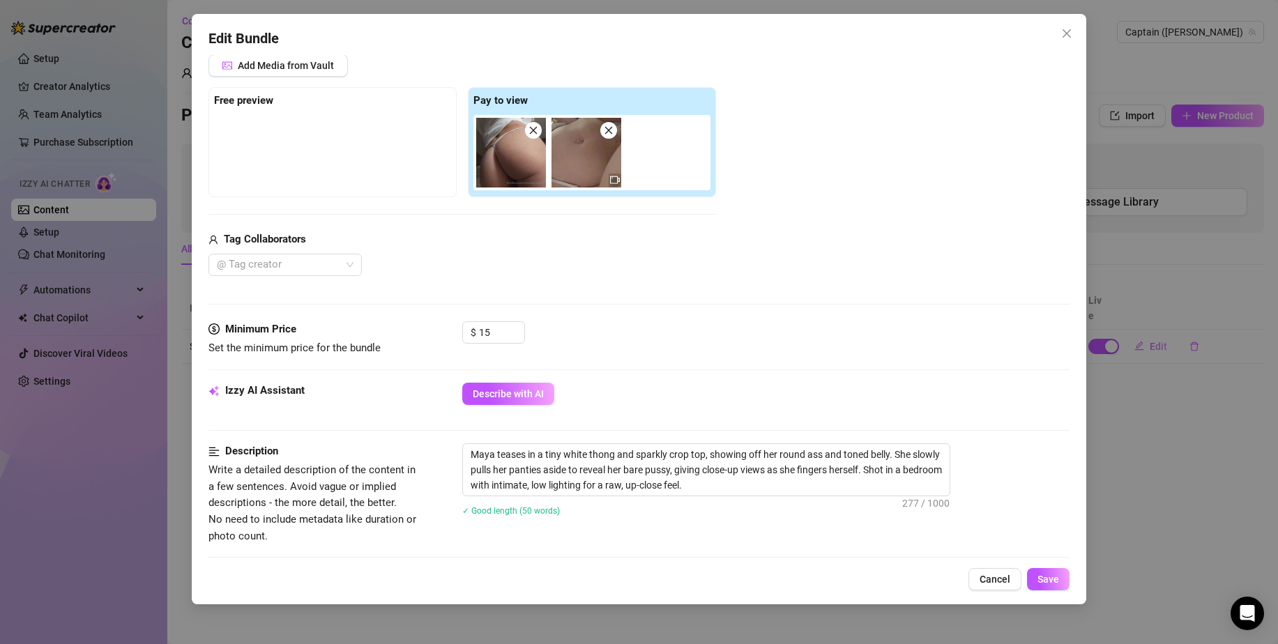
scroll to position [189, 0]
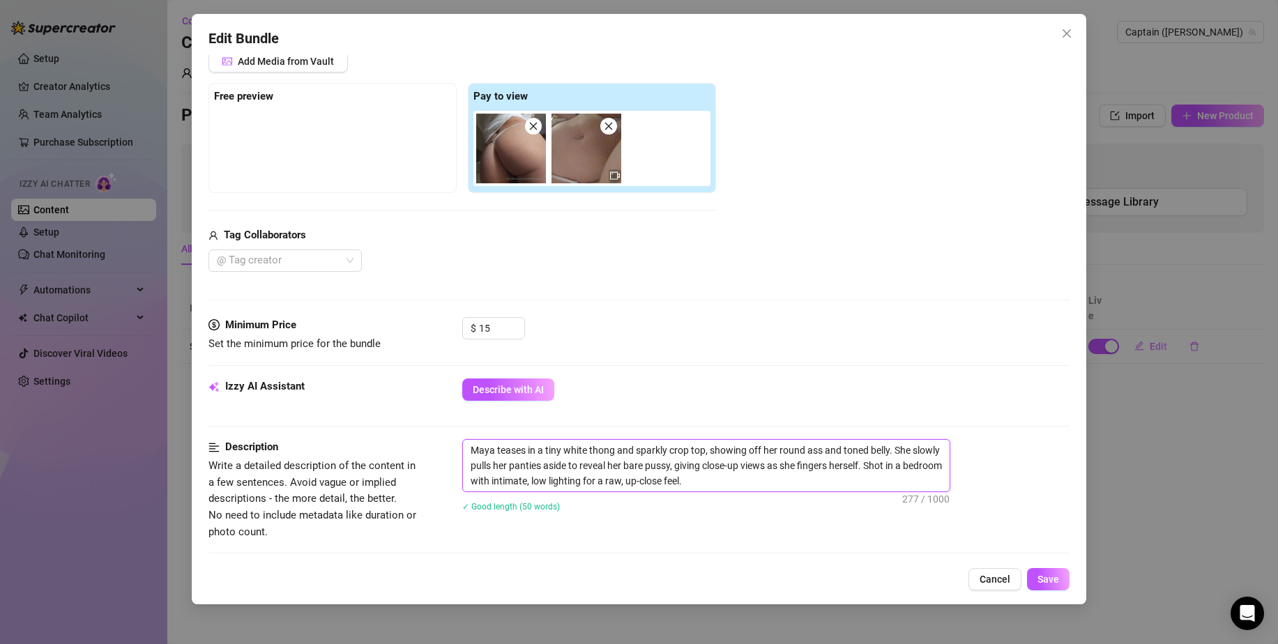
click at [689, 448] on textarea "Maya teases in a tiny white thong and sparkly crop top, showing off her round a…" at bounding box center [706, 466] width 487 height 52
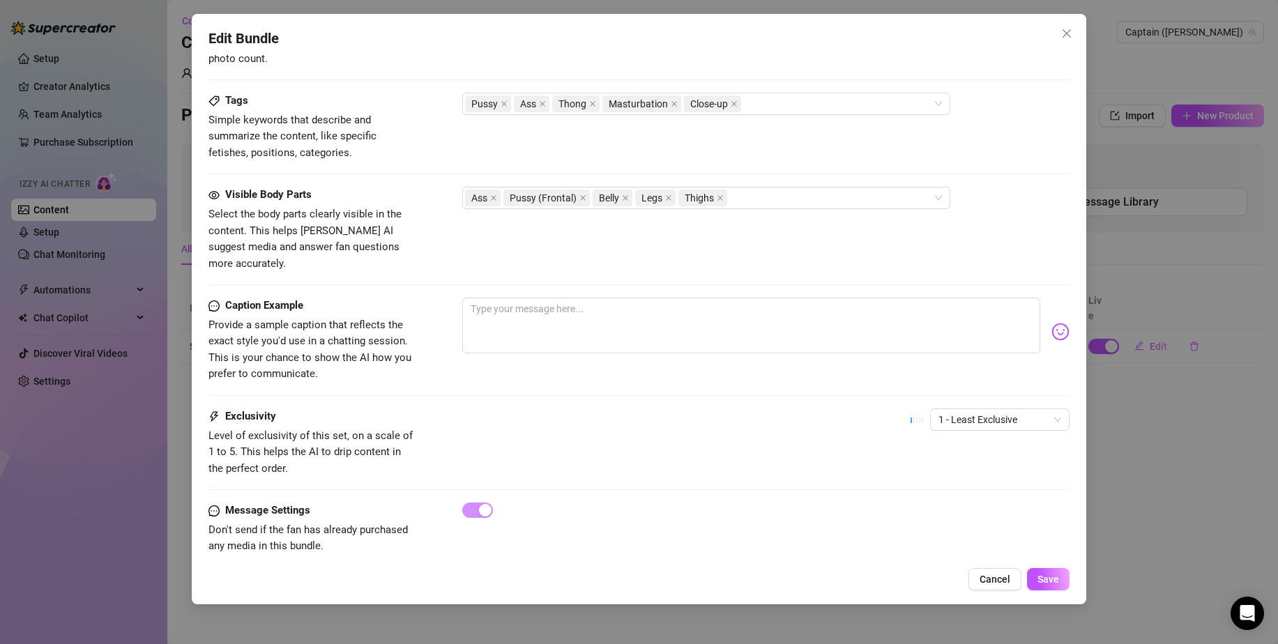
scroll to position [666, 0]
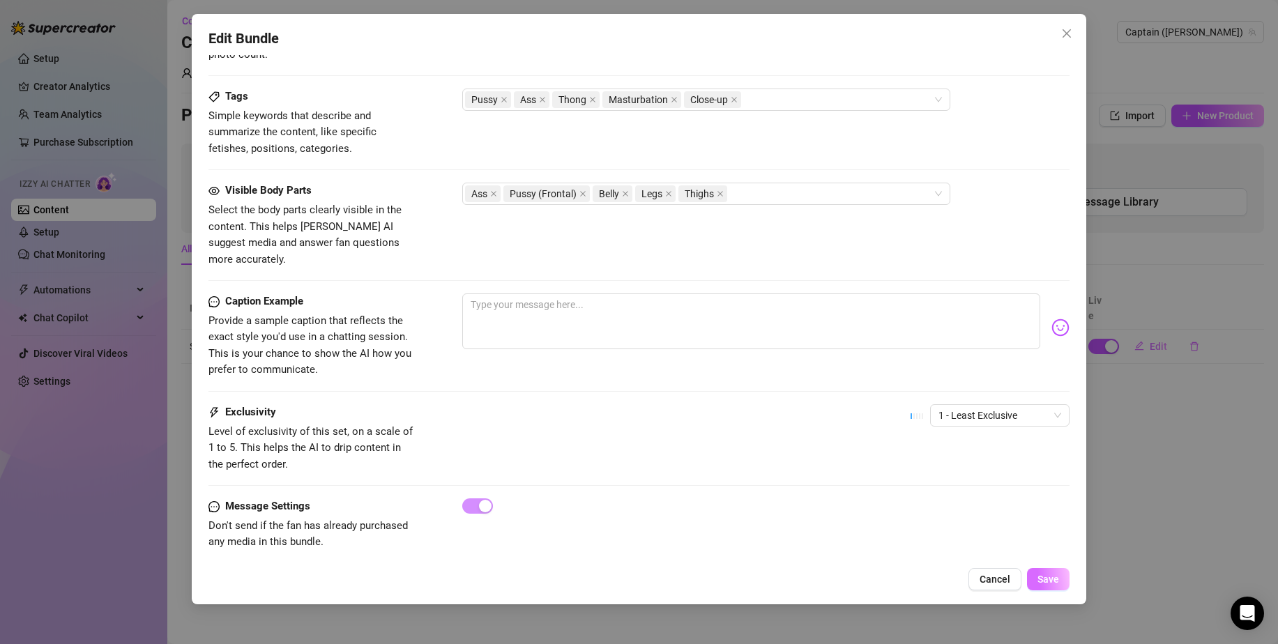
click at [1043, 576] on span "Save" at bounding box center [1048, 579] width 22 height 11
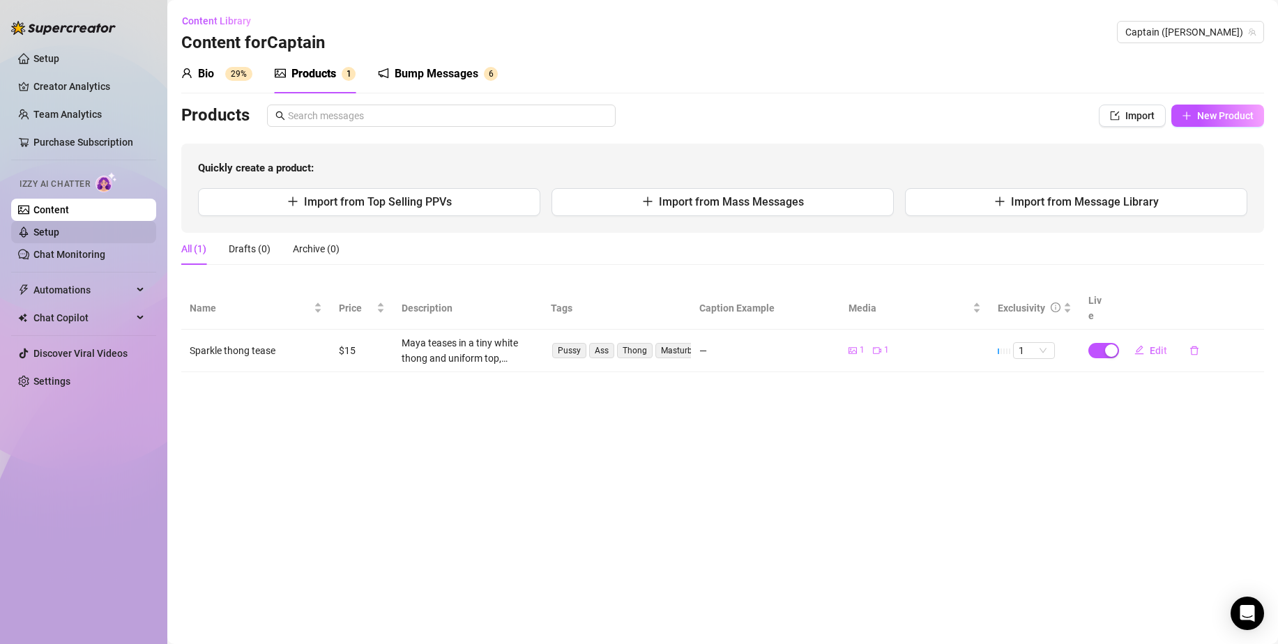
click at [59, 234] on link "Setup" at bounding box center [46, 232] width 26 height 11
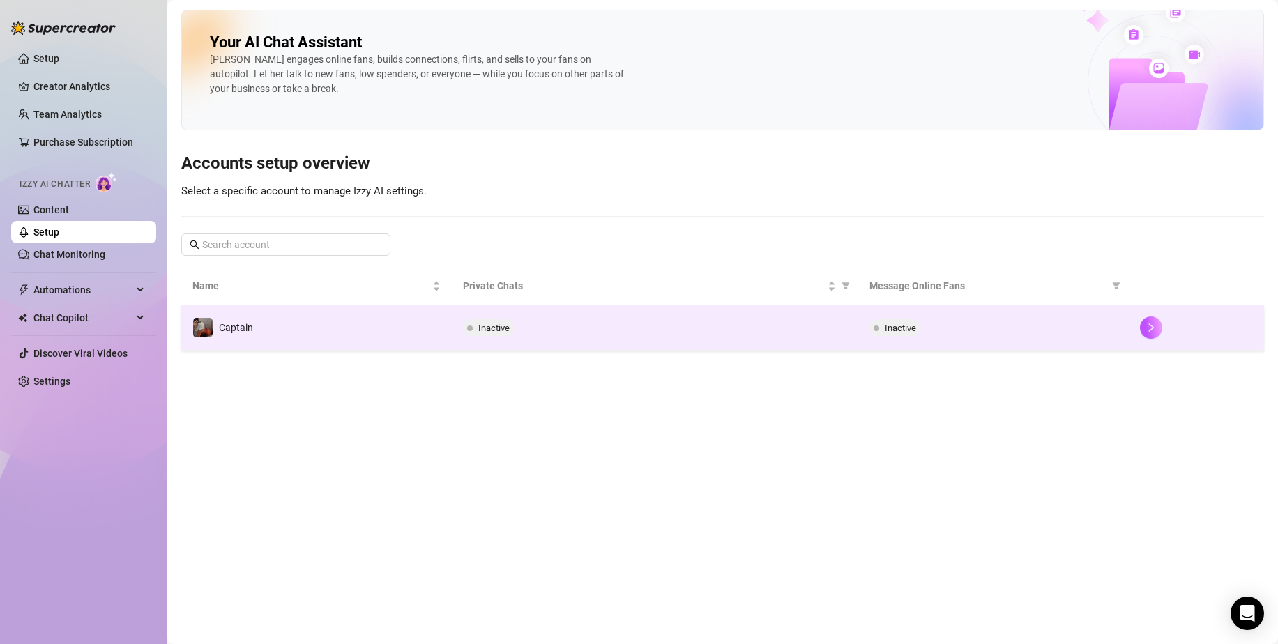
click at [359, 324] on td "Captain" at bounding box center [316, 327] width 270 height 45
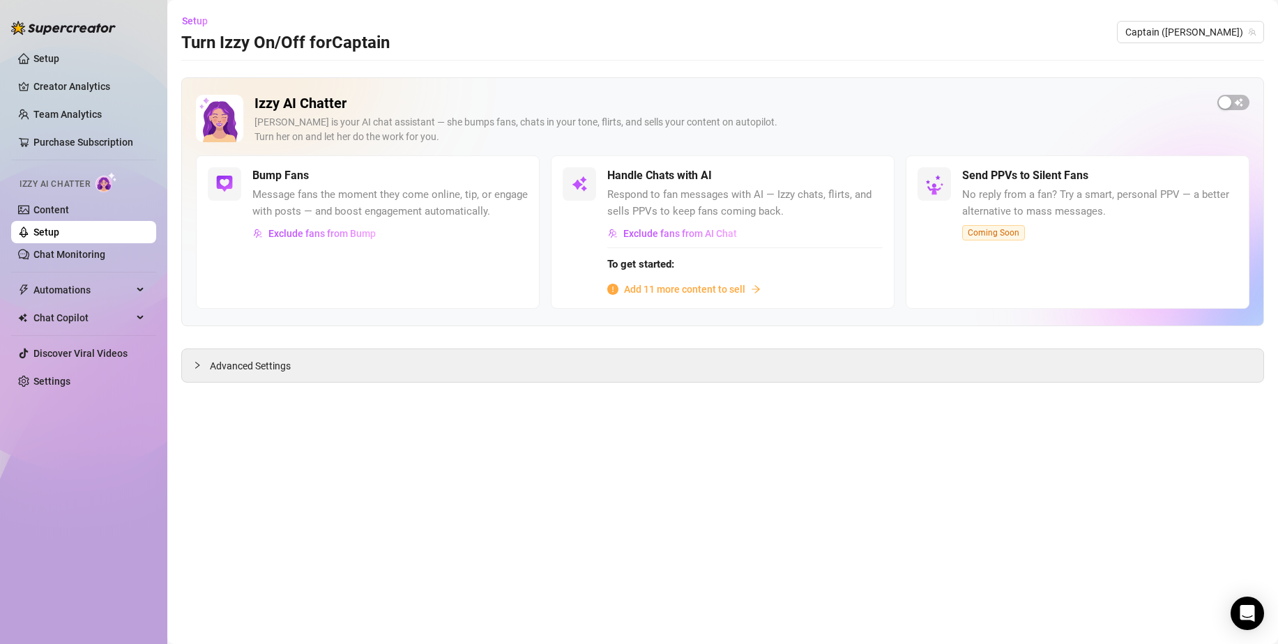
click at [661, 293] on span "Add 11 more content to sell" at bounding box center [684, 289] width 121 height 15
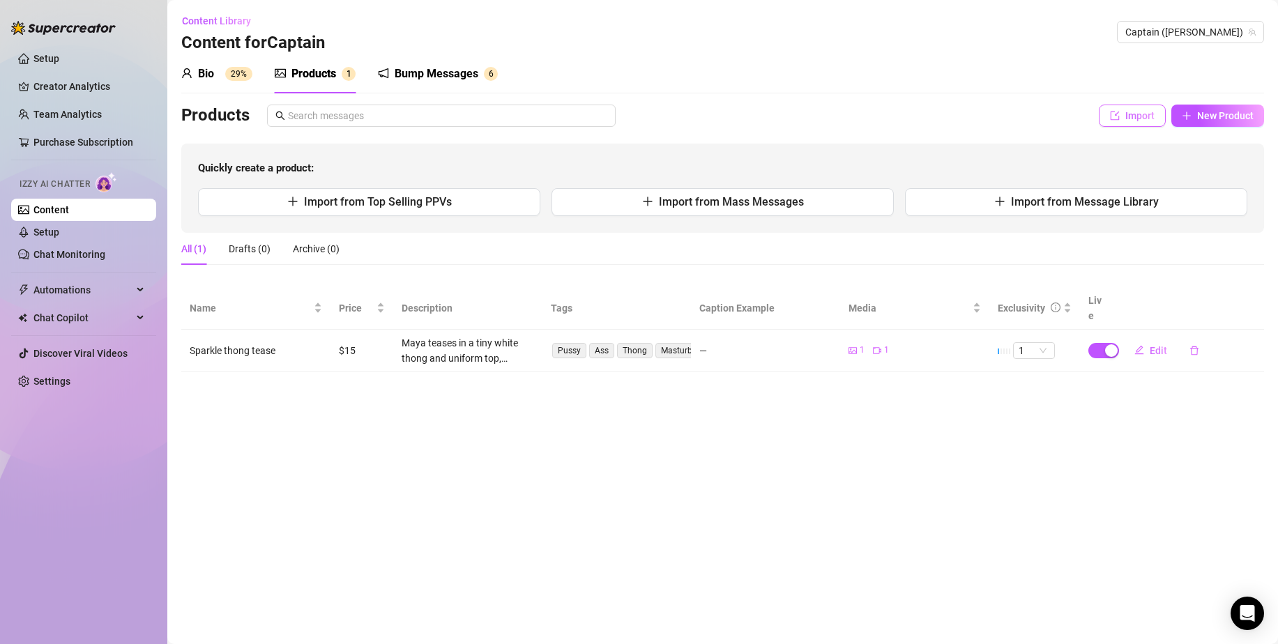
click at [1139, 116] on span "Import" at bounding box center [1139, 115] width 29 height 11
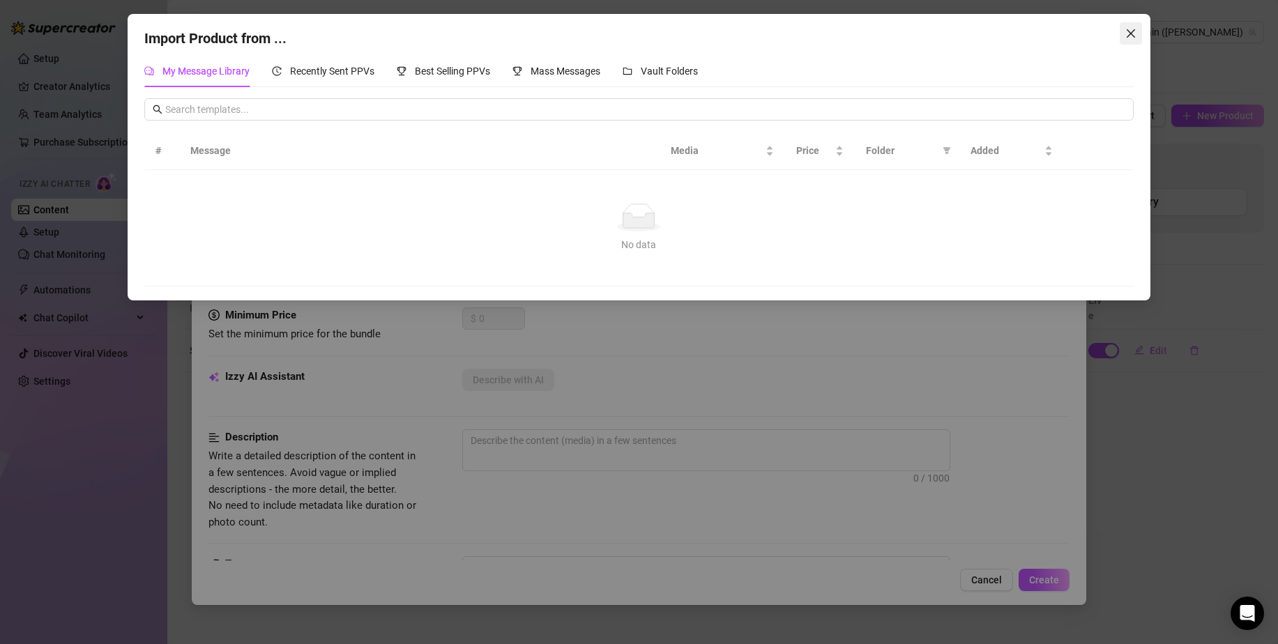
click at [1132, 32] on icon "close" at bounding box center [1130, 33] width 8 height 8
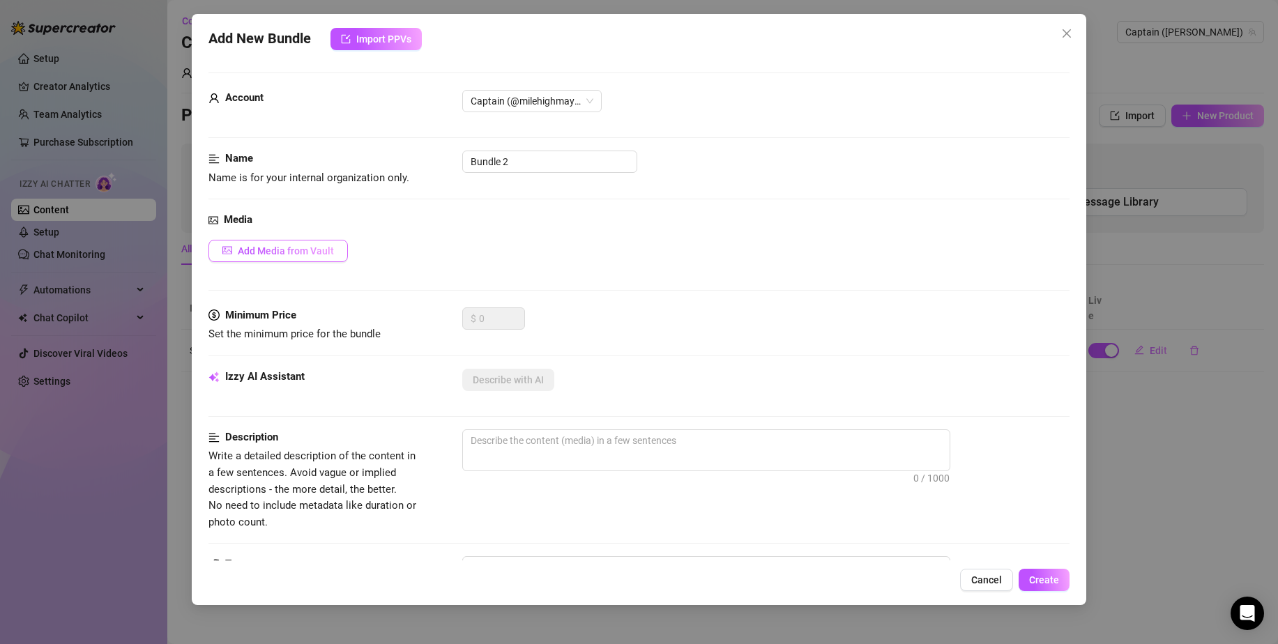
click at [322, 245] on span "Add Media from Vault" at bounding box center [286, 250] width 96 height 11
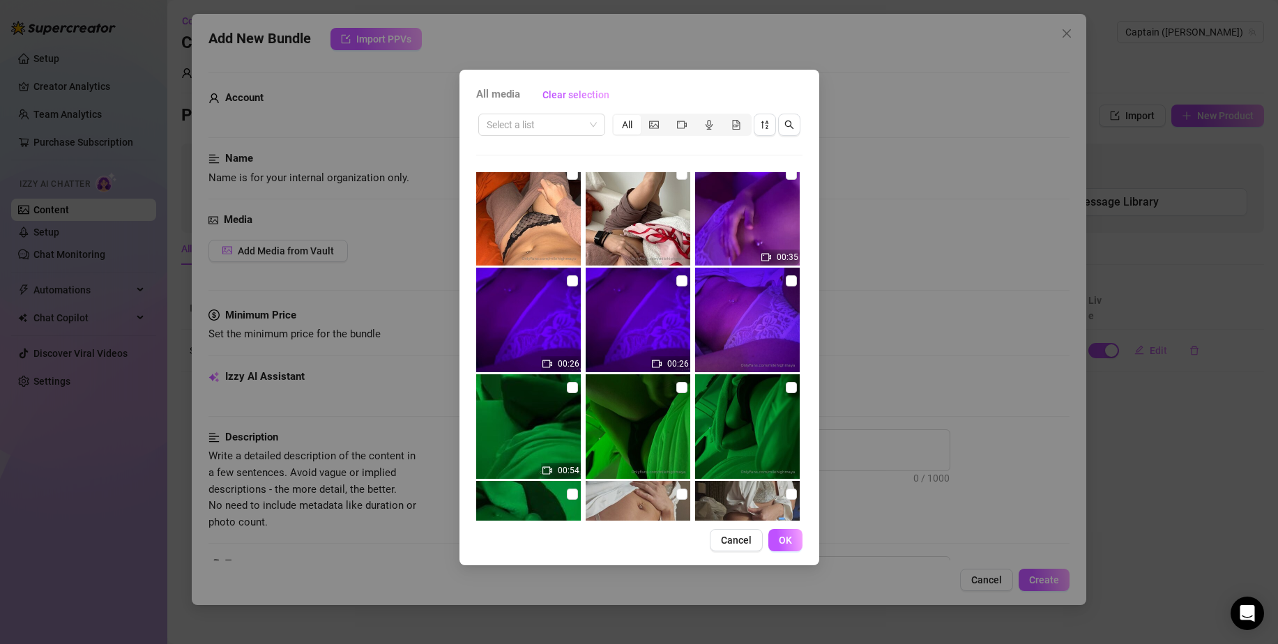
scroll to position [7, 0]
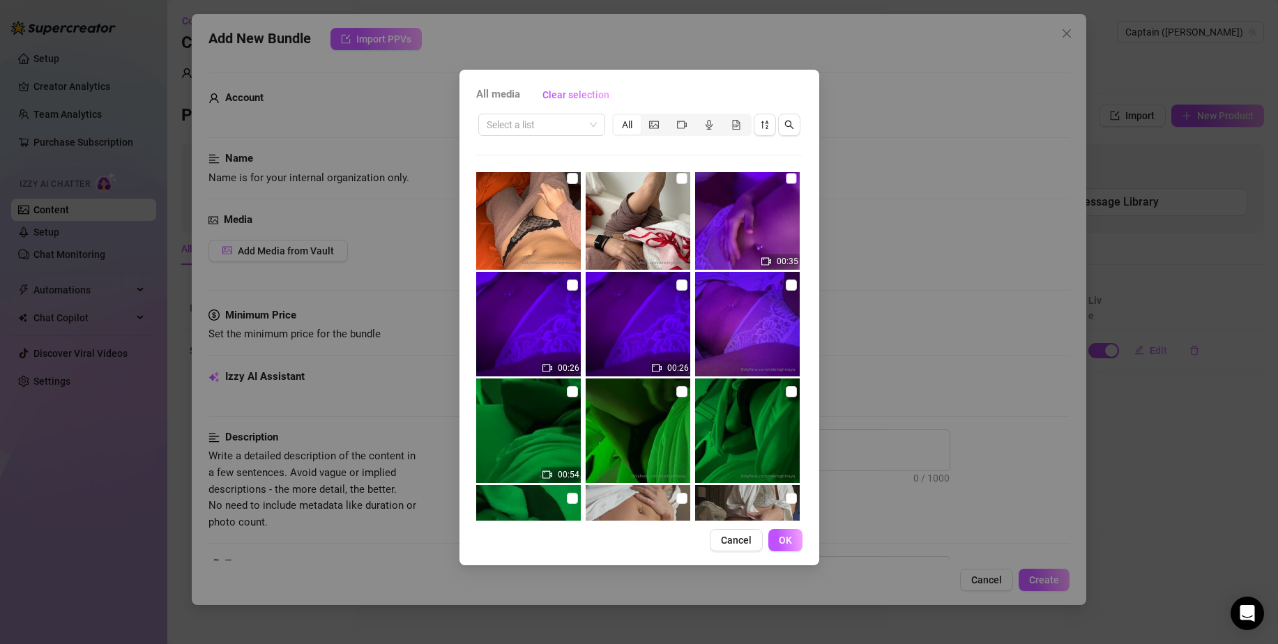
click at [786, 178] on input "checkbox" at bounding box center [791, 178] width 11 height 11
click at [784, 540] on span "OK" at bounding box center [785, 540] width 13 height 11
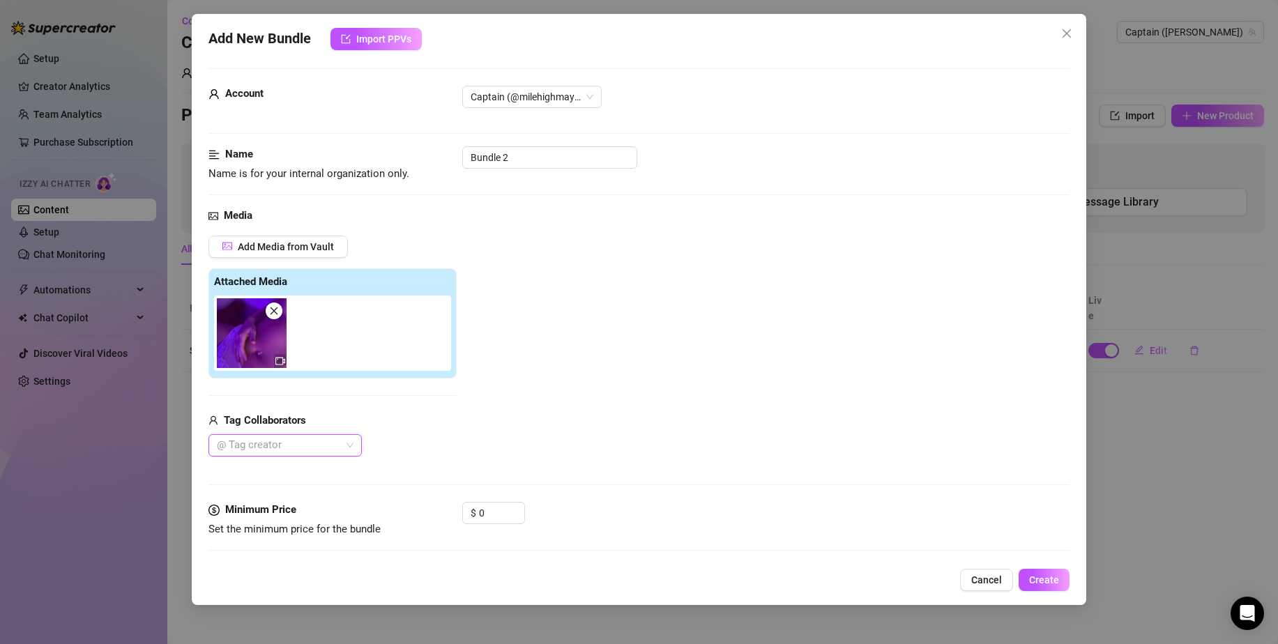
scroll to position [0, 0]
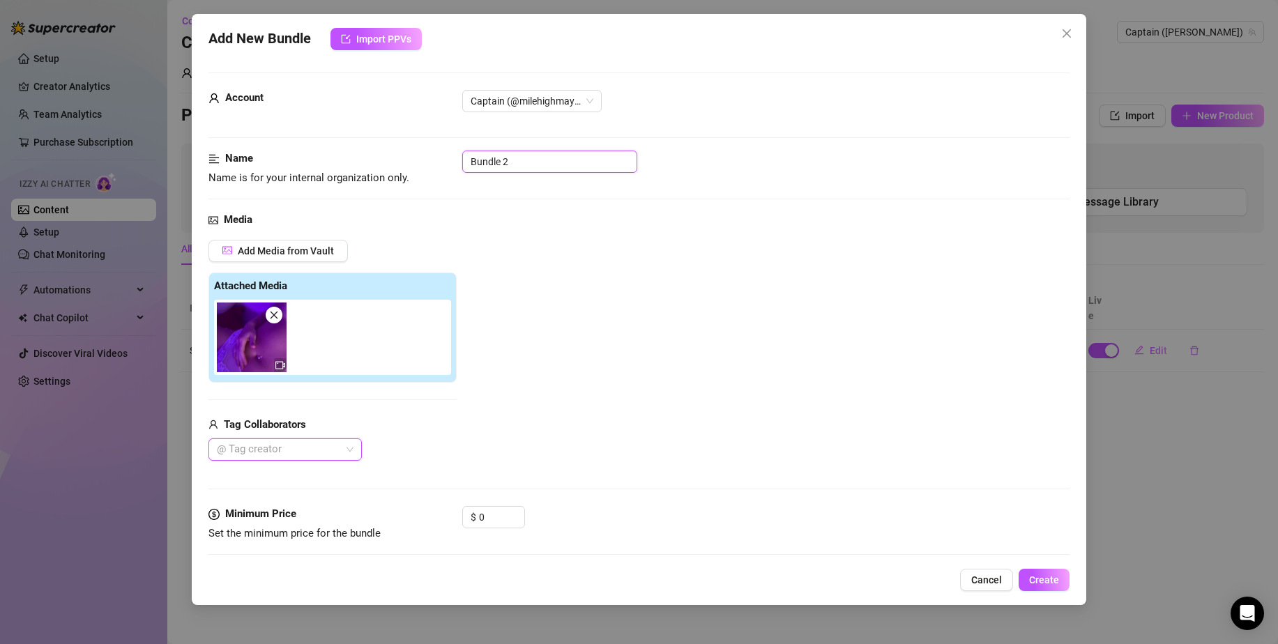
click at [549, 170] on input "Bundle 2" at bounding box center [549, 162] width 175 height 22
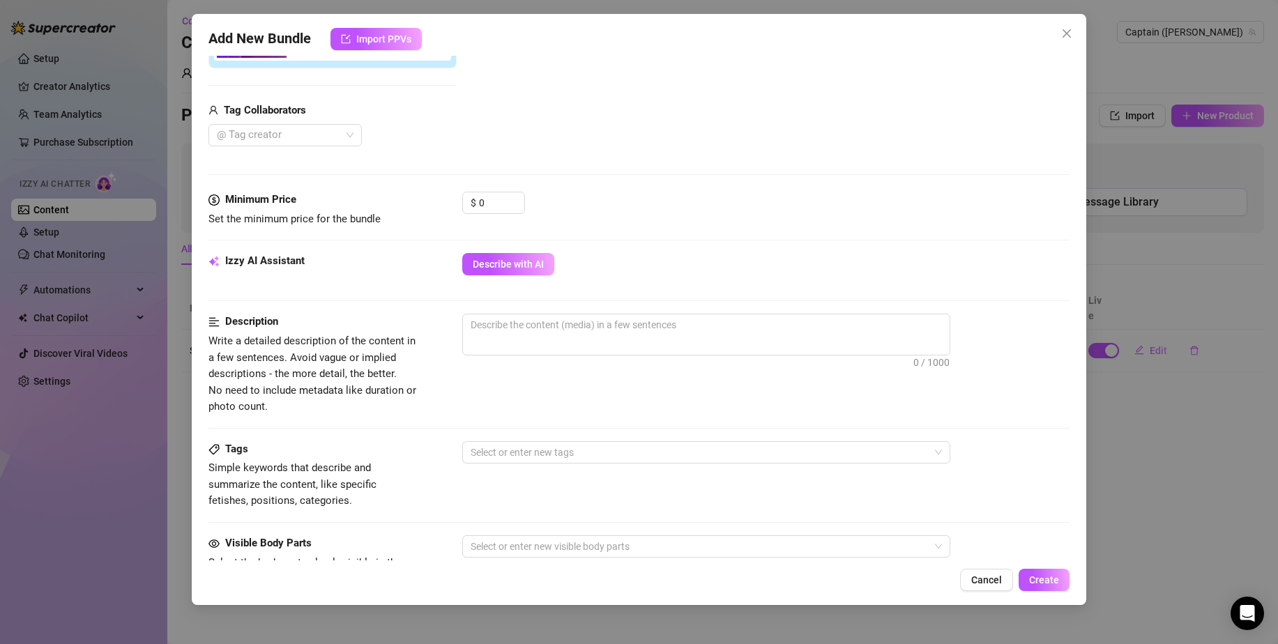
scroll to position [312, 0]
click at [500, 200] on input "0" at bounding box center [501, 205] width 45 height 21
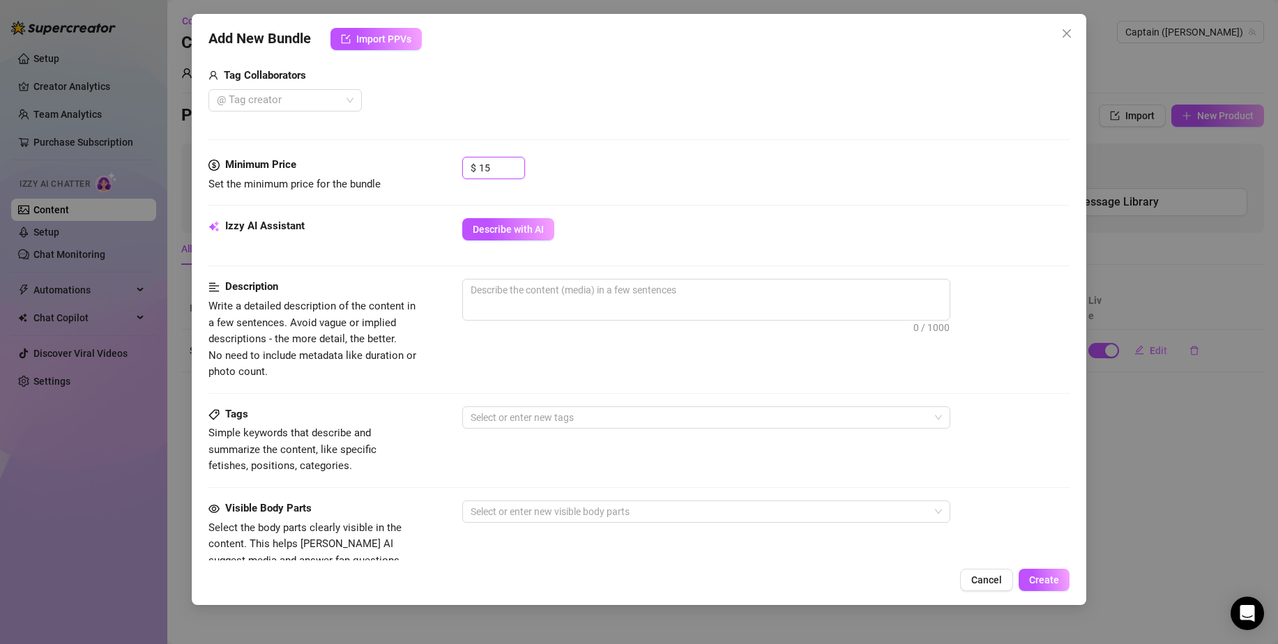
scroll to position [362, 0]
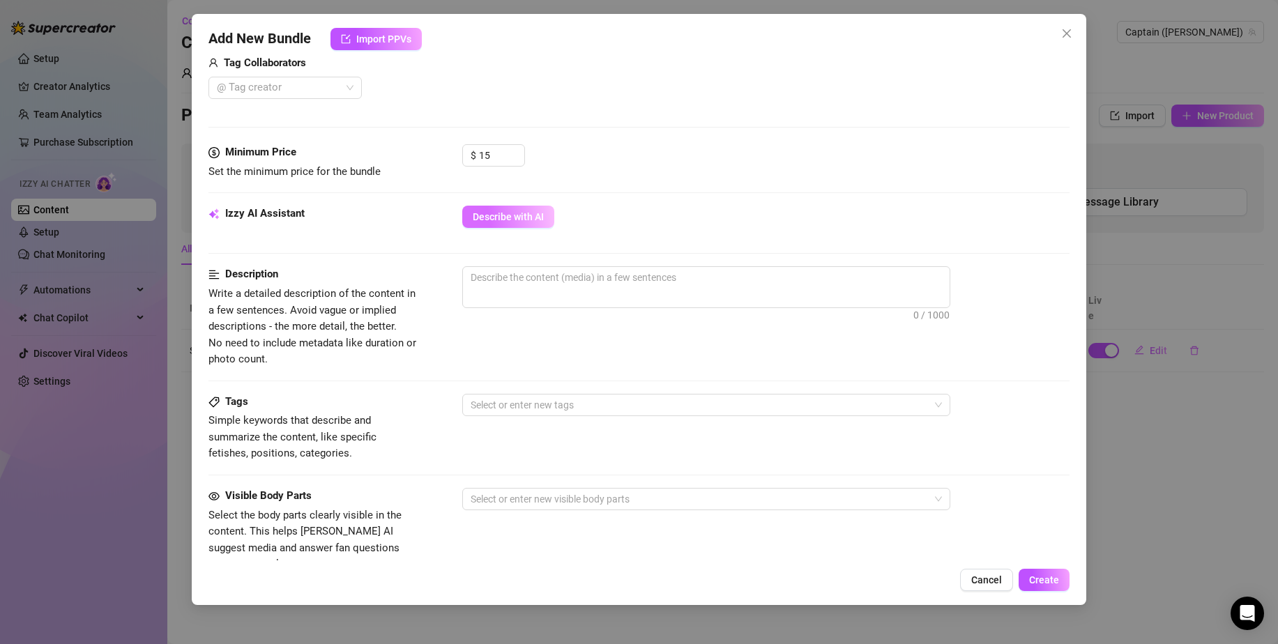
drag, startPoint x: 537, startPoint y: 235, endPoint x: 533, endPoint y: 217, distance: 17.8
click at [533, 217] on div "Izzy AI Assistant Describe with AI" at bounding box center [638, 223] width 861 height 35
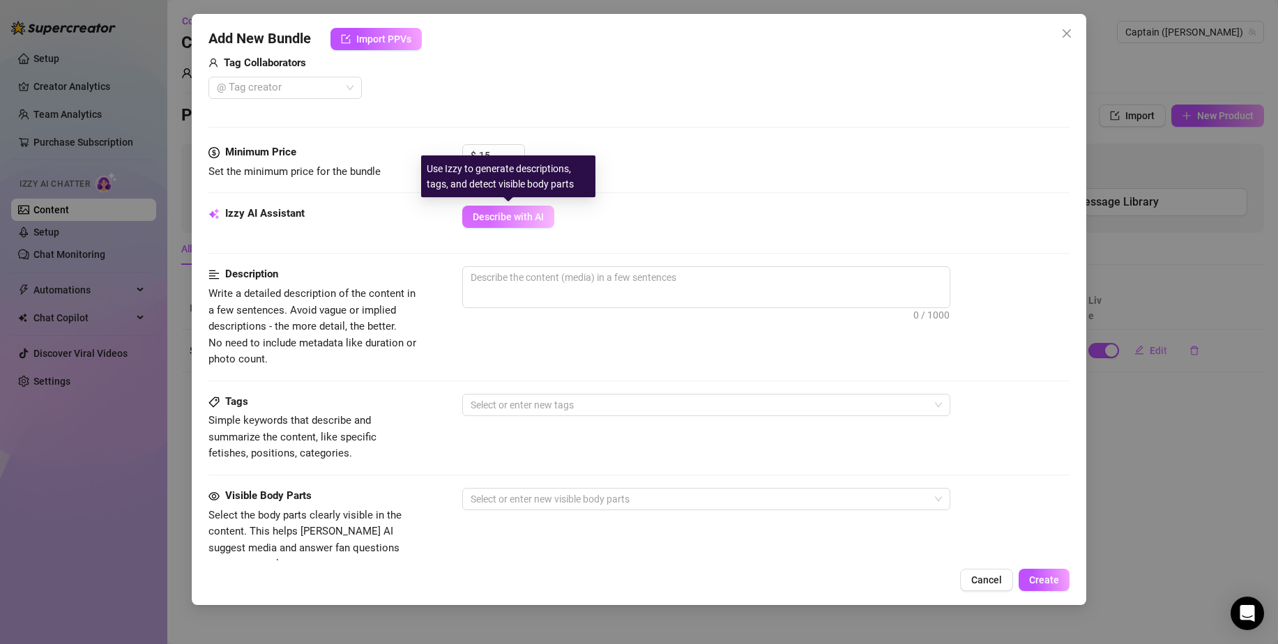
click at [533, 217] on span "Describe with AI" at bounding box center [508, 216] width 71 height 11
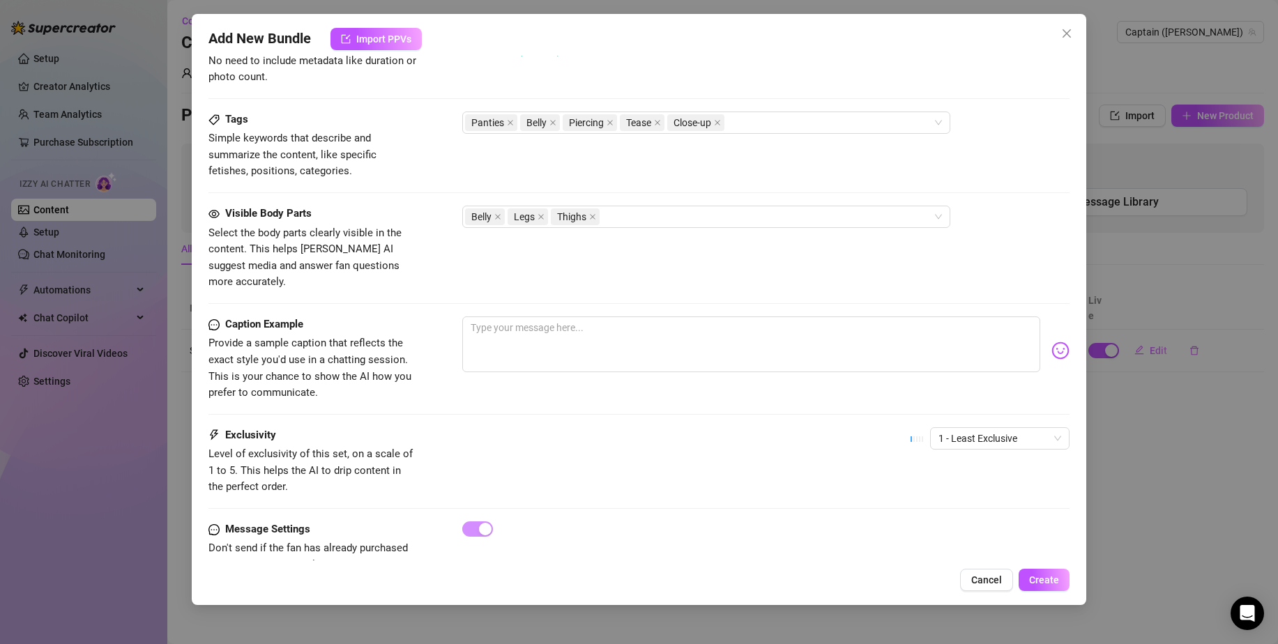
scroll to position [666, 0]
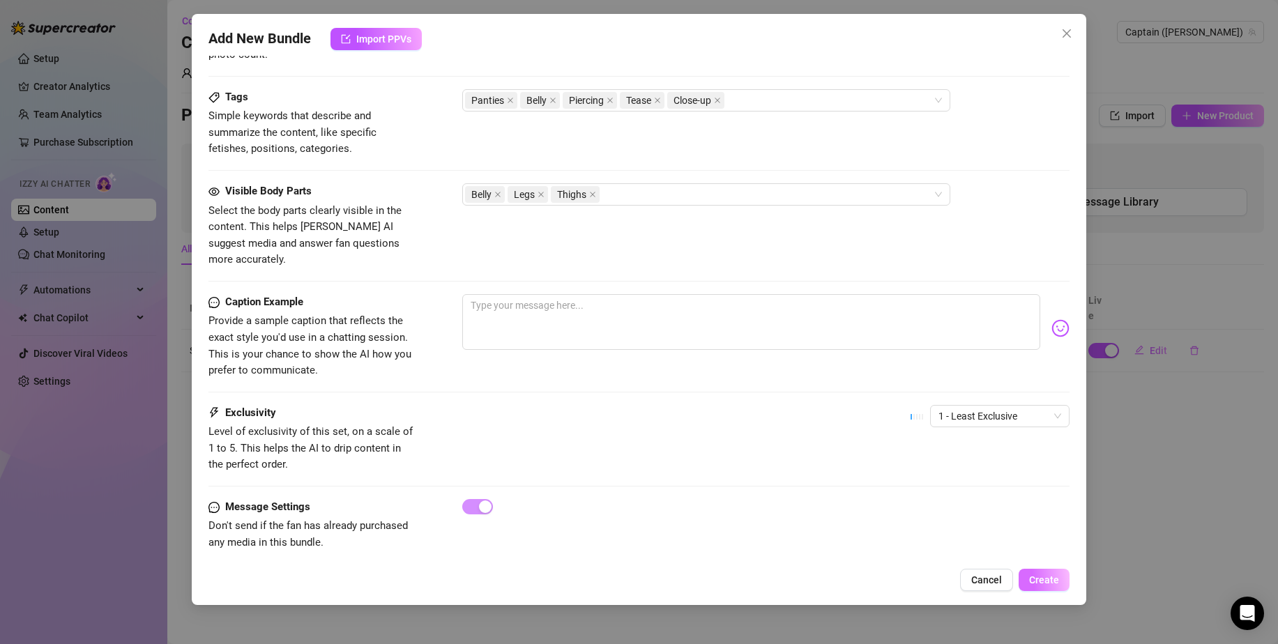
click at [1039, 569] on button "Create" at bounding box center [1043, 580] width 51 height 22
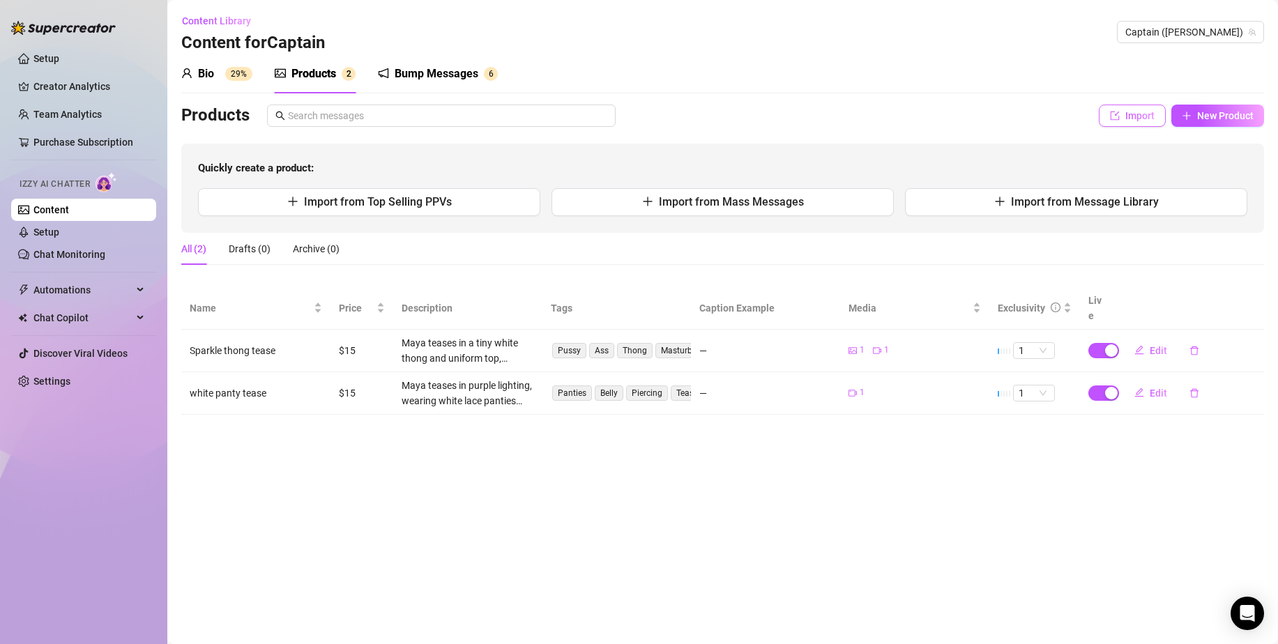
click at [1158, 116] on button "Import" at bounding box center [1132, 116] width 67 height 22
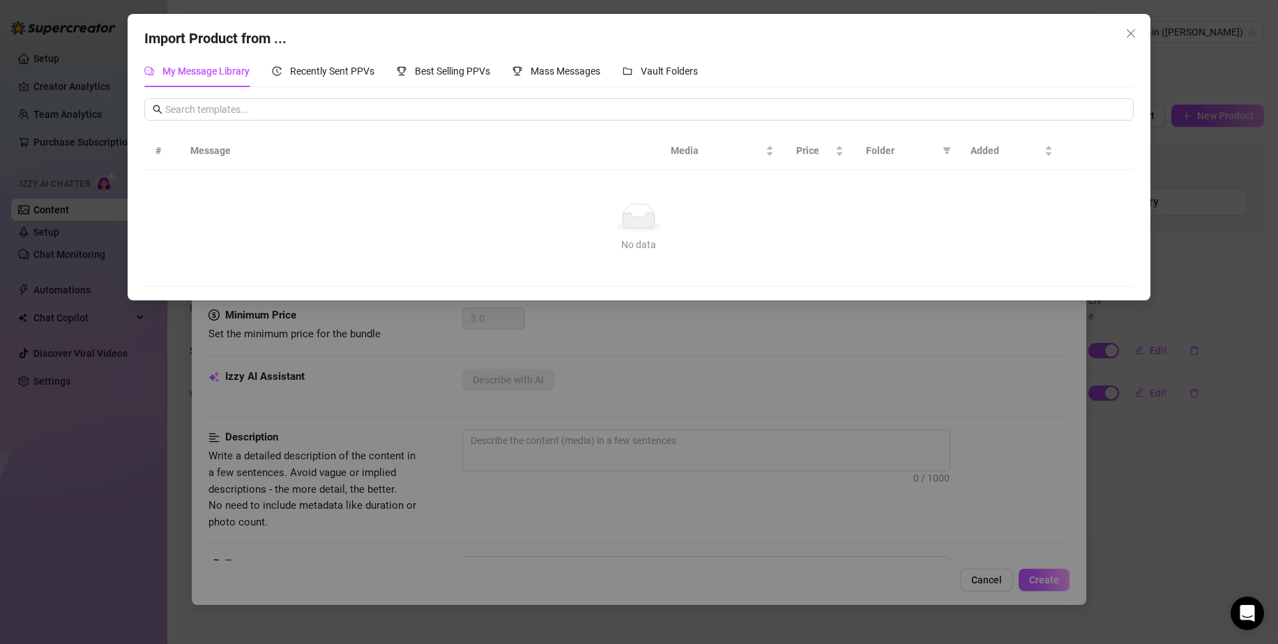
click at [1078, 36] on div "Import Product from ..." at bounding box center [638, 39] width 988 height 22
click at [1124, 36] on span "Close" at bounding box center [1130, 33] width 22 height 11
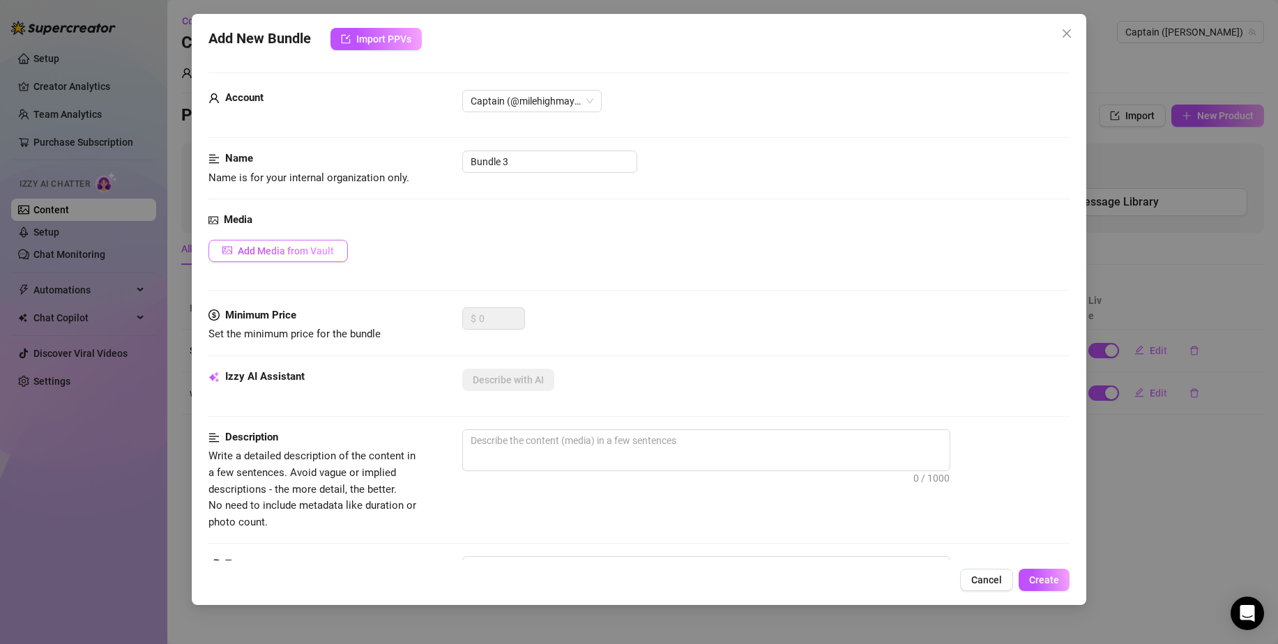
click at [277, 246] on span "Add Media from Vault" at bounding box center [286, 250] width 96 height 11
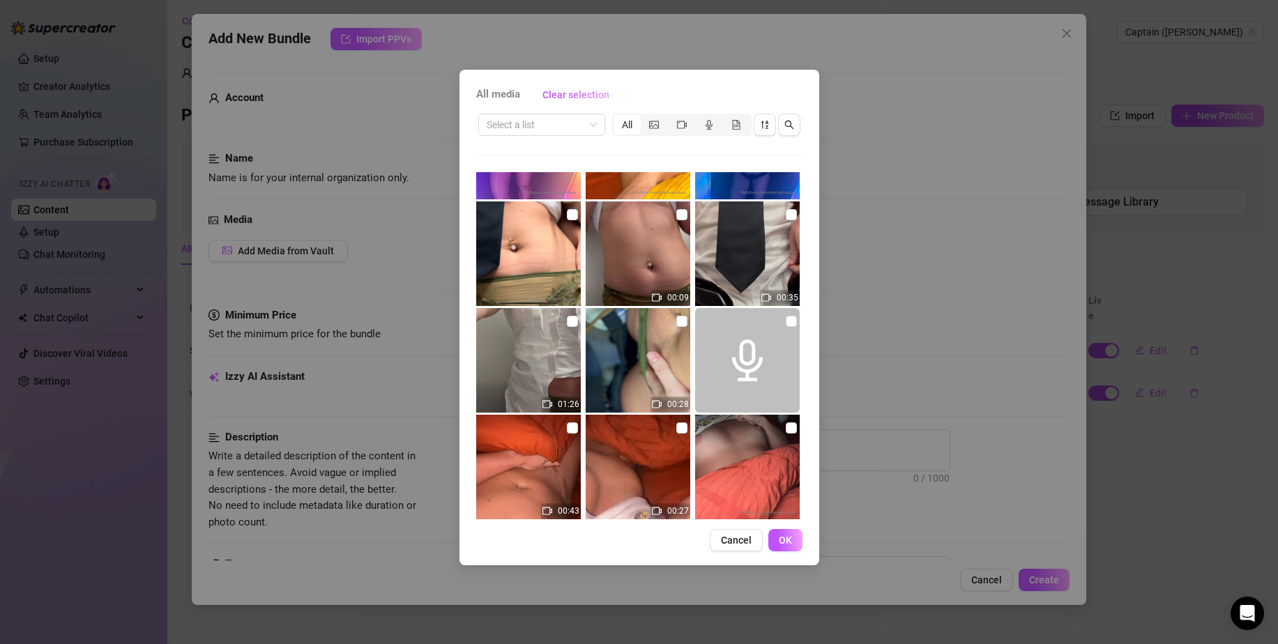
scroll to position [1956, 0]
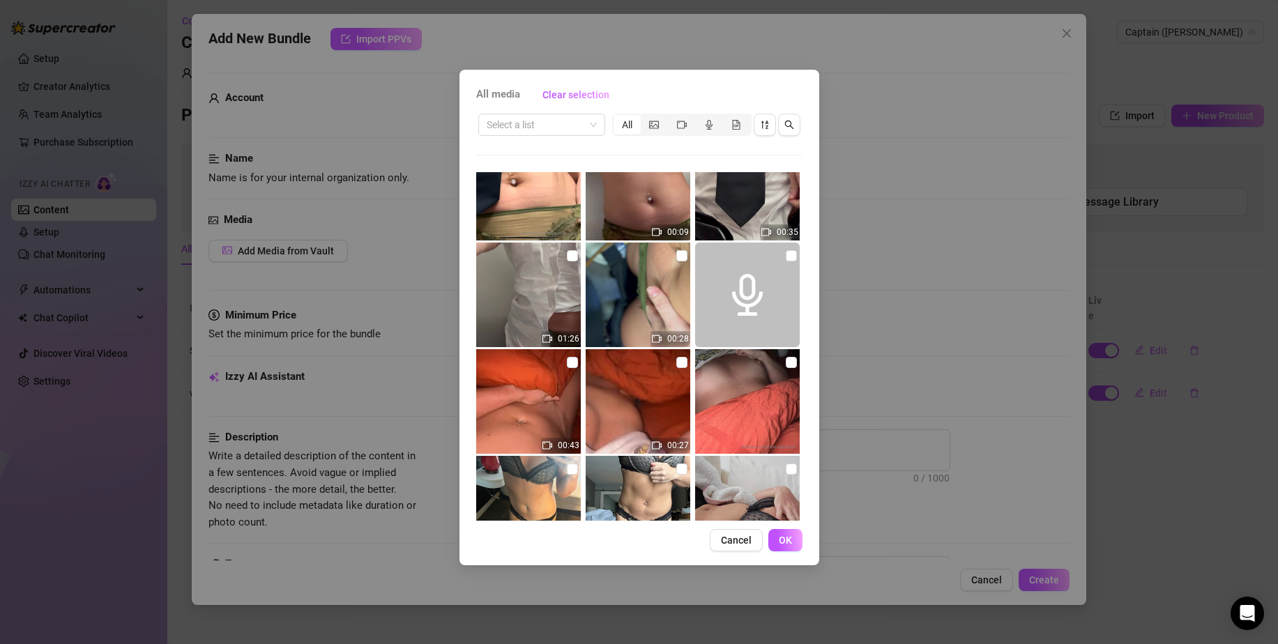
click at [549, 327] on img at bounding box center [528, 295] width 105 height 105
click at [567, 254] on input "checkbox" at bounding box center [572, 255] width 11 height 11
click at [679, 252] on input "checkbox" at bounding box center [681, 255] width 11 height 11
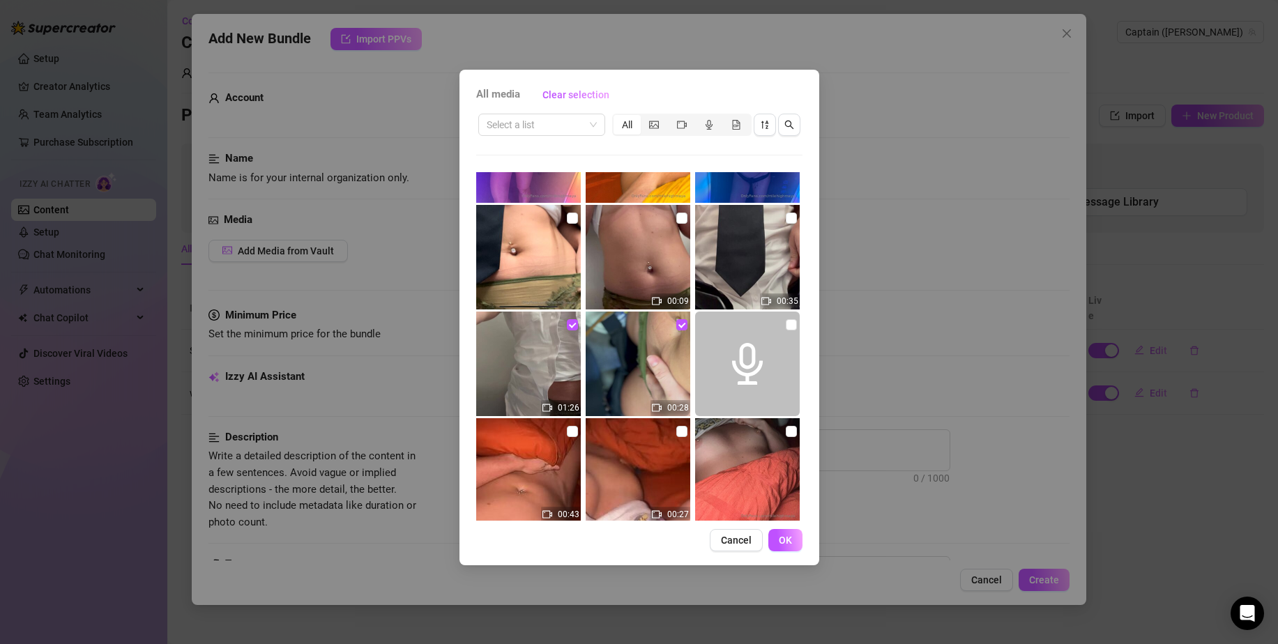
scroll to position [1883, 0]
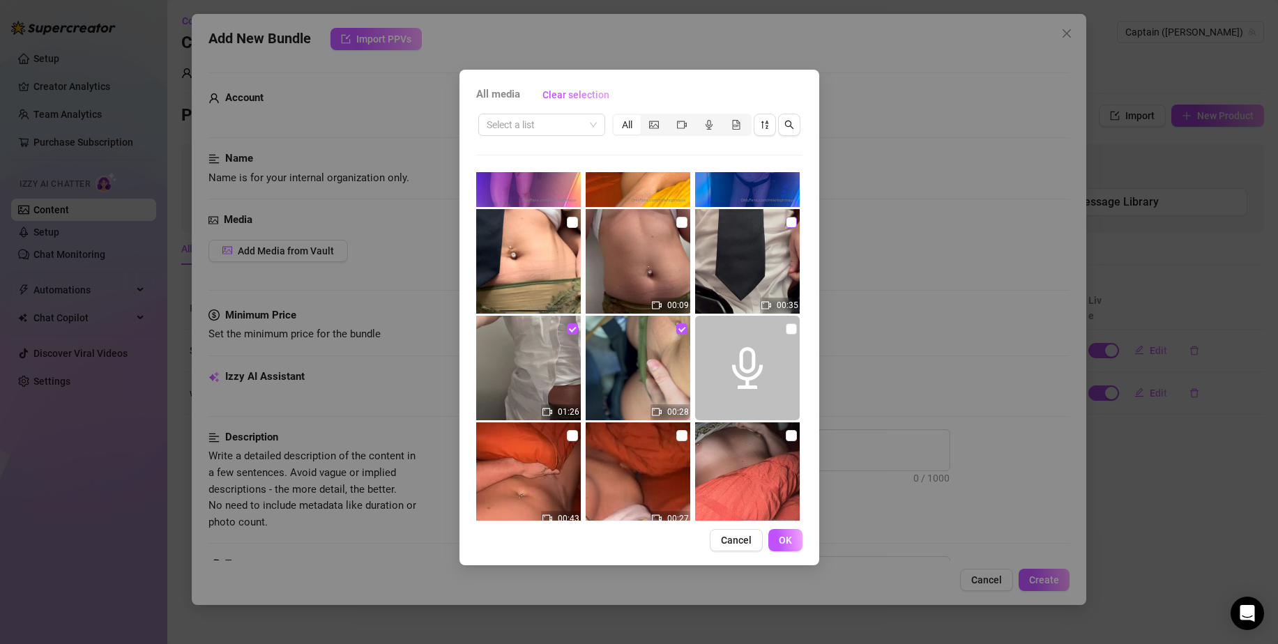
click at [786, 220] on input "checkbox" at bounding box center [791, 222] width 11 height 11
click at [676, 224] on input "checkbox" at bounding box center [681, 222] width 11 height 11
click at [778, 541] on button "OK" at bounding box center [785, 540] width 34 height 22
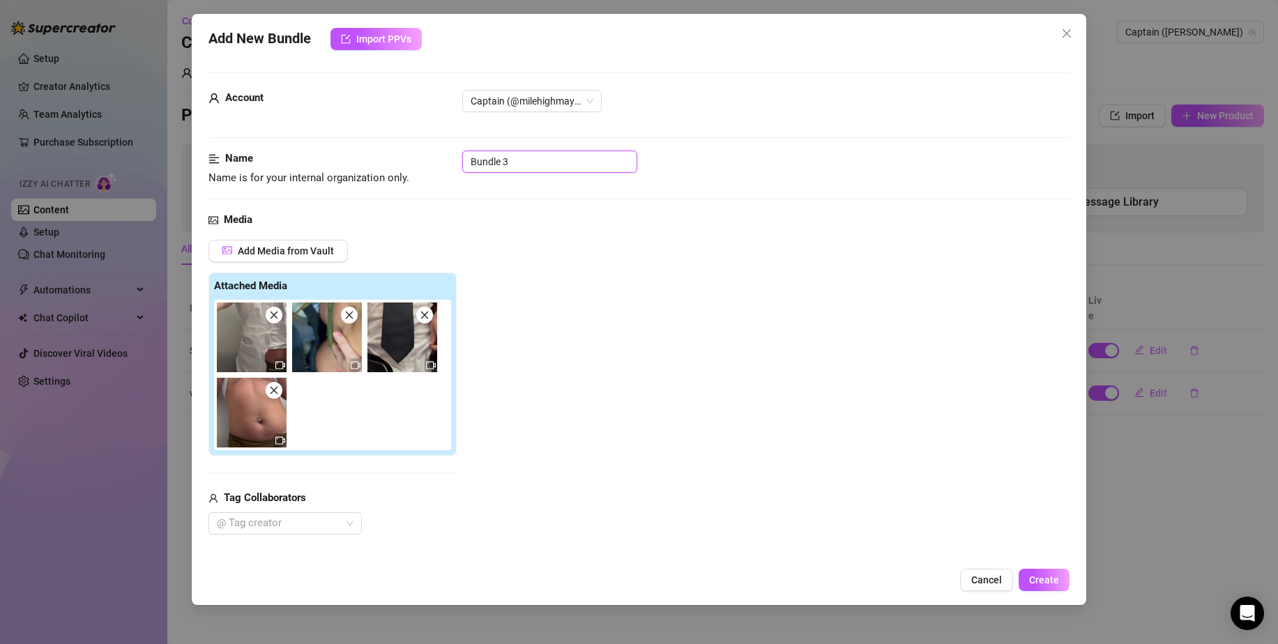
click at [570, 159] on input "Bundle 3" at bounding box center [549, 162] width 175 height 22
click at [1050, 572] on button "Create" at bounding box center [1043, 580] width 51 height 22
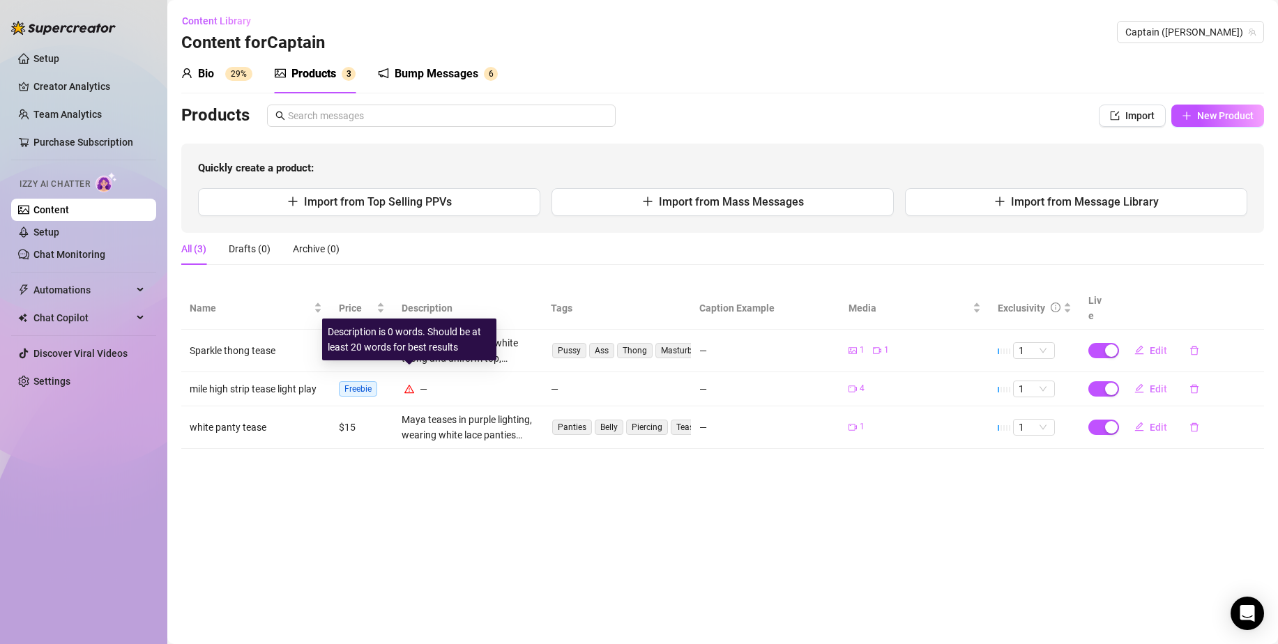
click at [406, 384] on icon "warning" at bounding box center [409, 388] width 10 height 8
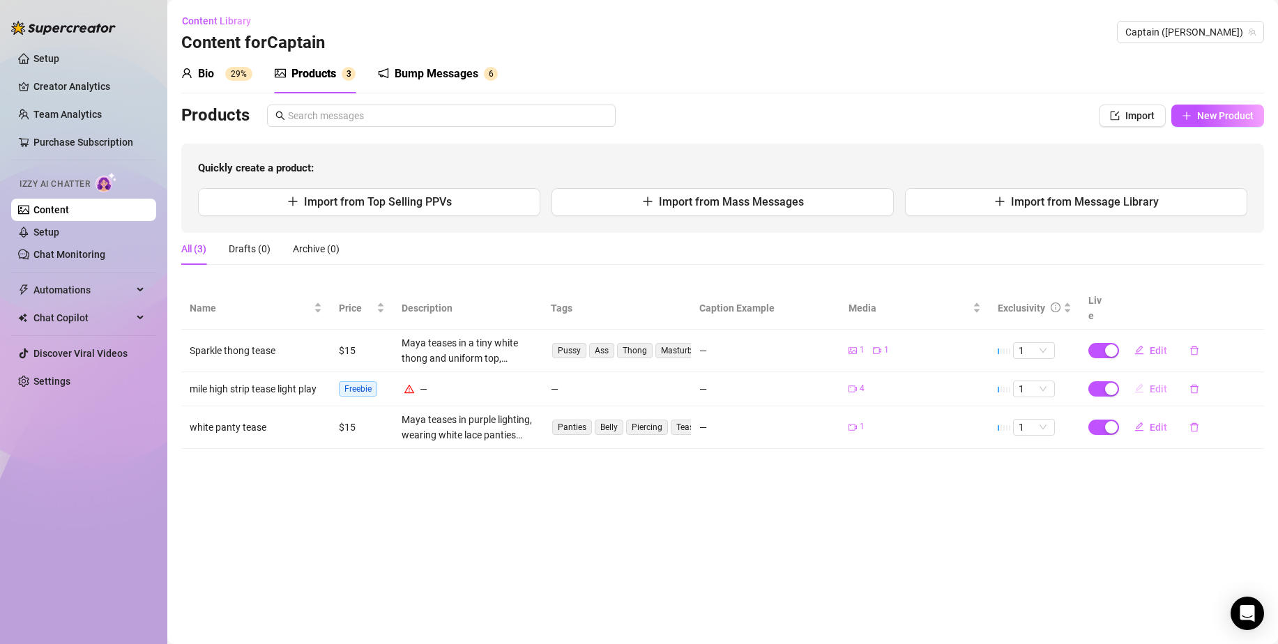
click at [1158, 383] on span "Edit" at bounding box center [1157, 388] width 17 height 11
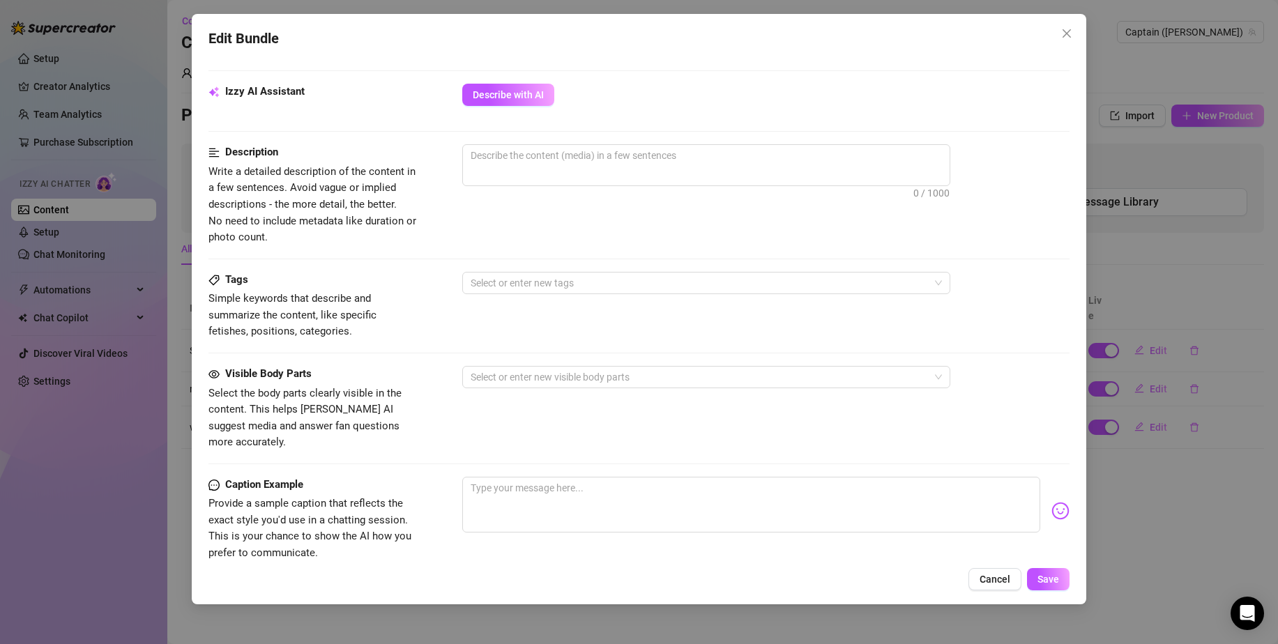
scroll to position [463, 0]
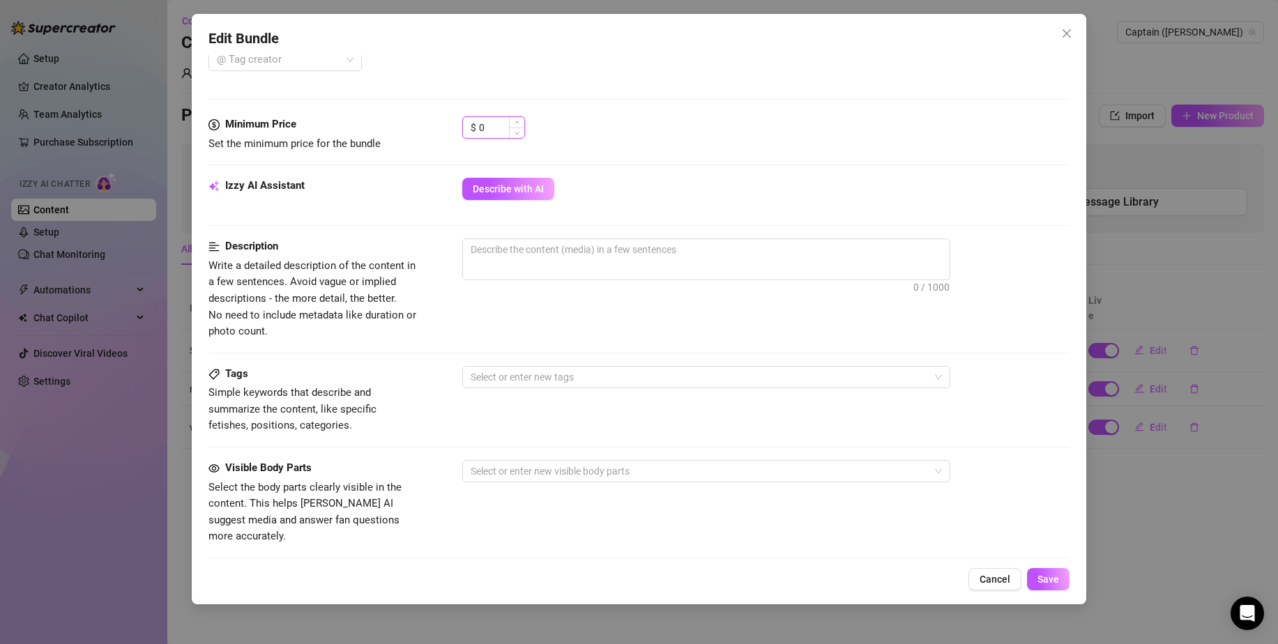
click at [499, 126] on input "0" at bounding box center [501, 127] width 45 height 21
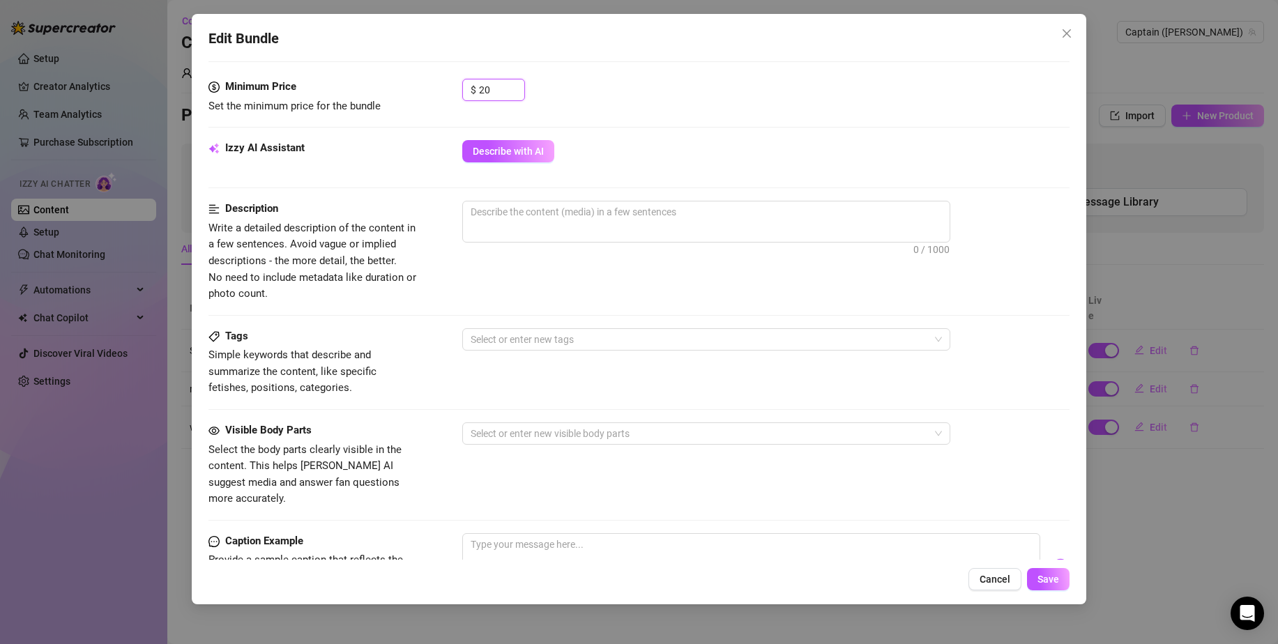
scroll to position [507, 0]
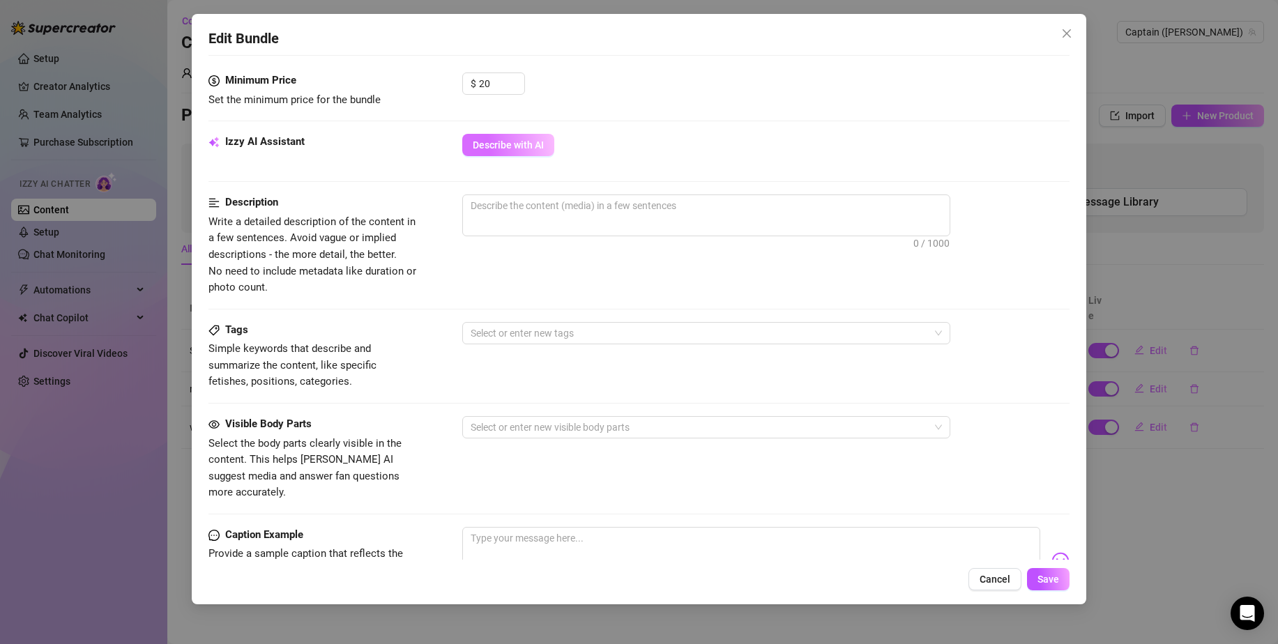
click at [520, 135] on button "Describe with AI" at bounding box center [508, 145] width 92 height 22
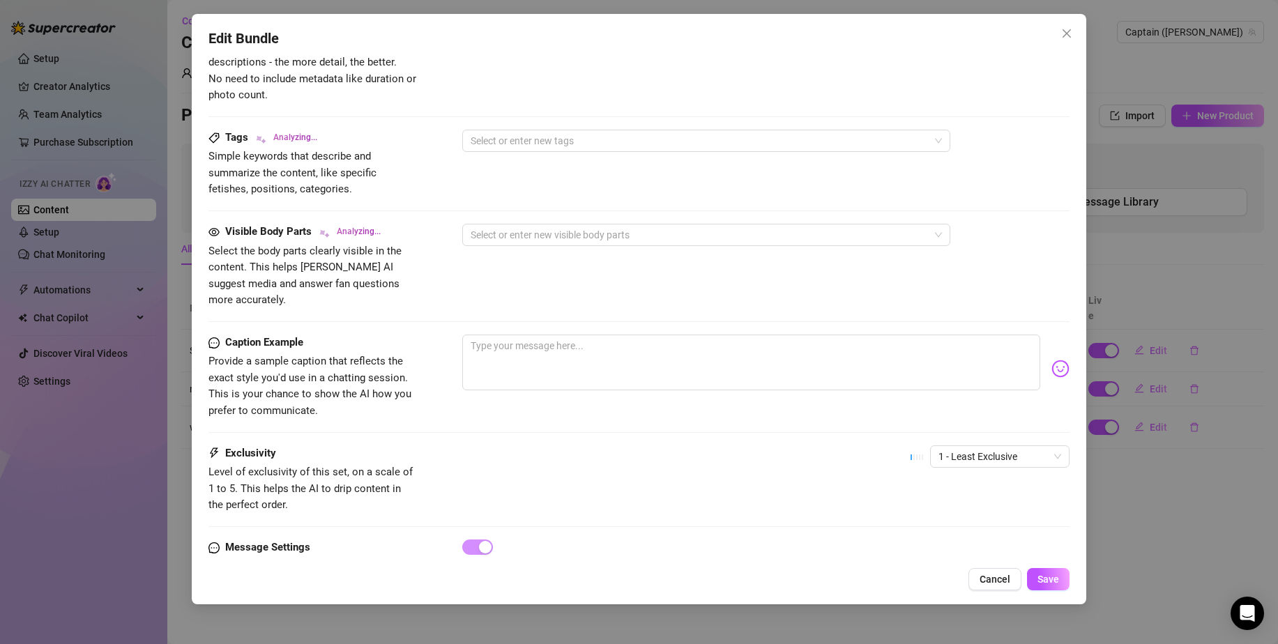
scroll to position [740, 0]
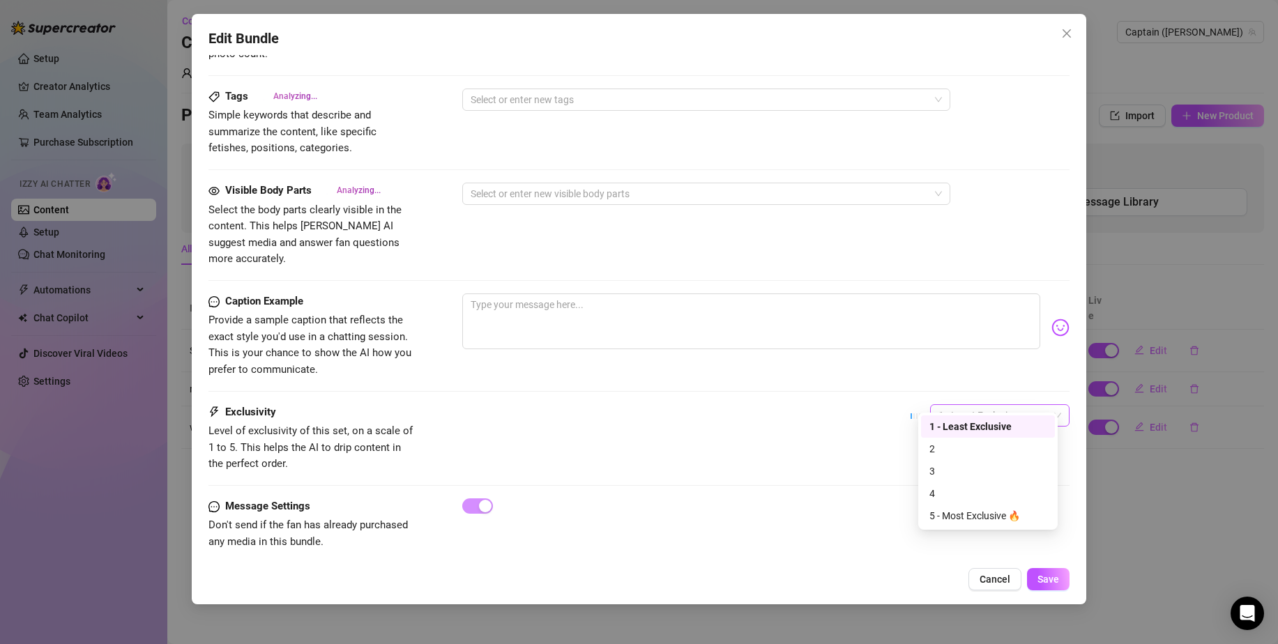
click at [945, 405] on span "1 - Least Exclusive" at bounding box center [999, 415] width 123 height 21
click at [942, 483] on div "4" at bounding box center [988, 493] width 134 height 22
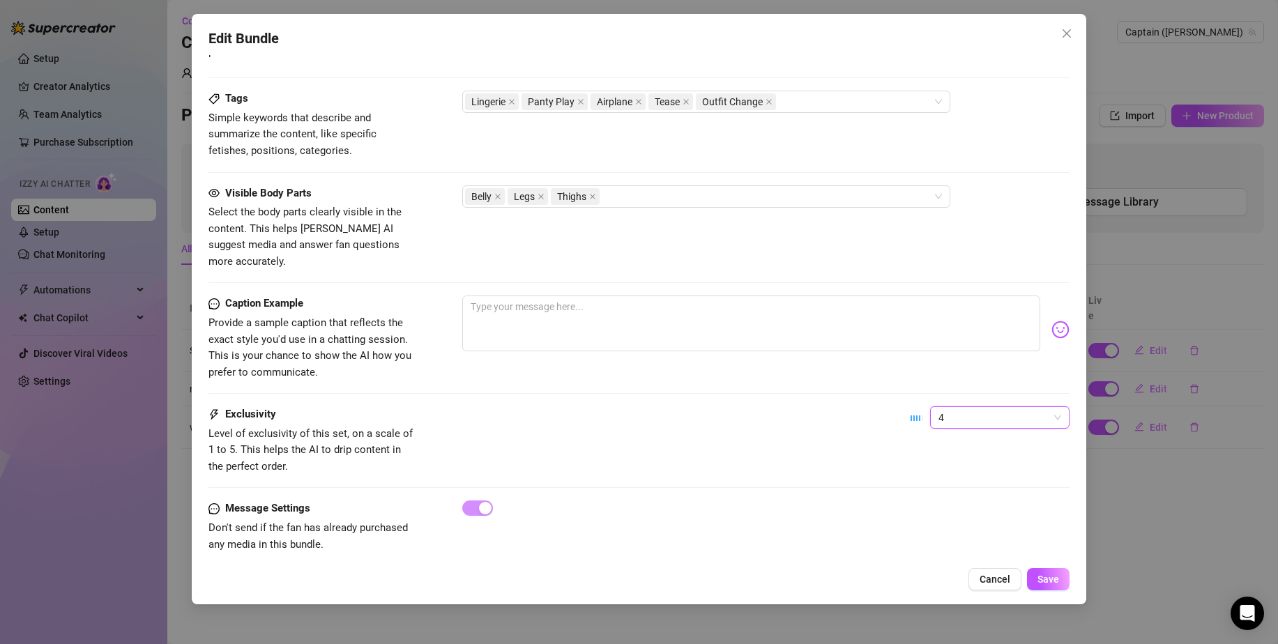
scroll to position [744, 0]
click at [1042, 579] on span "Save" at bounding box center [1048, 579] width 22 height 11
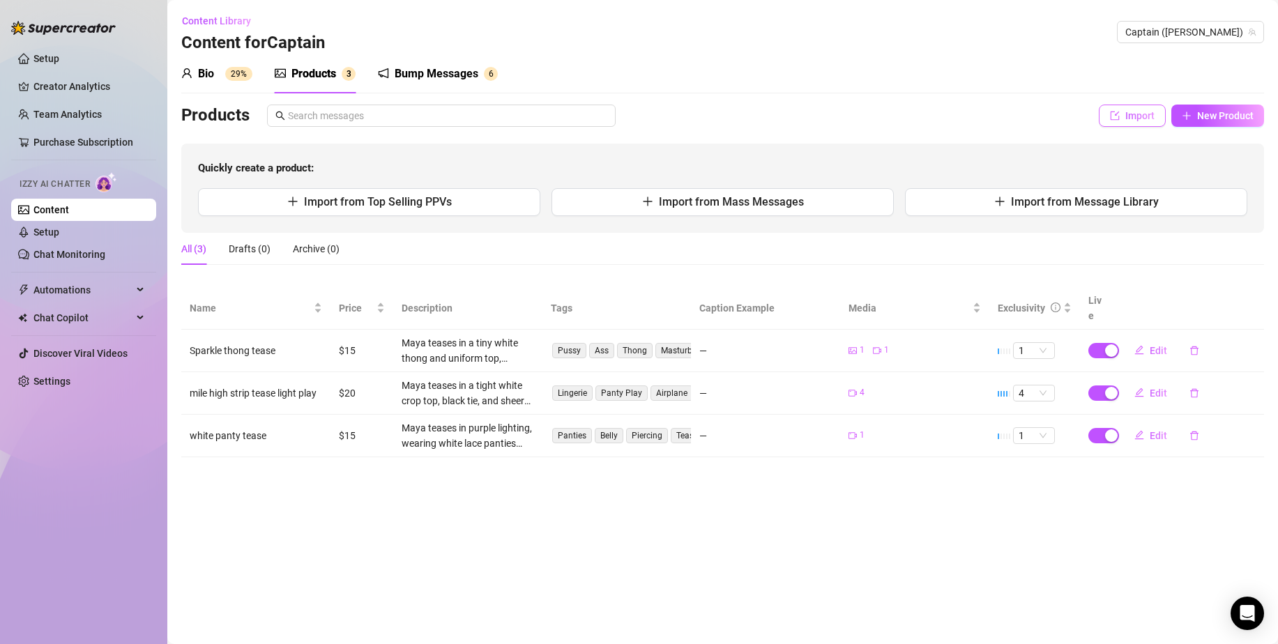
click at [1137, 119] on span "Import" at bounding box center [1139, 115] width 29 height 11
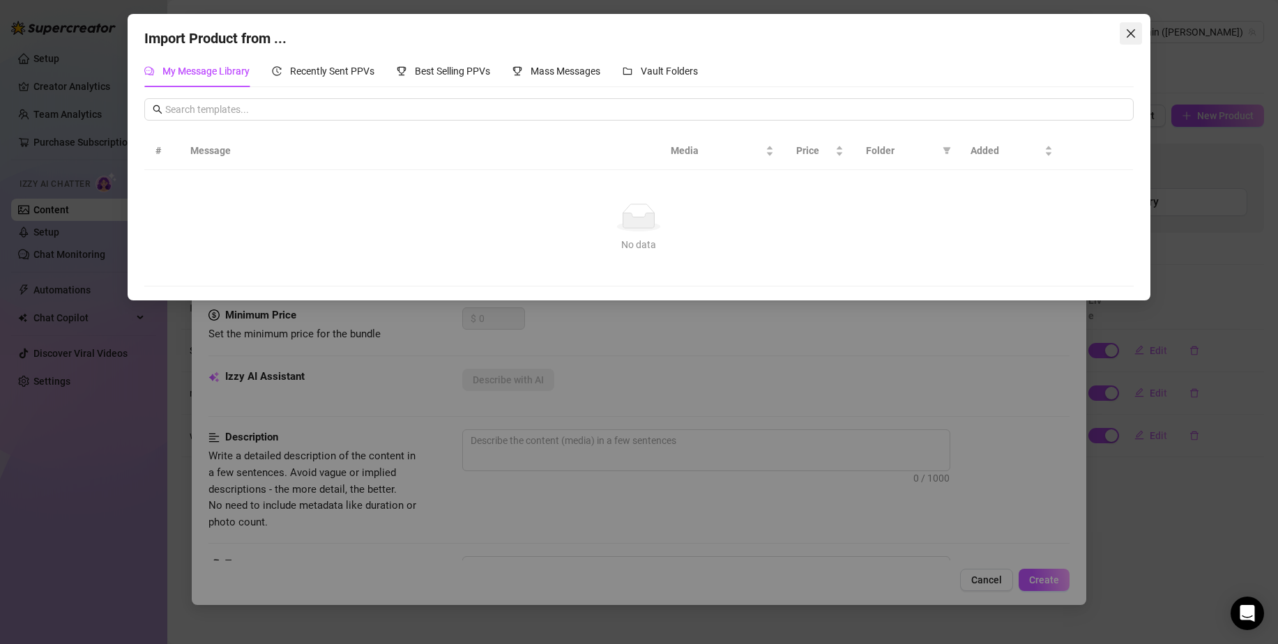
click at [1129, 35] on icon "close" at bounding box center [1130, 33] width 8 height 8
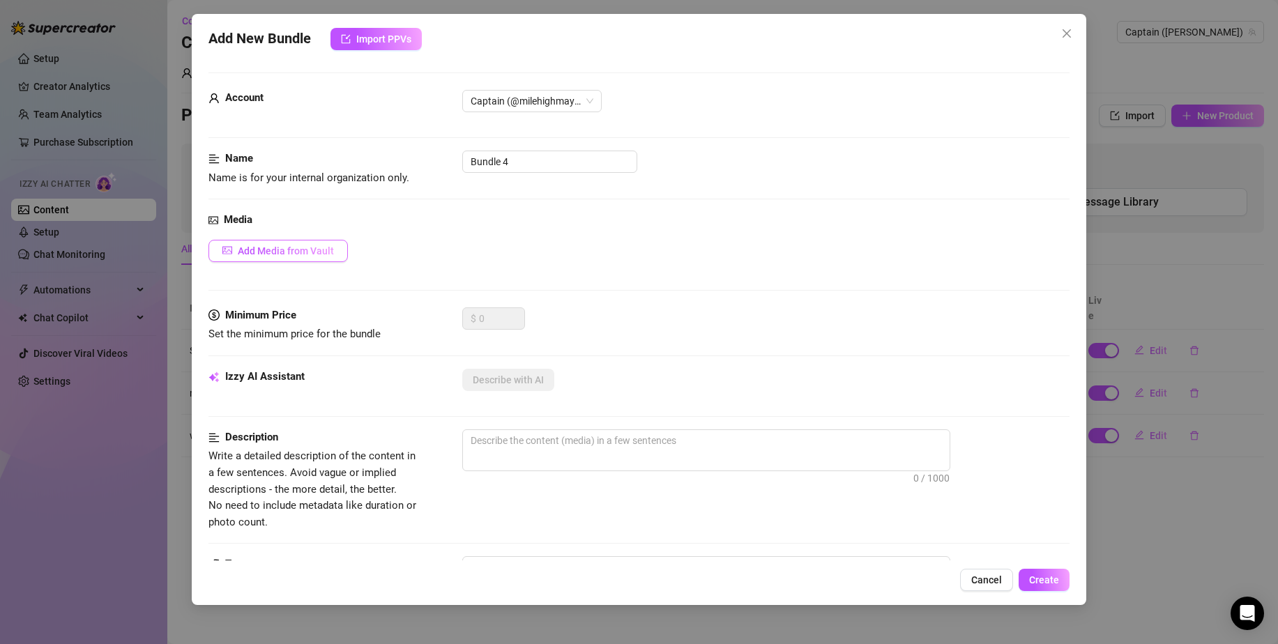
click at [314, 257] on span "Add Media from Vault" at bounding box center [286, 250] width 96 height 11
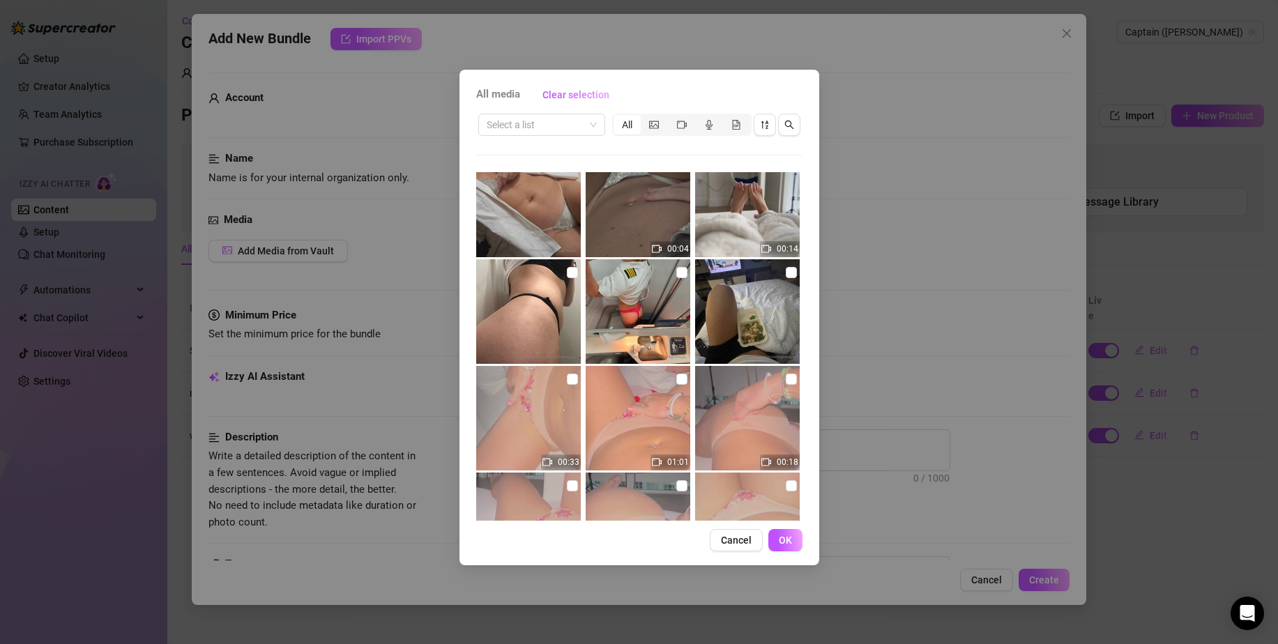
scroll to position [773, 0]
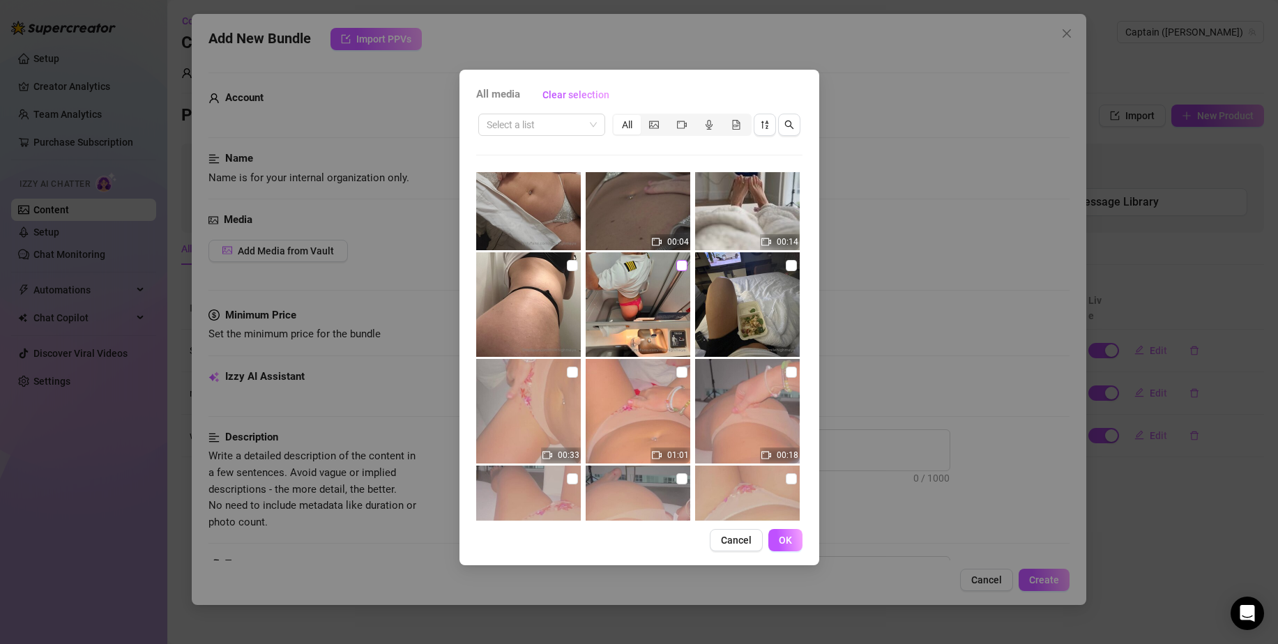
click at [676, 267] on input "checkbox" at bounding box center [681, 265] width 11 height 11
click at [779, 537] on span "OK" at bounding box center [785, 540] width 13 height 11
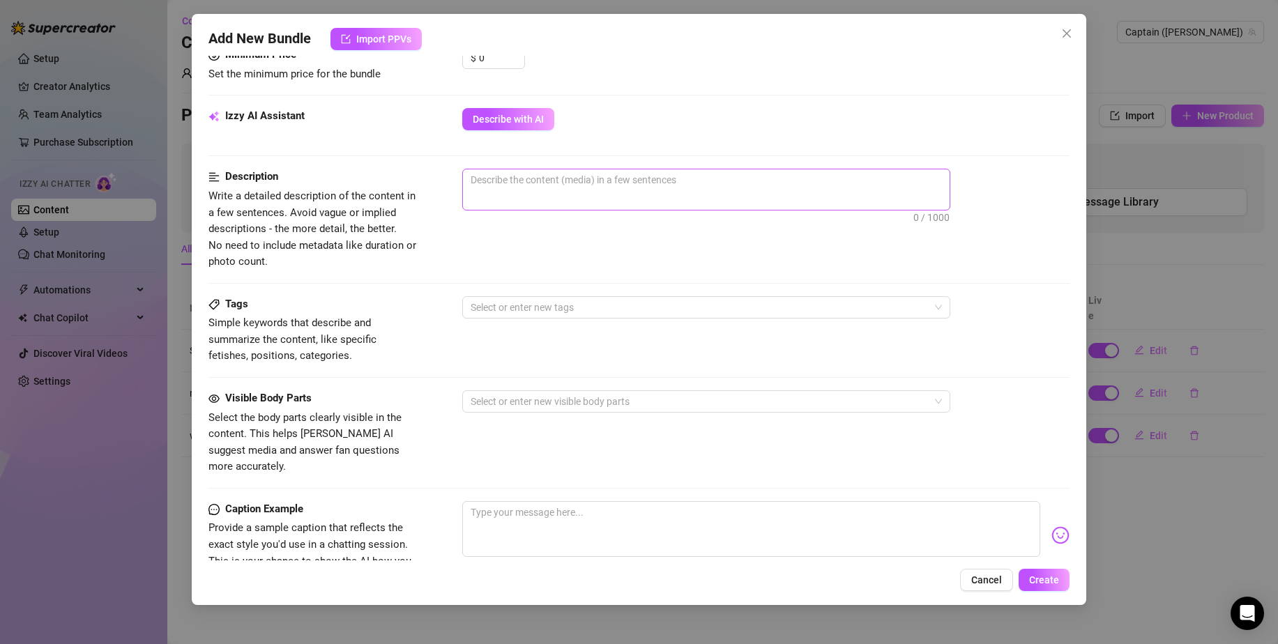
scroll to position [448, 0]
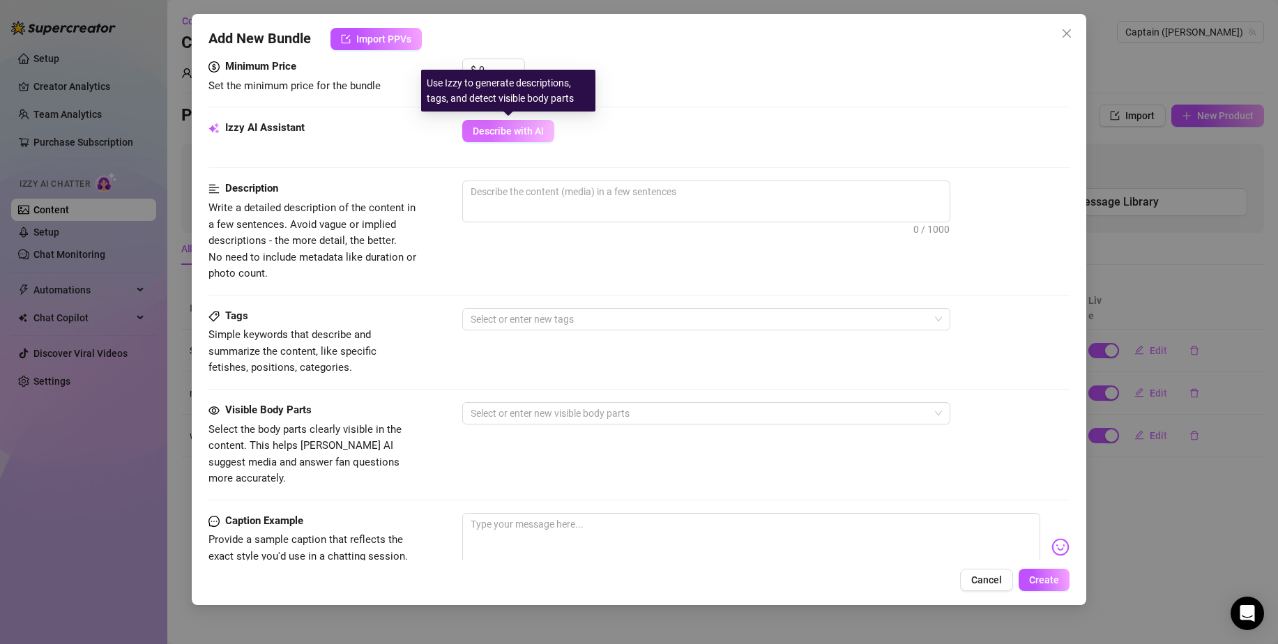
click at [510, 138] on button "Describe with AI" at bounding box center [508, 131] width 92 height 22
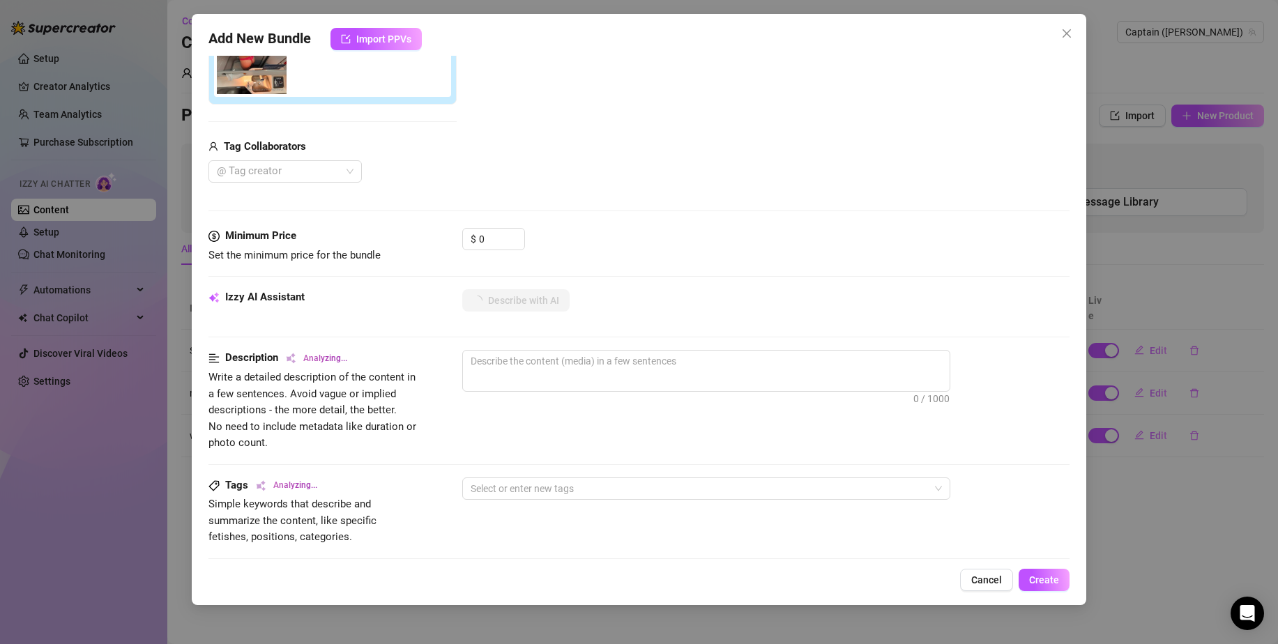
scroll to position [0, 0]
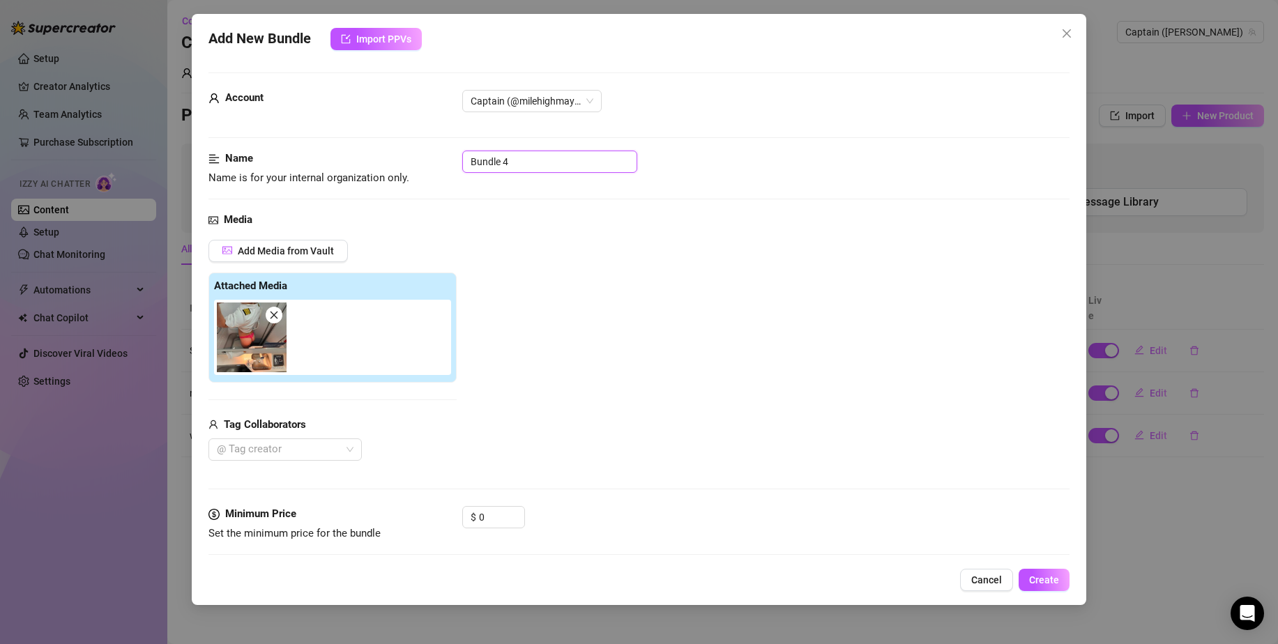
click at [535, 158] on input "Bundle 4" at bounding box center [549, 162] width 175 height 22
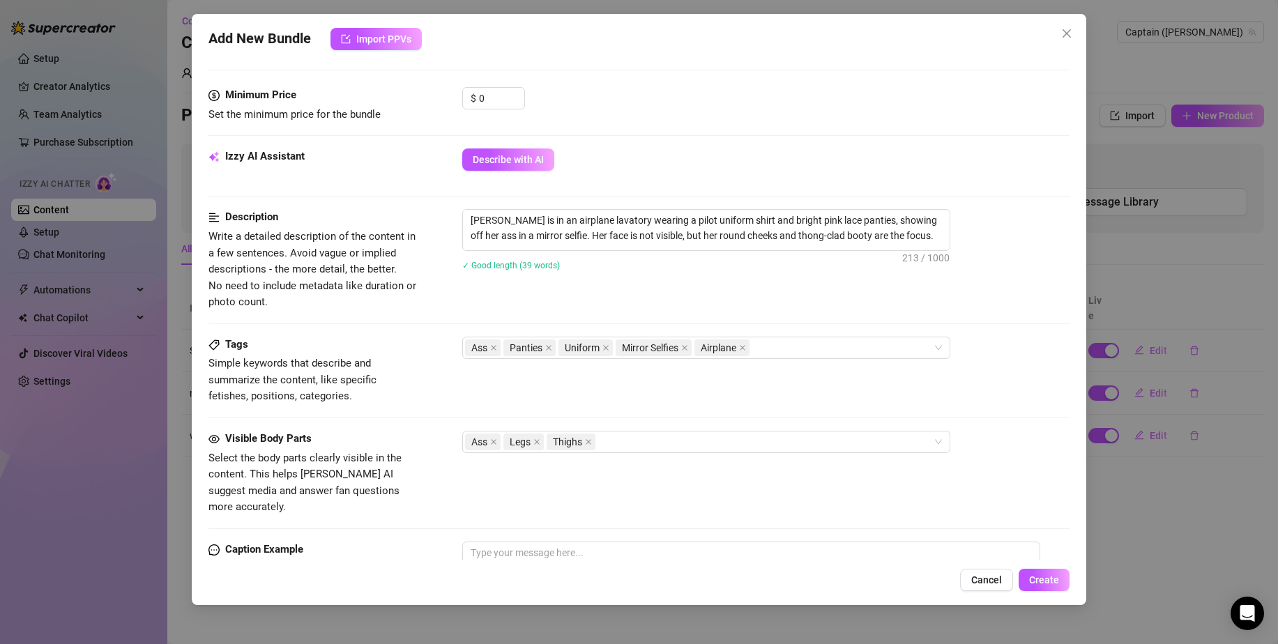
scroll to position [418, 0]
click at [1034, 574] on span "Create" at bounding box center [1044, 579] width 30 height 11
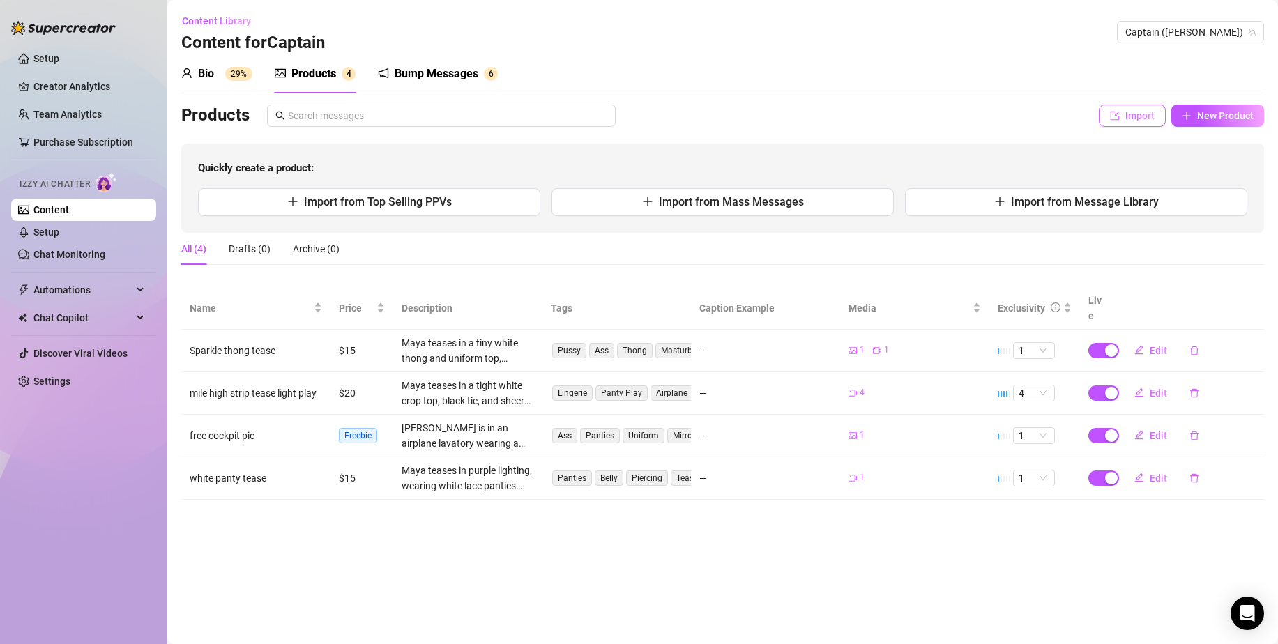
click at [1156, 118] on button "Import" at bounding box center [1132, 116] width 67 height 22
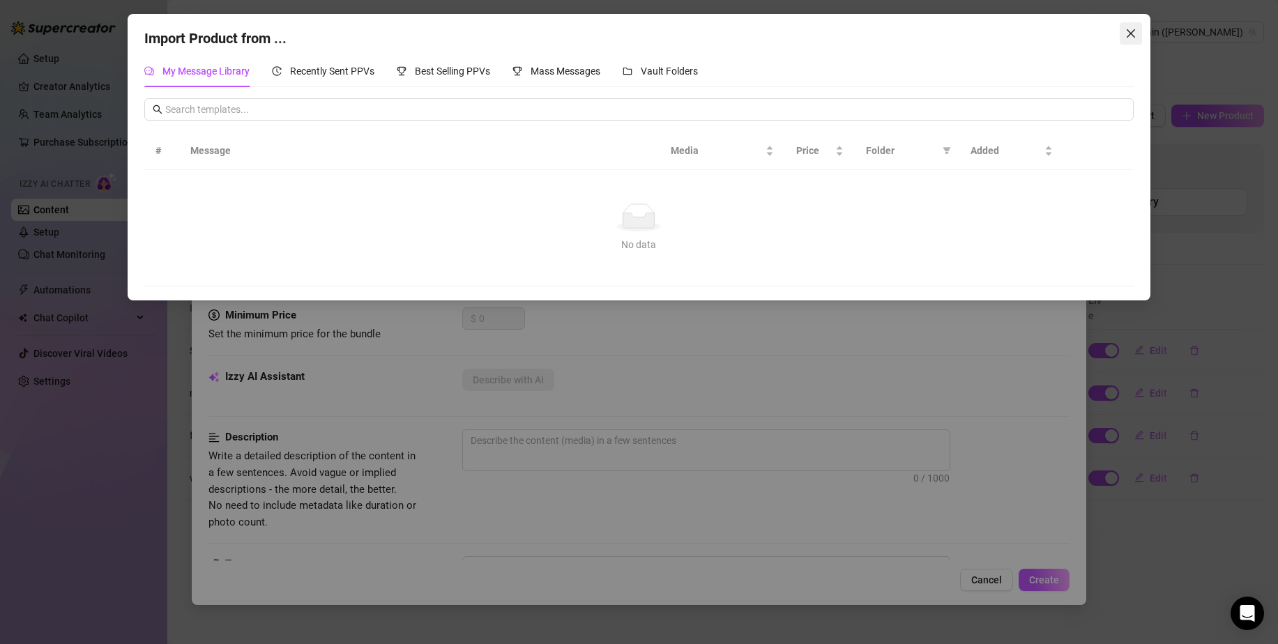
click at [1136, 27] on button "Close" at bounding box center [1130, 33] width 22 height 22
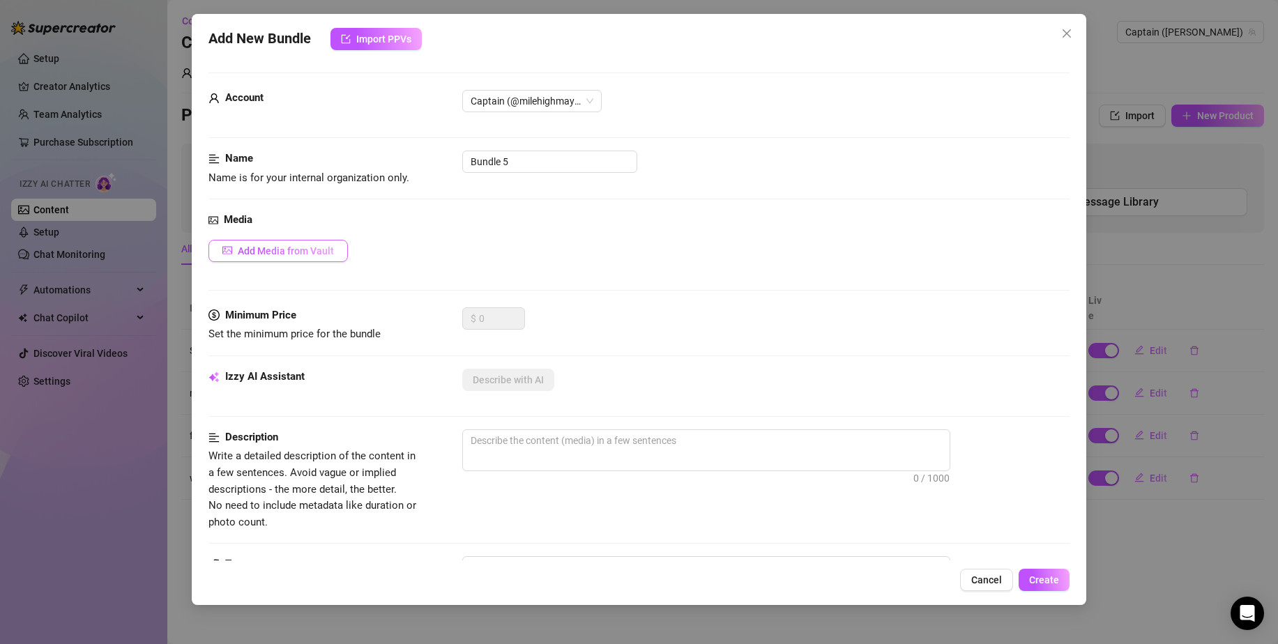
click at [295, 257] on button "Add Media from Vault" at bounding box center [277, 251] width 139 height 22
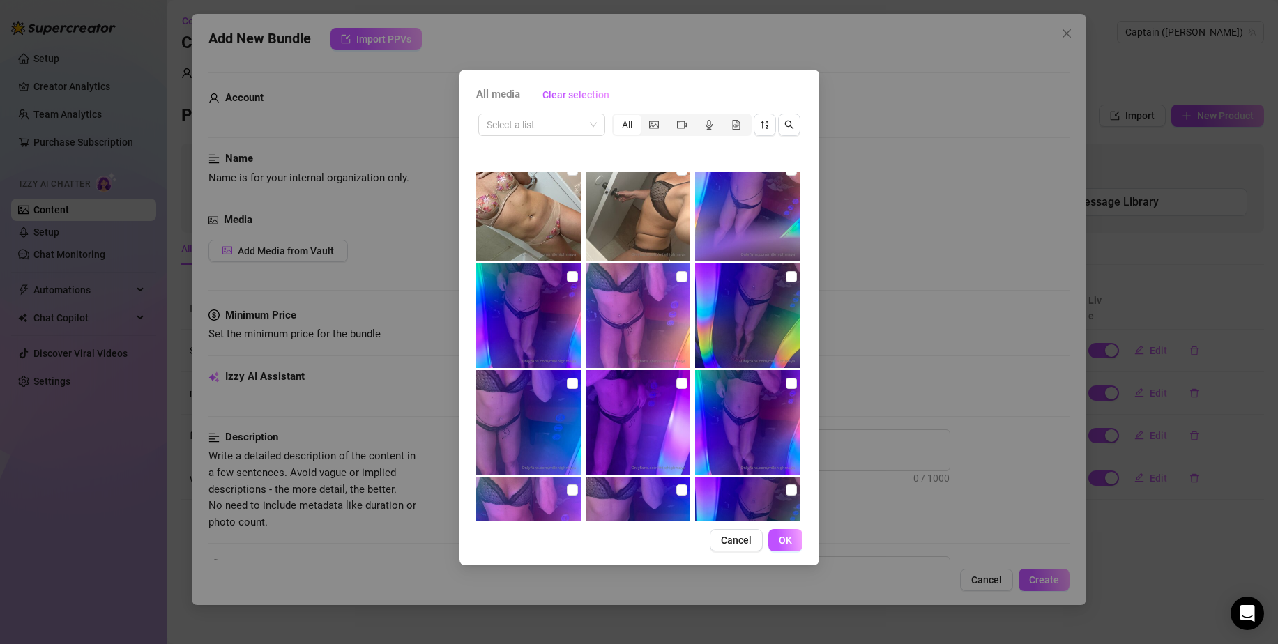
scroll to position [1297, 0]
click at [676, 386] on input "checkbox" at bounding box center [681, 381] width 11 height 11
click at [676, 280] on input "checkbox" at bounding box center [681, 275] width 11 height 11
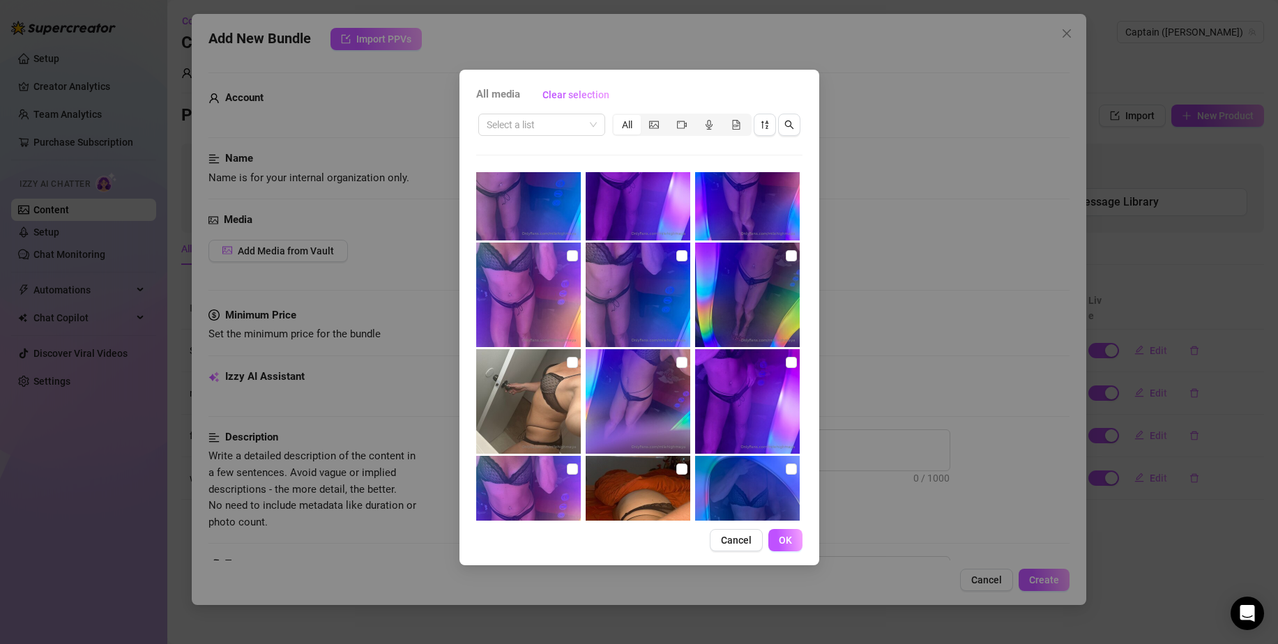
scroll to position [1534, 0]
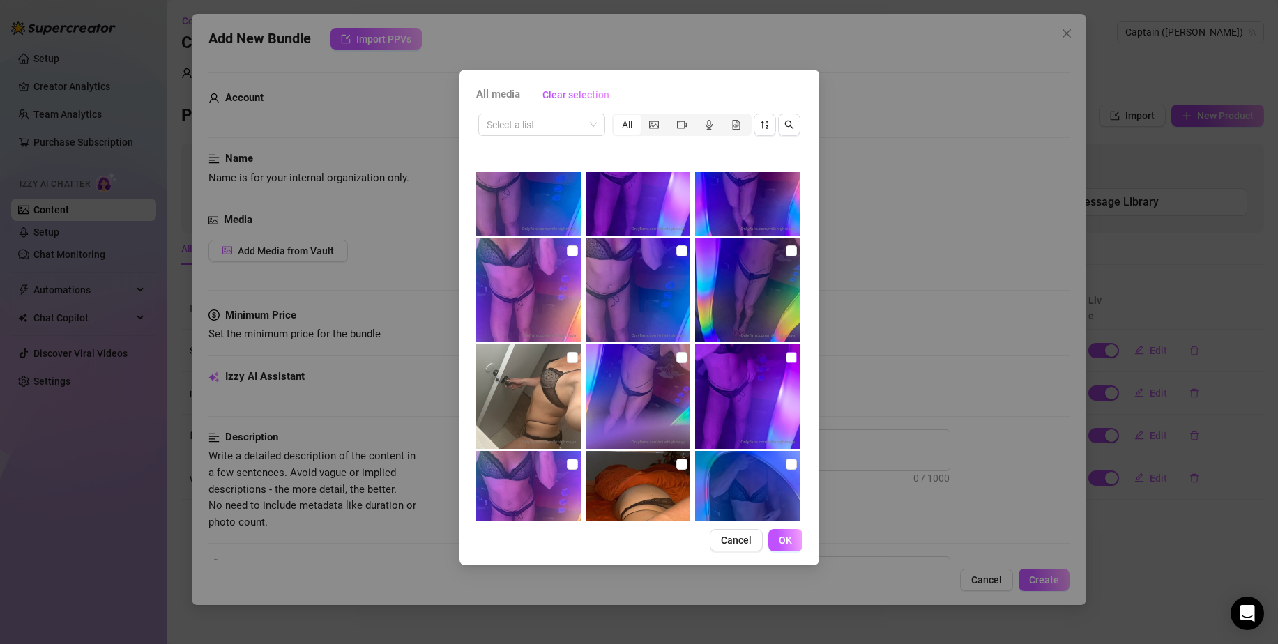
click at [786, 357] on input "checkbox" at bounding box center [791, 357] width 11 height 11
click at [788, 538] on span "OK" at bounding box center [785, 540] width 13 height 11
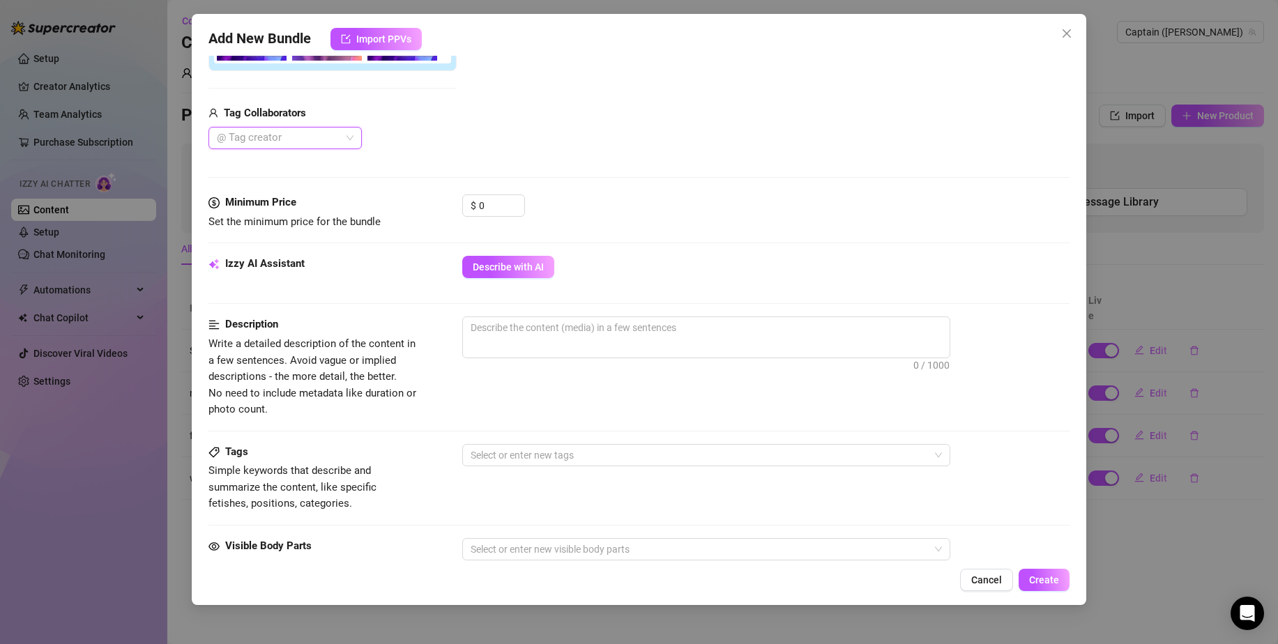
scroll to position [320, 0]
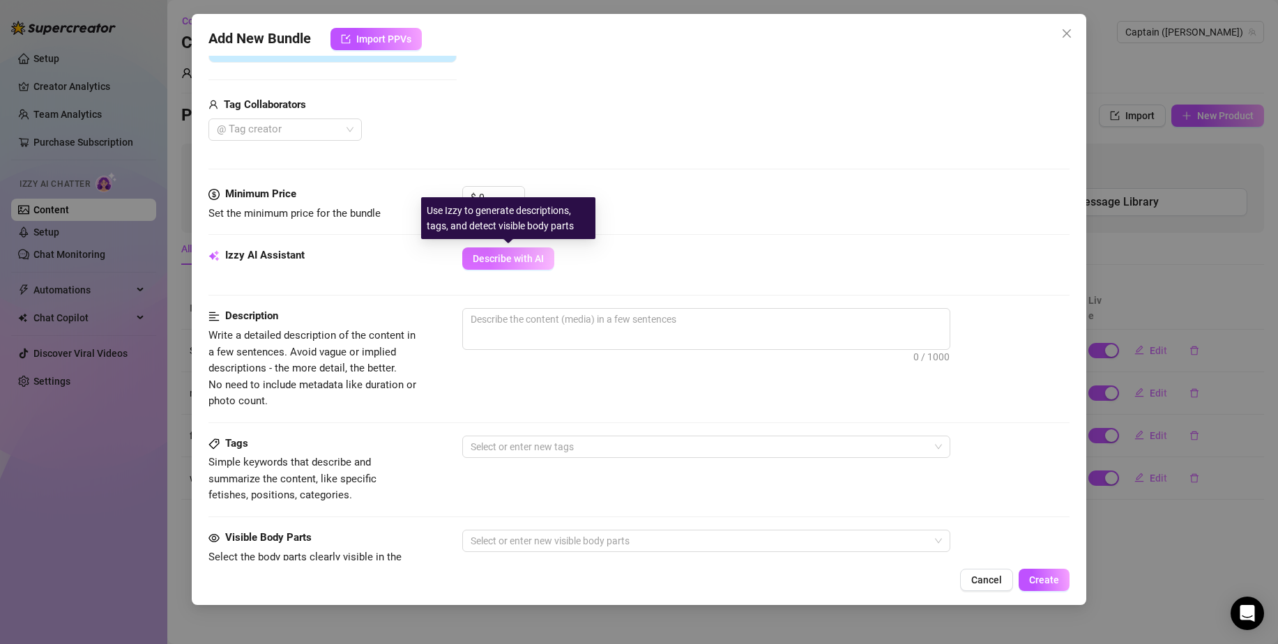
click at [510, 254] on span "Describe with AI" at bounding box center [508, 258] width 71 height 11
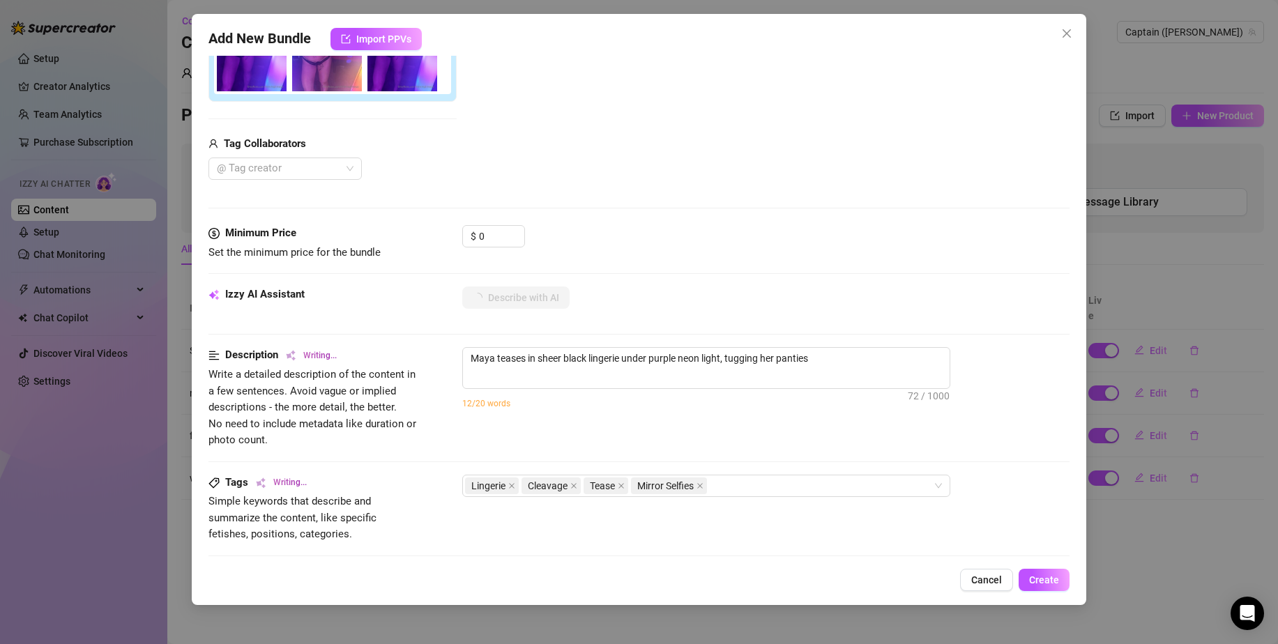
scroll to position [0, 0]
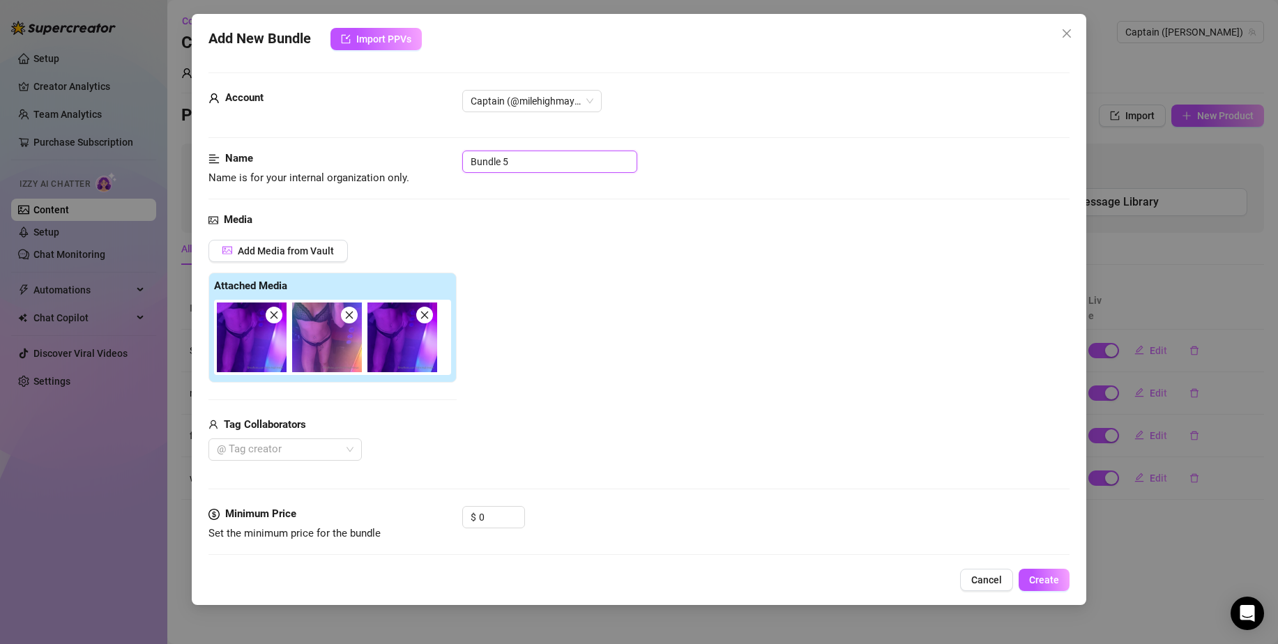
click at [529, 154] on input "Bundle 5" at bounding box center [549, 162] width 175 height 22
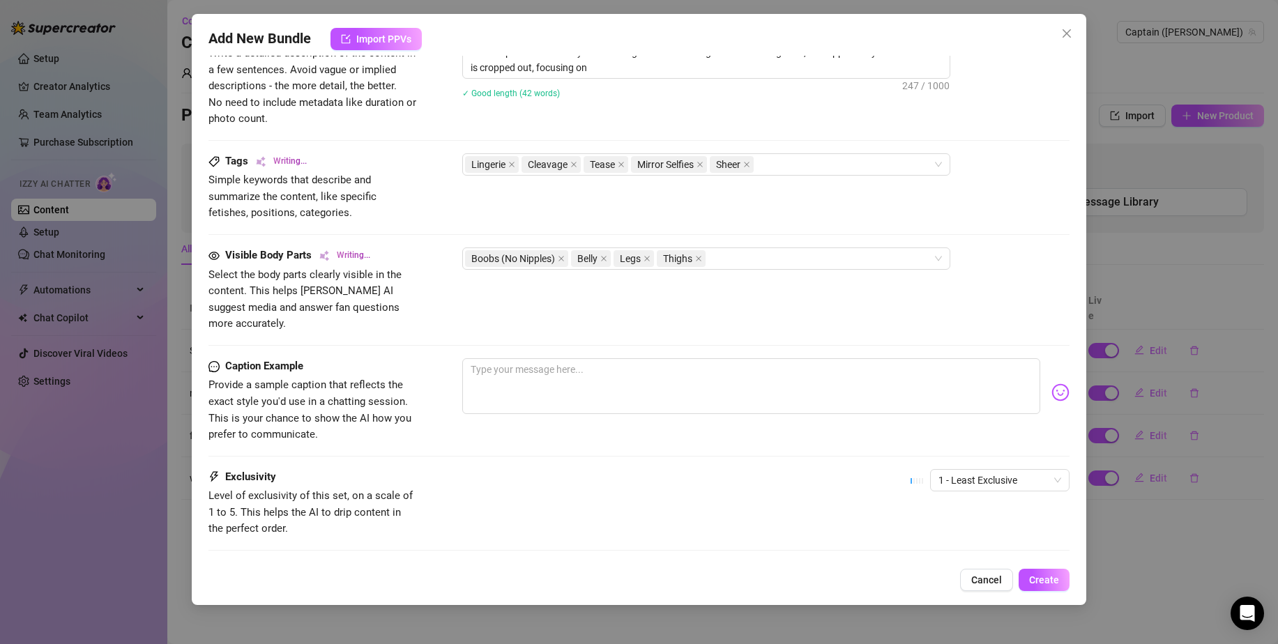
scroll to position [666, 0]
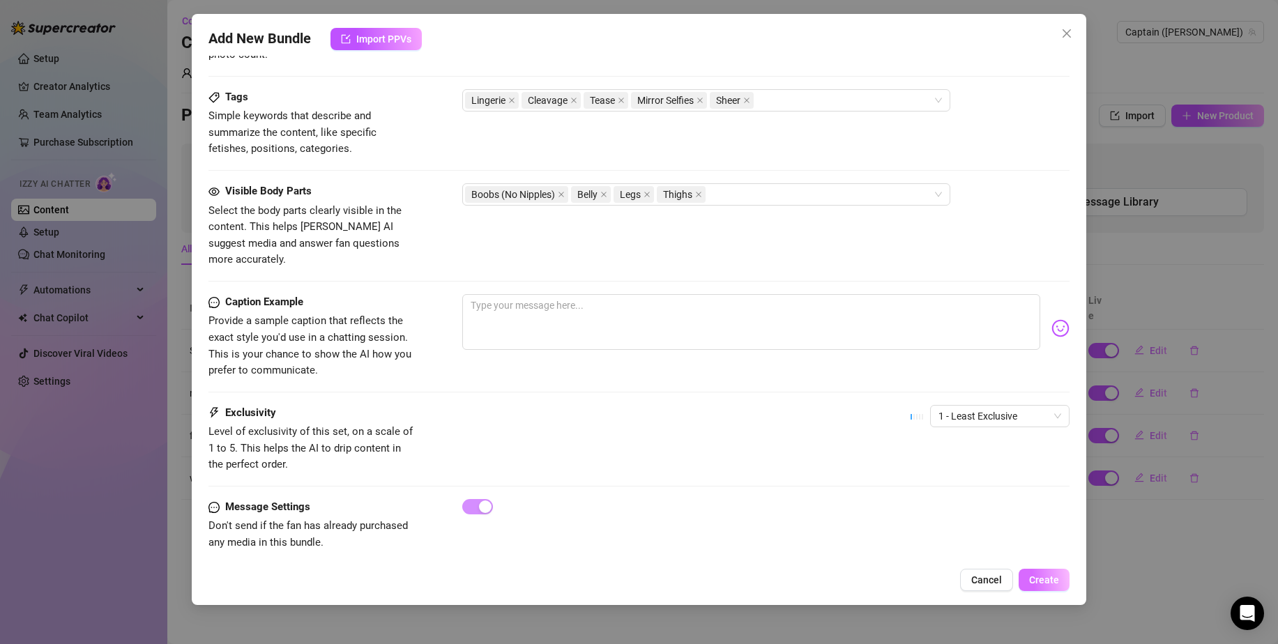
click at [1047, 587] on button "Create" at bounding box center [1043, 580] width 51 height 22
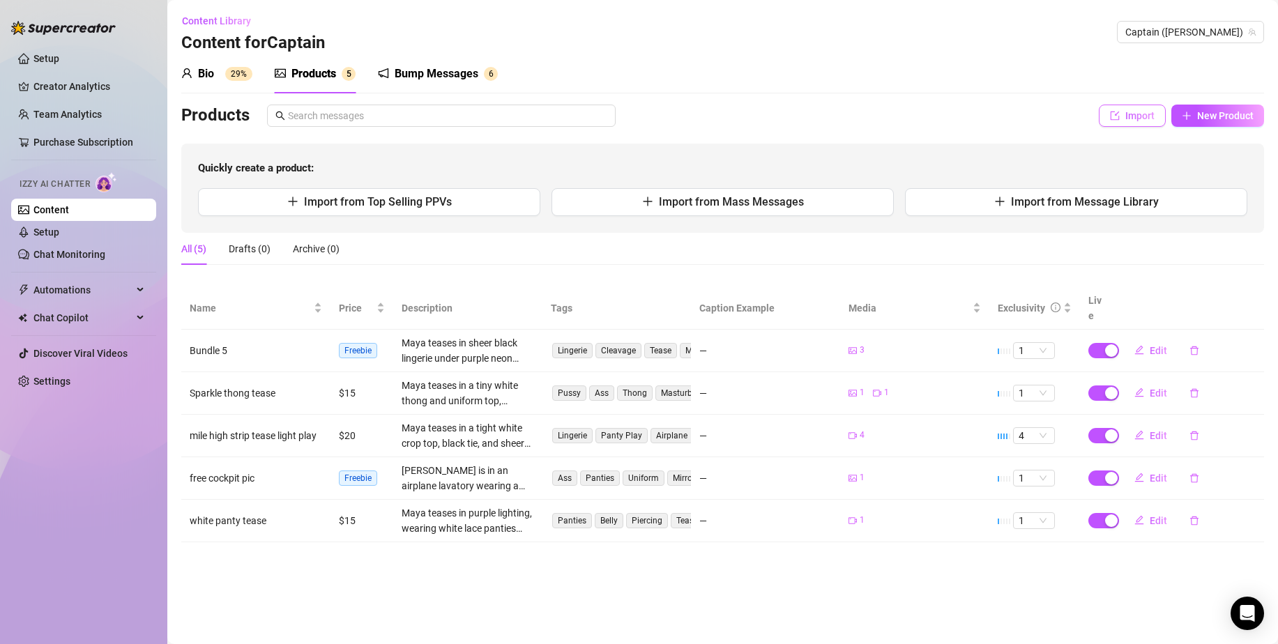
click at [1131, 121] on span "Import" at bounding box center [1139, 115] width 29 height 11
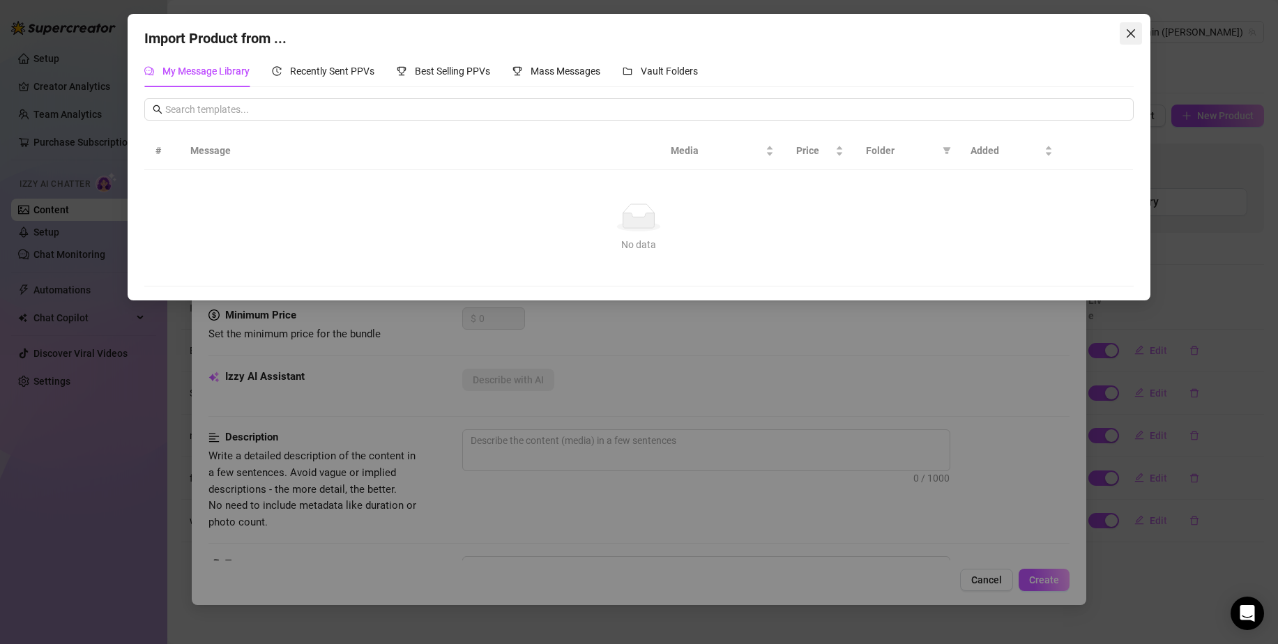
click at [1130, 24] on button "Close" at bounding box center [1130, 33] width 22 height 22
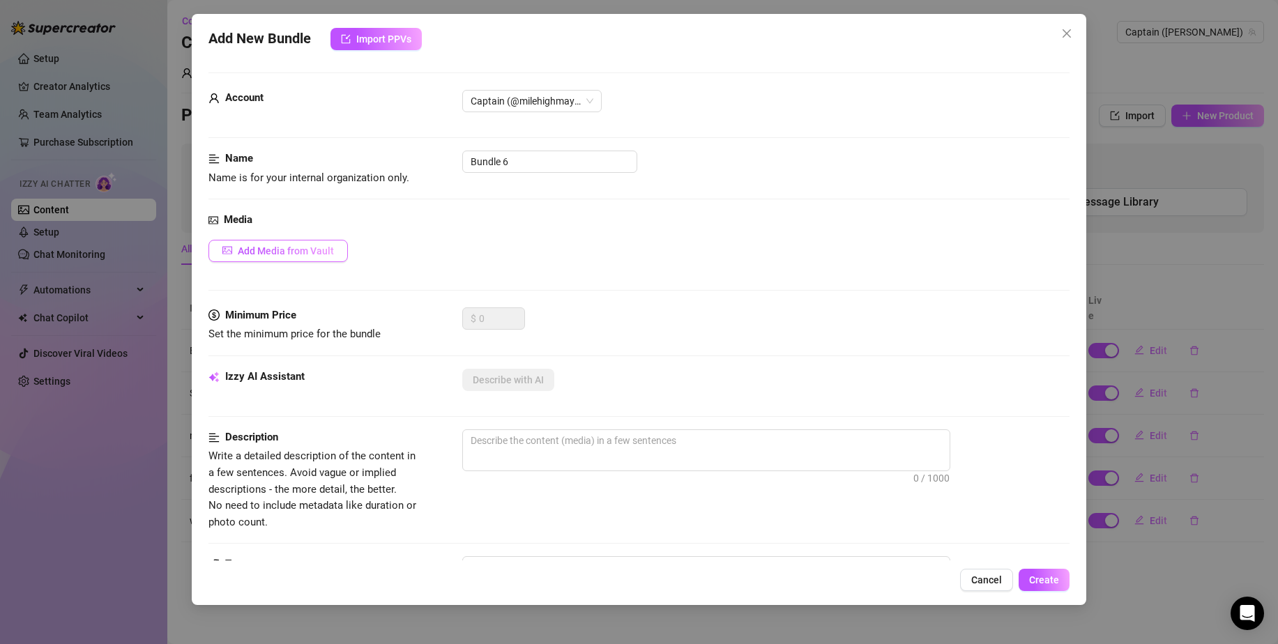
click at [291, 243] on button "Add Media from Vault" at bounding box center [277, 251] width 139 height 22
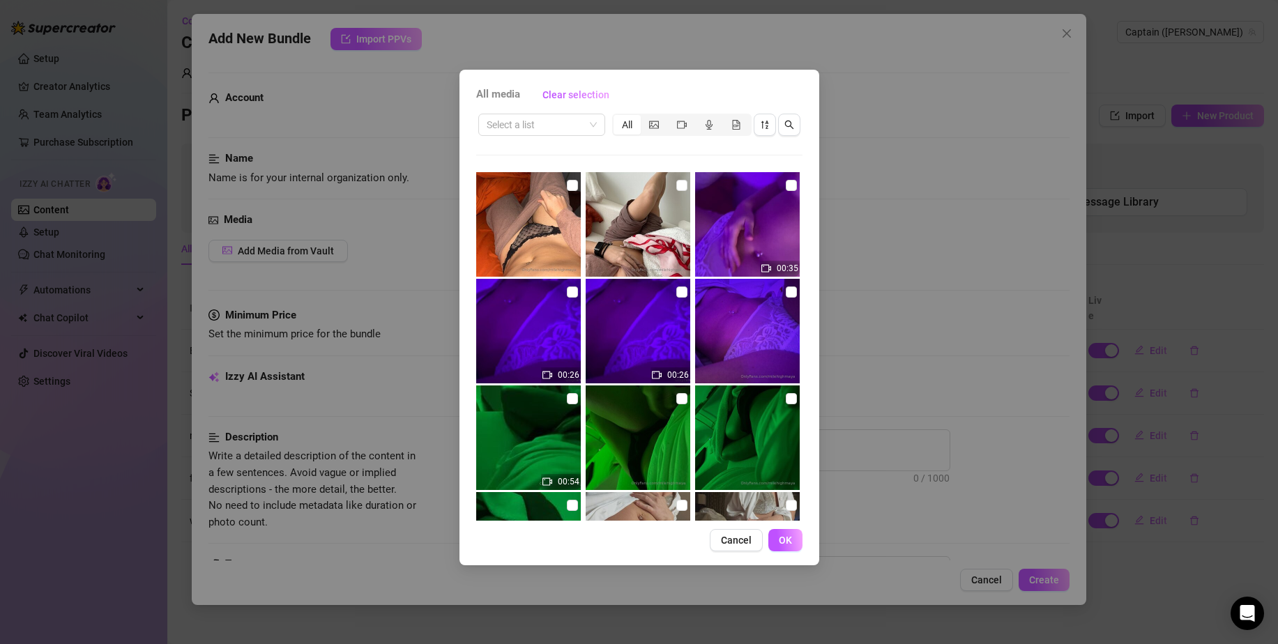
click at [802, 191] on div "All media Clear selection Select a list All 00:35 00:26 00:26 00:54 00:17 00:38…" at bounding box center [639, 318] width 360 height 496
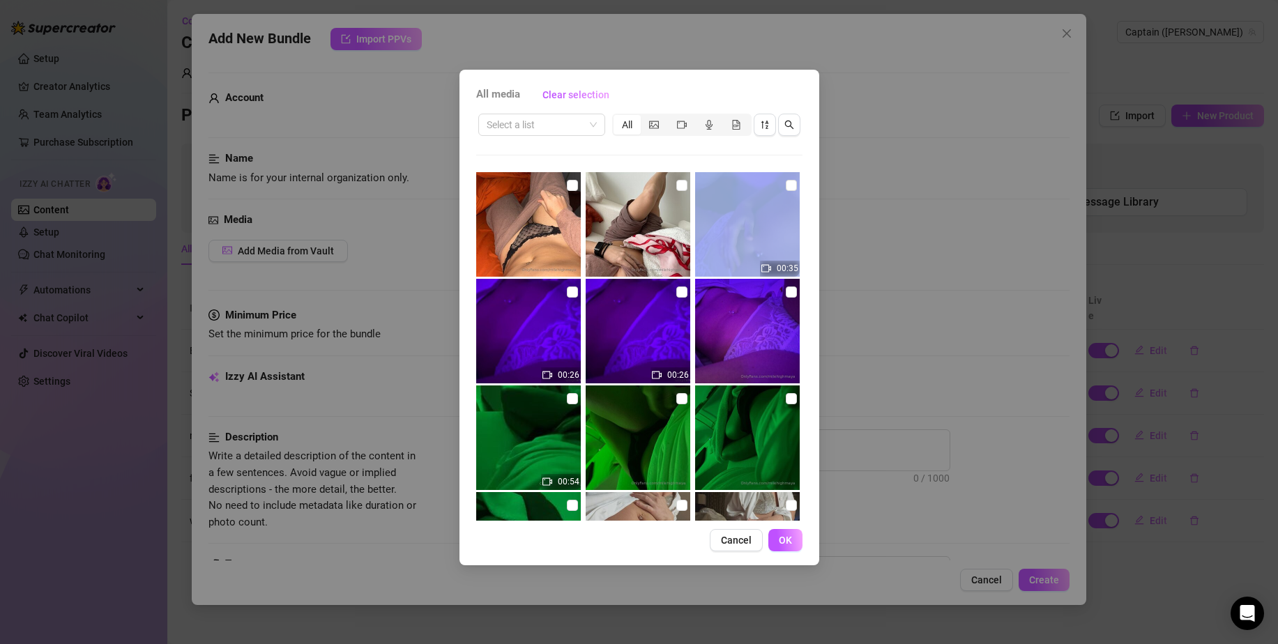
click at [802, 191] on div "All media Clear selection Select a list All 00:35 00:26 00:26 00:54 00:17 00:38…" at bounding box center [639, 318] width 360 height 496
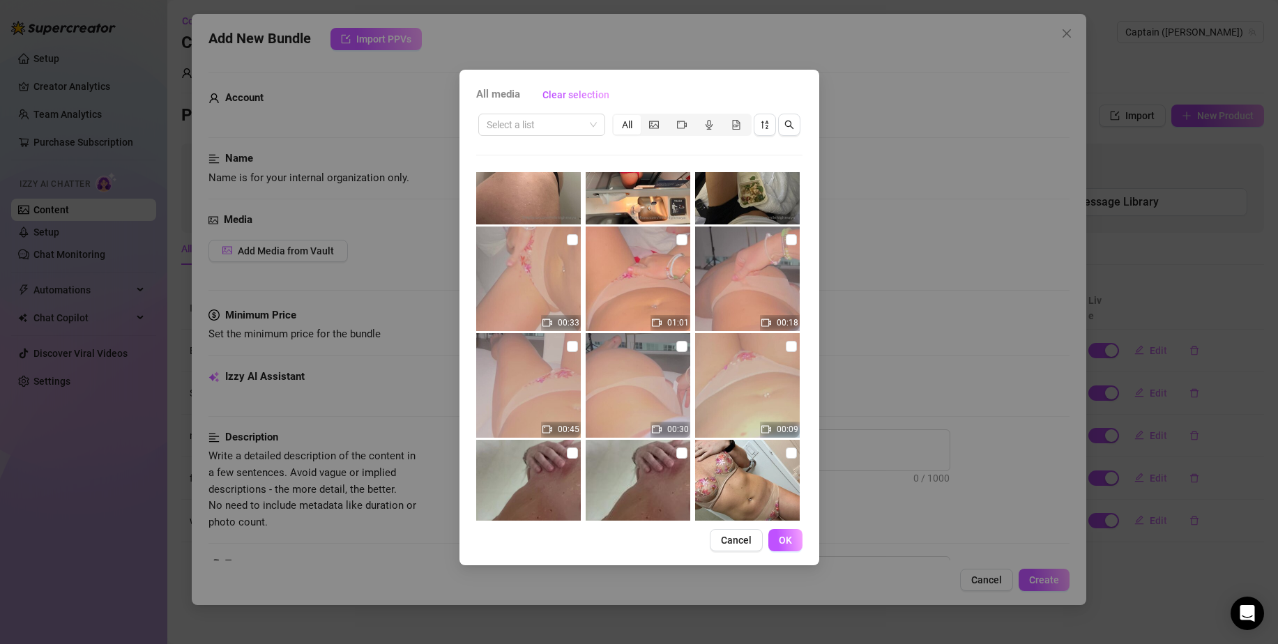
scroll to position [887, 0]
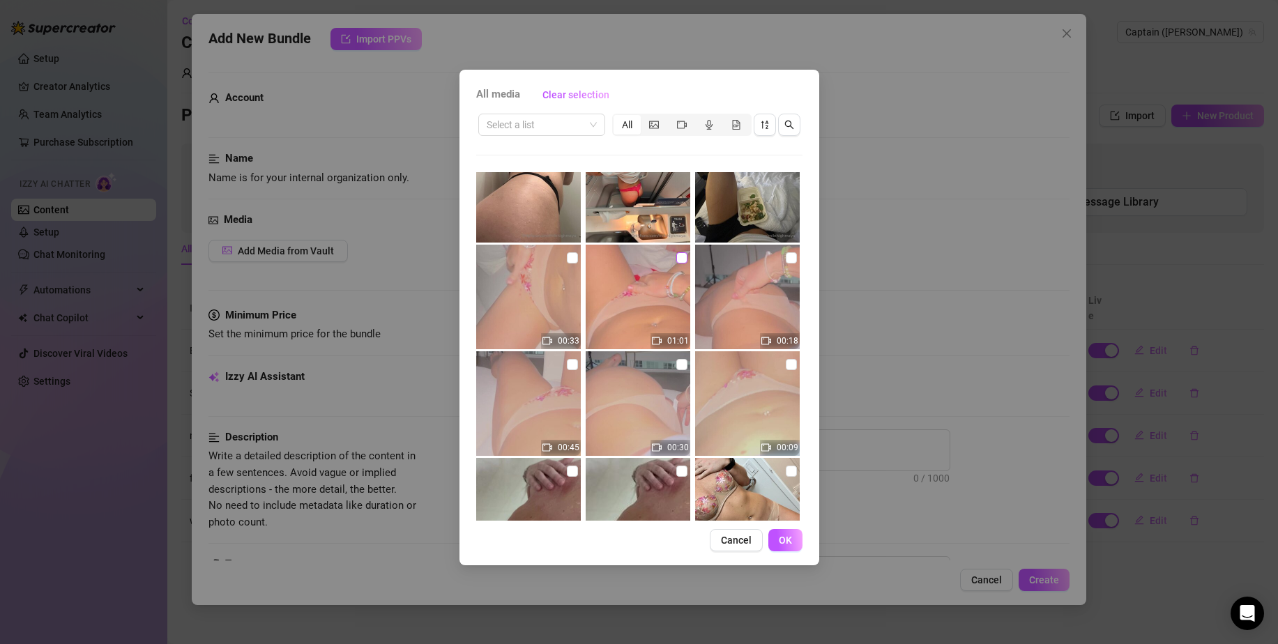
click at [676, 254] on input "checkbox" at bounding box center [681, 257] width 11 height 11
click at [567, 254] on input "checkbox" at bounding box center [572, 257] width 11 height 11
click at [789, 538] on span "OK" at bounding box center [785, 540] width 13 height 11
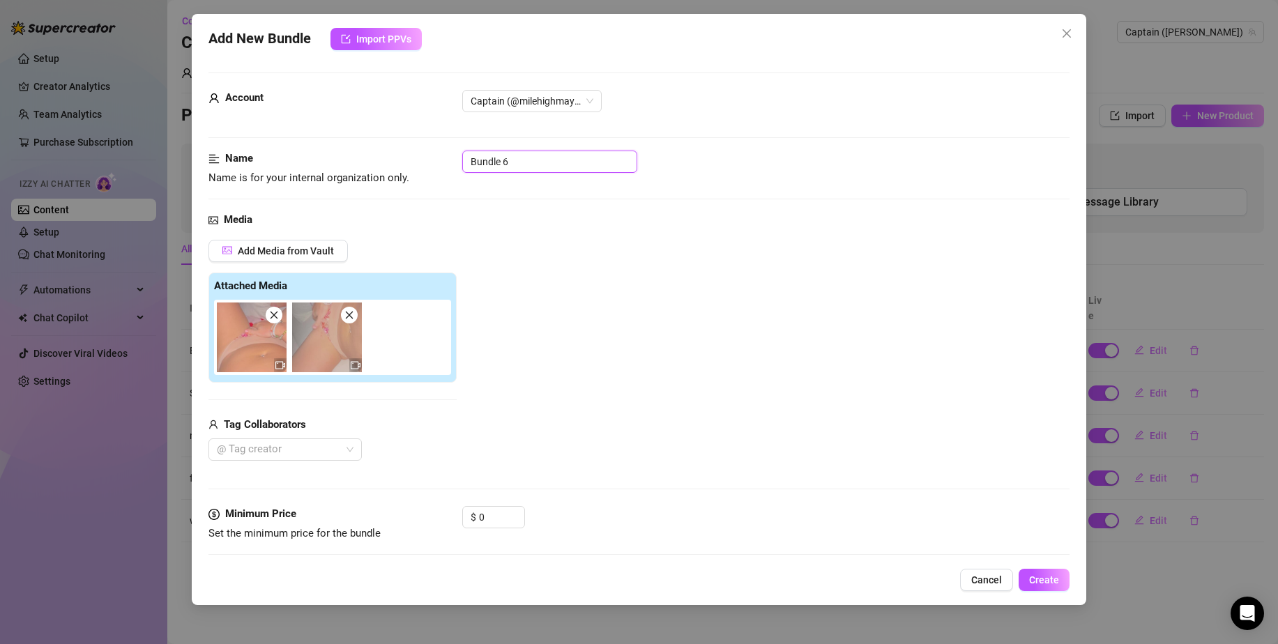
drag, startPoint x: 528, startPoint y: 157, endPoint x: 452, endPoint y: 150, distance: 75.6
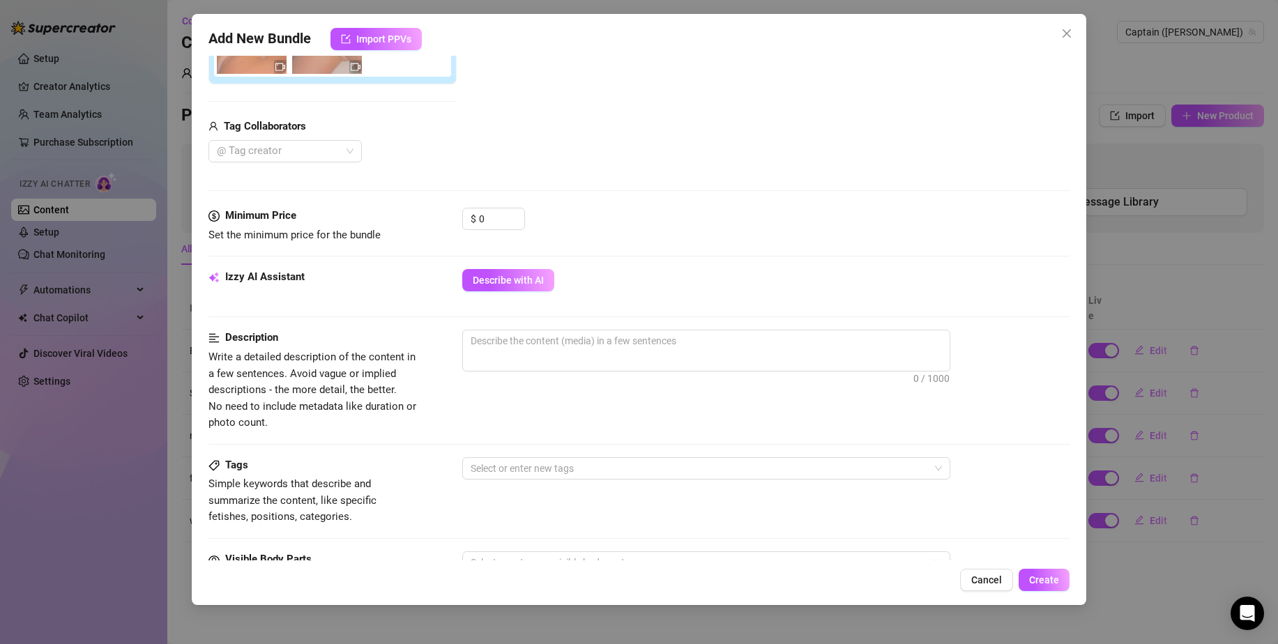
scroll to position [286, 0]
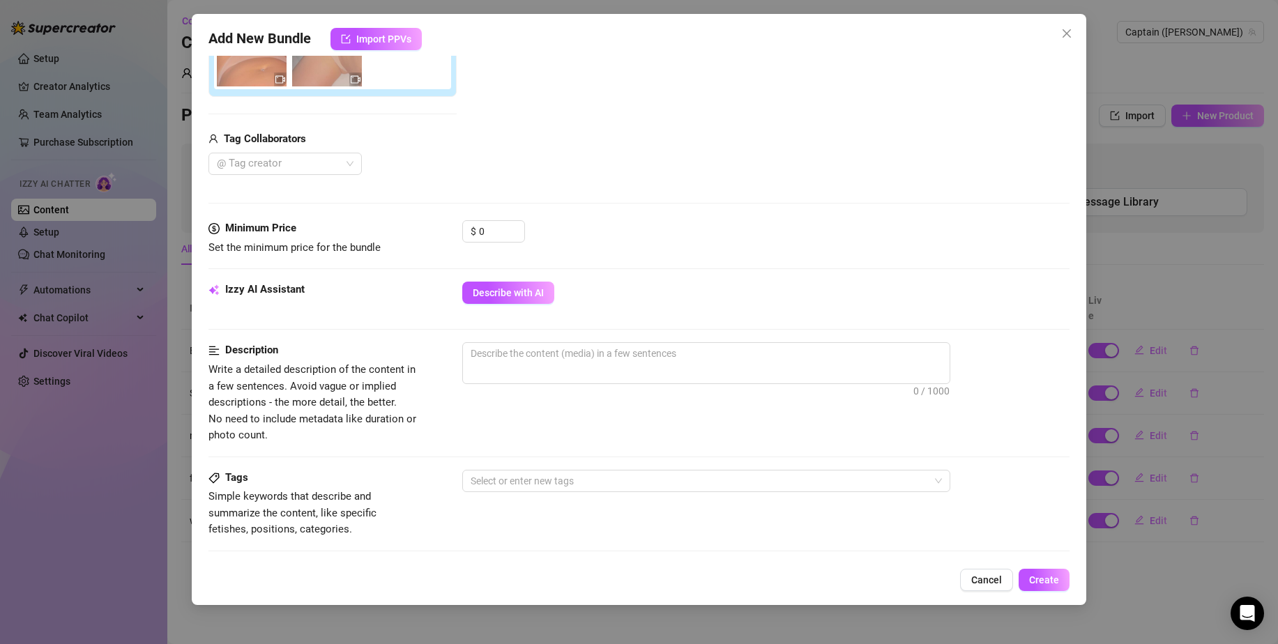
click at [500, 218] on div "Media Add Media from Vault Attached Media Tag Collaborators @ Tag creator" at bounding box center [638, 73] width 861 height 294
click at [498, 224] on input "0" at bounding box center [501, 231] width 45 height 21
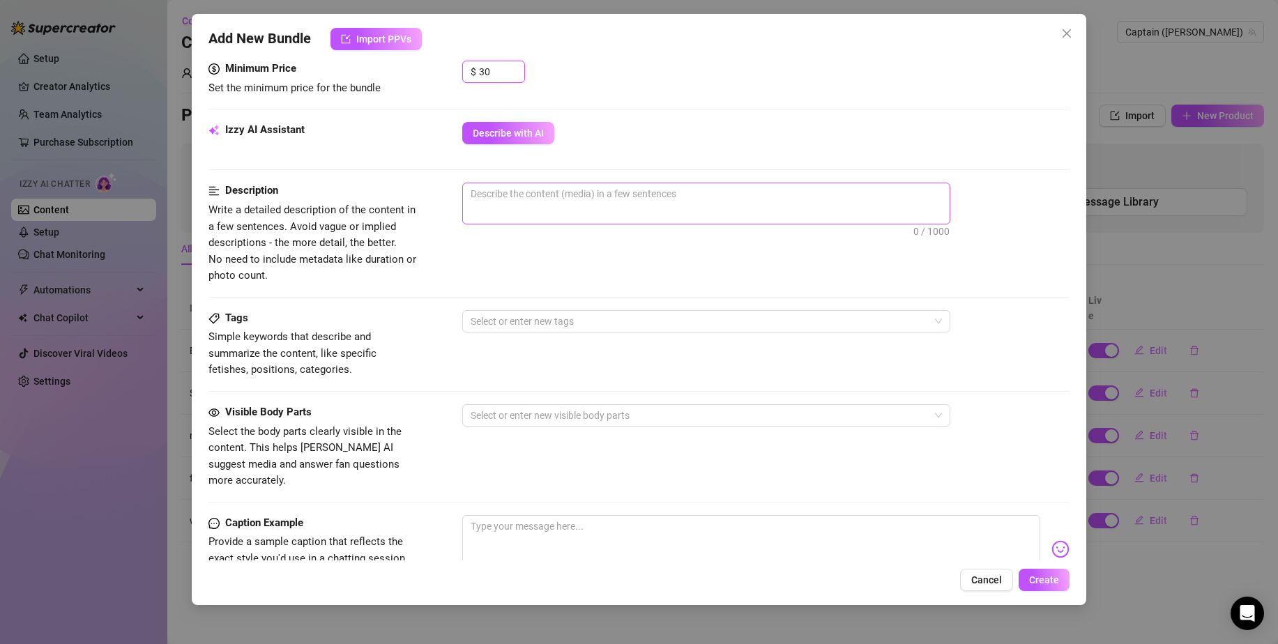
scroll to position [459, 0]
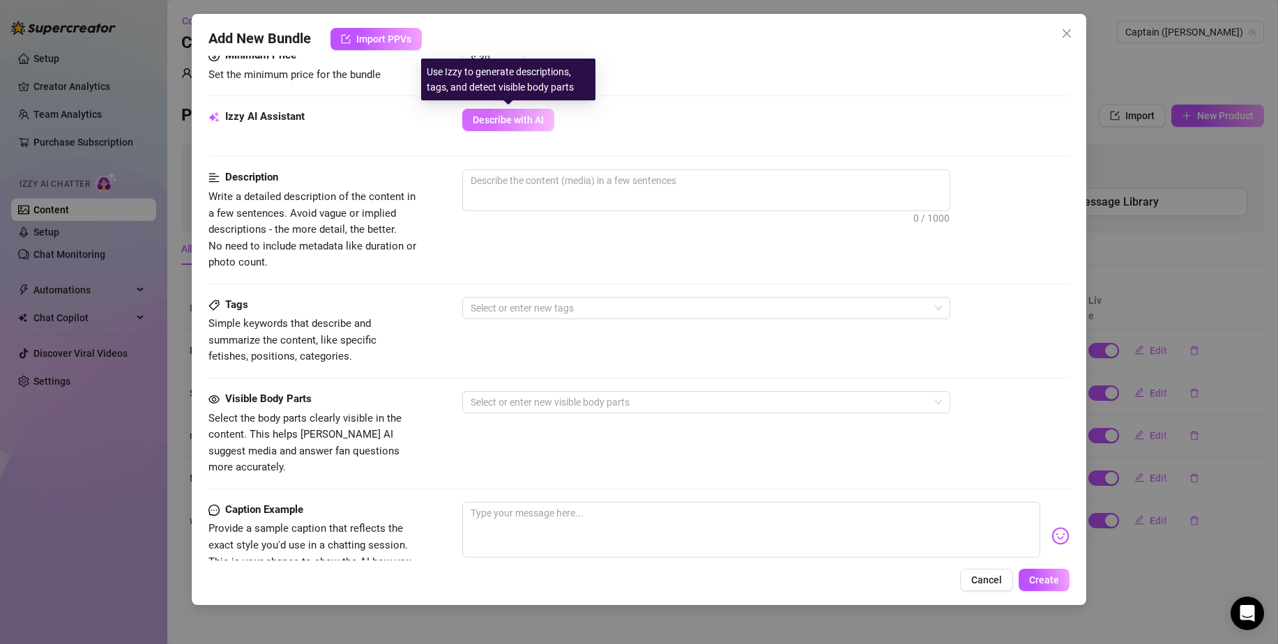
click at [512, 118] on span "Describe with AI" at bounding box center [508, 119] width 71 height 11
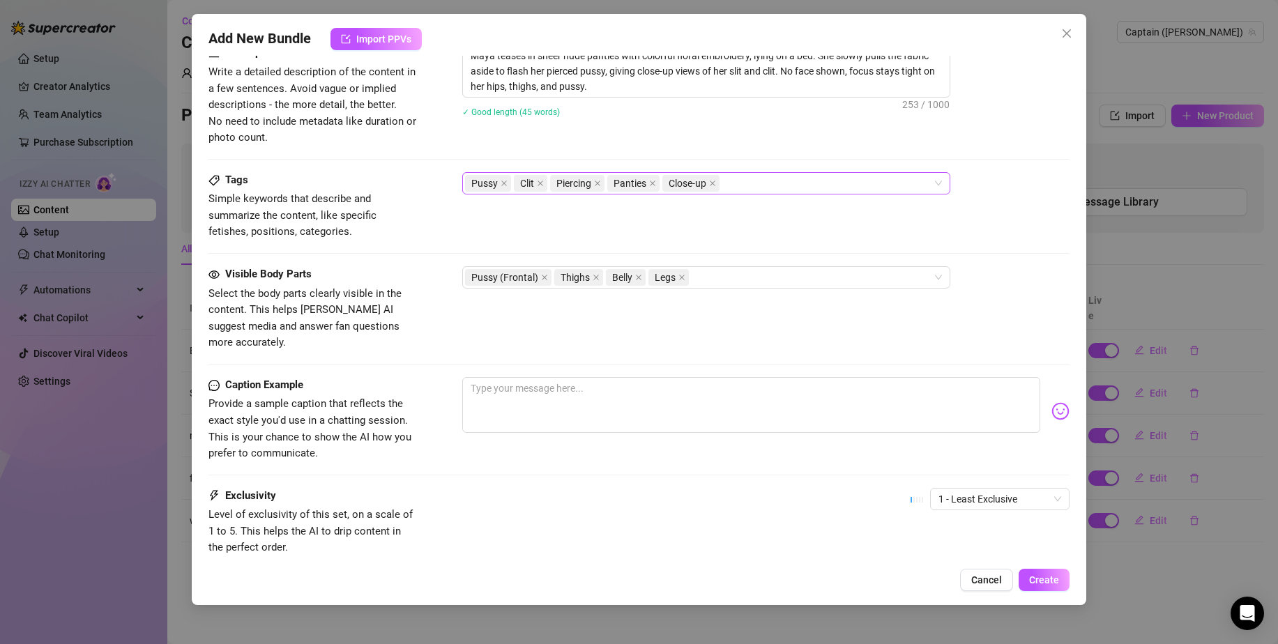
scroll to position [666, 0]
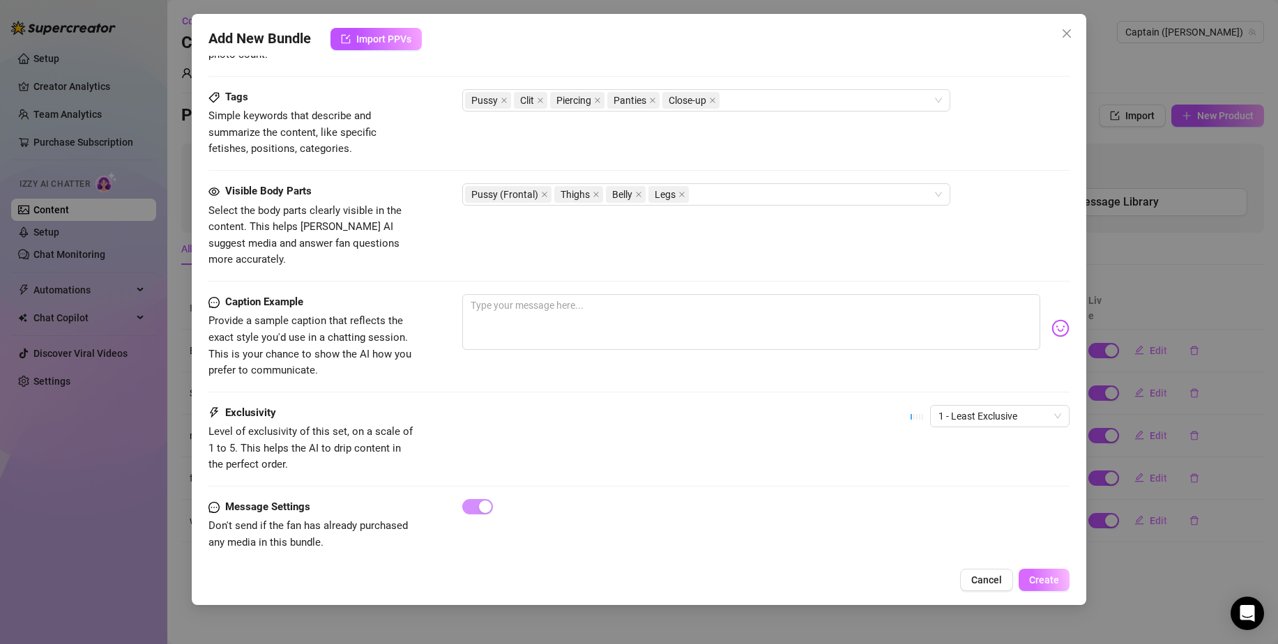
click at [1046, 579] on span "Create" at bounding box center [1044, 579] width 30 height 11
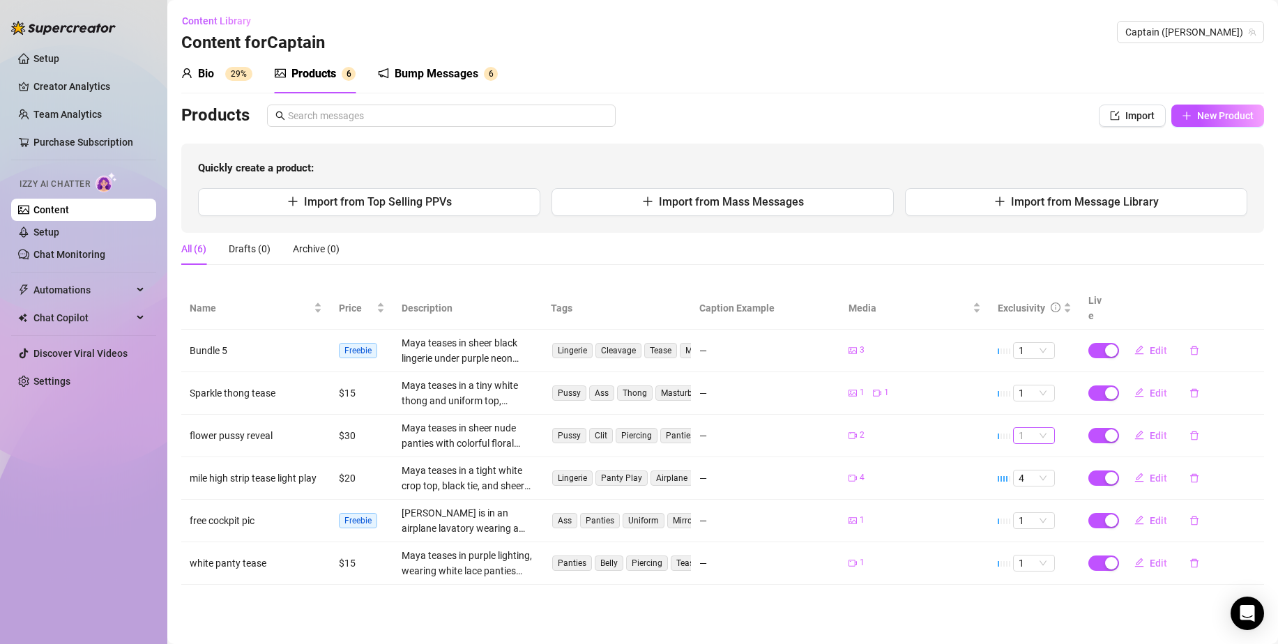
click at [1046, 428] on span "1" at bounding box center [1033, 435] width 31 height 15
click at [1039, 535] on div "5 🔥" at bounding box center [1034, 534] width 20 height 15
click at [1044, 428] on span "1" at bounding box center [1033, 435] width 31 height 15
click at [1030, 537] on div "5 🔥" at bounding box center [1034, 534] width 20 height 15
click at [1161, 430] on span "Edit" at bounding box center [1157, 435] width 17 height 11
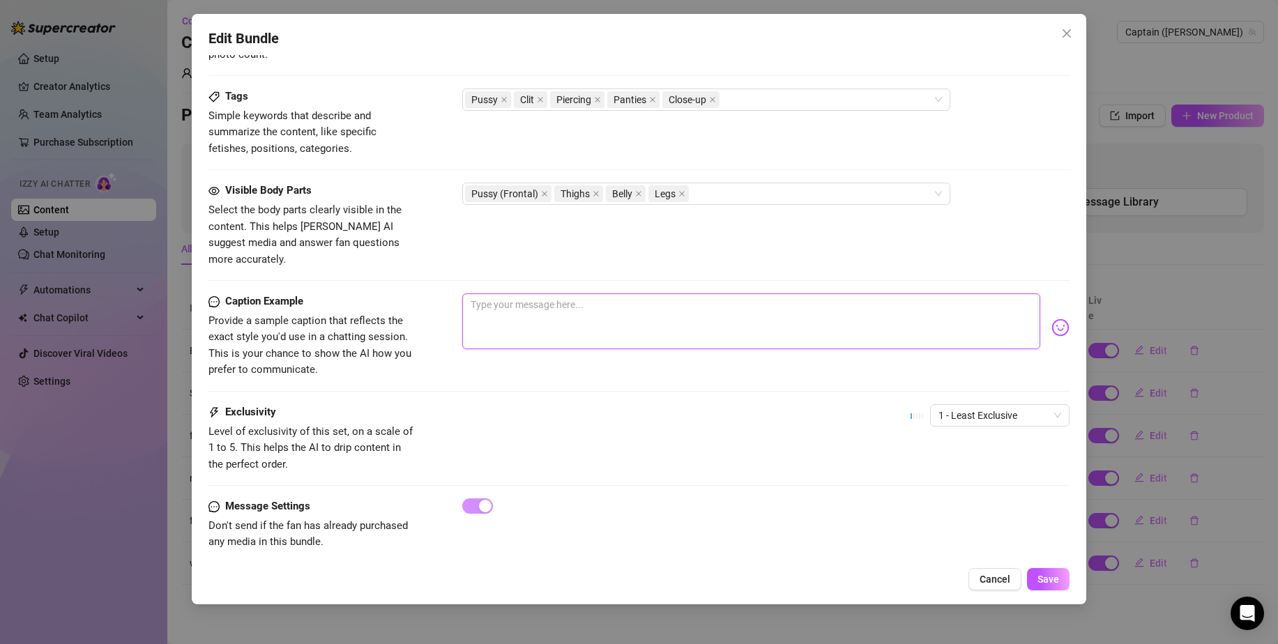
click at [624, 293] on textarea at bounding box center [751, 321] width 578 height 56
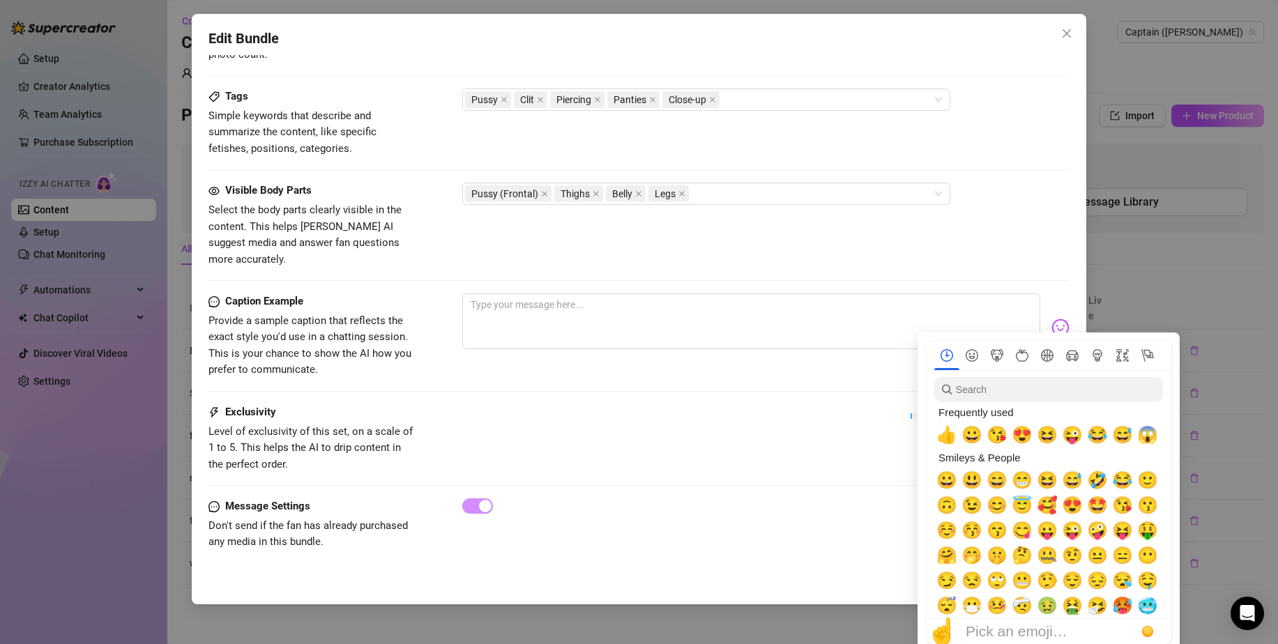
click at [1051, 319] on img at bounding box center [1060, 328] width 18 height 18
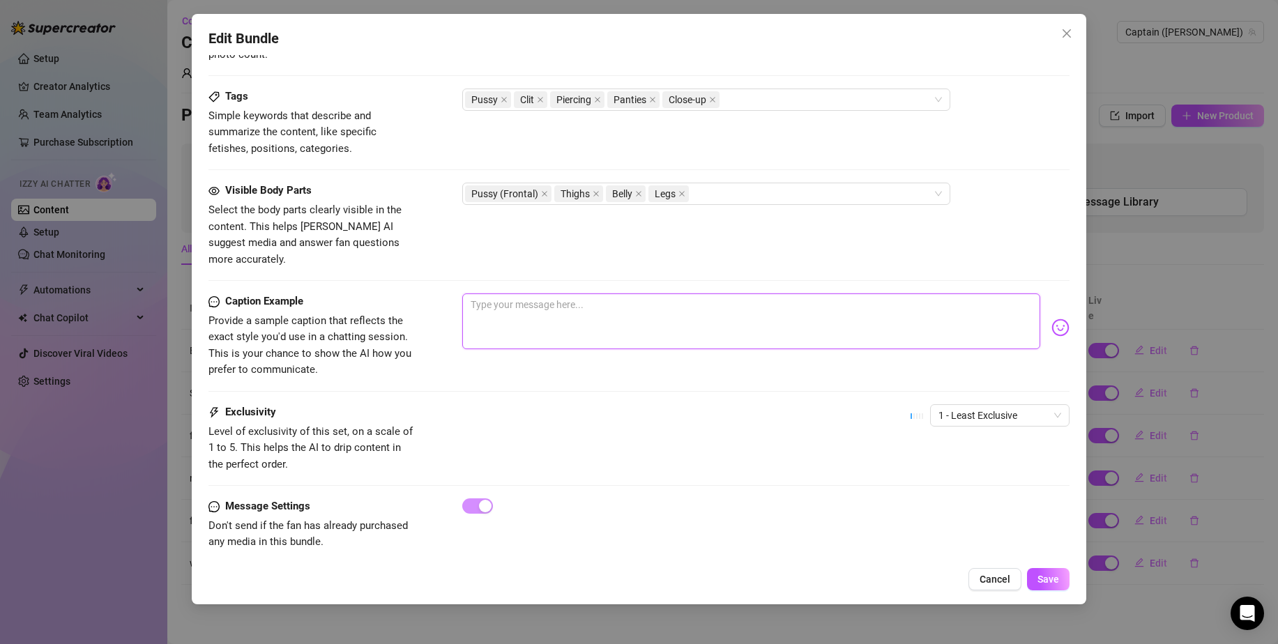
click at [862, 326] on textarea at bounding box center [751, 321] width 578 height 56
click at [1055, 578] on span "Save" at bounding box center [1048, 579] width 22 height 11
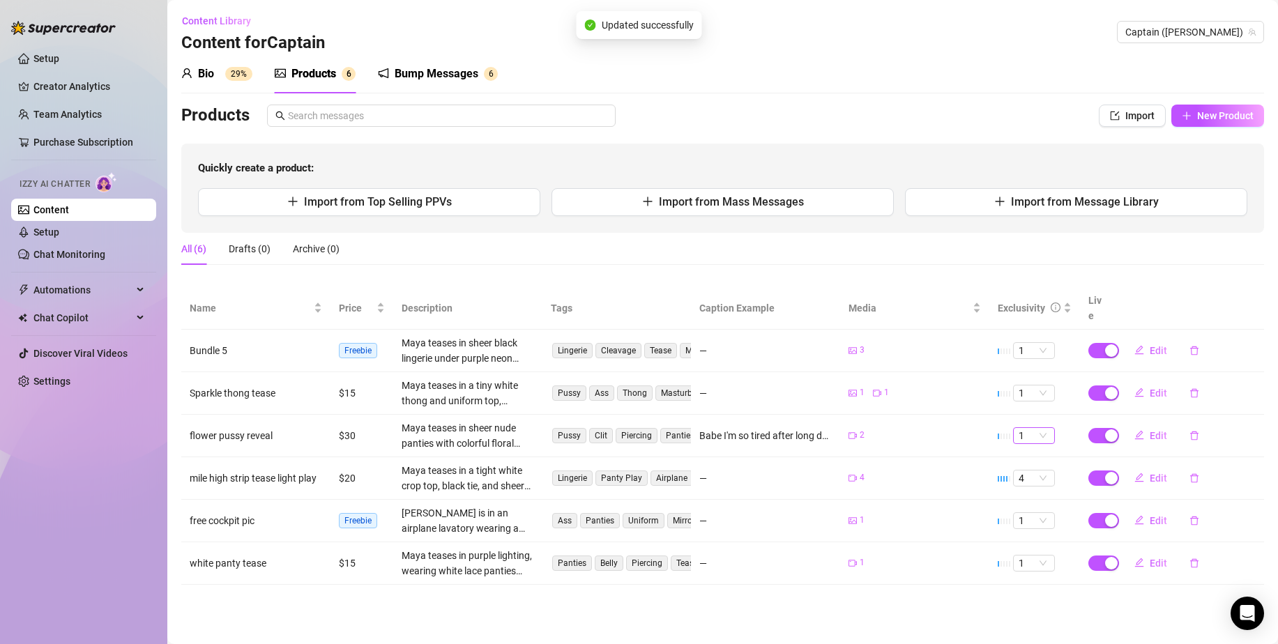
click at [1041, 428] on span "1" at bounding box center [1033, 435] width 31 height 15
click at [1034, 527] on div "5 🔥" at bounding box center [1034, 534] width 20 height 15
click at [1156, 427] on button "Edit" at bounding box center [1150, 435] width 55 height 22
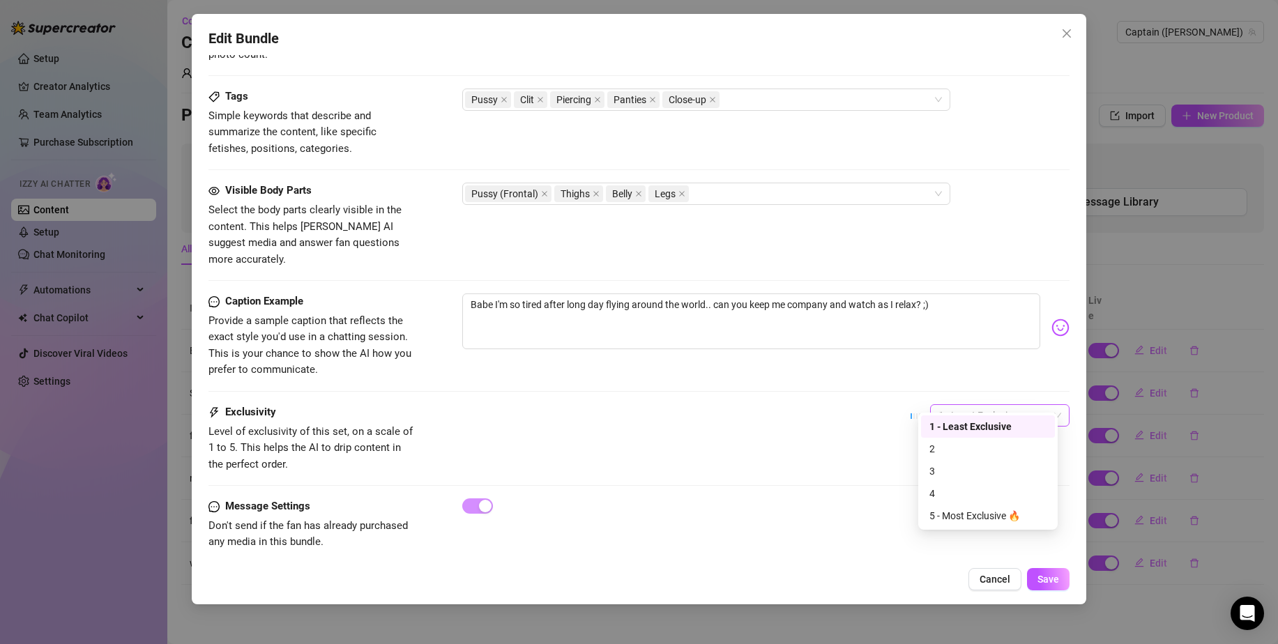
click at [938, 405] on span "1 - Least Exclusive" at bounding box center [999, 415] width 123 height 21
click at [955, 517] on div "5 - Most Exclusive 🔥" at bounding box center [987, 515] width 117 height 15
click at [1046, 581] on span "Save" at bounding box center [1048, 579] width 22 height 11
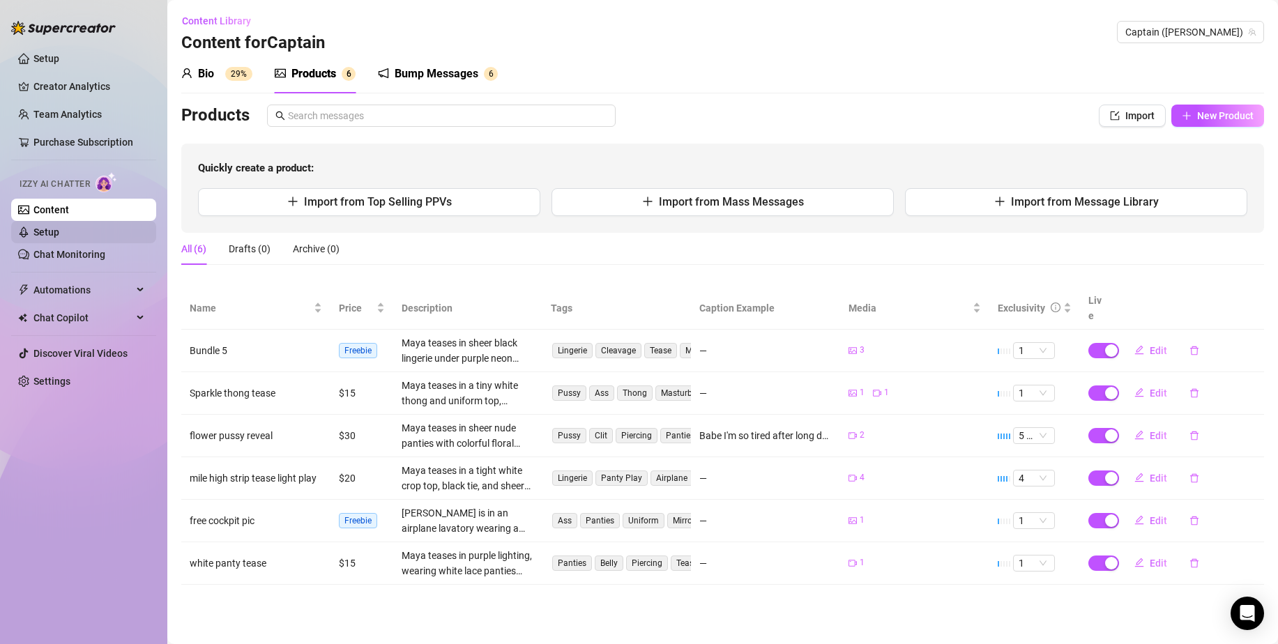
click at [59, 234] on link "Setup" at bounding box center [46, 232] width 26 height 11
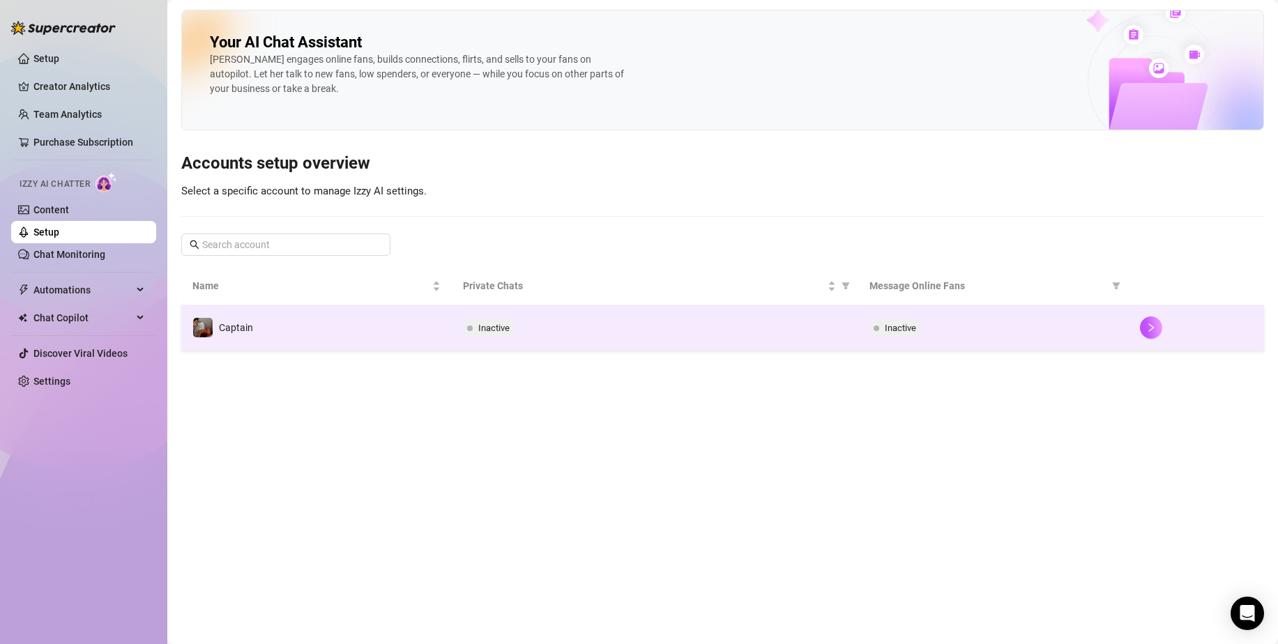
click at [598, 325] on div "Inactive" at bounding box center [654, 327] width 383 height 17
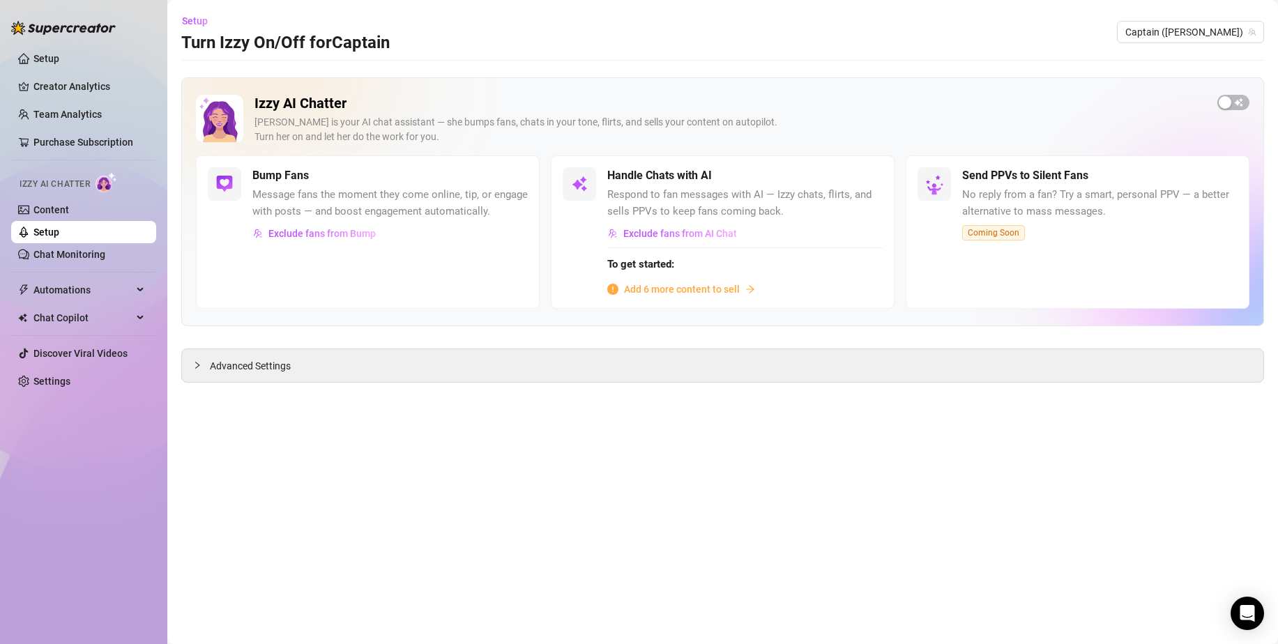
click at [688, 286] on span "Add 6 more content to sell" at bounding box center [682, 289] width 116 height 15
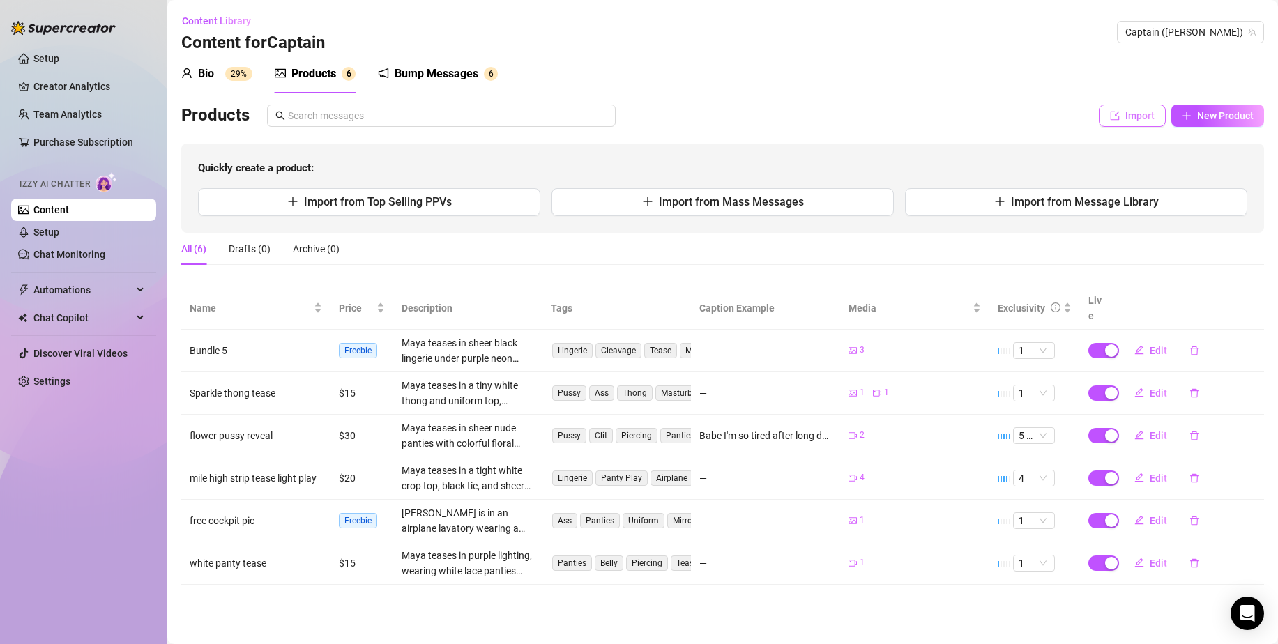
click at [1152, 125] on button "Import" at bounding box center [1132, 116] width 67 height 22
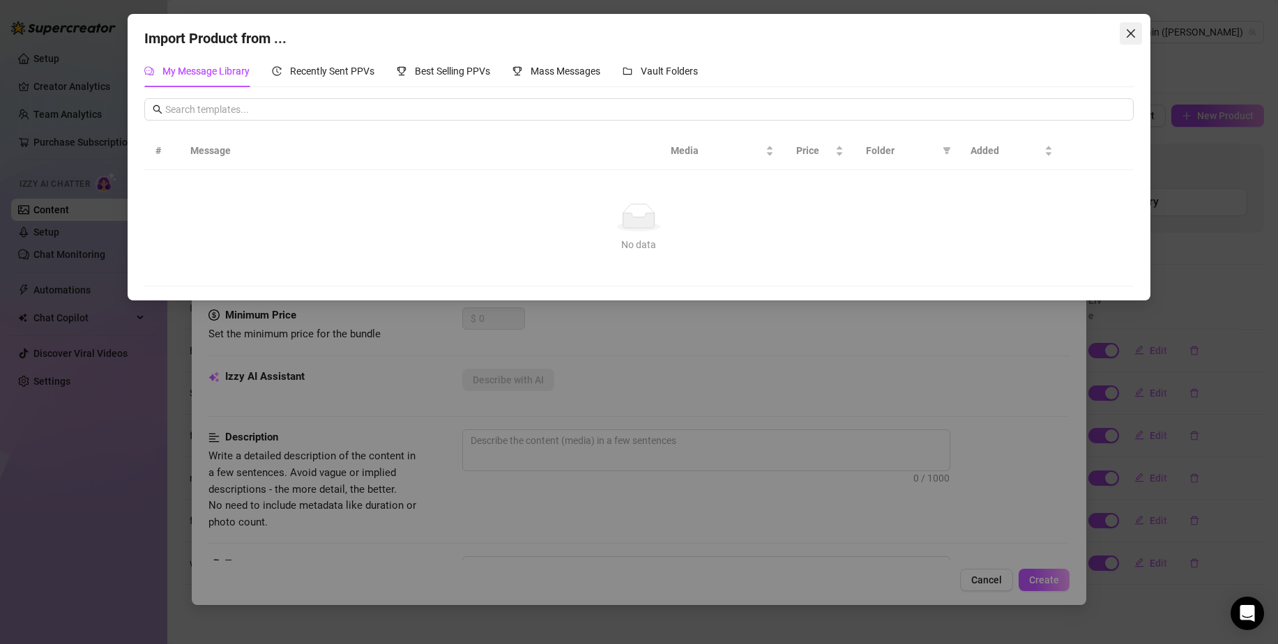
click at [1137, 39] on button "Close" at bounding box center [1130, 33] width 22 height 22
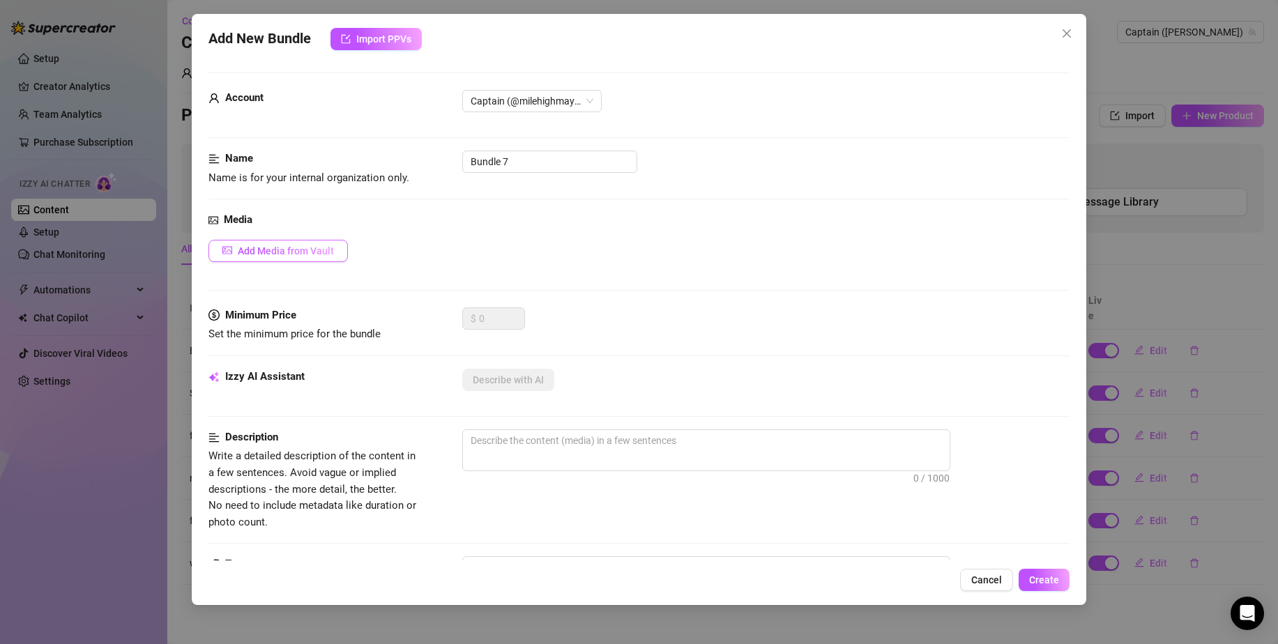
click at [316, 245] on span "Add Media from Vault" at bounding box center [286, 250] width 96 height 11
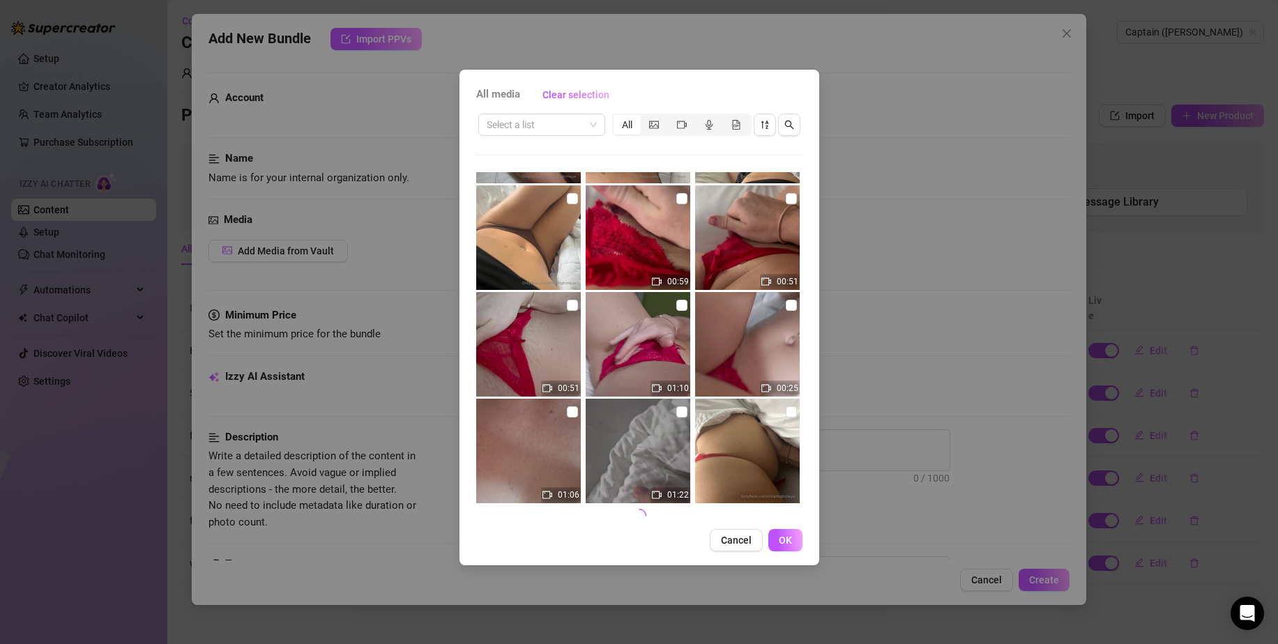
scroll to position [3938, 0]
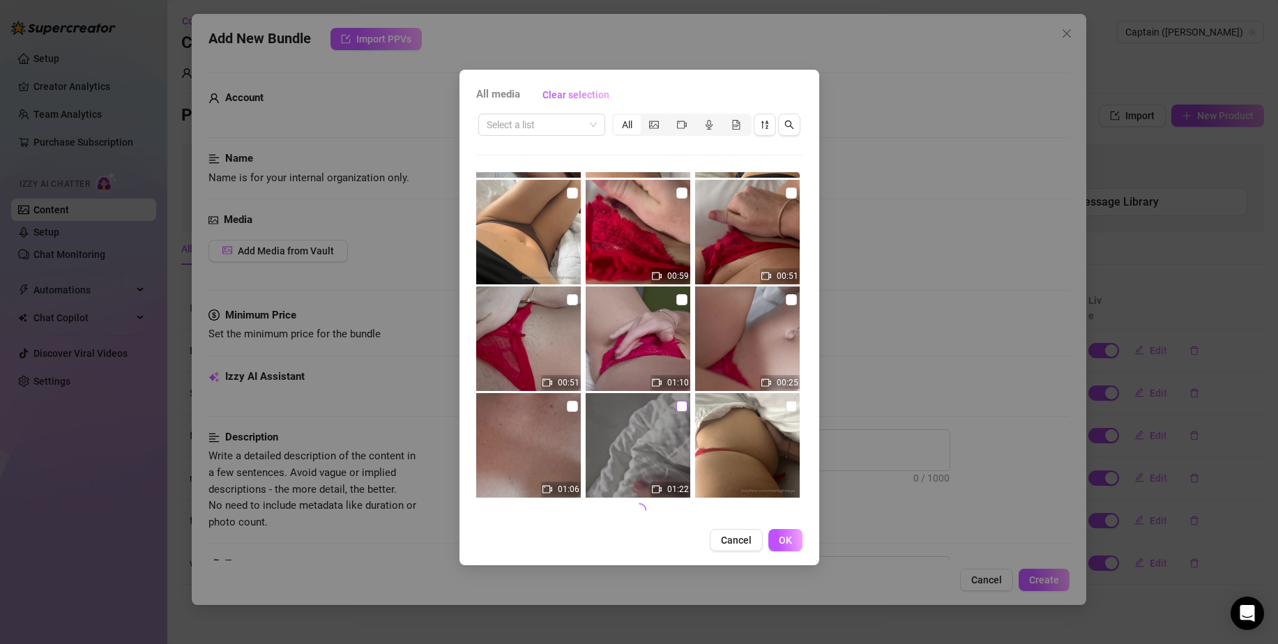
click at [676, 411] on input "checkbox" at bounding box center [681, 406] width 11 height 11
click at [567, 404] on input "checkbox" at bounding box center [572, 406] width 11 height 11
click at [571, 294] on input "checkbox" at bounding box center [572, 299] width 11 height 11
click at [676, 298] on input "checkbox" at bounding box center [681, 299] width 11 height 11
click at [786, 300] on input "checkbox" at bounding box center [791, 299] width 11 height 11
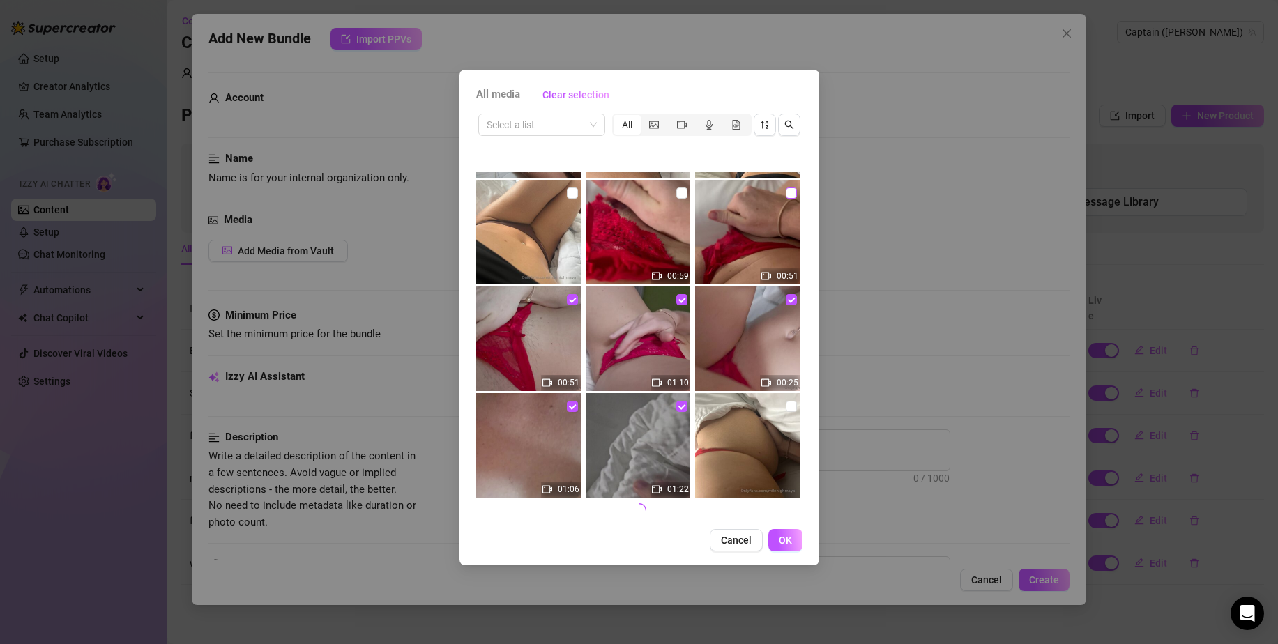
click at [786, 191] on input "checkbox" at bounding box center [791, 193] width 11 height 11
click at [677, 192] on input "checkbox" at bounding box center [681, 193] width 11 height 11
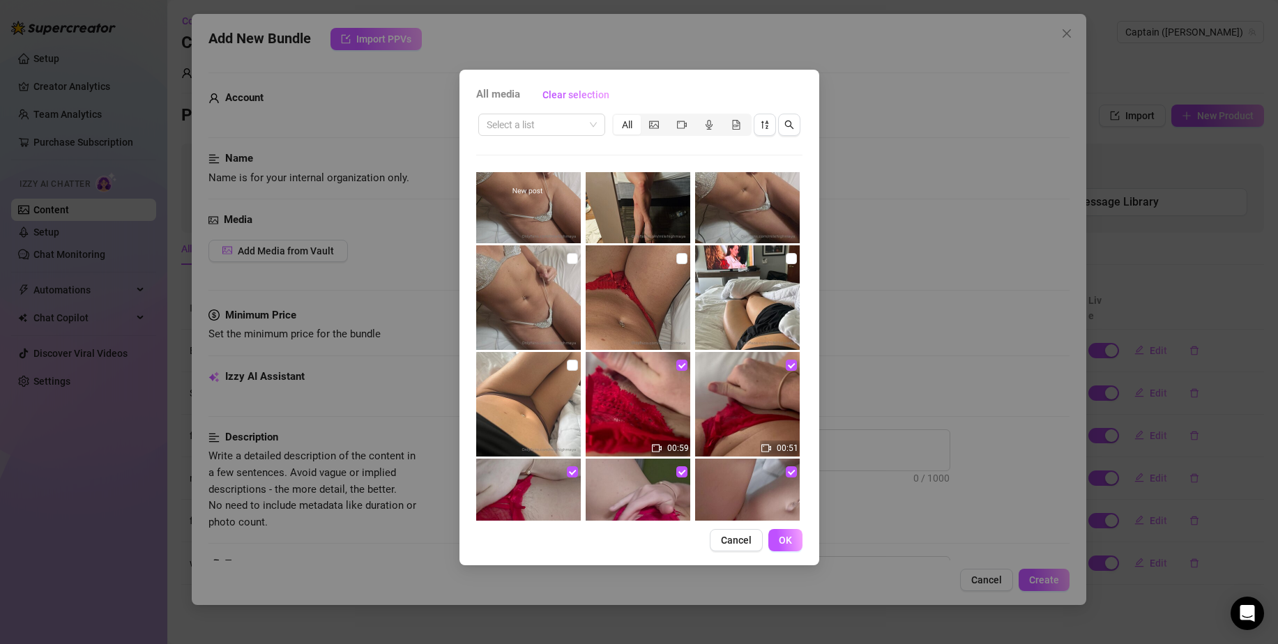
scroll to position [3765, 0]
click at [678, 263] on input "checkbox" at bounding box center [681, 259] width 11 height 11
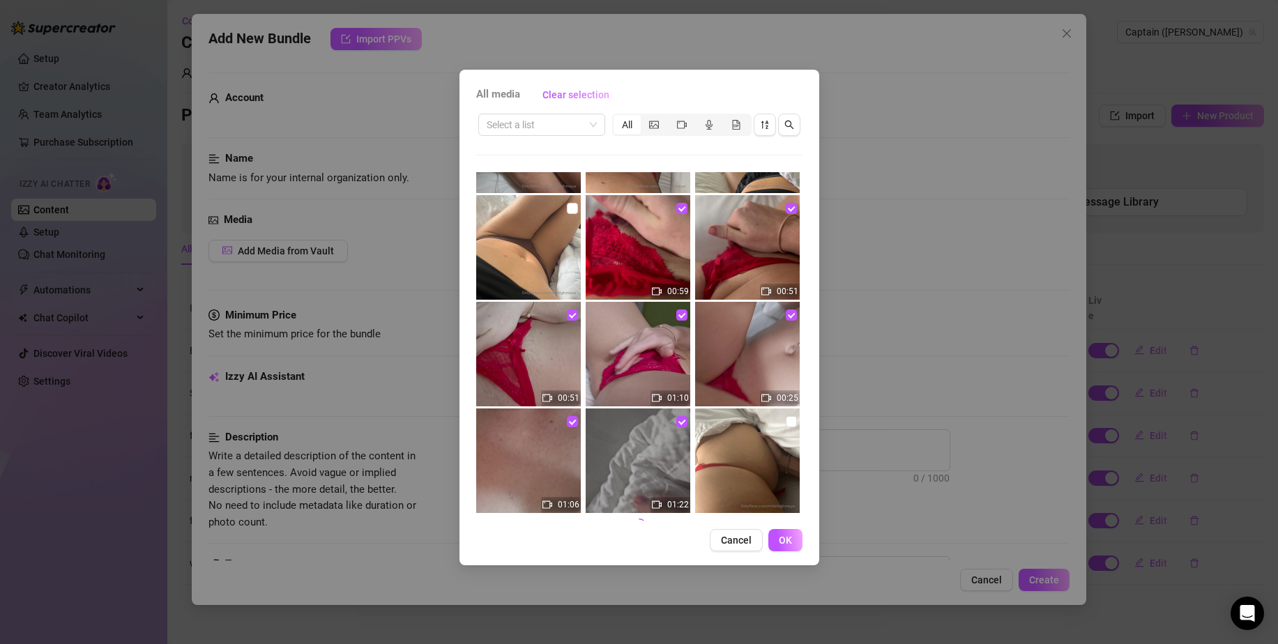
scroll to position [3938, 0]
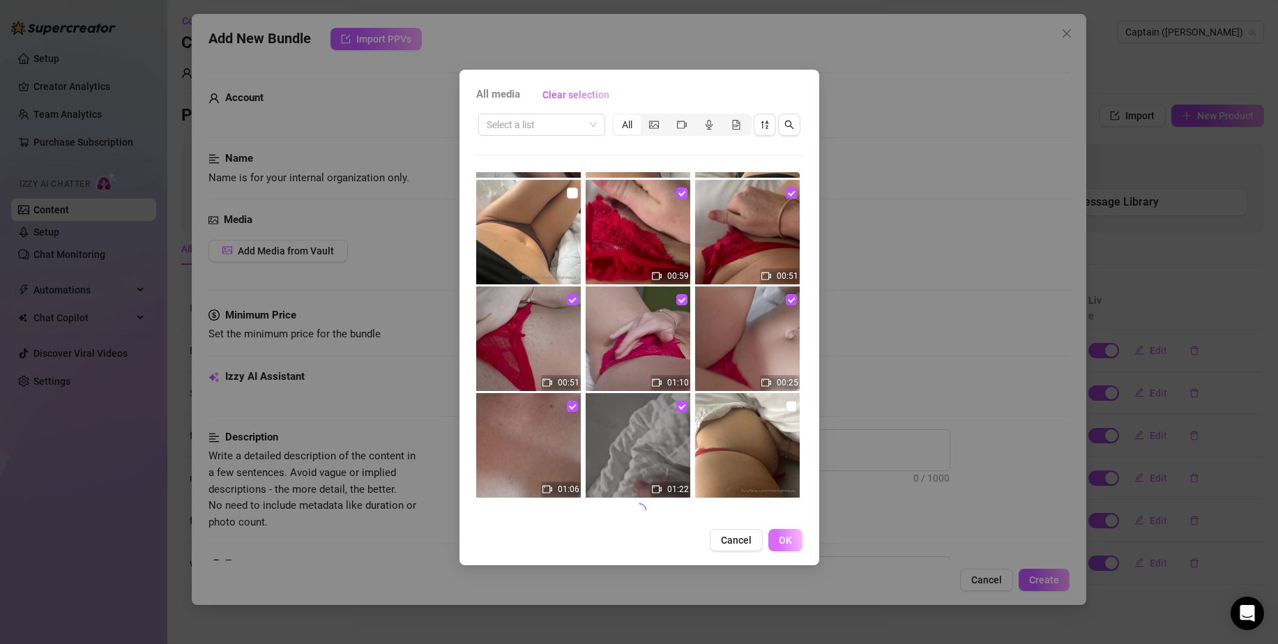
click at [785, 538] on span "OK" at bounding box center [785, 540] width 13 height 11
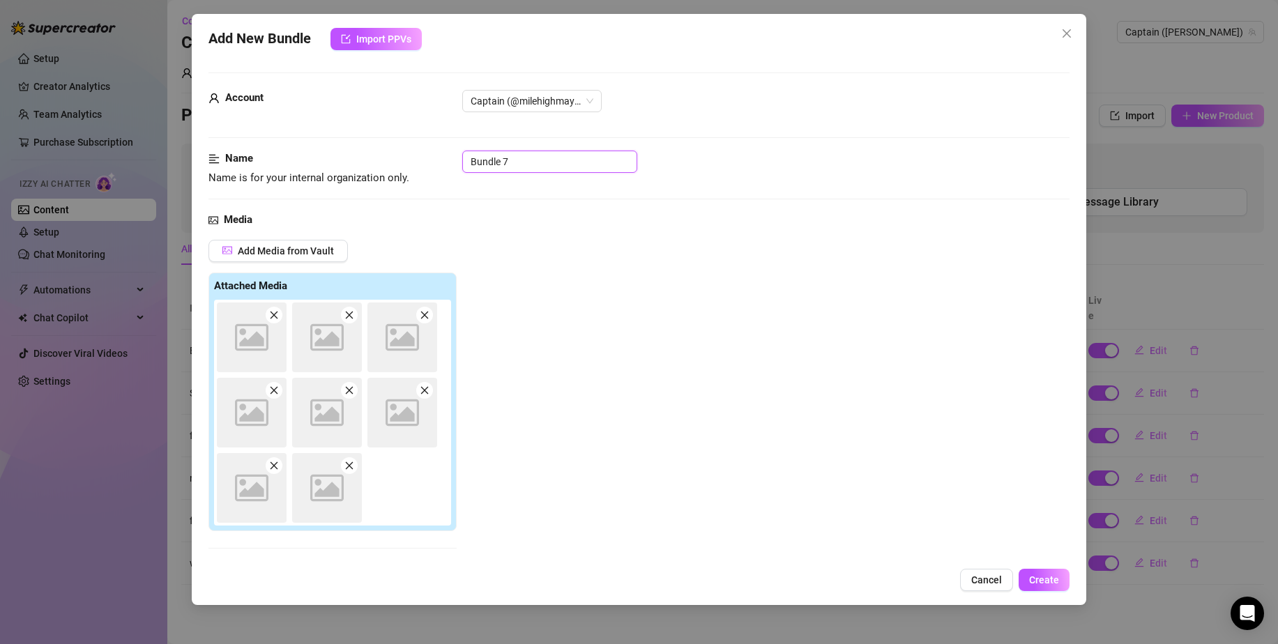
click at [551, 162] on input "Bundle 7" at bounding box center [549, 162] width 175 height 22
drag, startPoint x: 551, startPoint y: 162, endPoint x: 434, endPoint y: 144, distance: 118.5
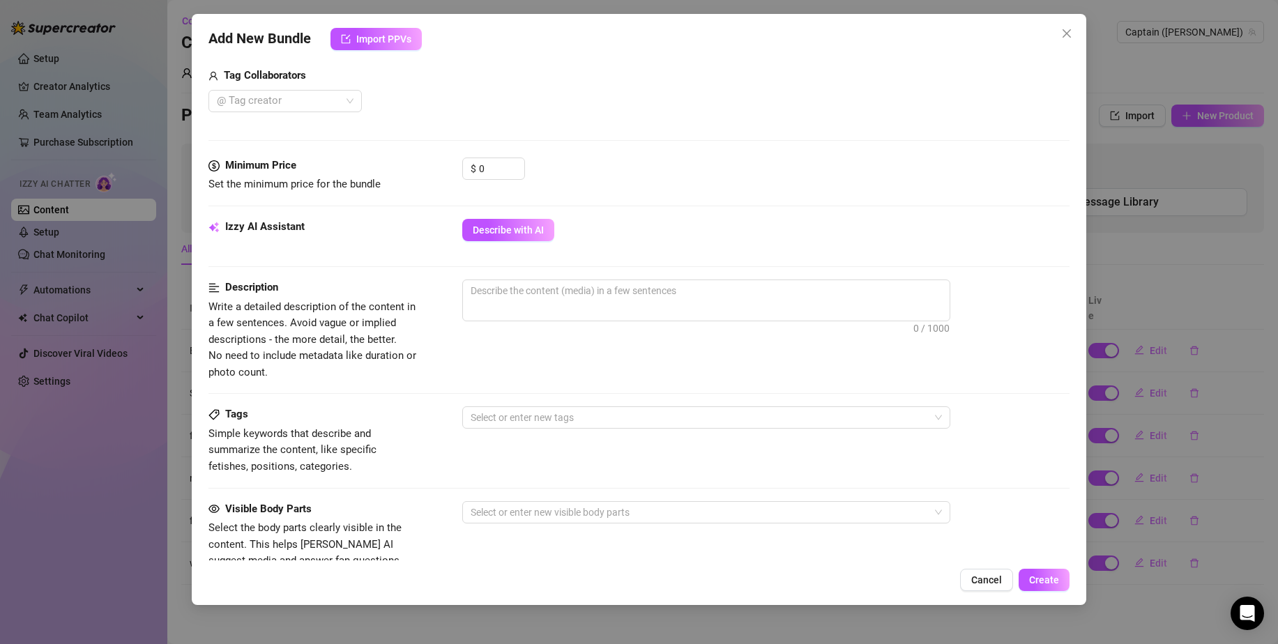
scroll to position [370, 0]
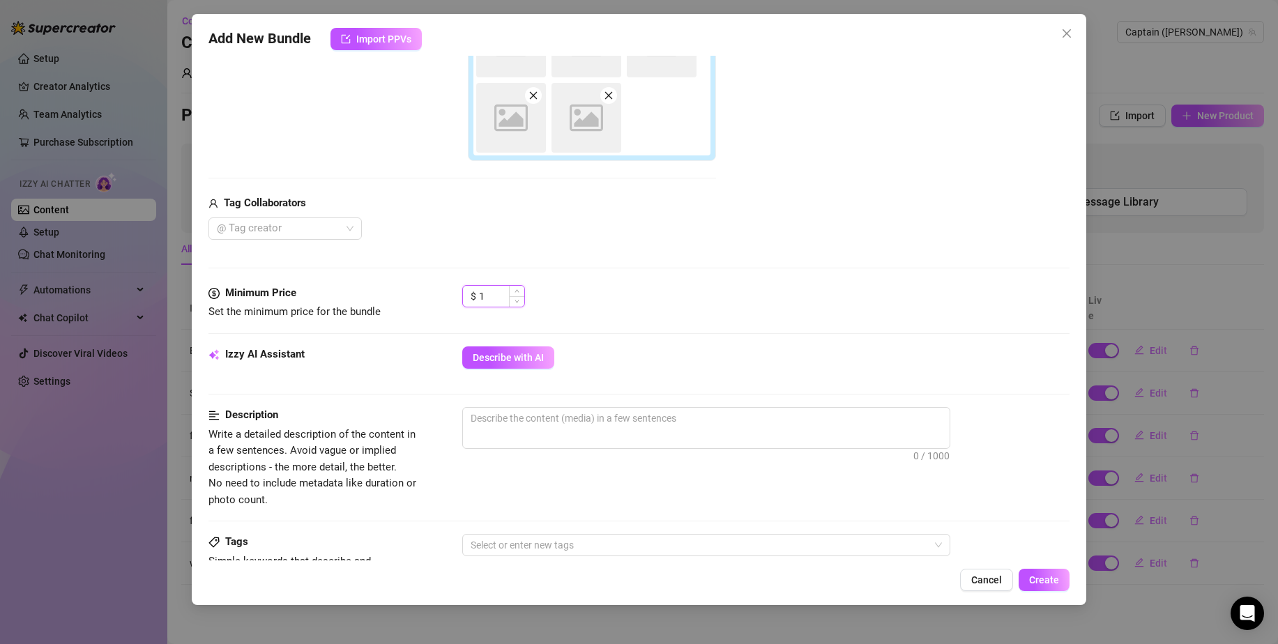
click at [516, 288] on span "Increase Value" at bounding box center [516, 291] width 15 height 10
click at [496, 296] on input "1" at bounding box center [501, 296] width 45 height 21
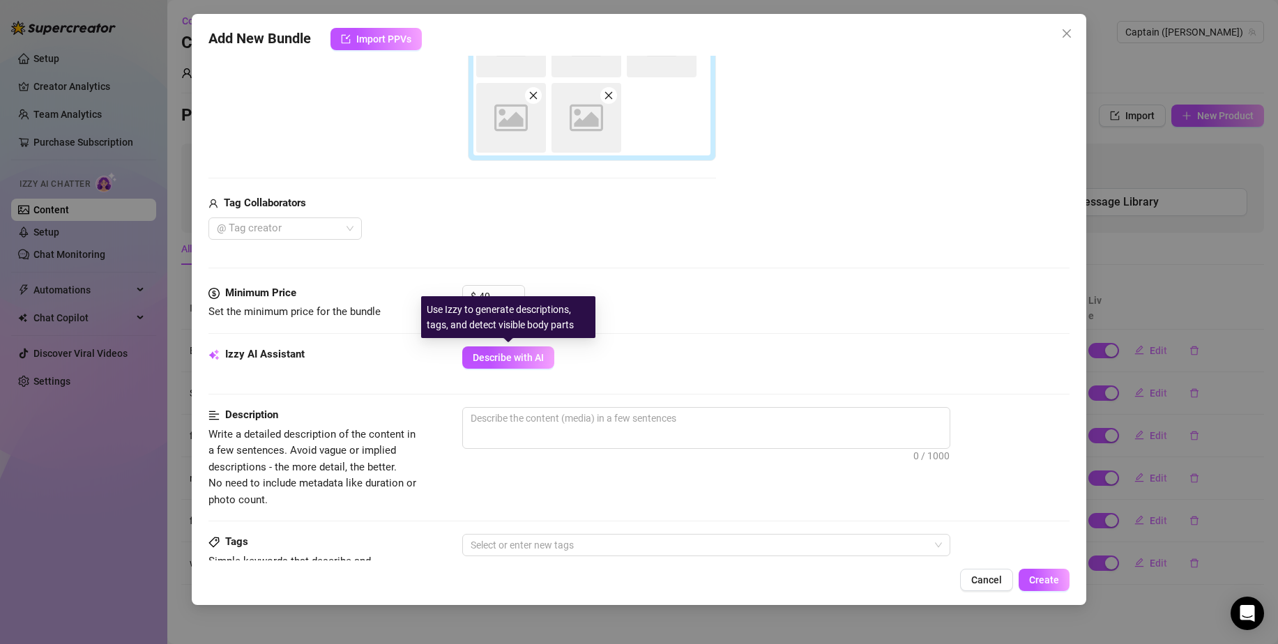
drag, startPoint x: 499, startPoint y: 360, endPoint x: 638, endPoint y: 307, distance: 148.9
click at [499, 360] on span "Describe with AI" at bounding box center [508, 357] width 71 height 11
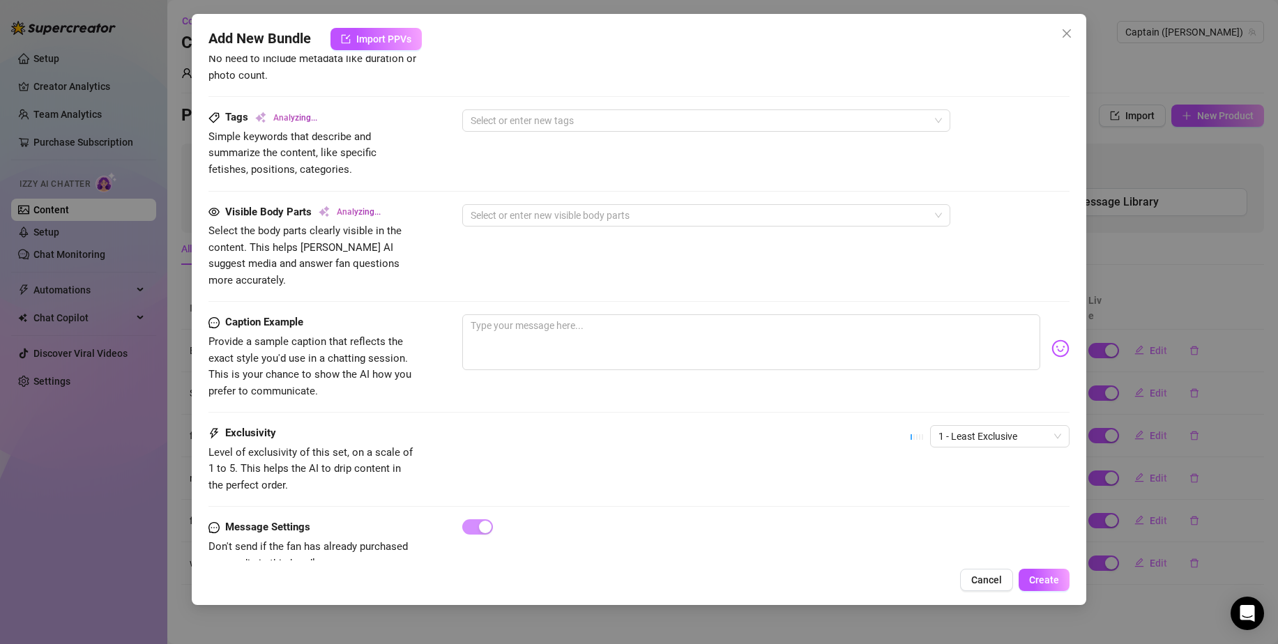
scroll to position [816, 0]
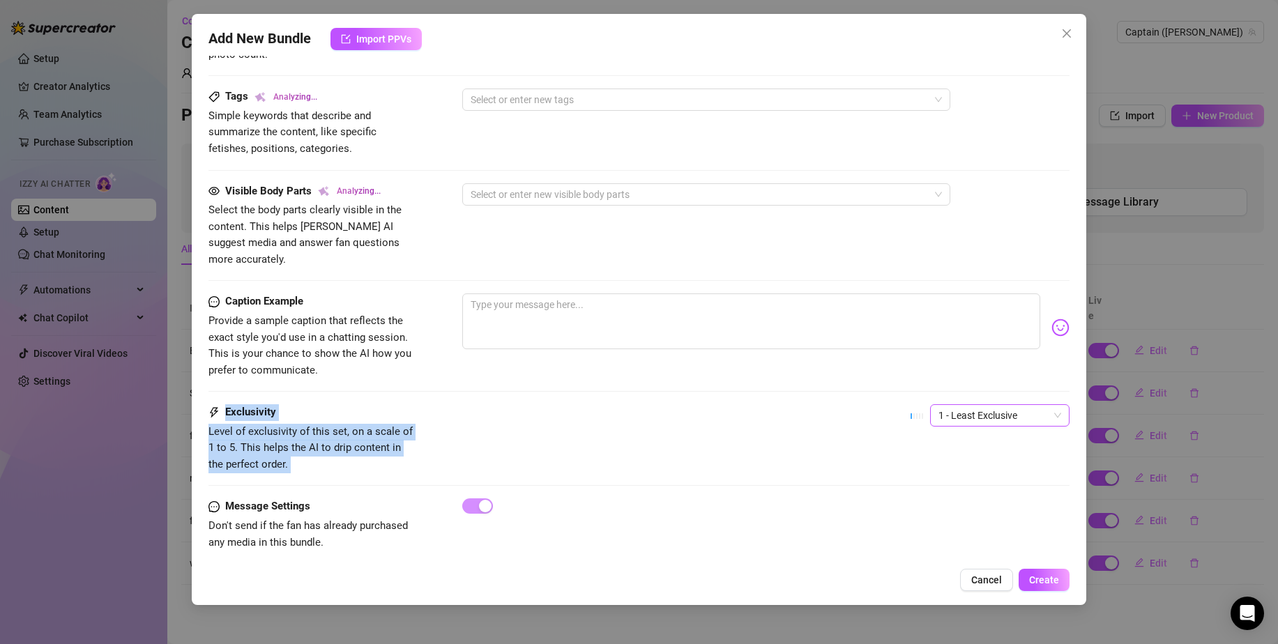
drag, startPoint x: 956, startPoint y: 387, endPoint x: 954, endPoint y: 400, distance: 13.4
click at [954, 405] on span "1 - Least Exclusive" at bounding box center [999, 415] width 123 height 21
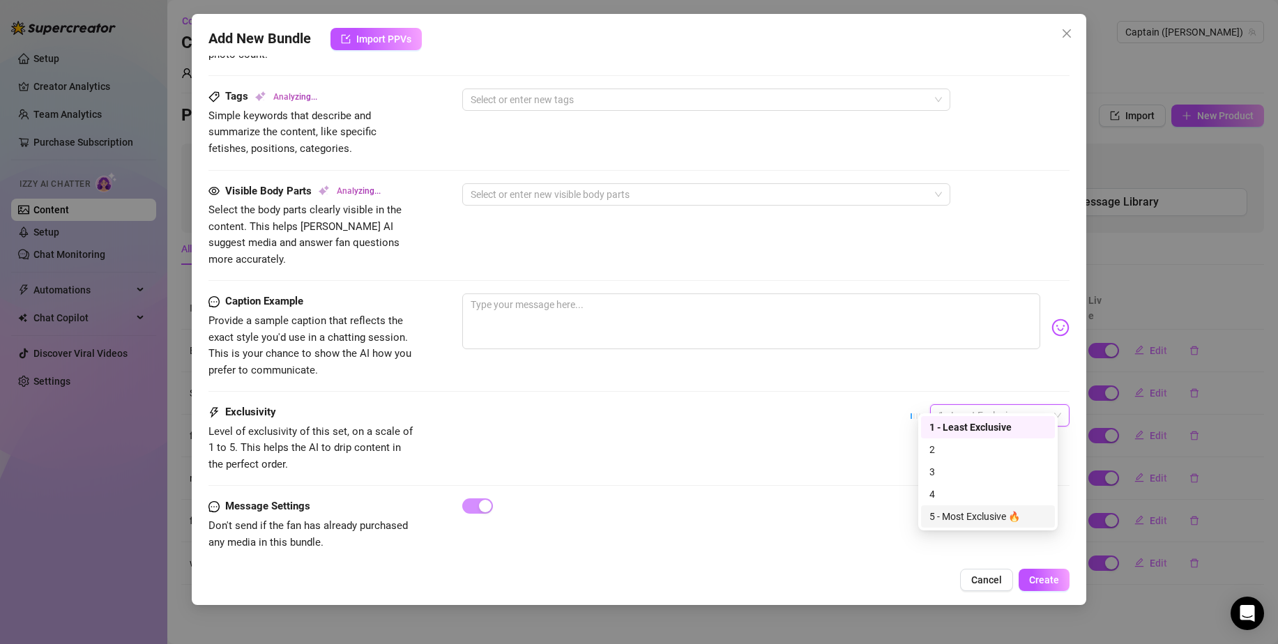
click at [965, 512] on div "5 - Most Exclusive 🔥" at bounding box center [987, 516] width 117 height 15
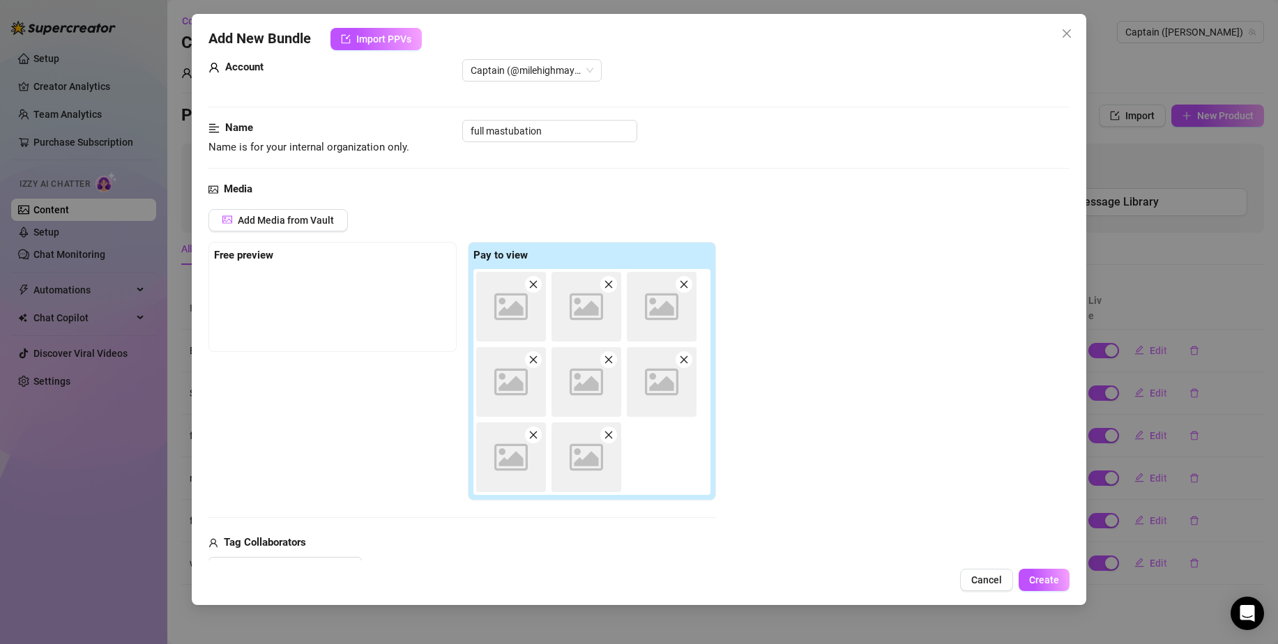
scroll to position [0, 0]
